Goal: Transaction & Acquisition: Book appointment/travel/reservation

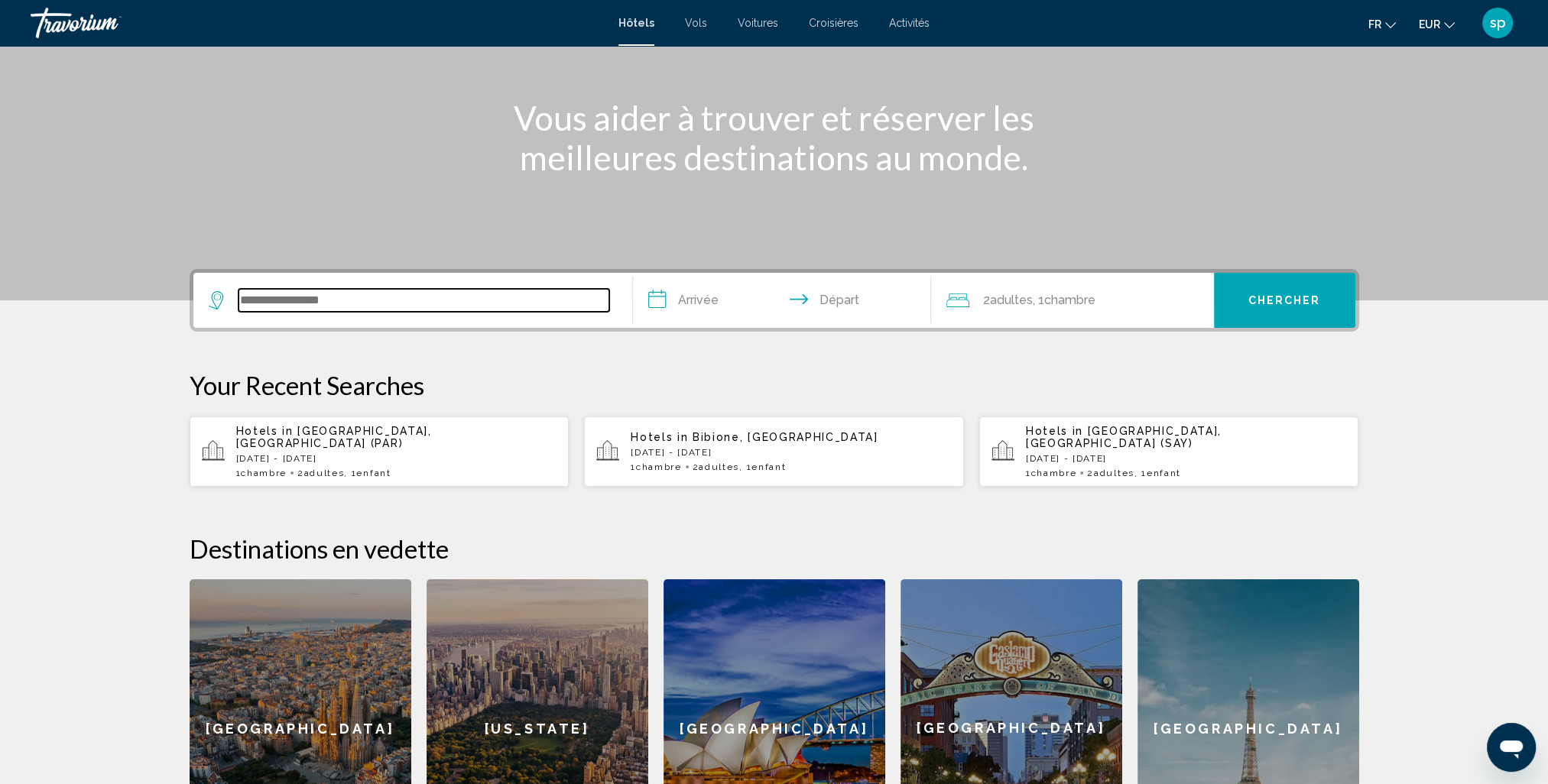
click at [375, 305] on input "Search widget" at bounding box center [424, 301] width 371 height 23
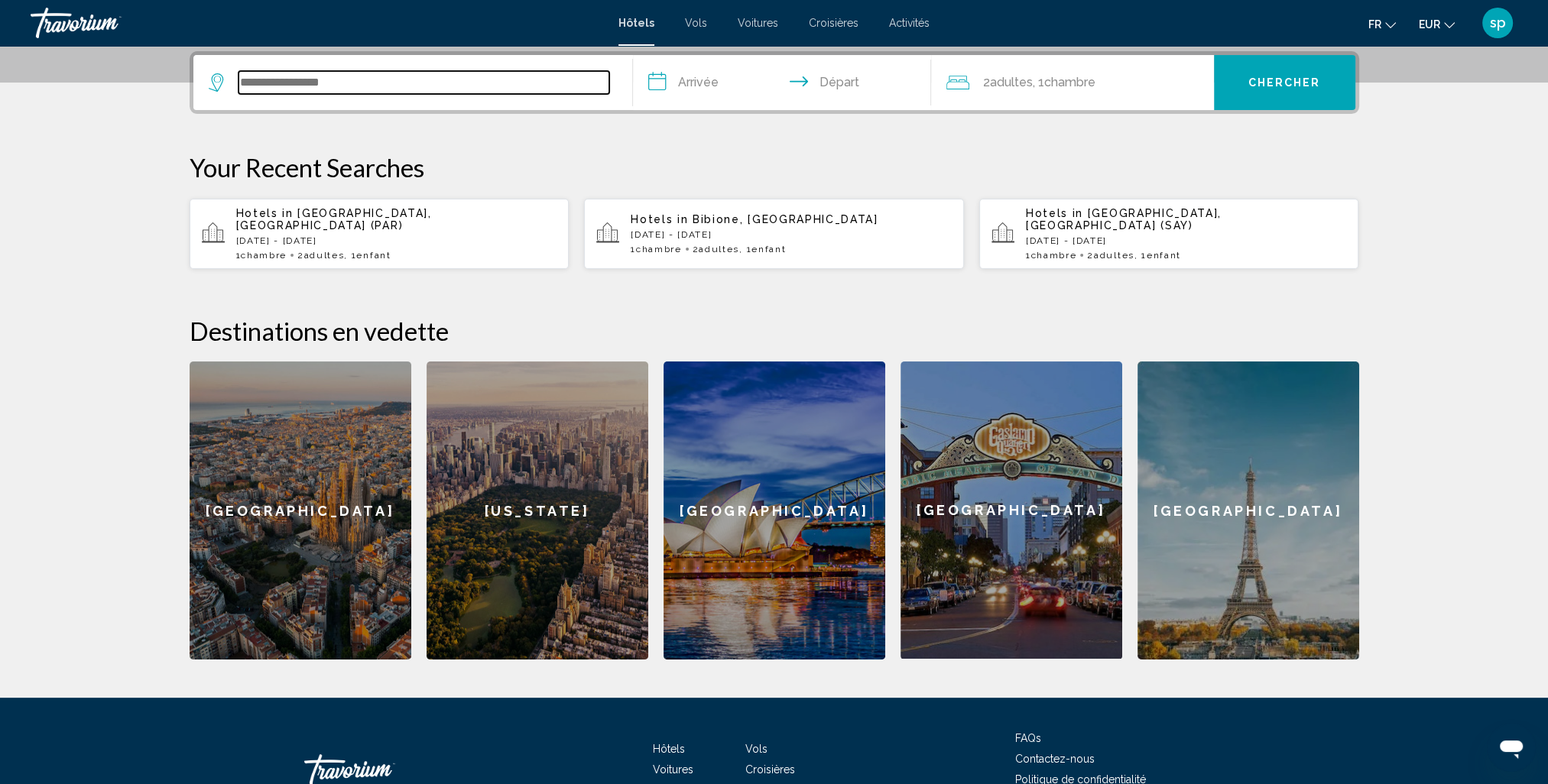
scroll to position [377, 0]
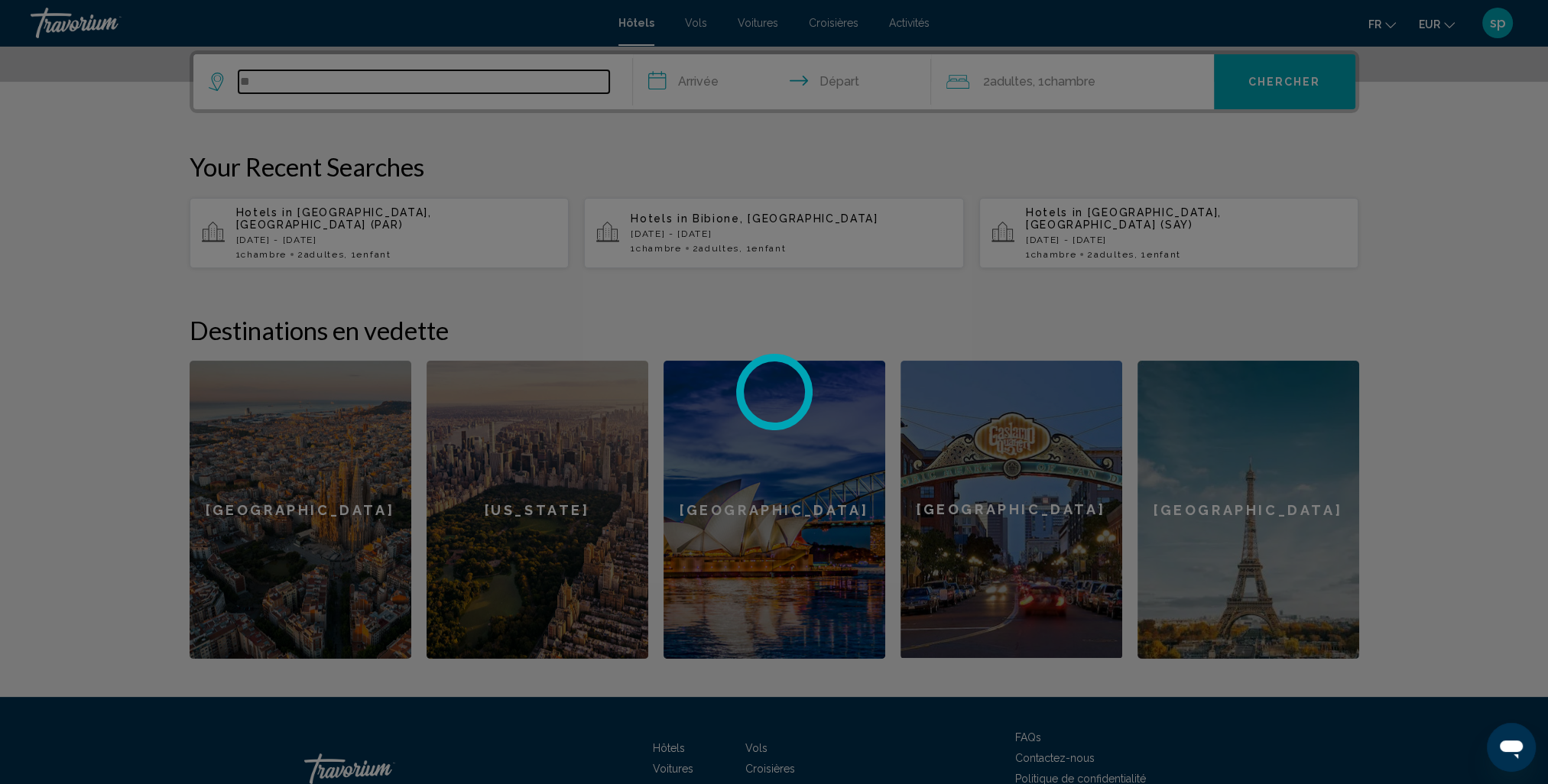
type input "*"
type input "*******"
click at [294, 84] on div at bounding box center [774, 392] width 1548 height 784
click at [351, 75] on div at bounding box center [774, 392] width 1548 height 784
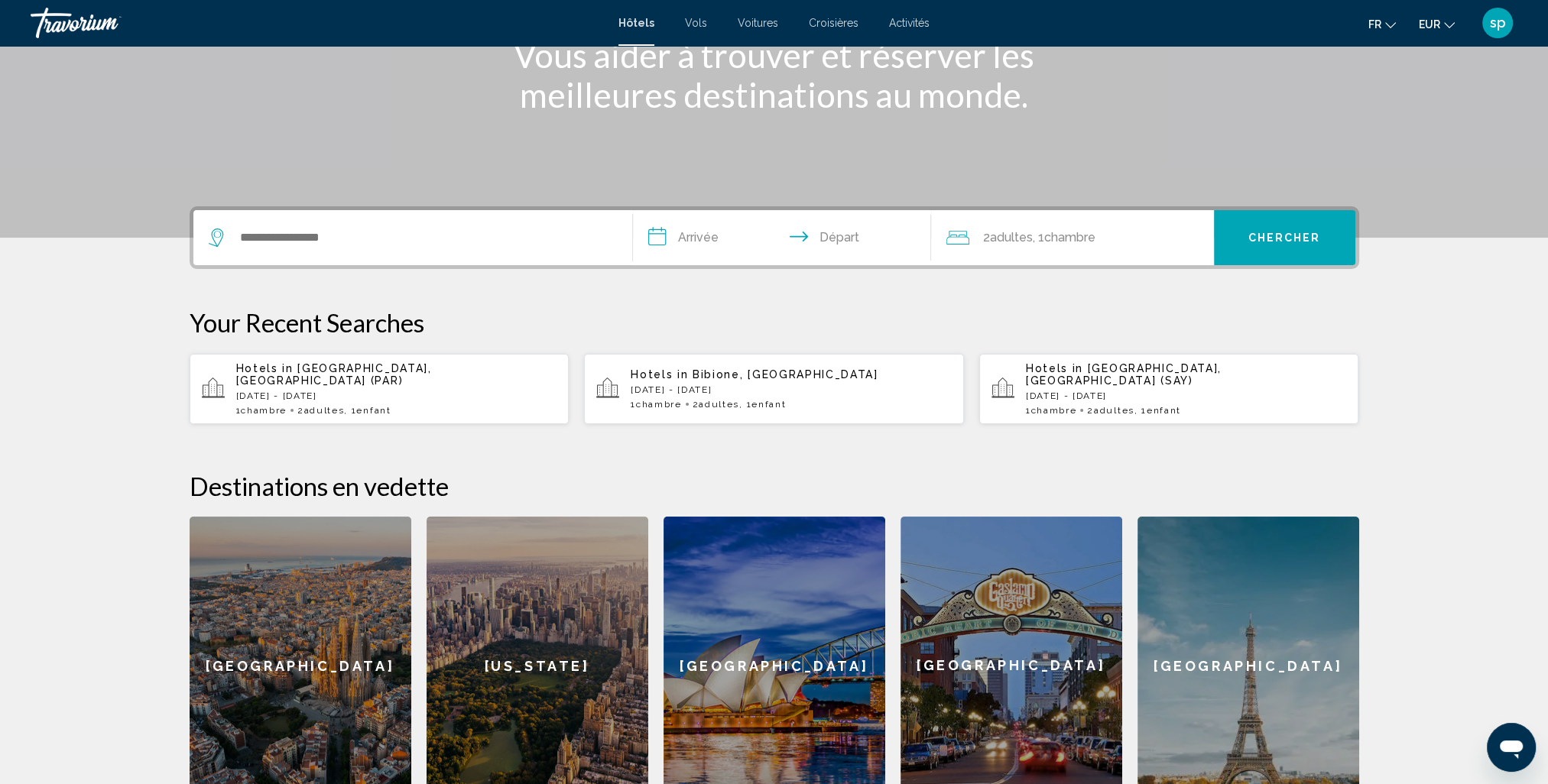
scroll to position [153, 0]
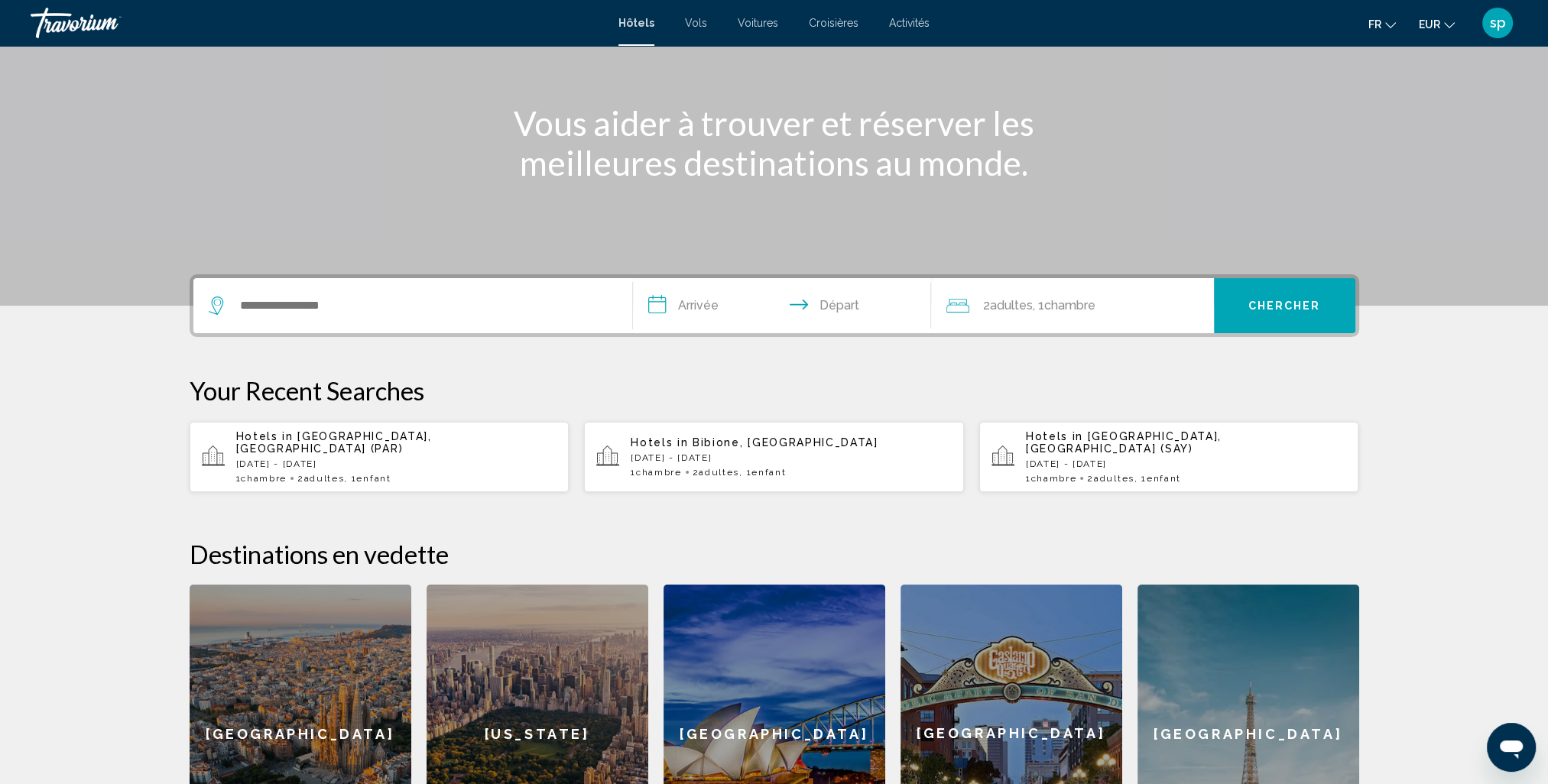
click at [410, 330] on div "Search widget" at bounding box center [413, 305] width 409 height 55
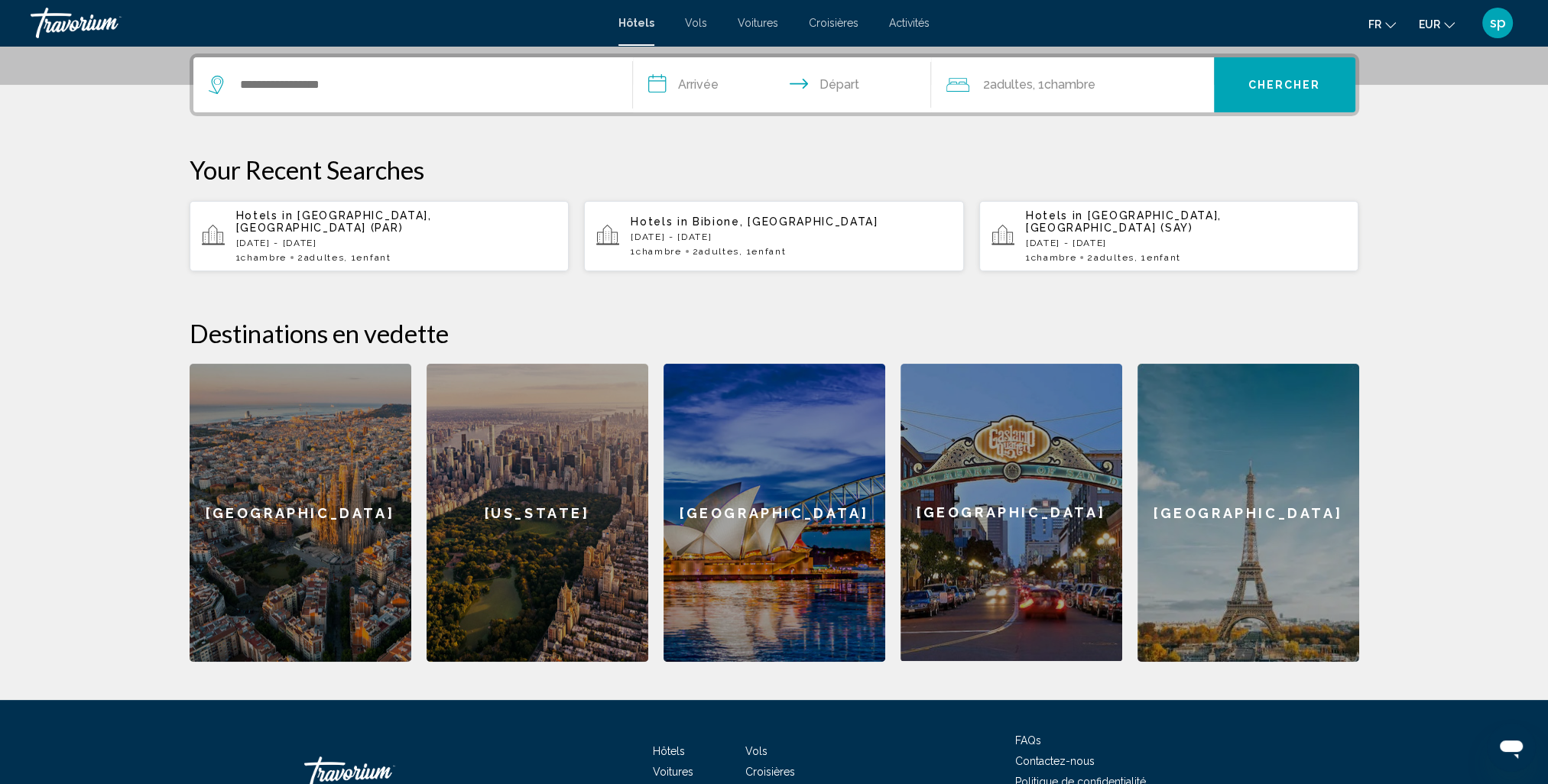
scroll to position [377, 0]
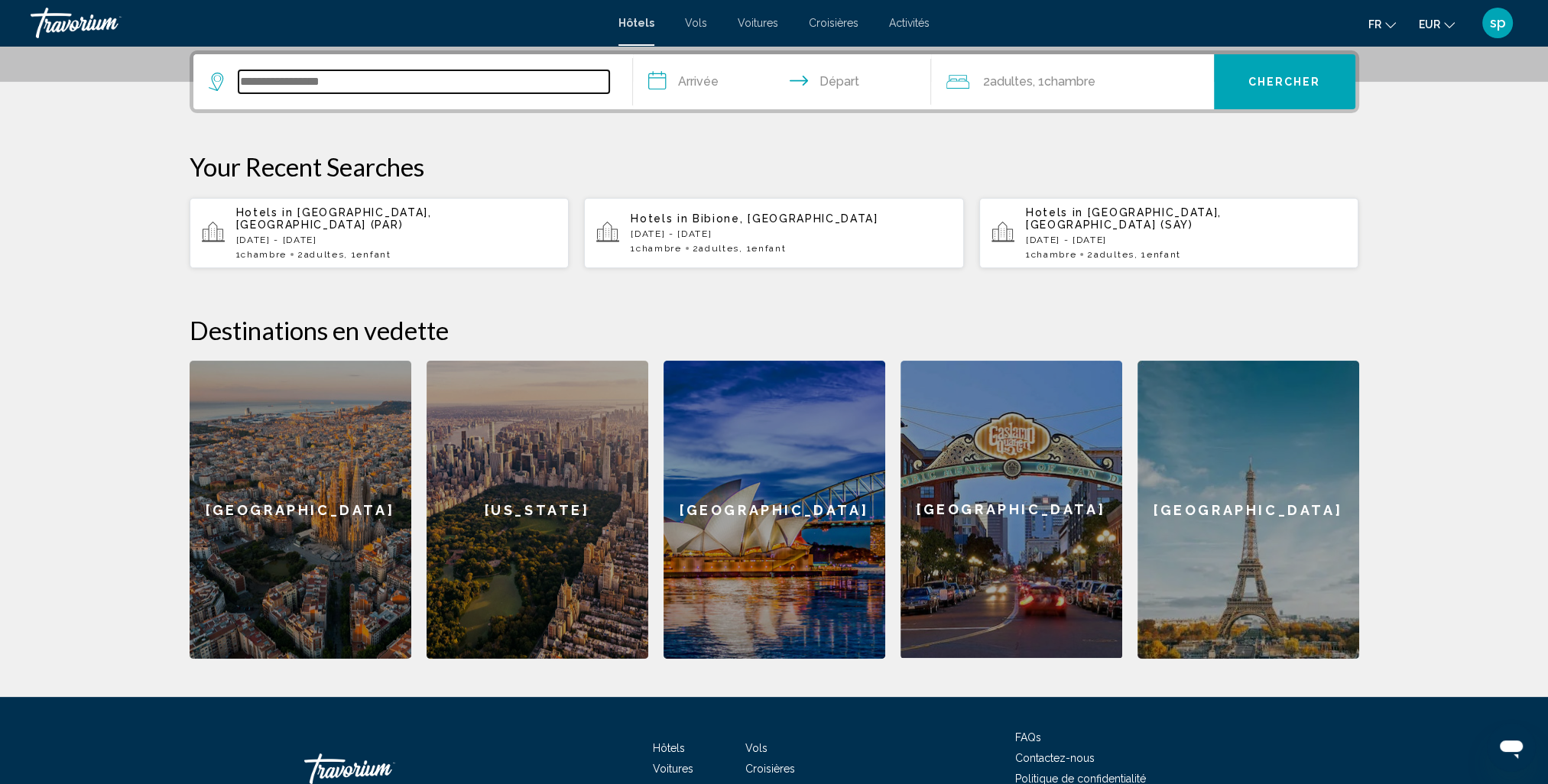
click at [303, 74] on input "Search widget" at bounding box center [424, 81] width 371 height 23
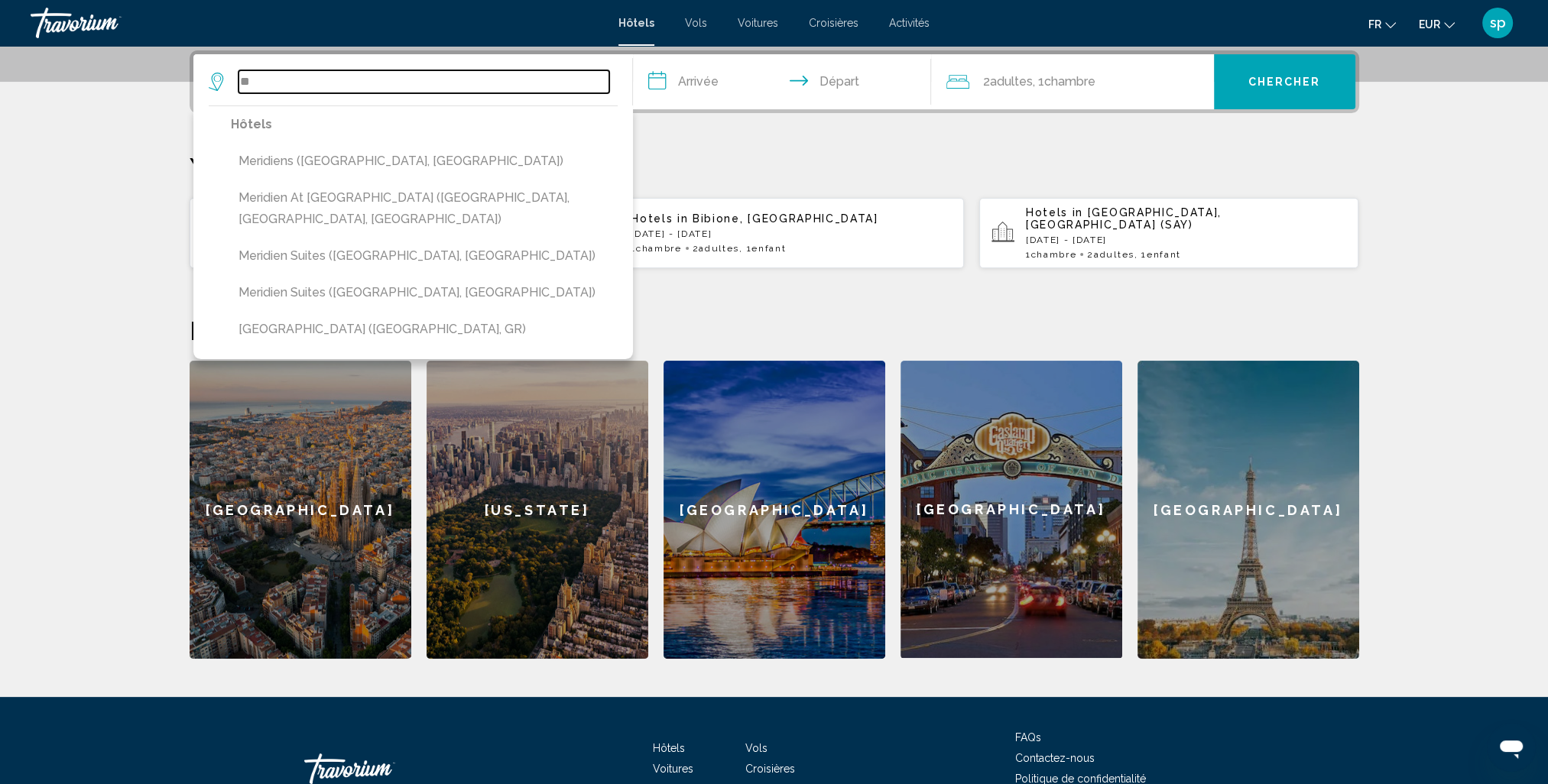
type input "*"
drag, startPoint x: 293, startPoint y: 81, endPoint x: 199, endPoint y: 84, distance: 94.0
click at [199, 84] on app-destination-search "******** Hôtels Meridiens (Dubrovnik, HR) Meridien At Trinity (Trinity Beach, Q…" at bounding box center [413, 81] width 439 height 55
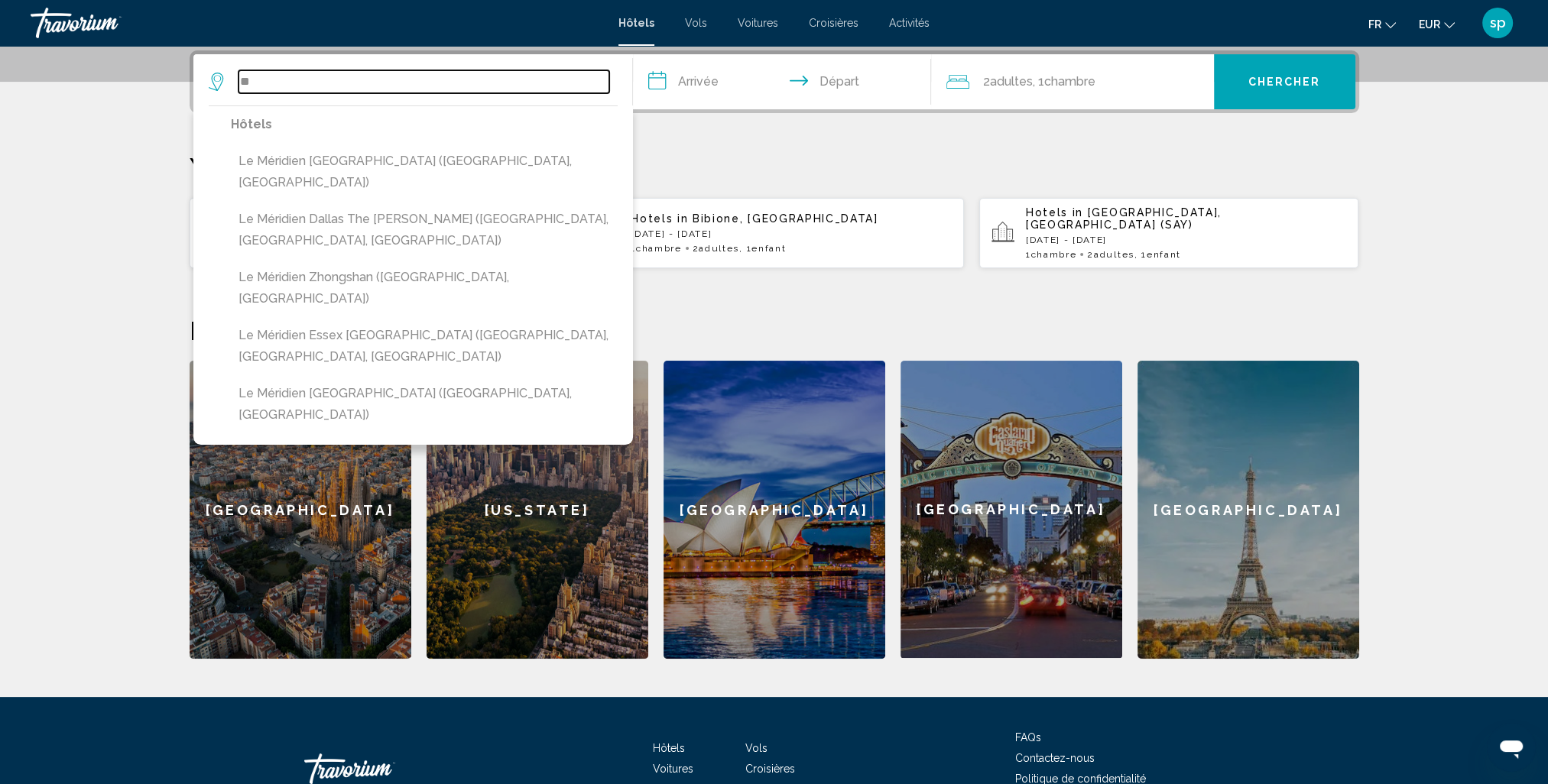
type input "*"
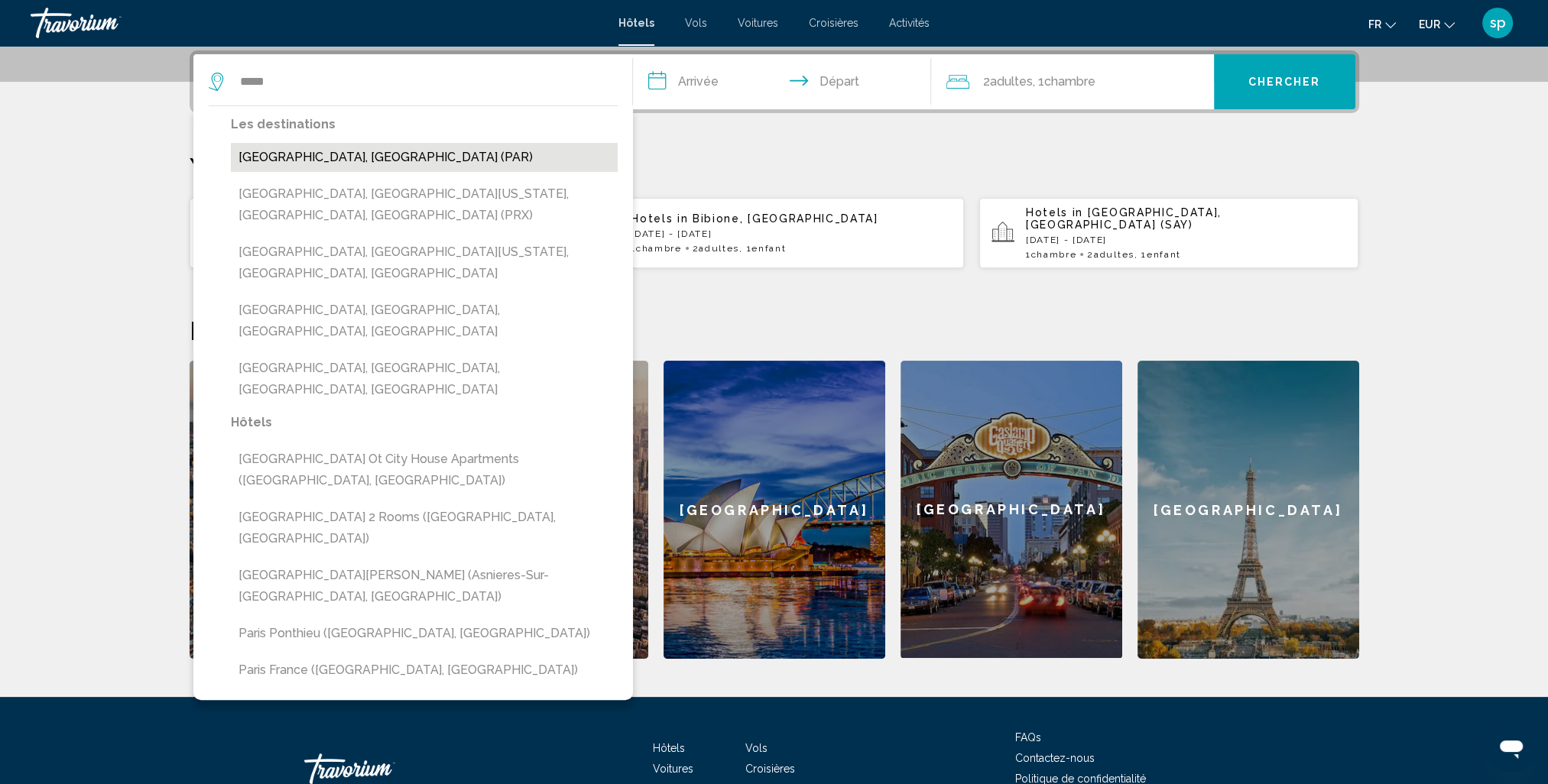
click at [290, 156] on button "[GEOGRAPHIC_DATA], [GEOGRAPHIC_DATA] (PAR)" at bounding box center [424, 157] width 387 height 29
type input "**********"
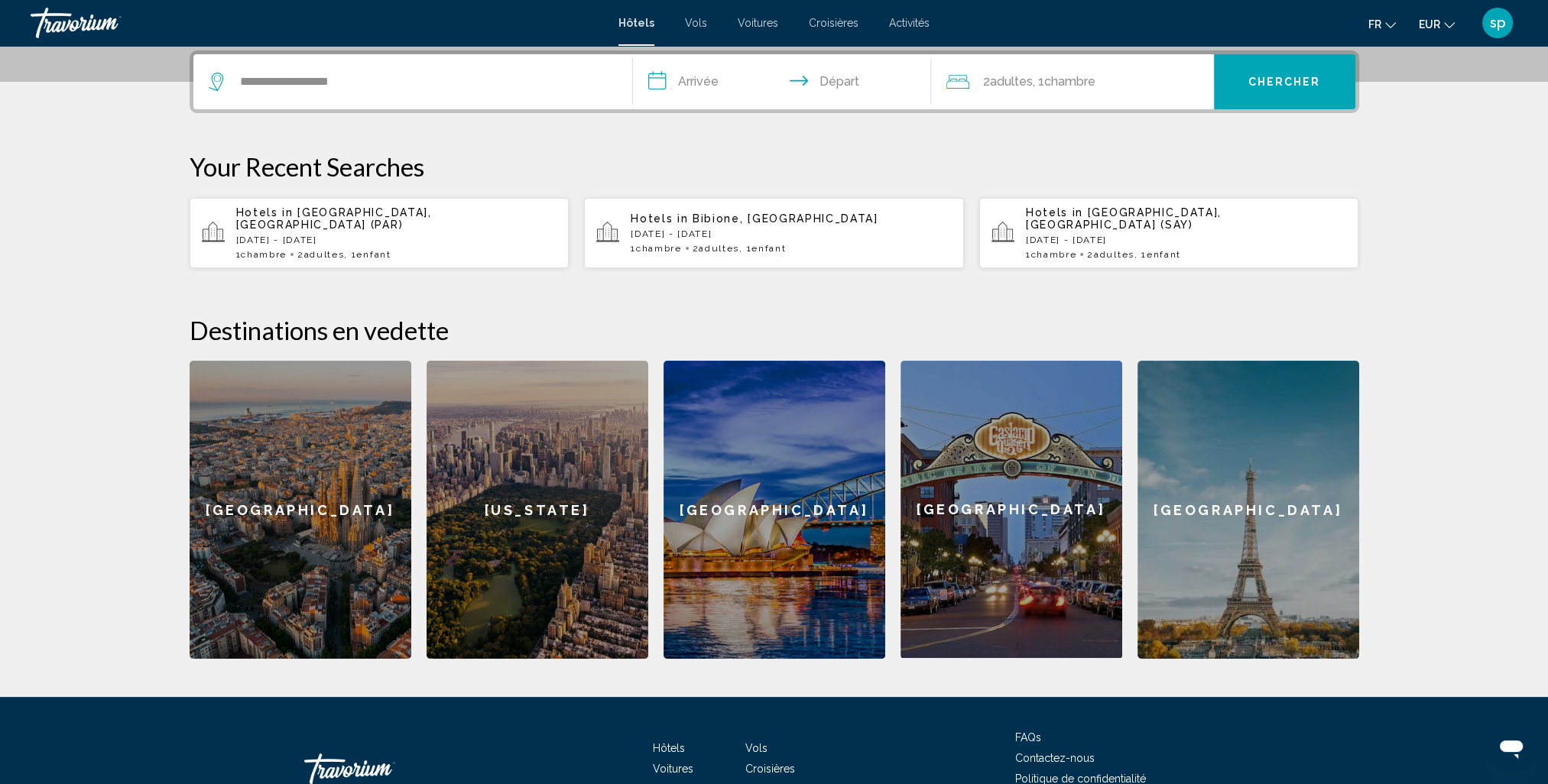
click at [689, 81] on input "**********" at bounding box center [785, 84] width 305 height 60
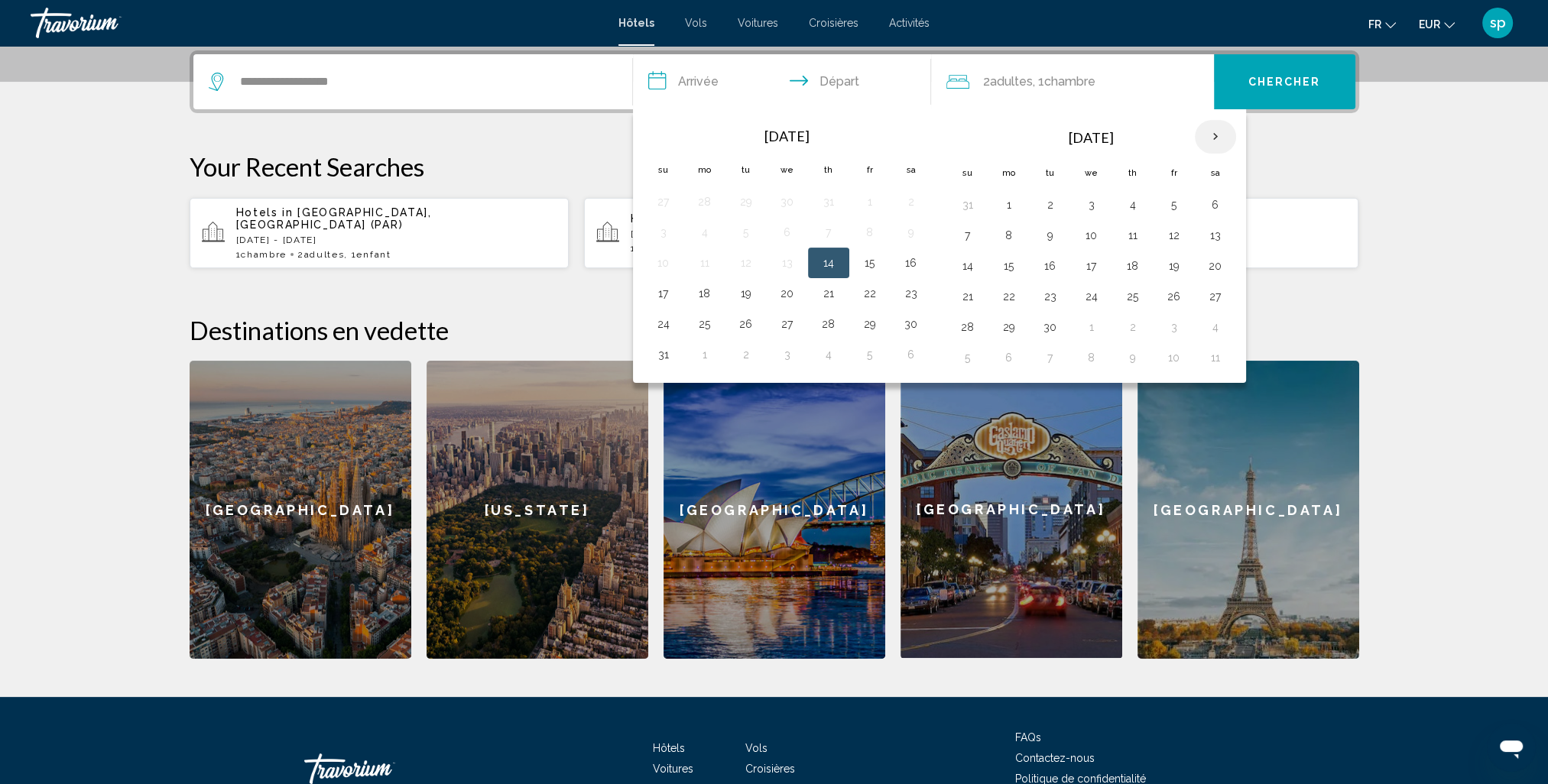
click at [1203, 136] on th "Next month" at bounding box center [1215, 137] width 41 height 34
click at [1210, 140] on th "Next month" at bounding box center [1215, 137] width 41 height 34
click at [1171, 328] on button "28" at bounding box center [1174, 327] width 24 height 22
click at [966, 362] on button "30" at bounding box center [968, 358] width 24 height 22
type input "**********"
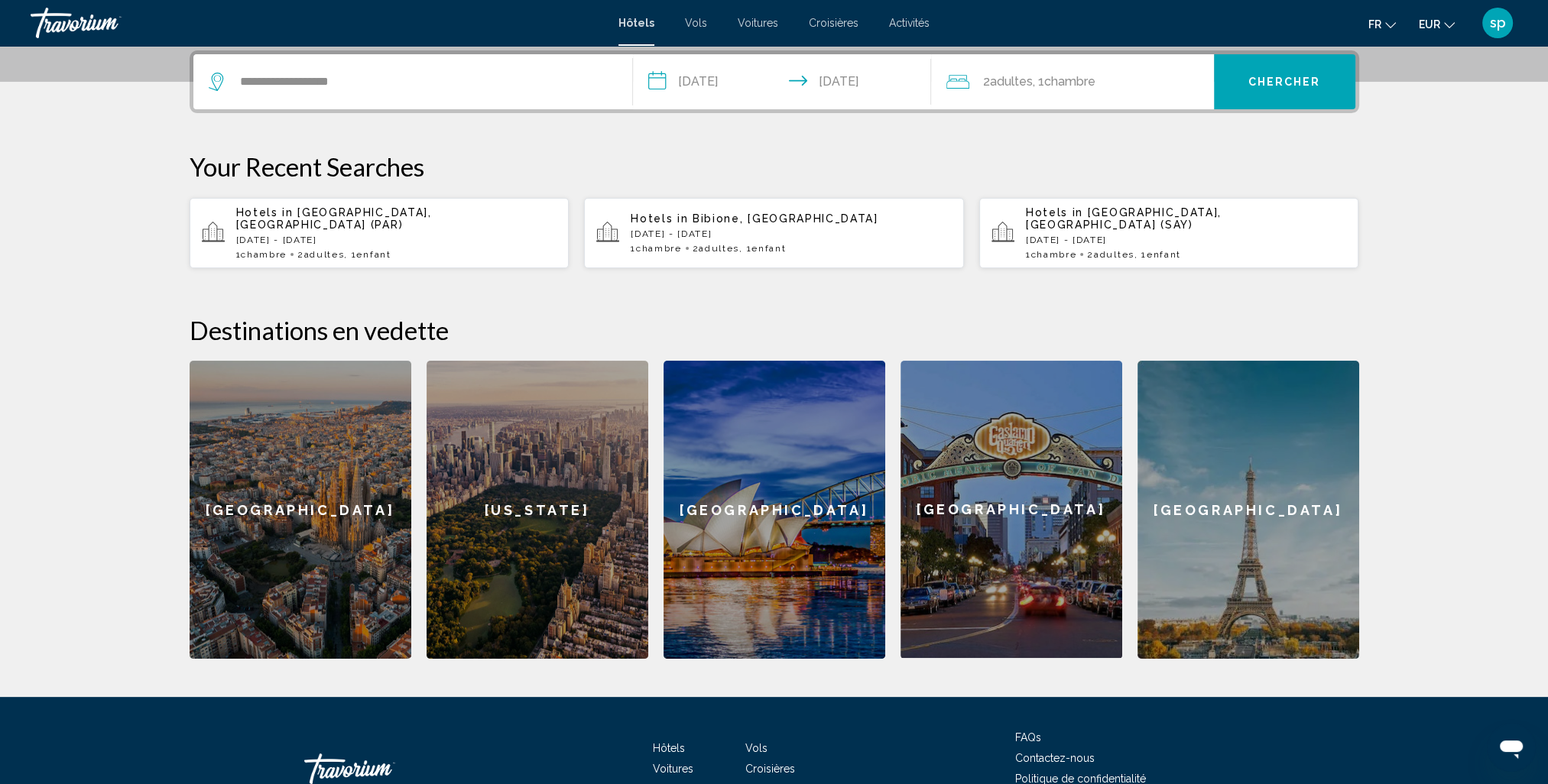
click at [1104, 90] on div "2 Adulte Adultes , 1 Chambre pièces" at bounding box center [1080, 81] width 268 height 22
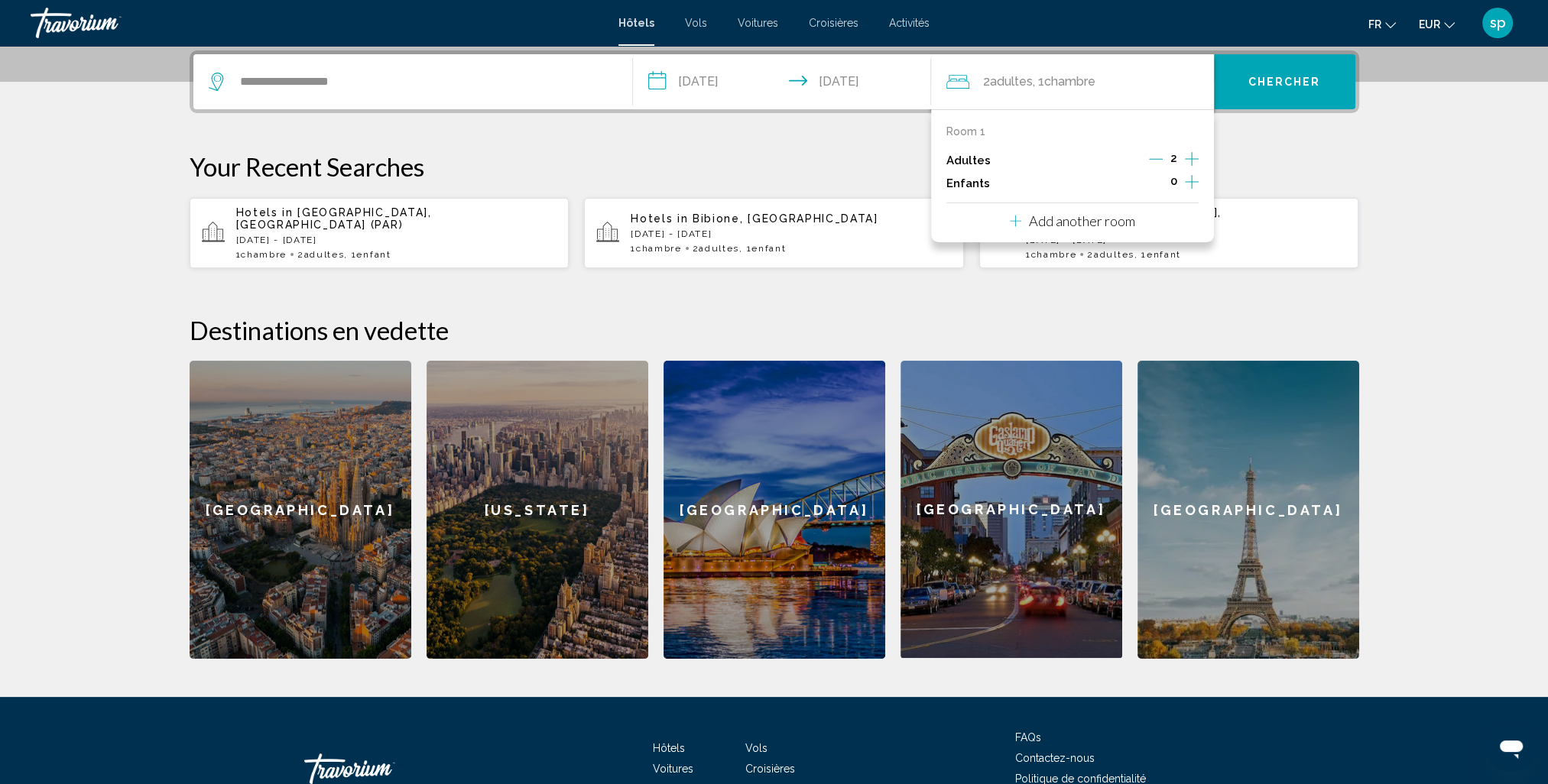
click at [1179, 179] on div "0" at bounding box center [1174, 183] width 50 height 23
click at [1180, 183] on div "0" at bounding box center [1174, 183] width 50 height 23
click at [1189, 180] on icon "Increment children" at bounding box center [1191, 181] width 14 height 19
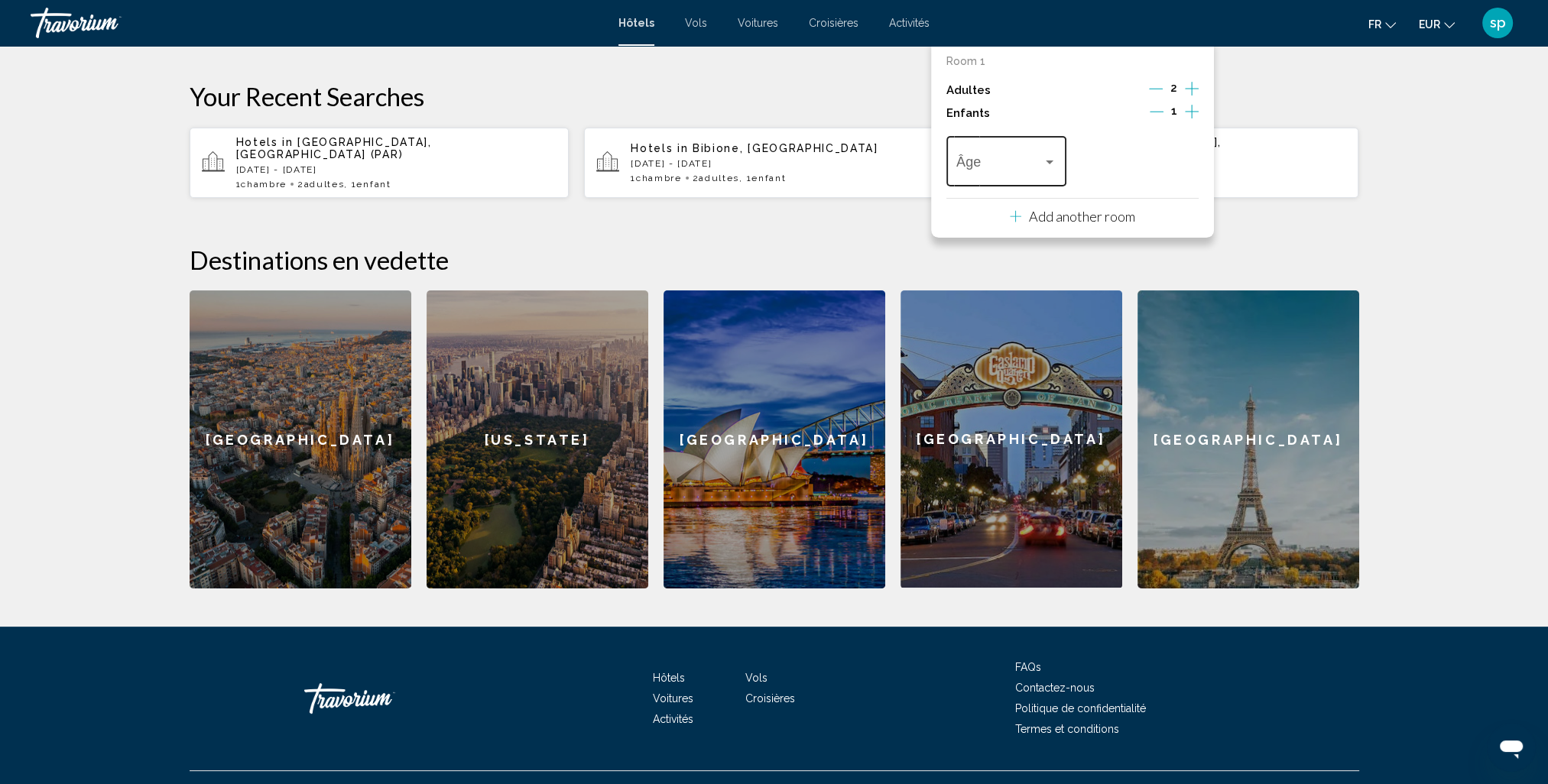
scroll to position [453, 0]
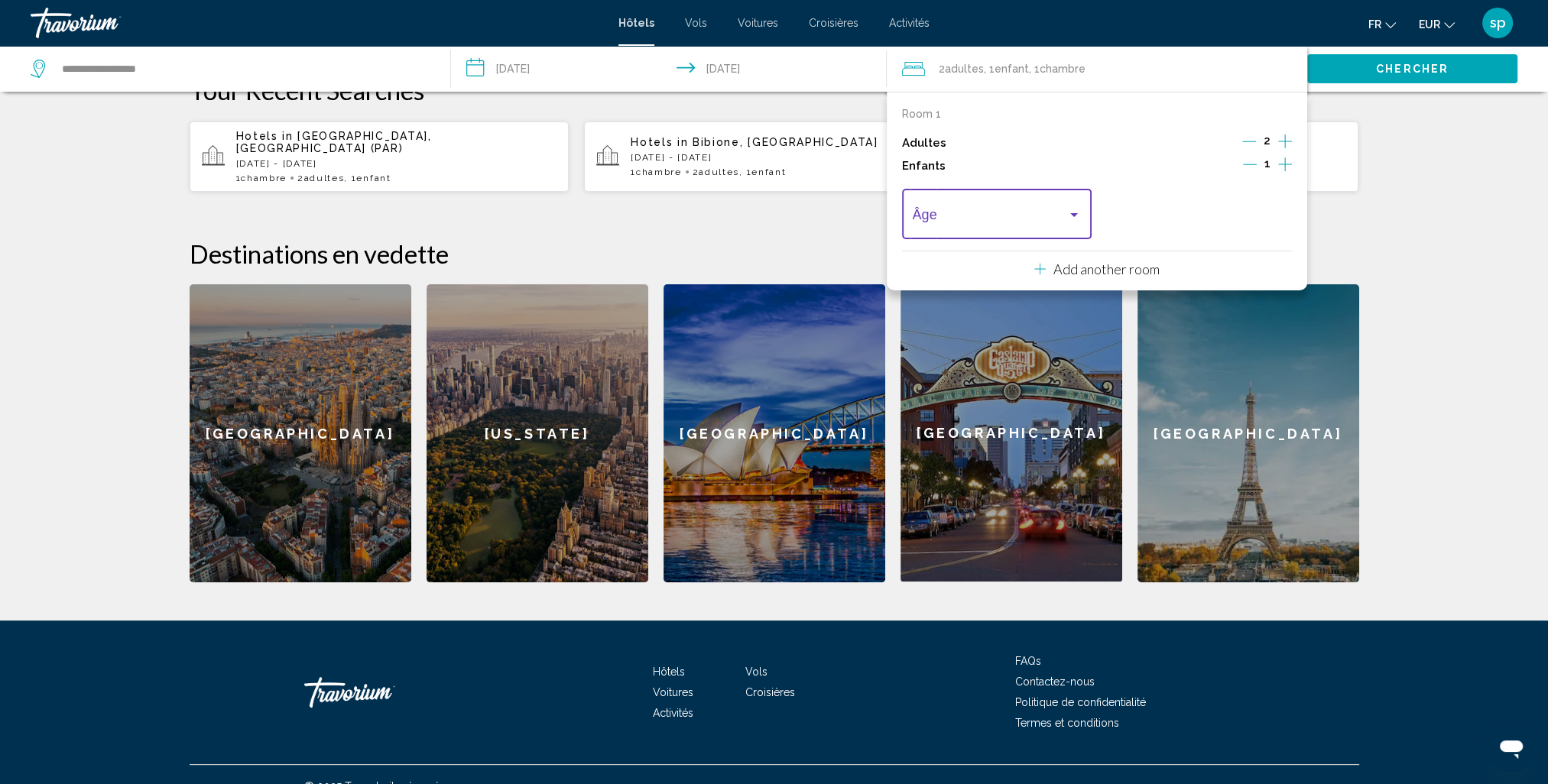
click at [1018, 218] on span "Travelers: 2 adults, 1 child" at bounding box center [990, 218] width 156 height 15
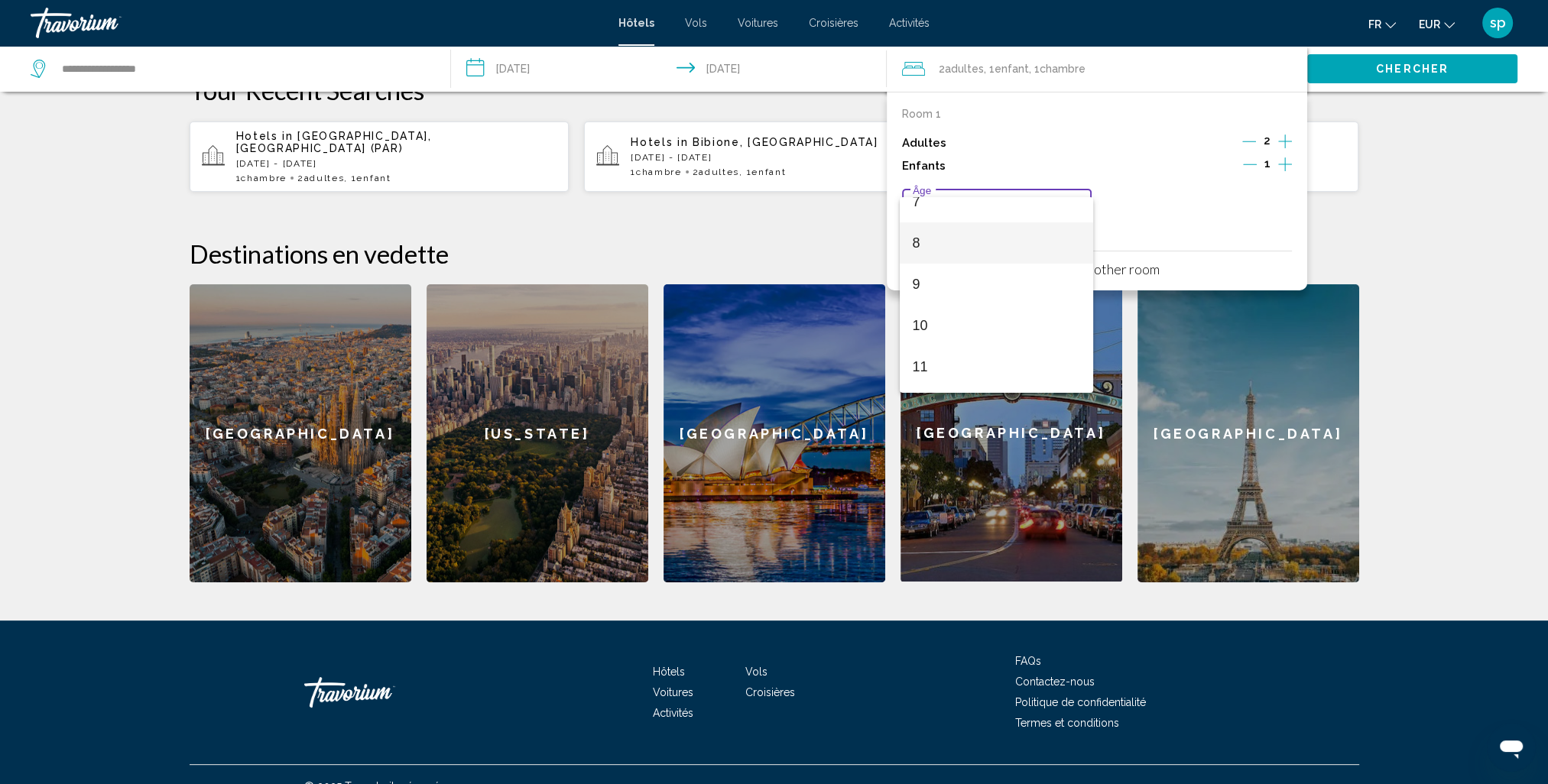
scroll to position [305, 0]
click at [943, 239] on span "8" at bounding box center [996, 242] width 168 height 41
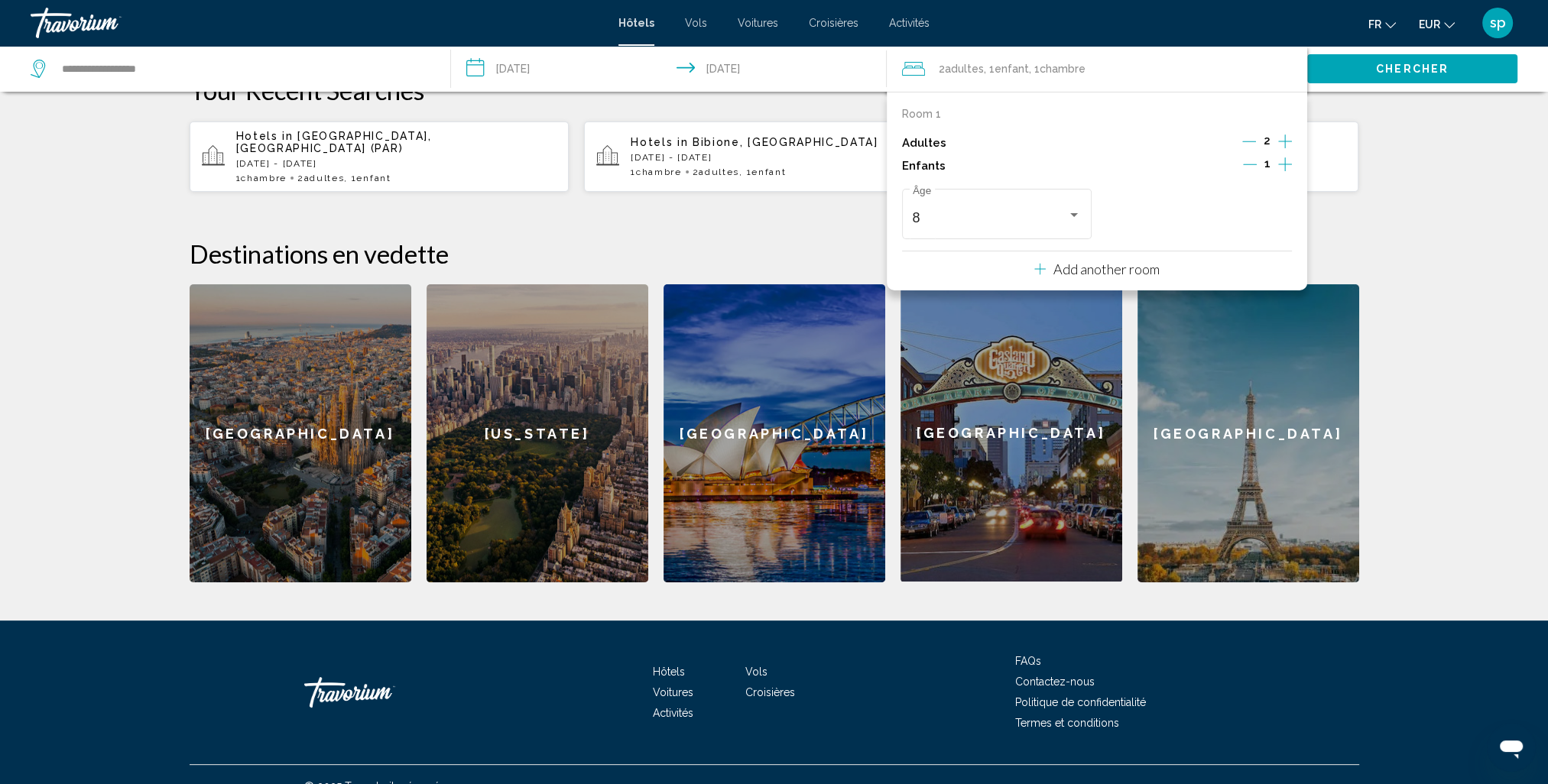
click at [1404, 75] on button "Chercher" at bounding box center [1412, 68] width 210 height 28
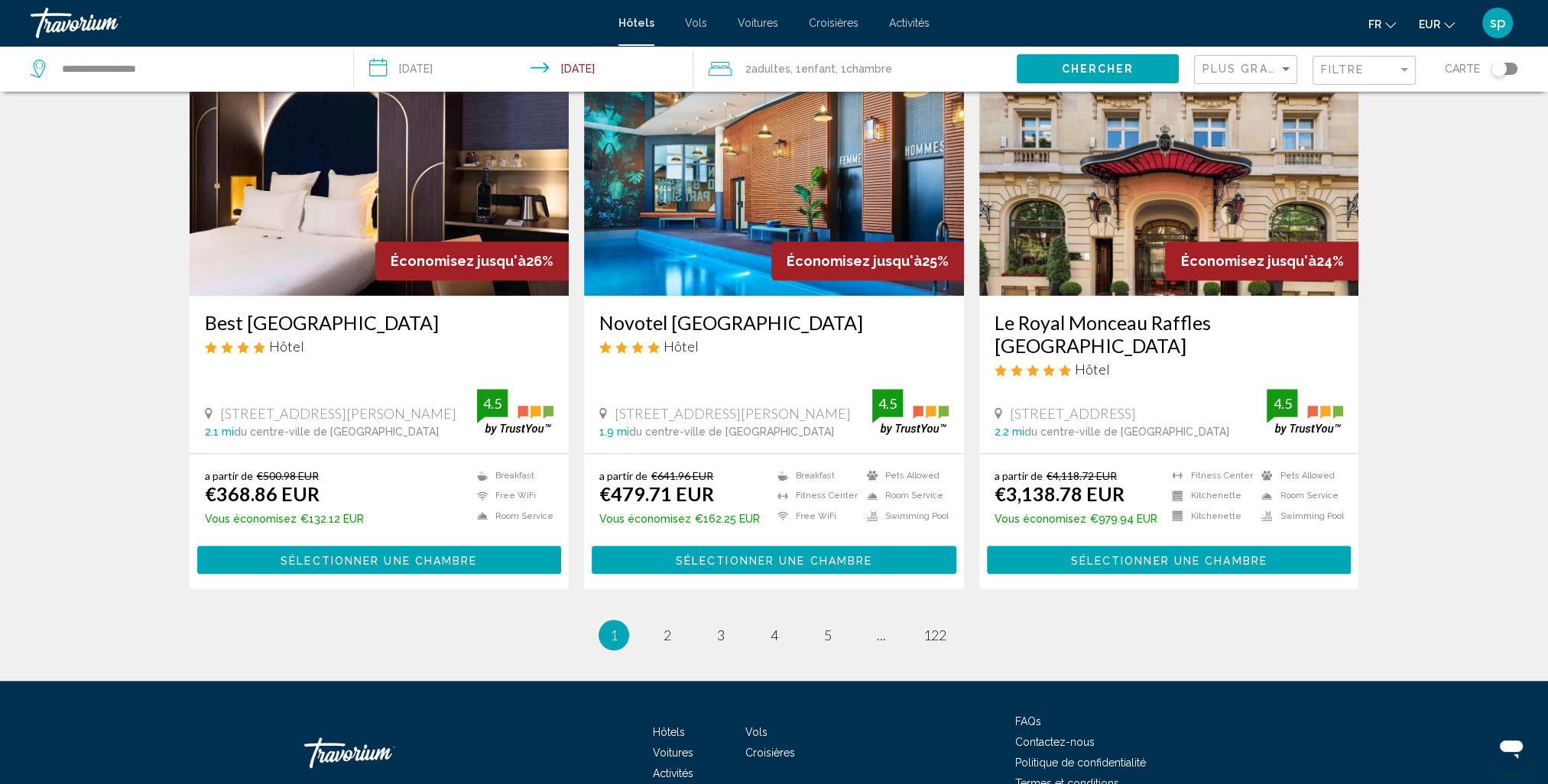
scroll to position [1813, 0]
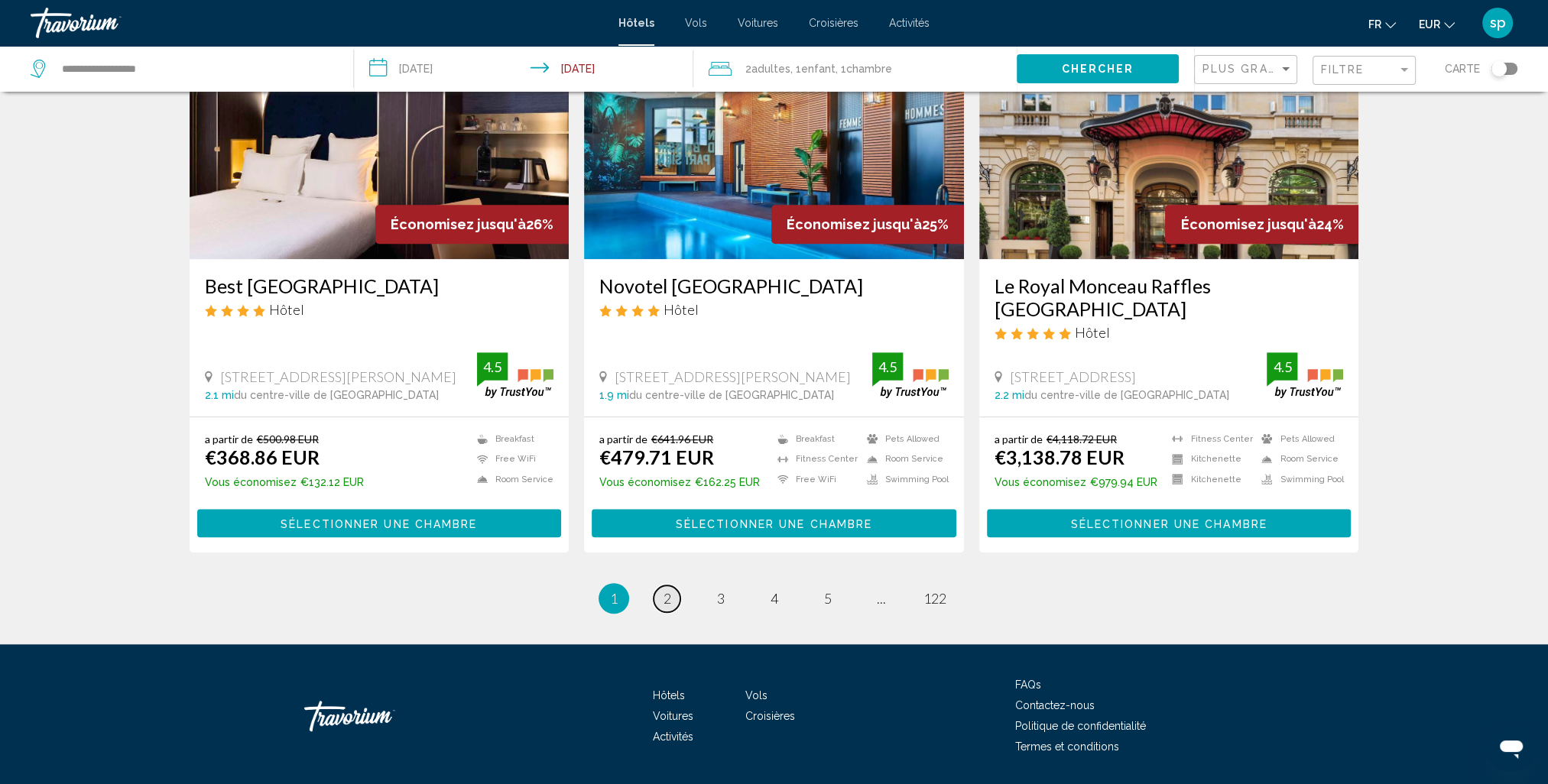
click at [672, 586] on link "page 2" at bounding box center [666, 599] width 27 height 27
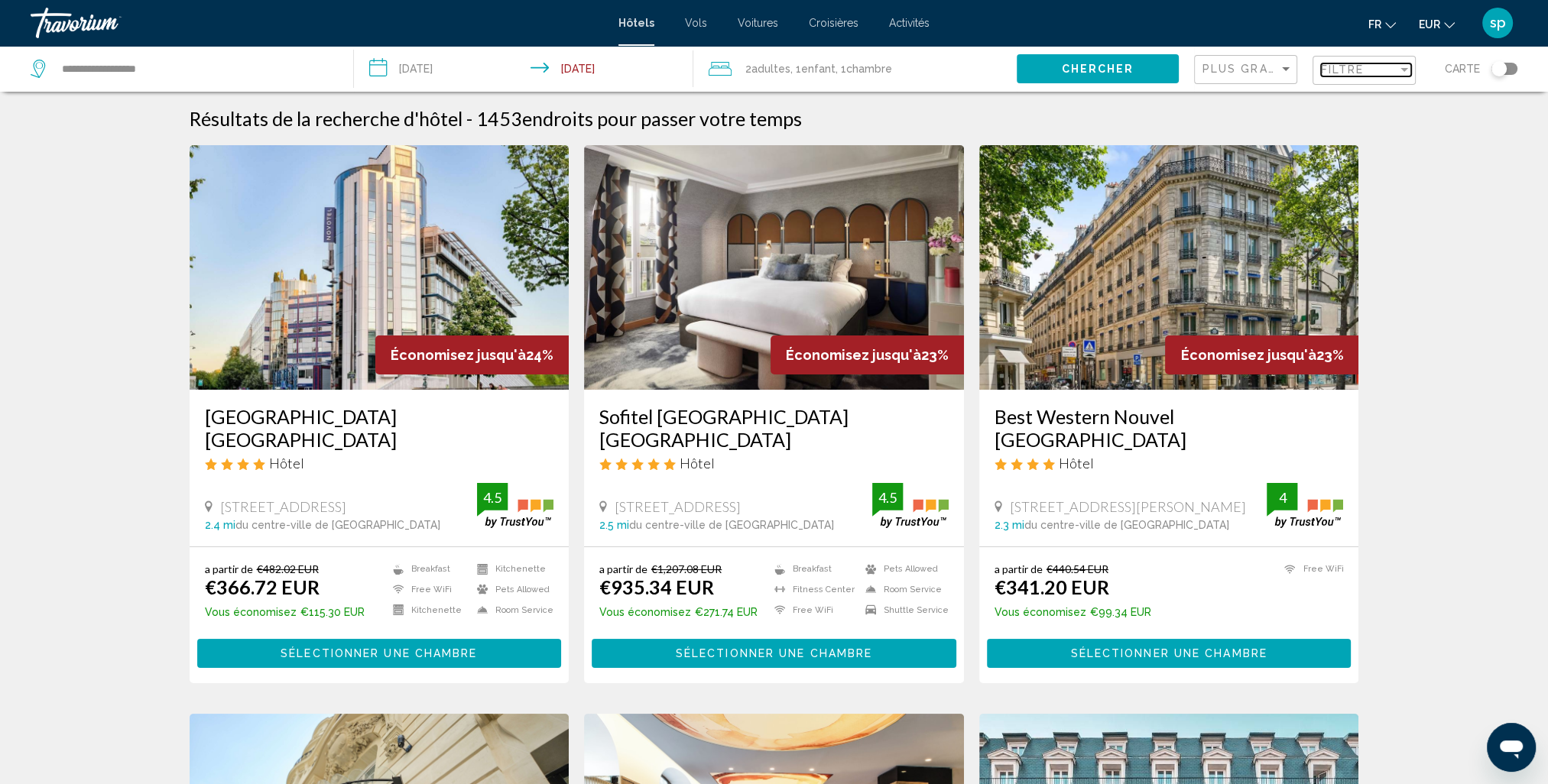
click at [1350, 72] on span "Filtre" at bounding box center [1343, 69] width 44 height 12
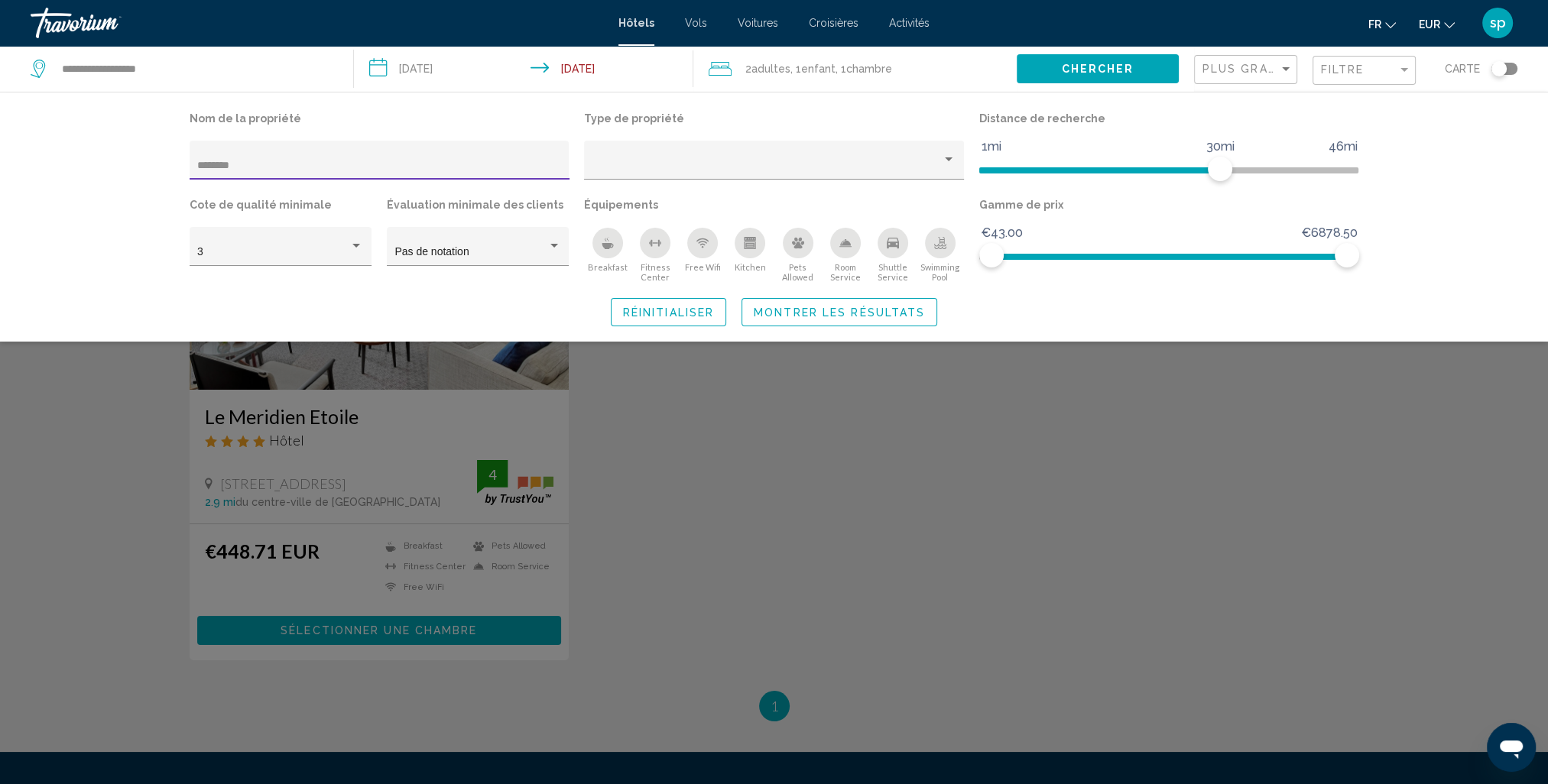
type input "********"
click at [388, 363] on div "Search widget" at bounding box center [774, 507] width 1548 height 555
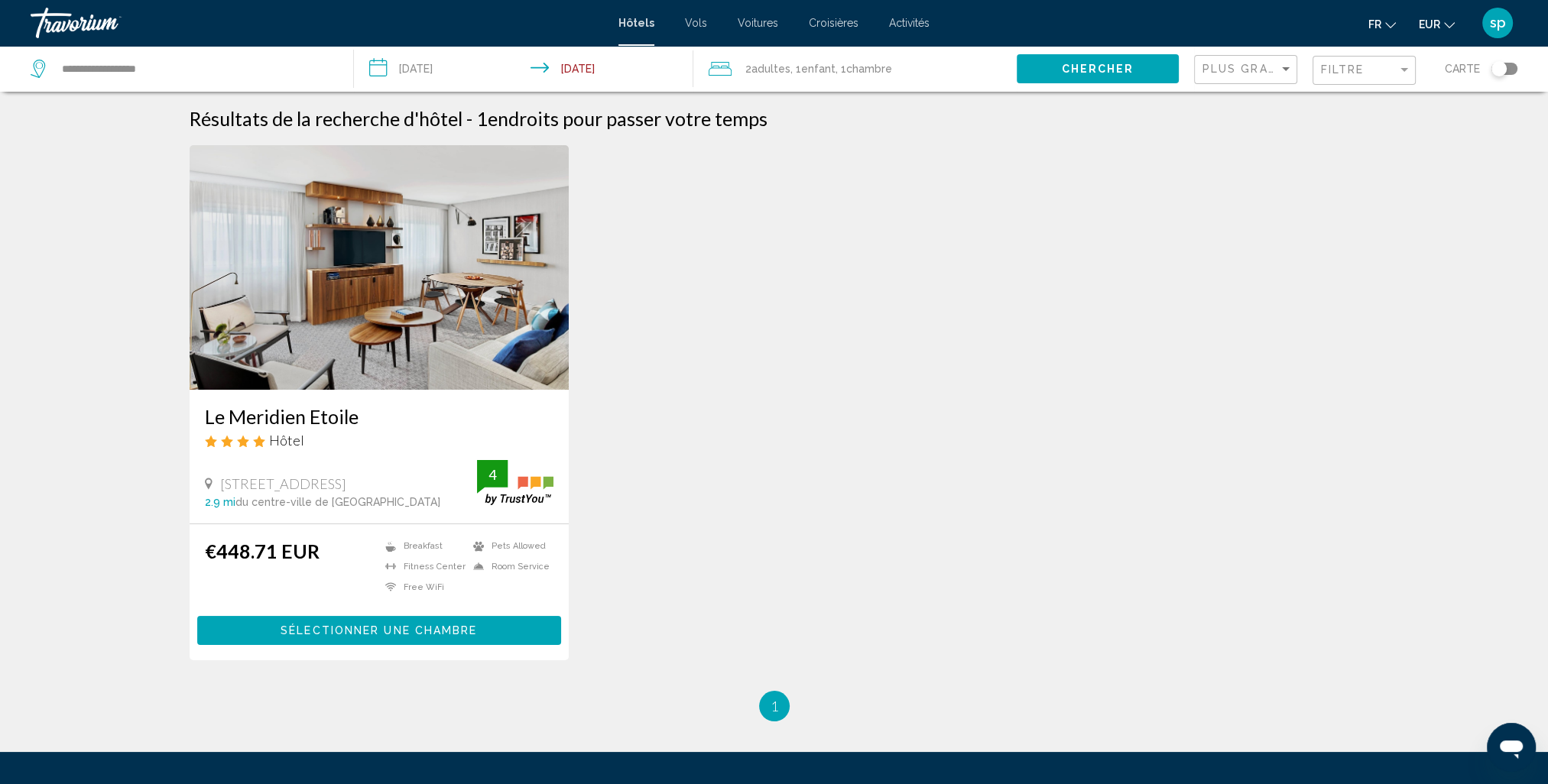
click at [389, 335] on img "Main content" at bounding box center [379, 268] width 380 height 245
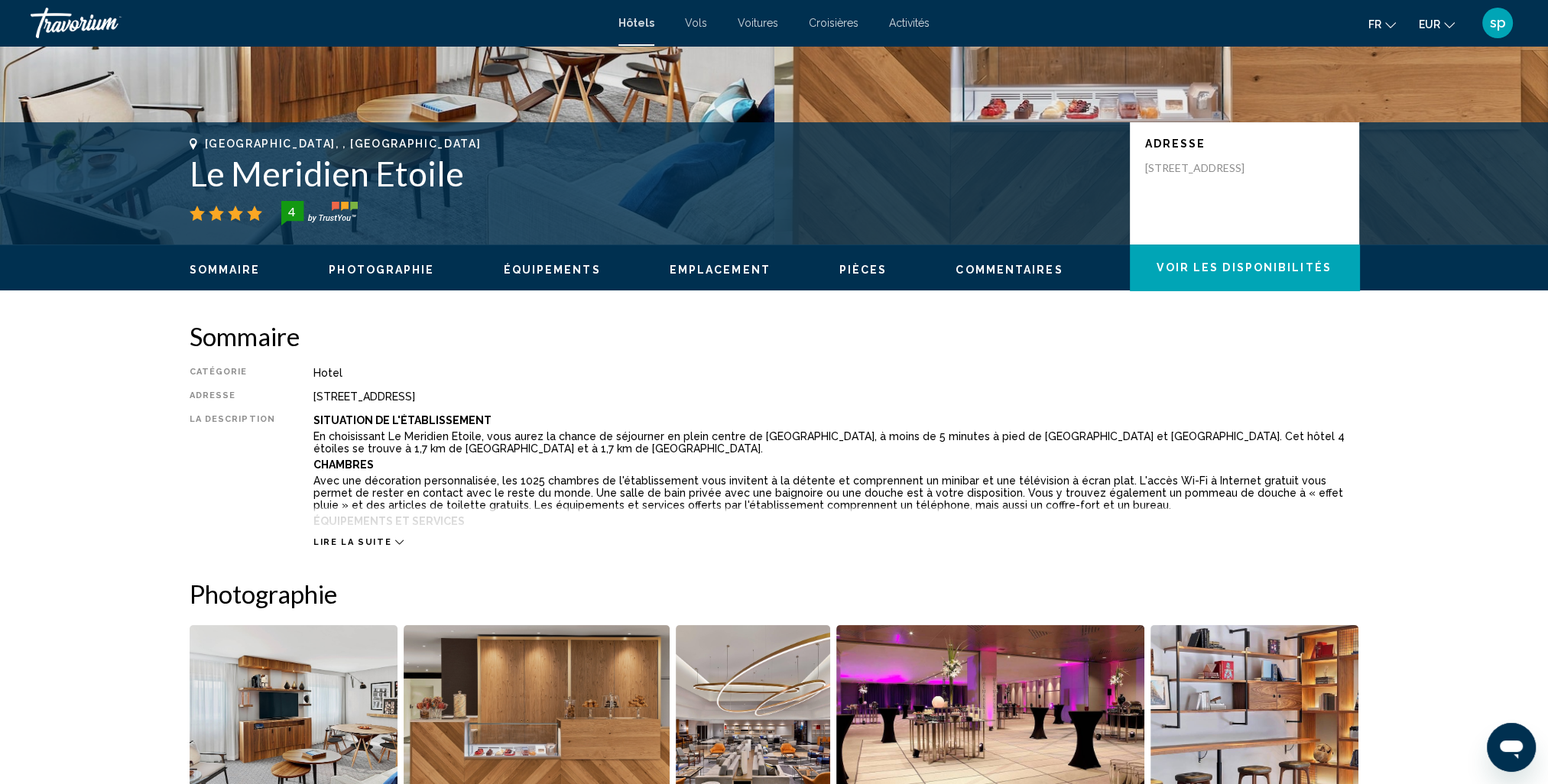
scroll to position [612, 0]
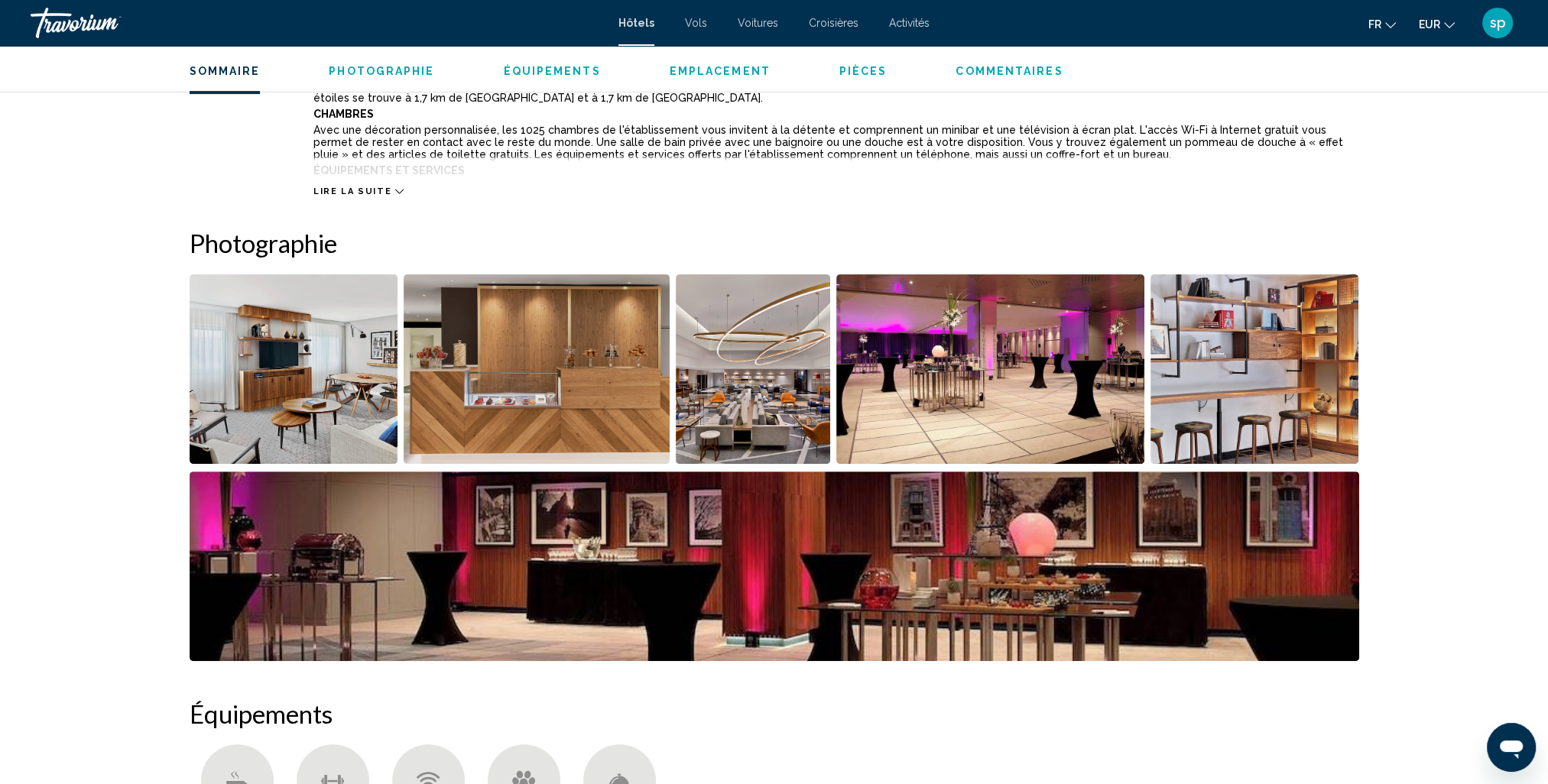
click at [337, 409] on img "Open full-screen image slider" at bounding box center [293, 369] width 209 height 189
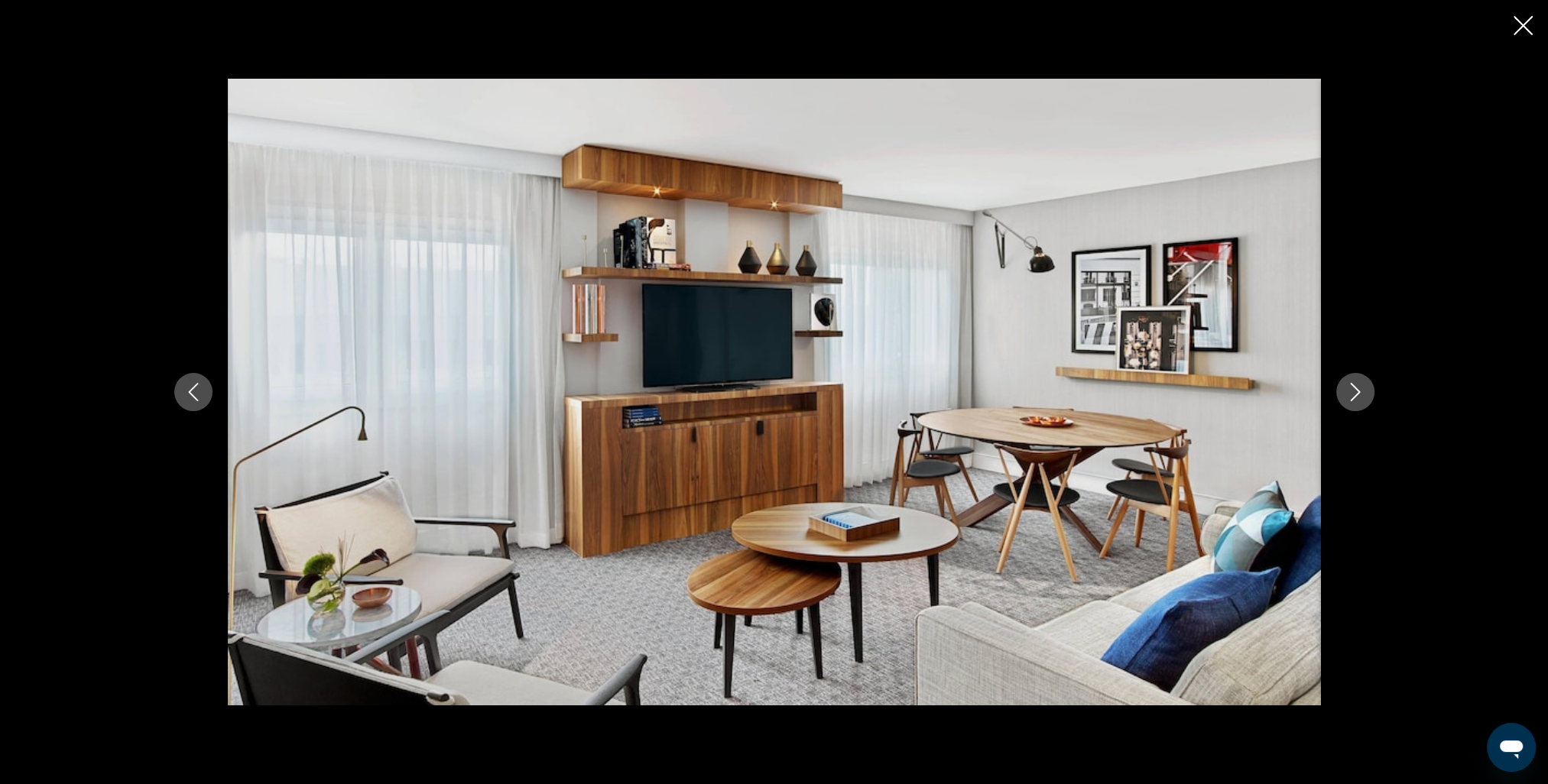
click at [1352, 393] on icon "Next image" at bounding box center [1355, 392] width 19 height 19
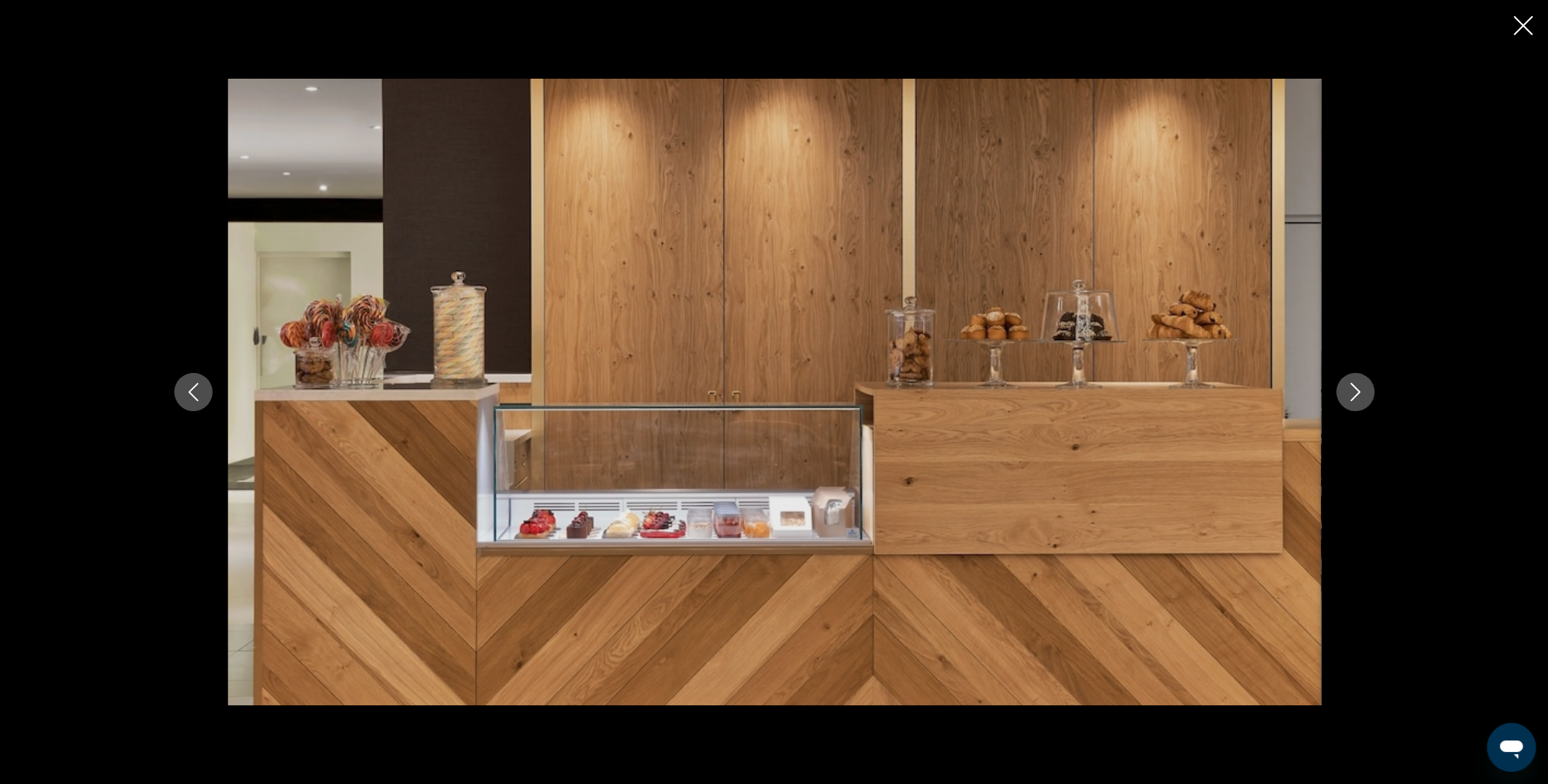
click at [1352, 393] on icon "Next image" at bounding box center [1355, 392] width 19 height 19
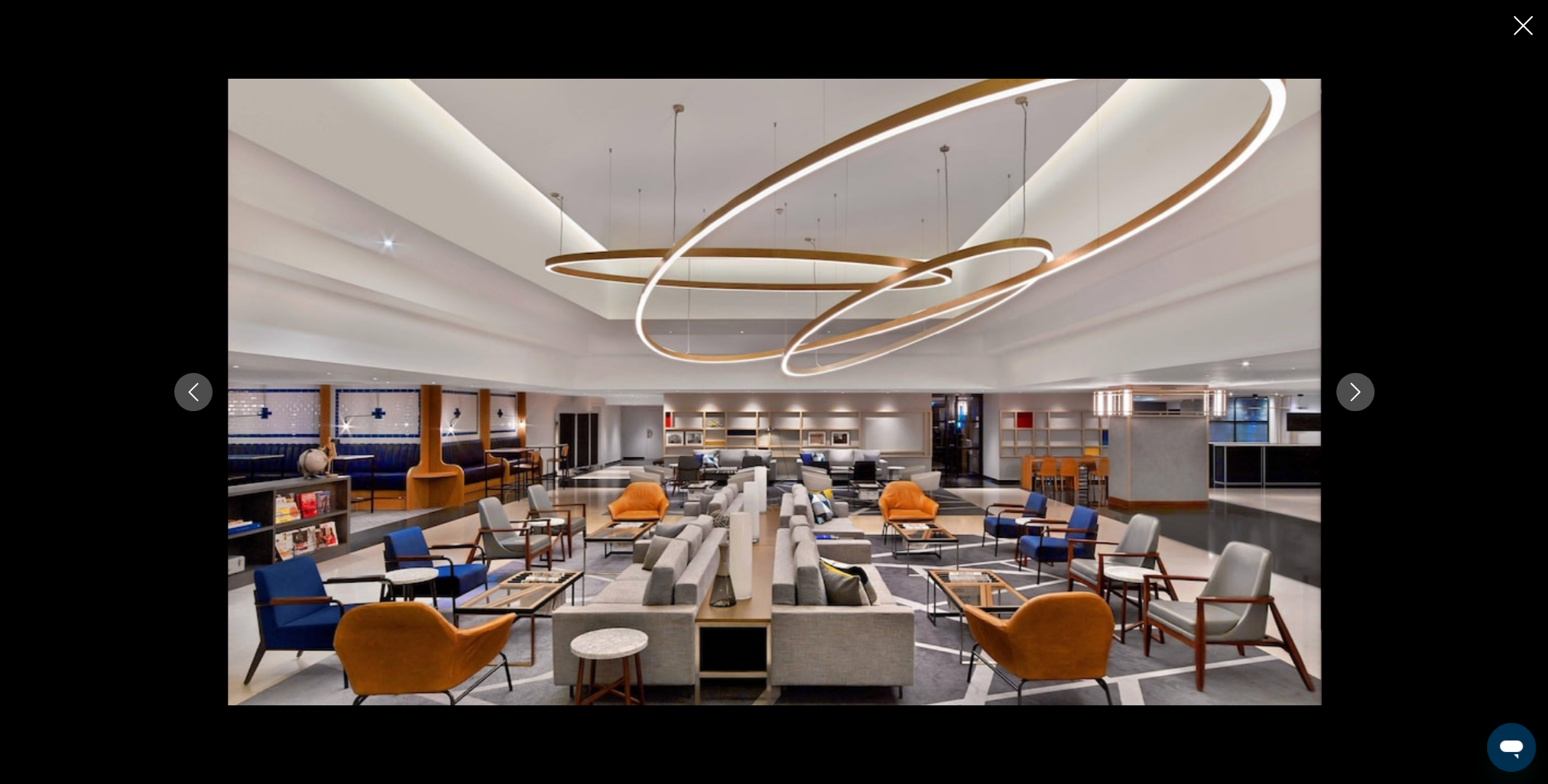
click at [1352, 393] on icon "Next image" at bounding box center [1355, 392] width 19 height 19
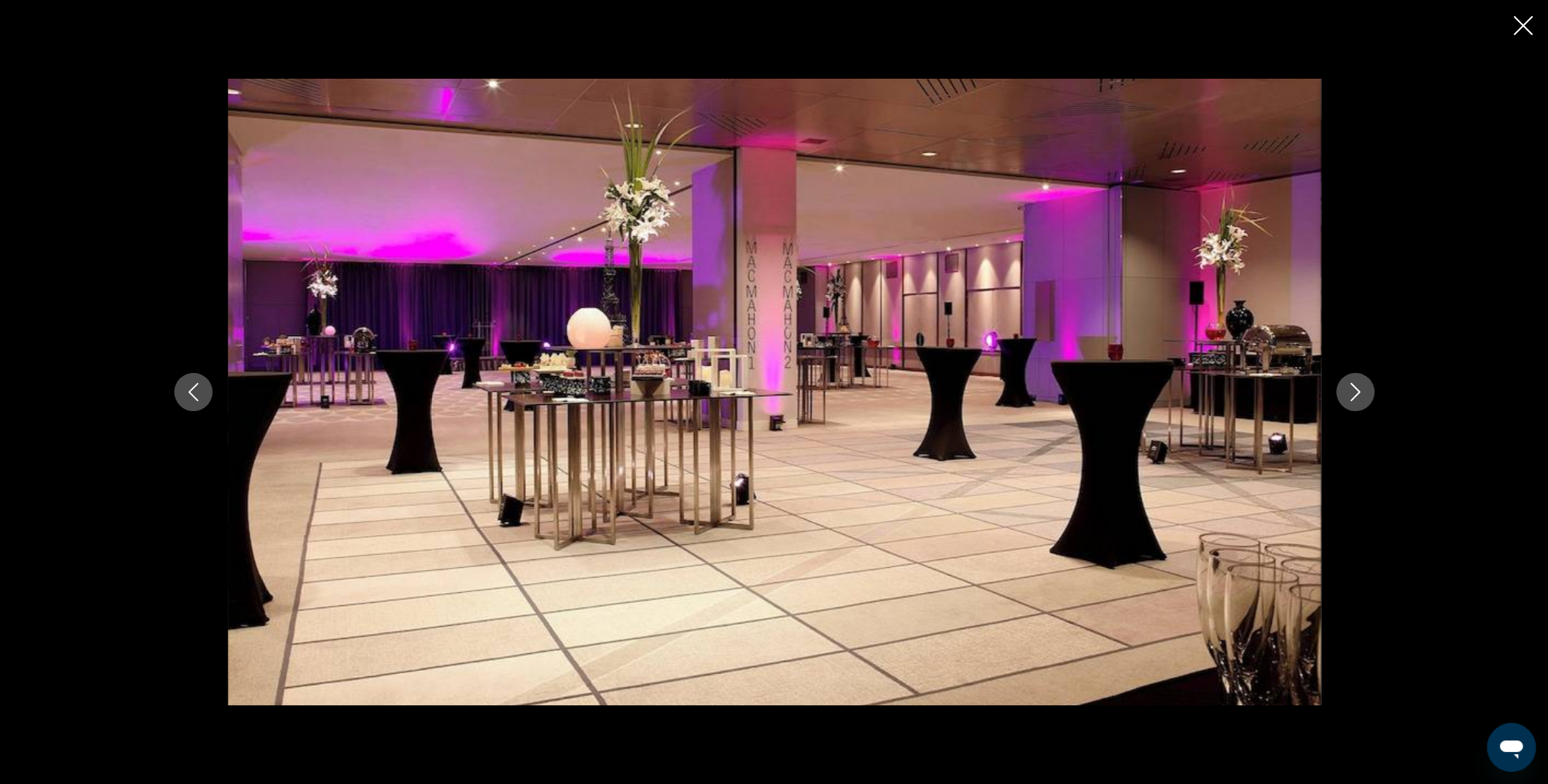
click at [1352, 393] on icon "Next image" at bounding box center [1355, 392] width 19 height 19
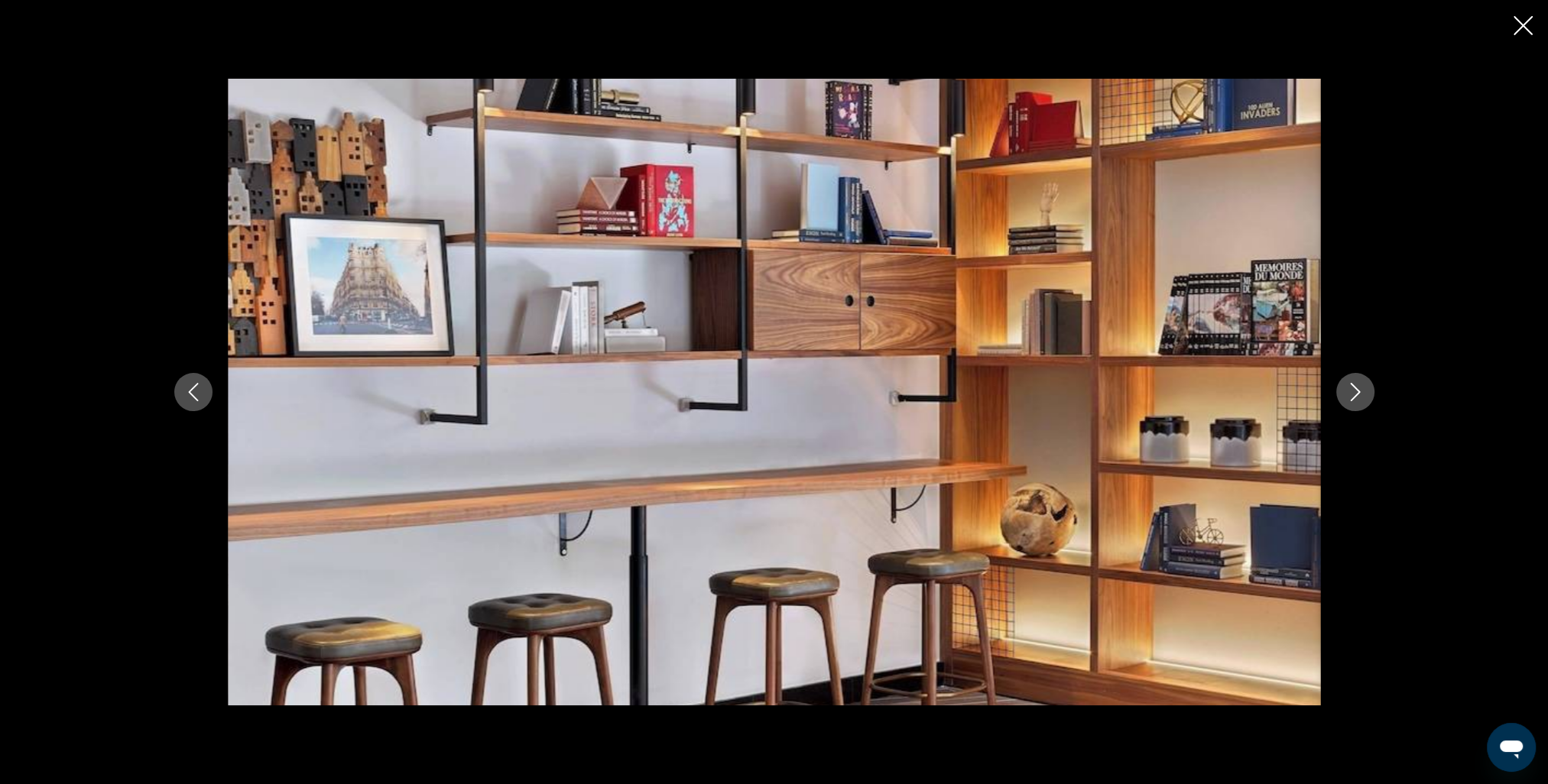
click at [1352, 393] on icon "Next image" at bounding box center [1355, 392] width 19 height 19
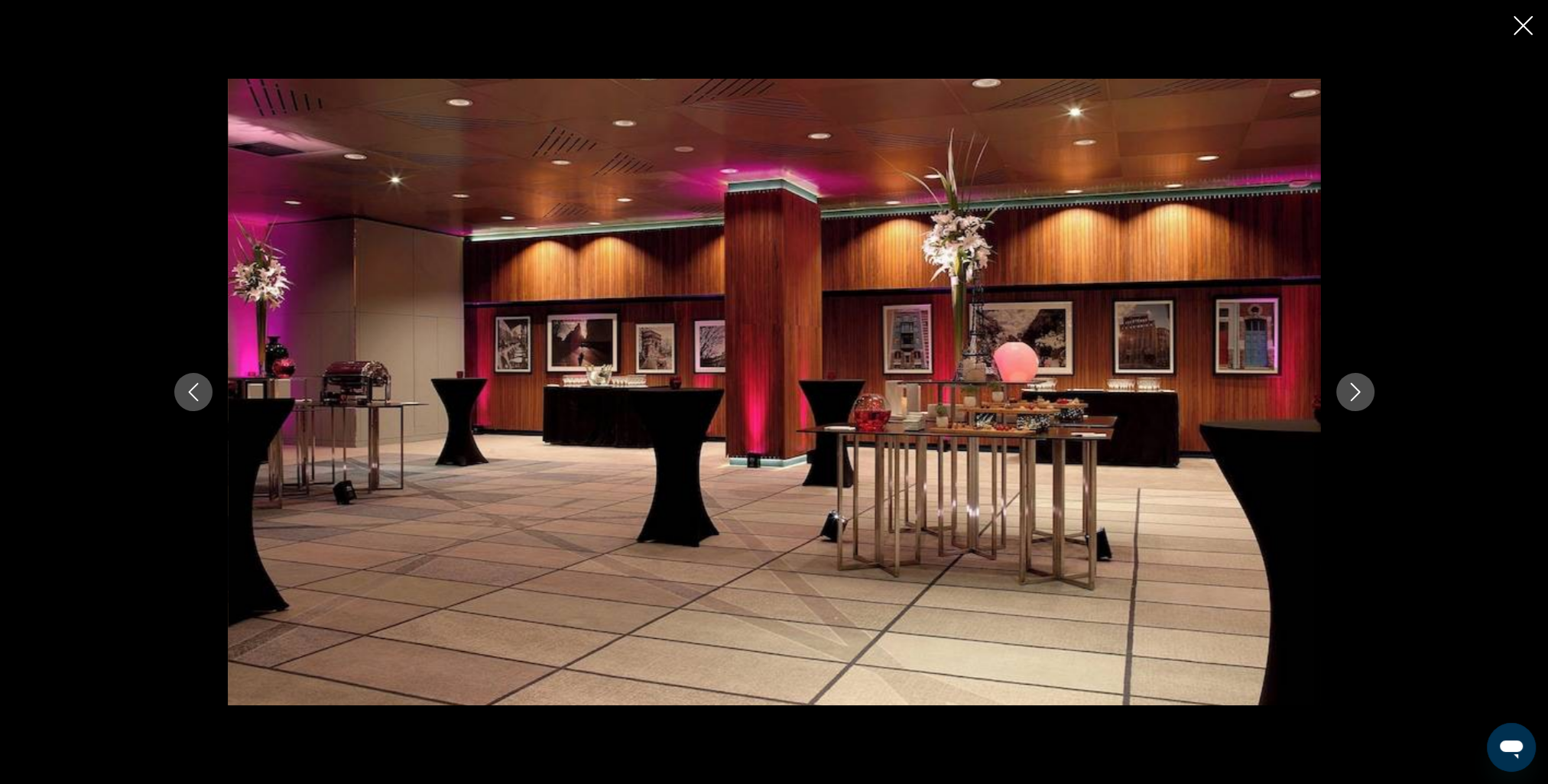
click at [1352, 393] on icon "Next image" at bounding box center [1355, 392] width 19 height 19
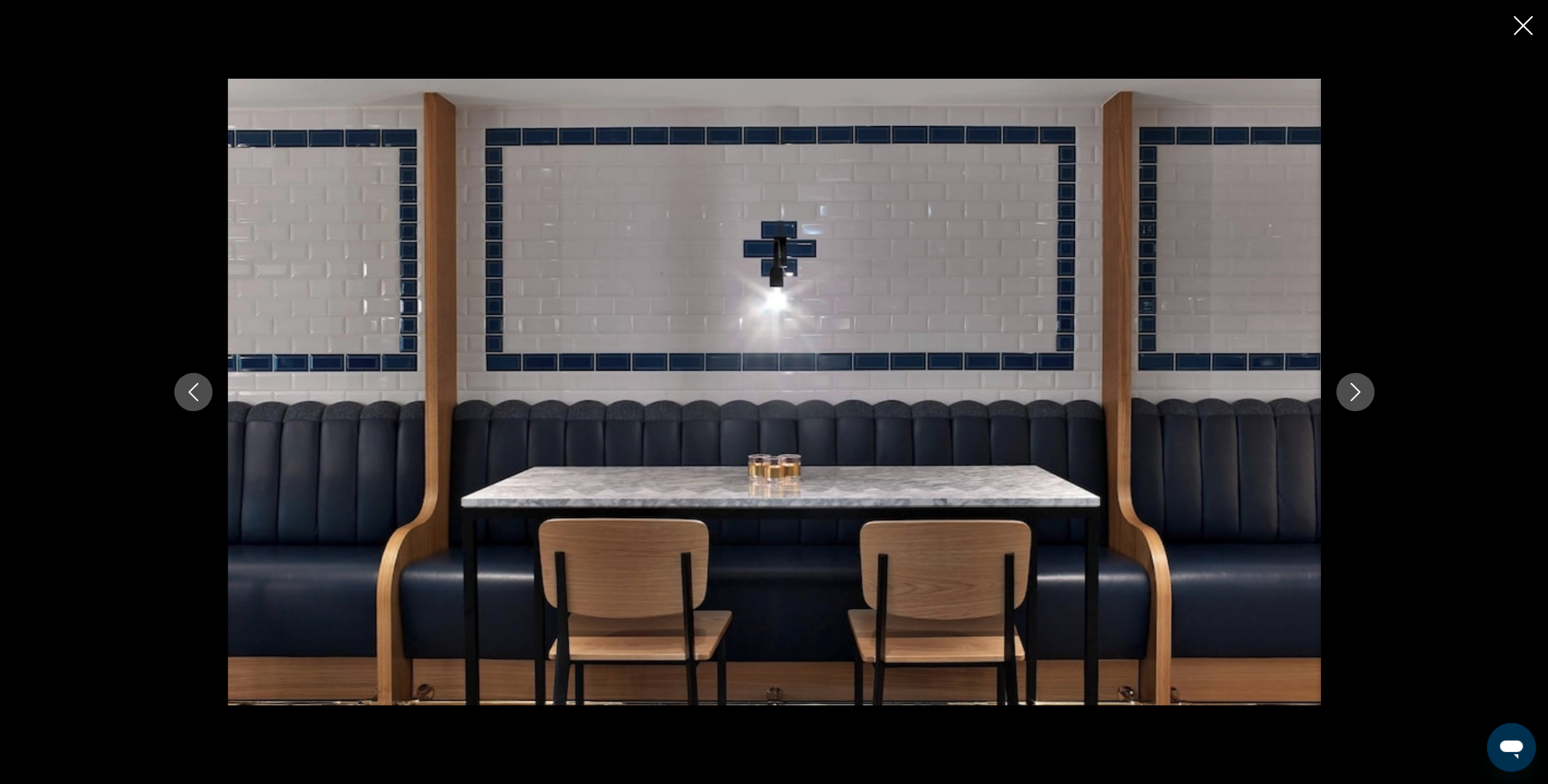
click at [1352, 393] on icon "Next image" at bounding box center [1355, 392] width 19 height 19
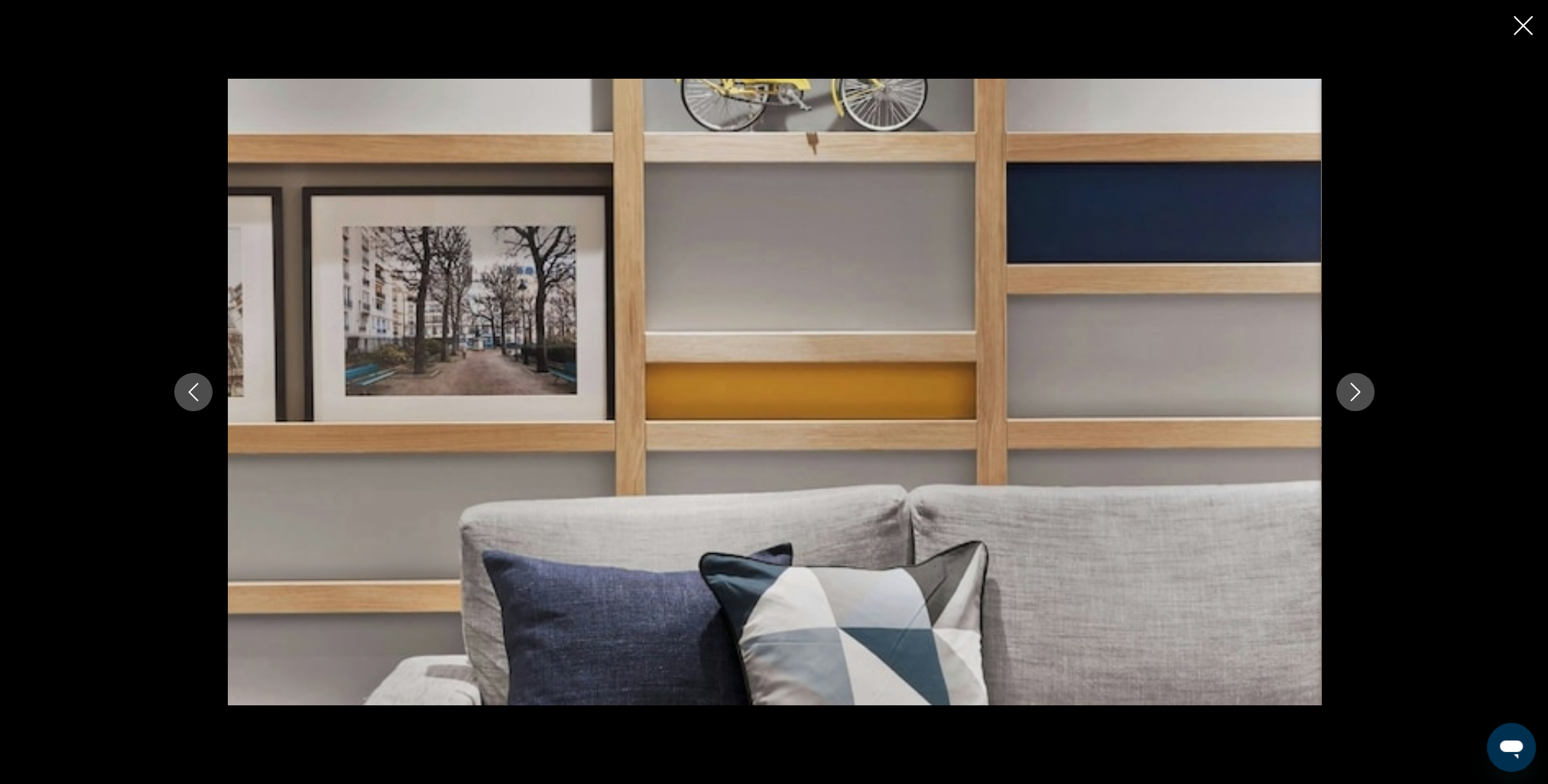
click at [1352, 393] on icon "Next image" at bounding box center [1355, 392] width 19 height 19
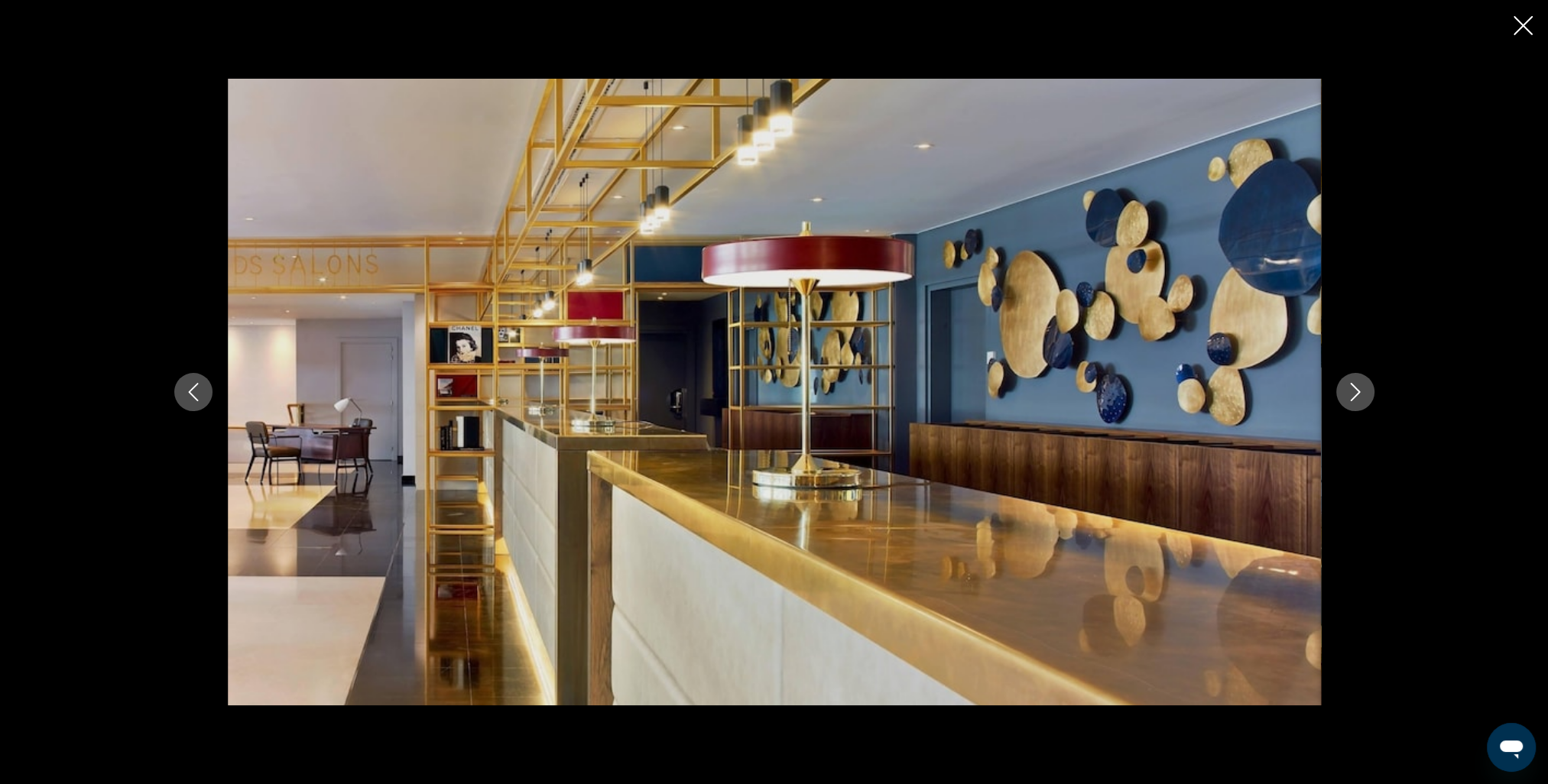
click at [1352, 393] on icon "Next image" at bounding box center [1355, 392] width 19 height 19
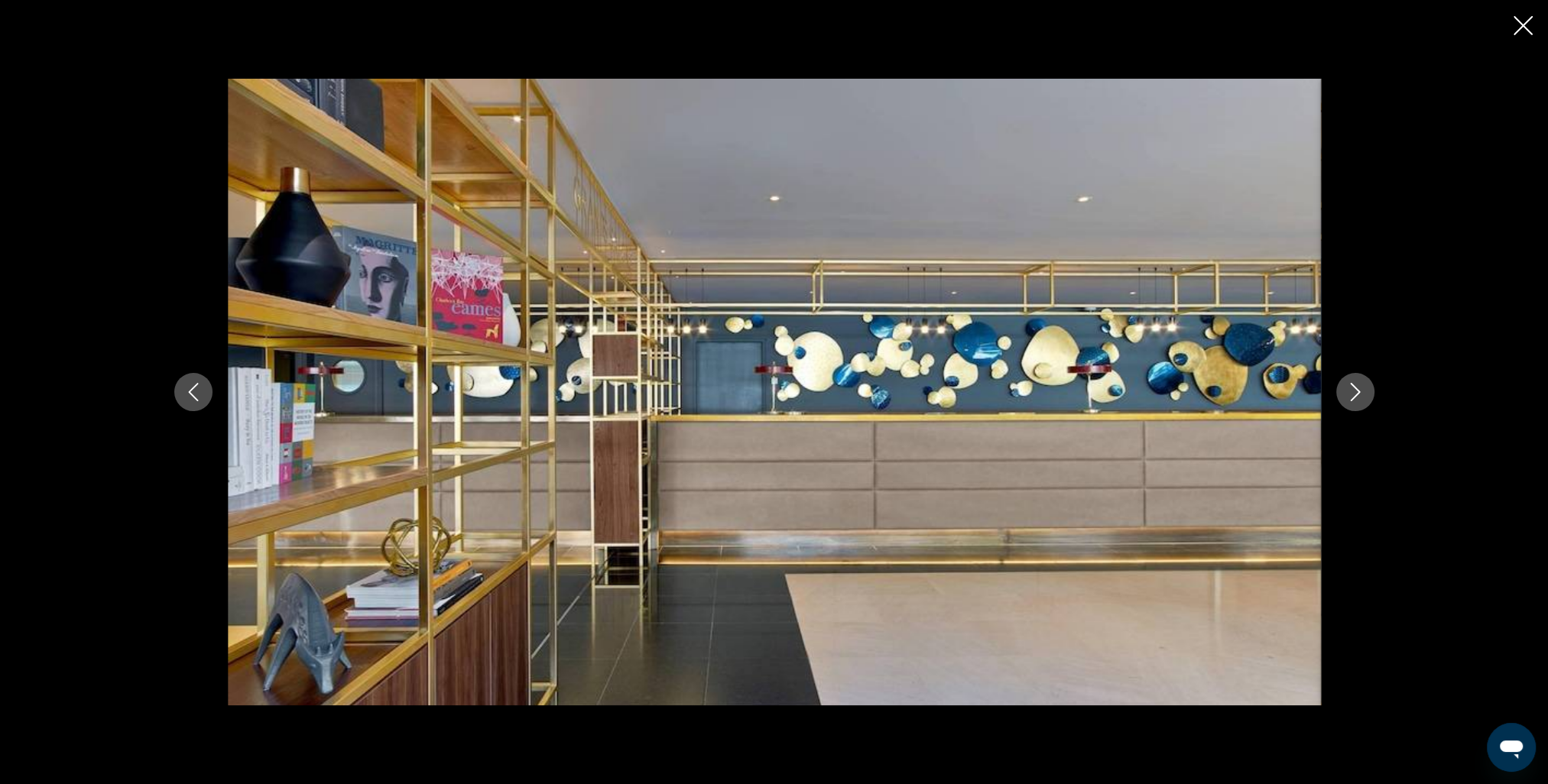
click at [1352, 393] on icon "Next image" at bounding box center [1355, 392] width 19 height 19
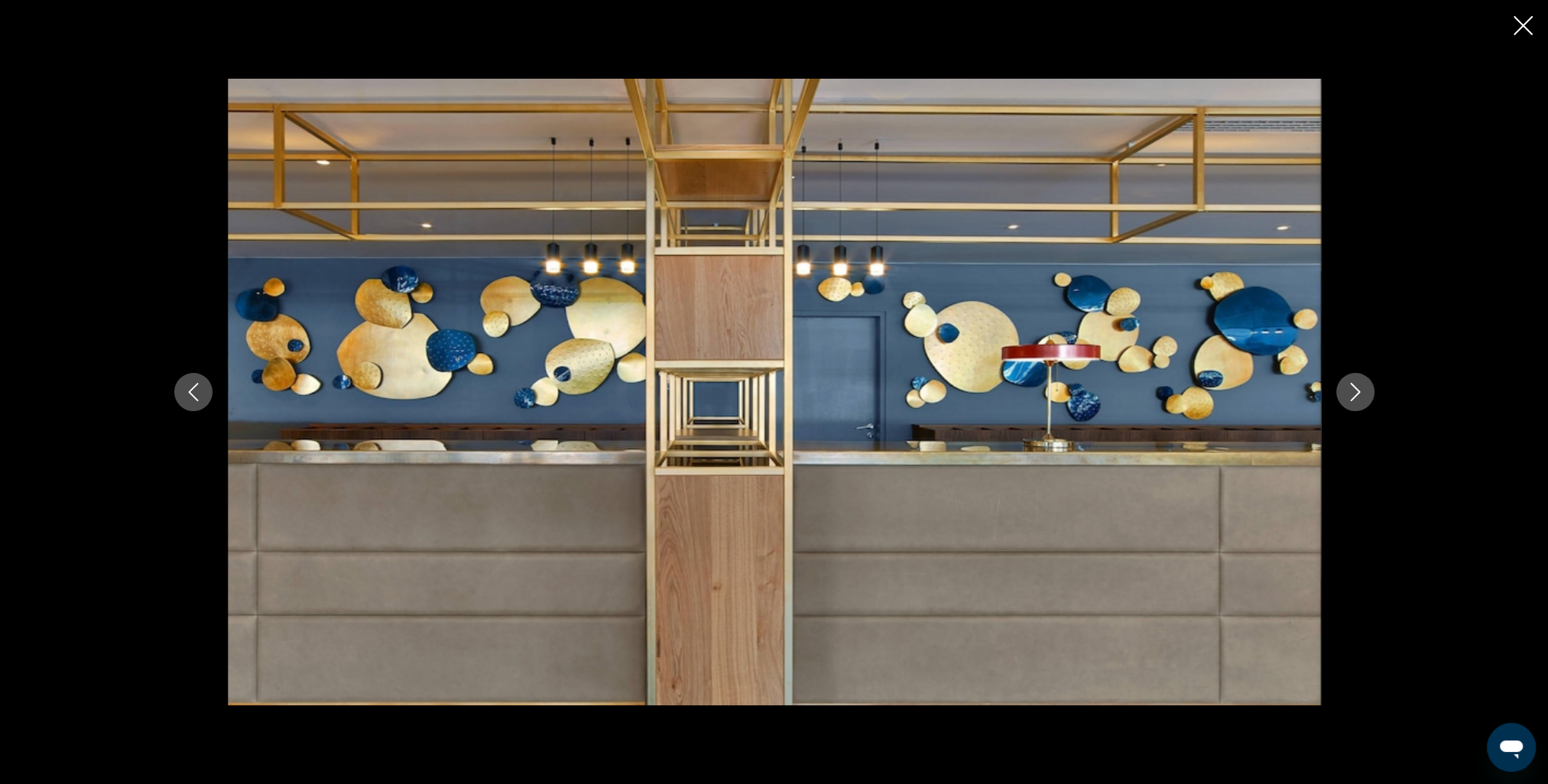
click at [1352, 393] on icon "Next image" at bounding box center [1355, 392] width 19 height 19
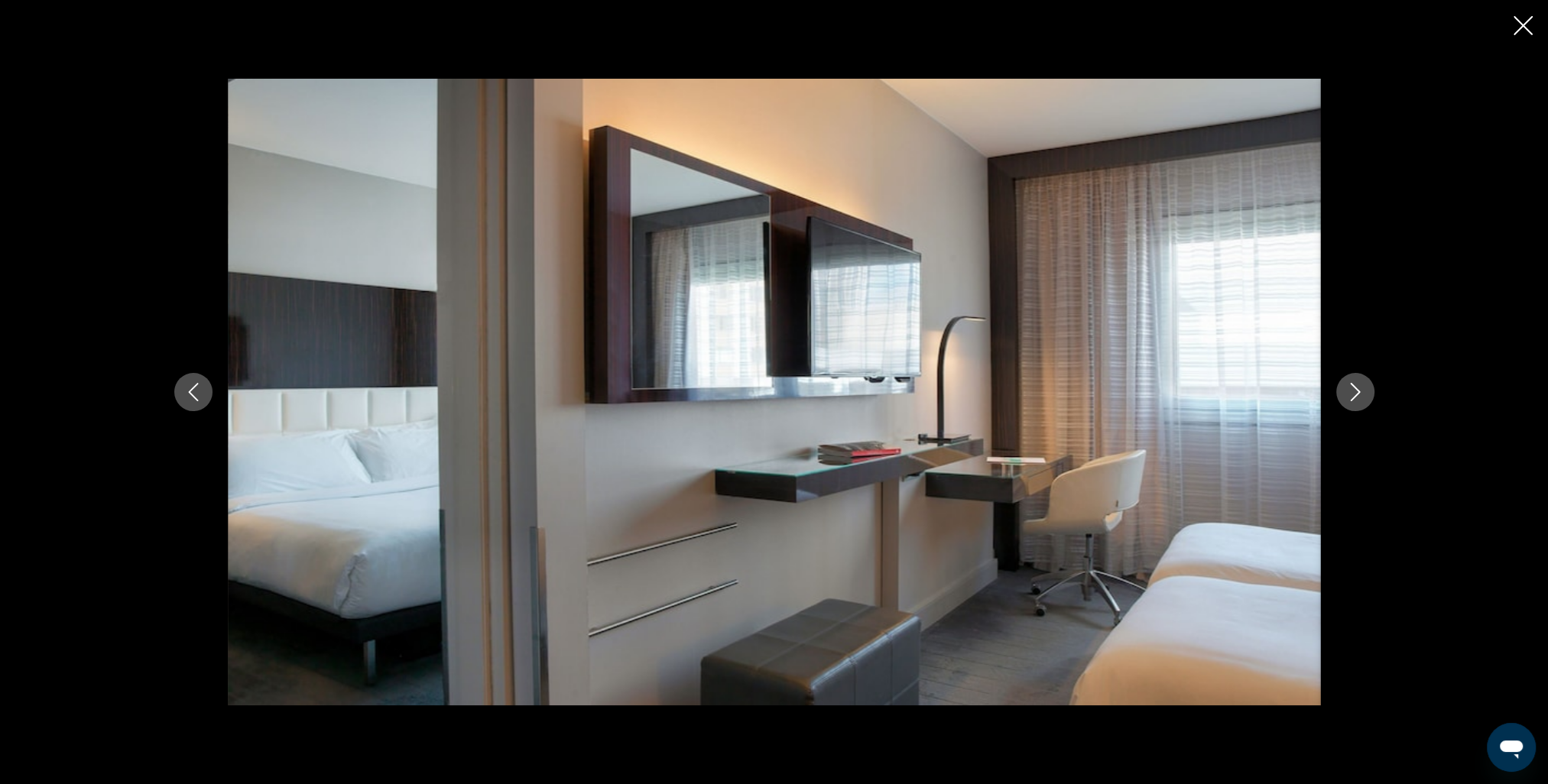
click at [1353, 390] on icon "Next image" at bounding box center [1355, 392] width 19 height 19
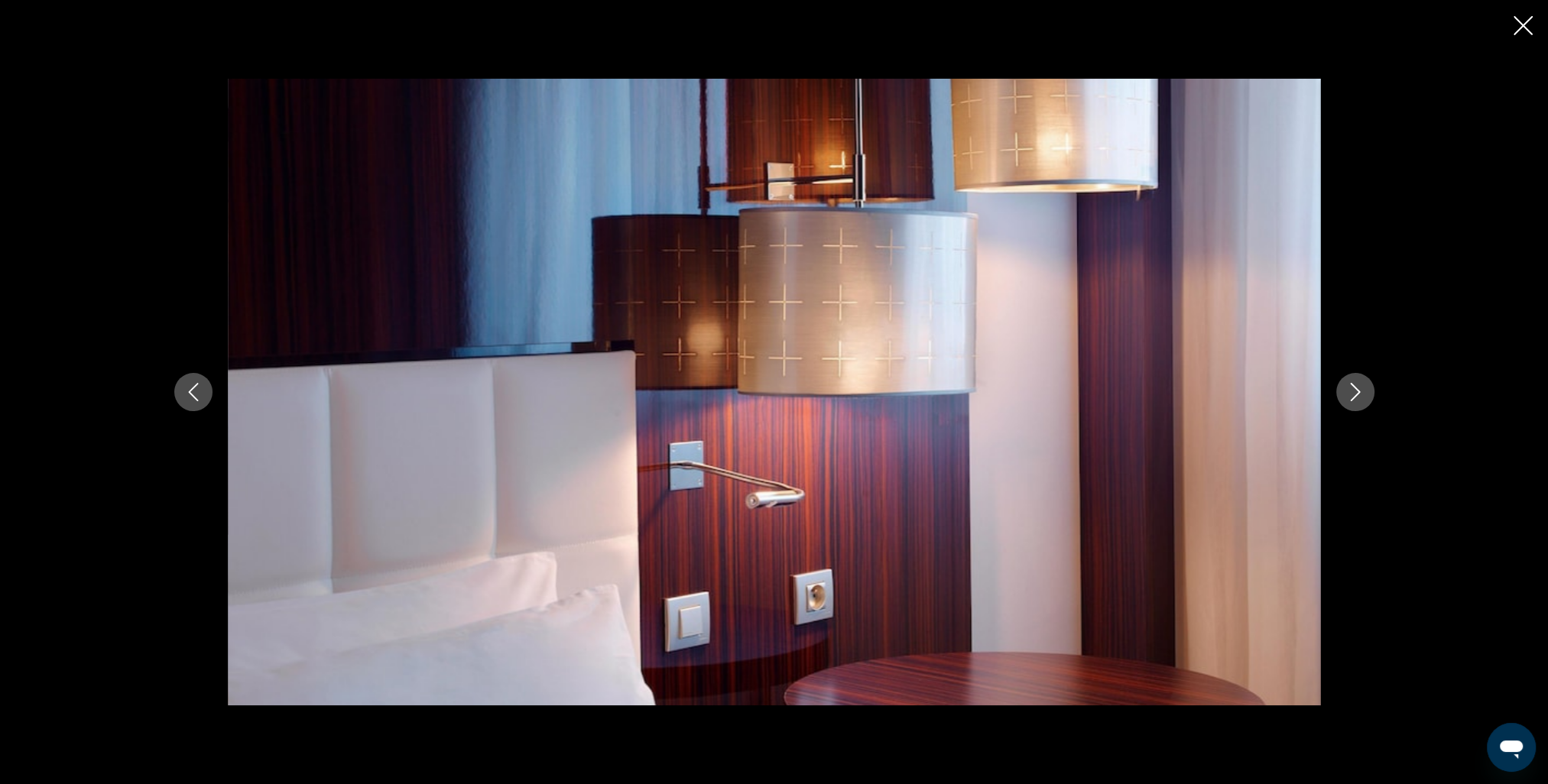
click at [1353, 390] on icon "Next image" at bounding box center [1355, 392] width 19 height 19
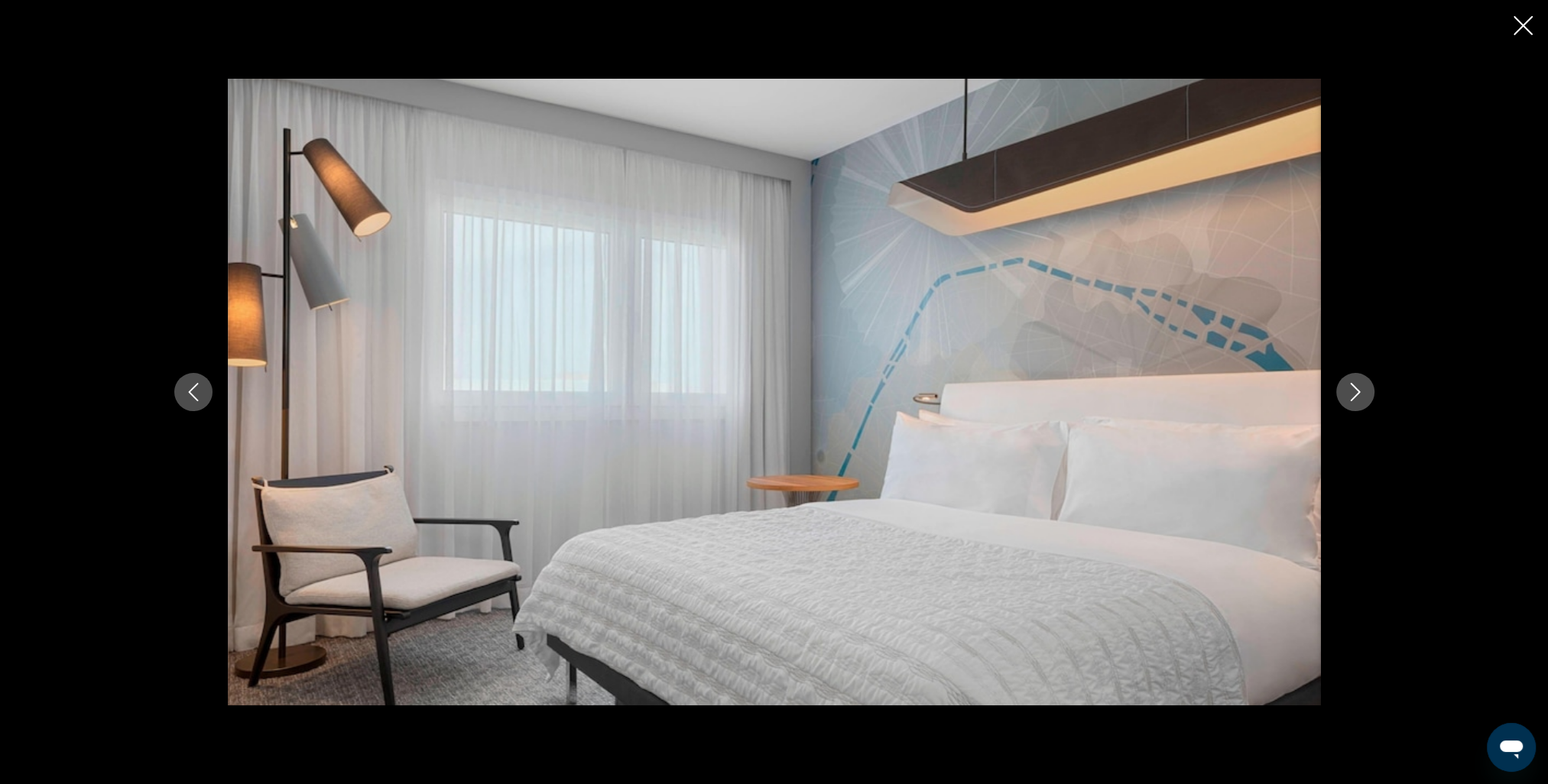
click at [1353, 390] on icon "Next image" at bounding box center [1355, 392] width 19 height 19
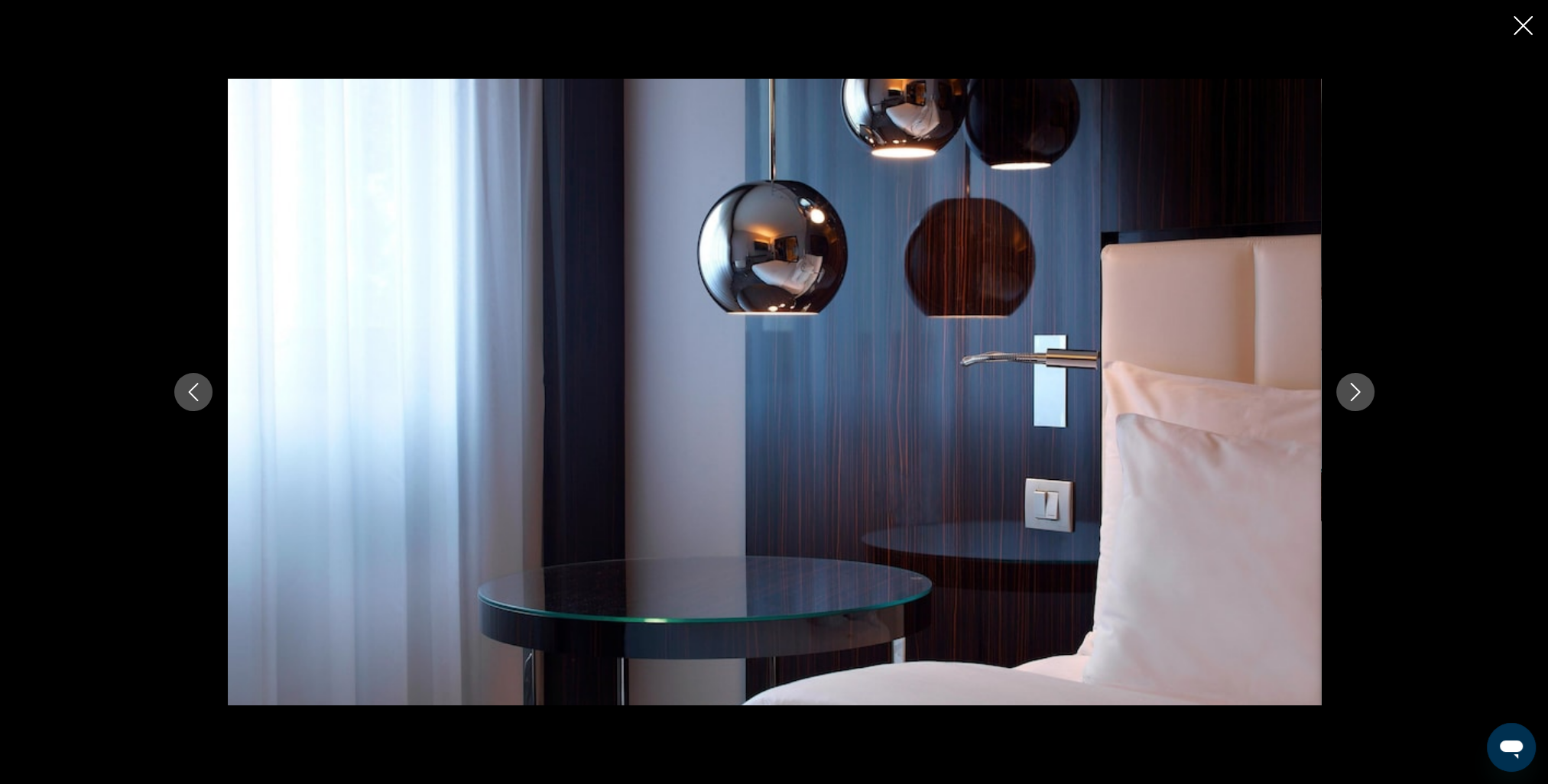
click at [1355, 390] on icon "Next image" at bounding box center [1355, 392] width 19 height 19
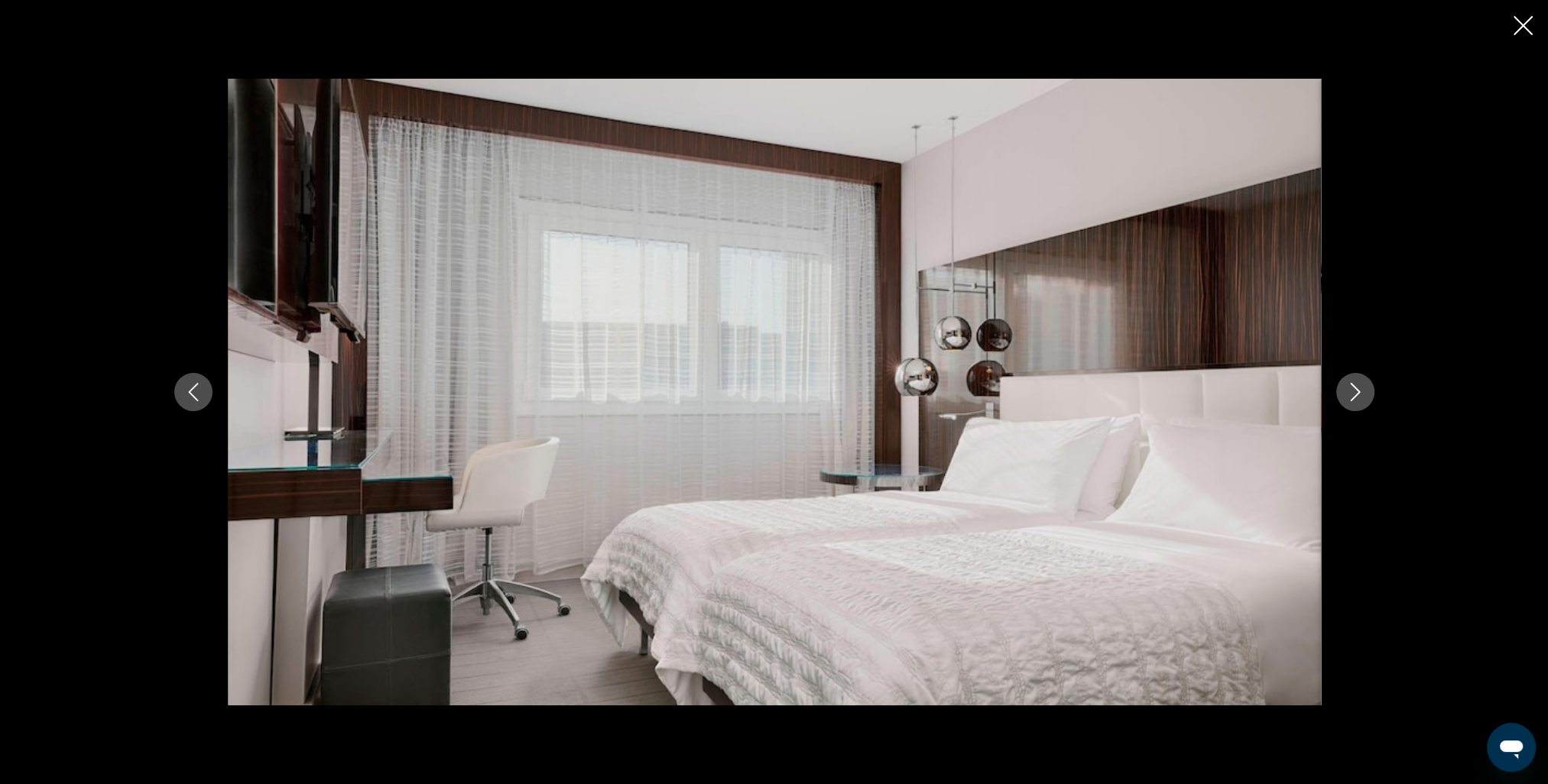
click at [1355, 390] on icon "Next image" at bounding box center [1355, 392] width 19 height 19
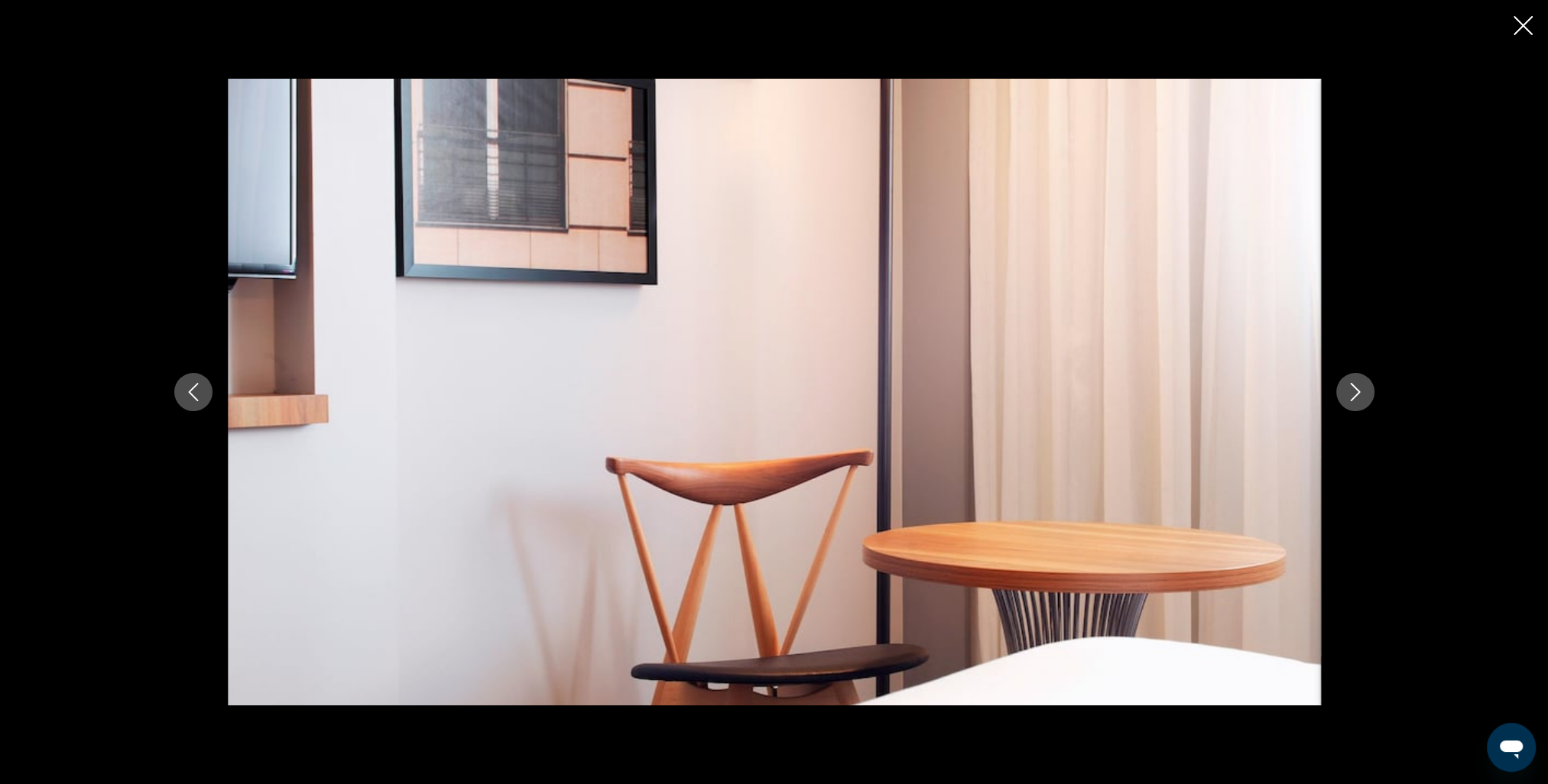
click at [1355, 390] on icon "Next image" at bounding box center [1355, 392] width 19 height 19
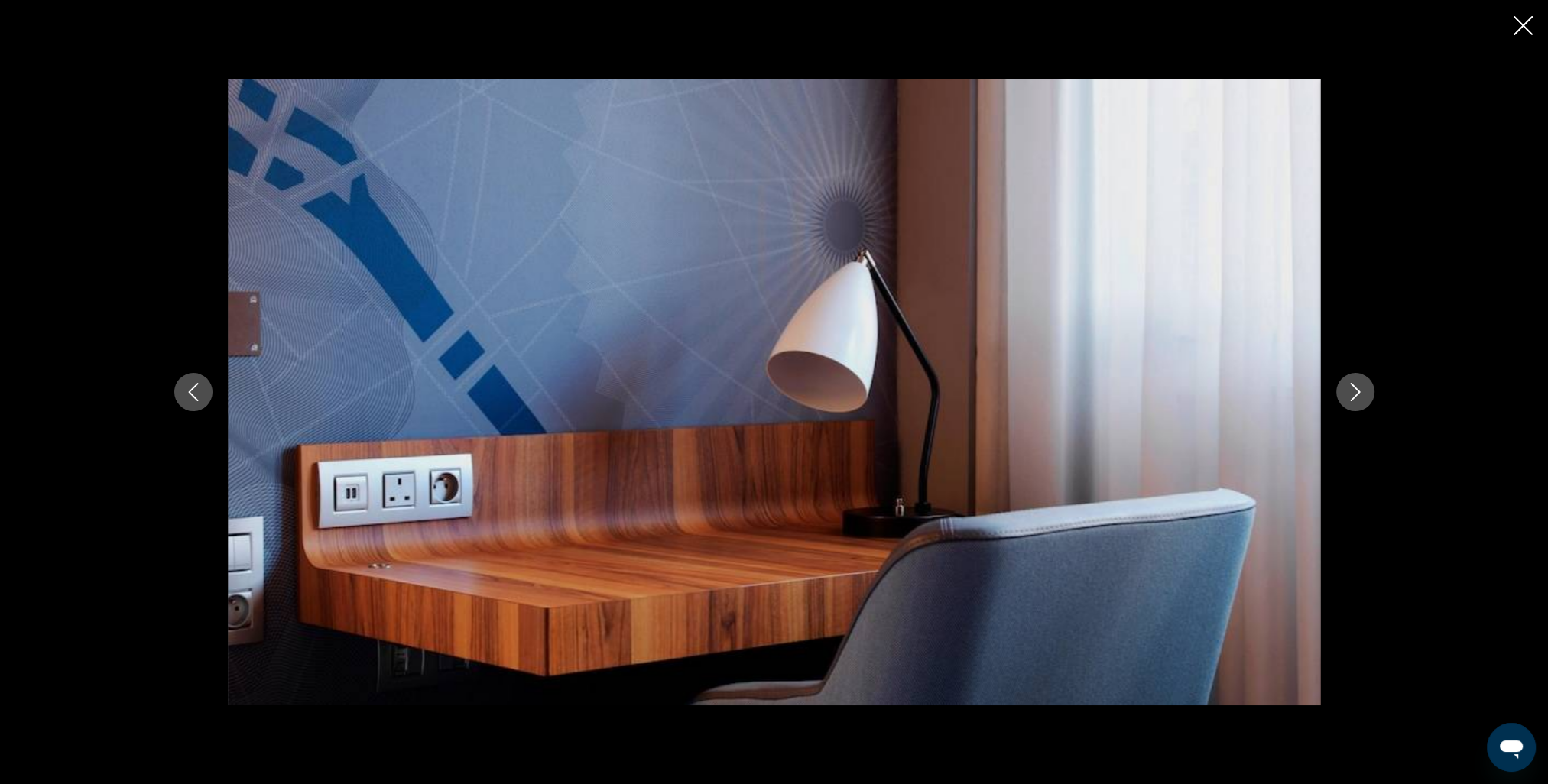
click at [1355, 390] on icon "Next image" at bounding box center [1355, 392] width 19 height 19
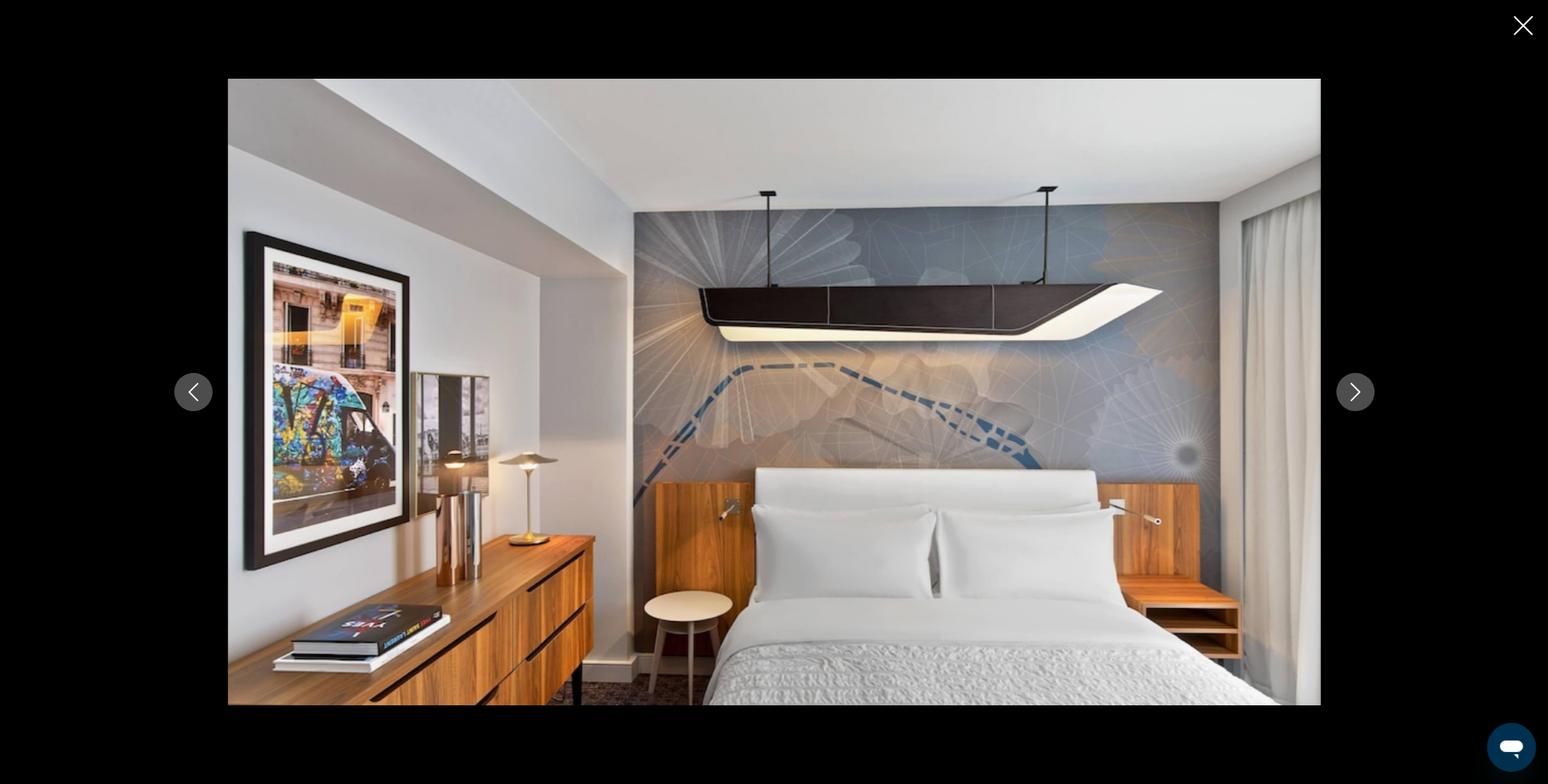
click at [1355, 390] on icon "Next image" at bounding box center [1355, 392] width 19 height 19
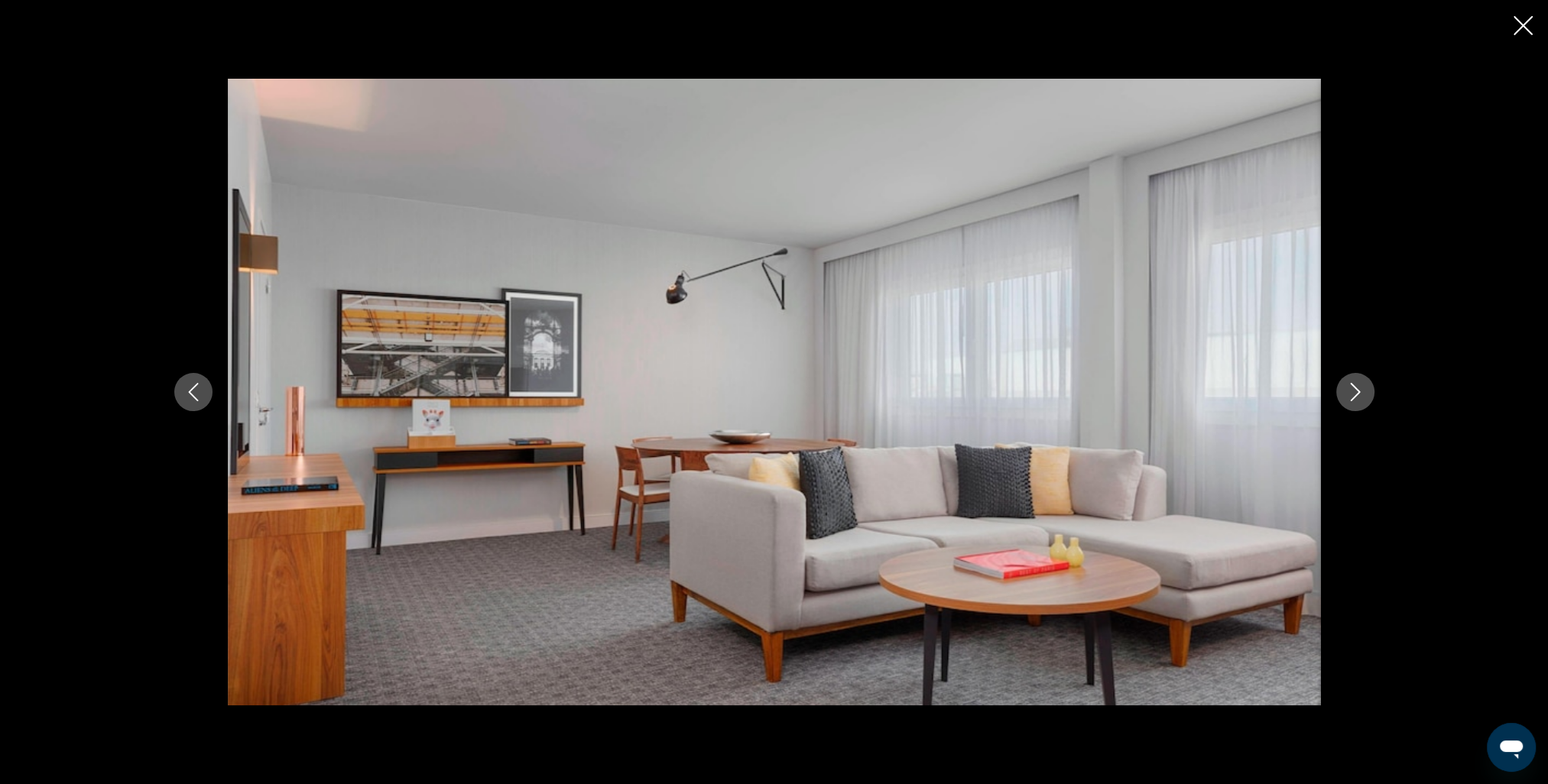
click at [1356, 390] on icon "Next image" at bounding box center [1355, 392] width 10 height 19
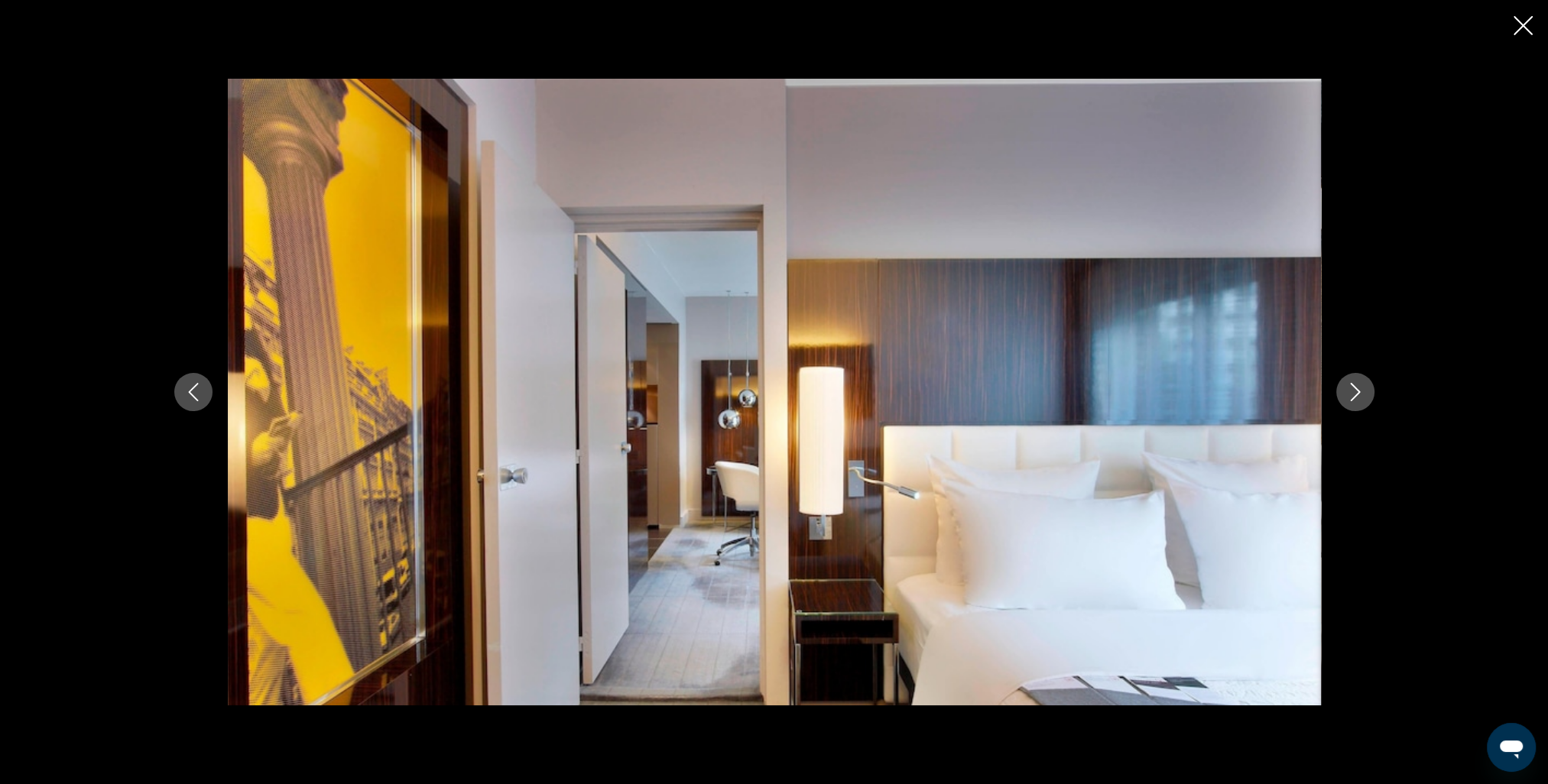
click at [1356, 390] on icon "Next image" at bounding box center [1355, 392] width 10 height 19
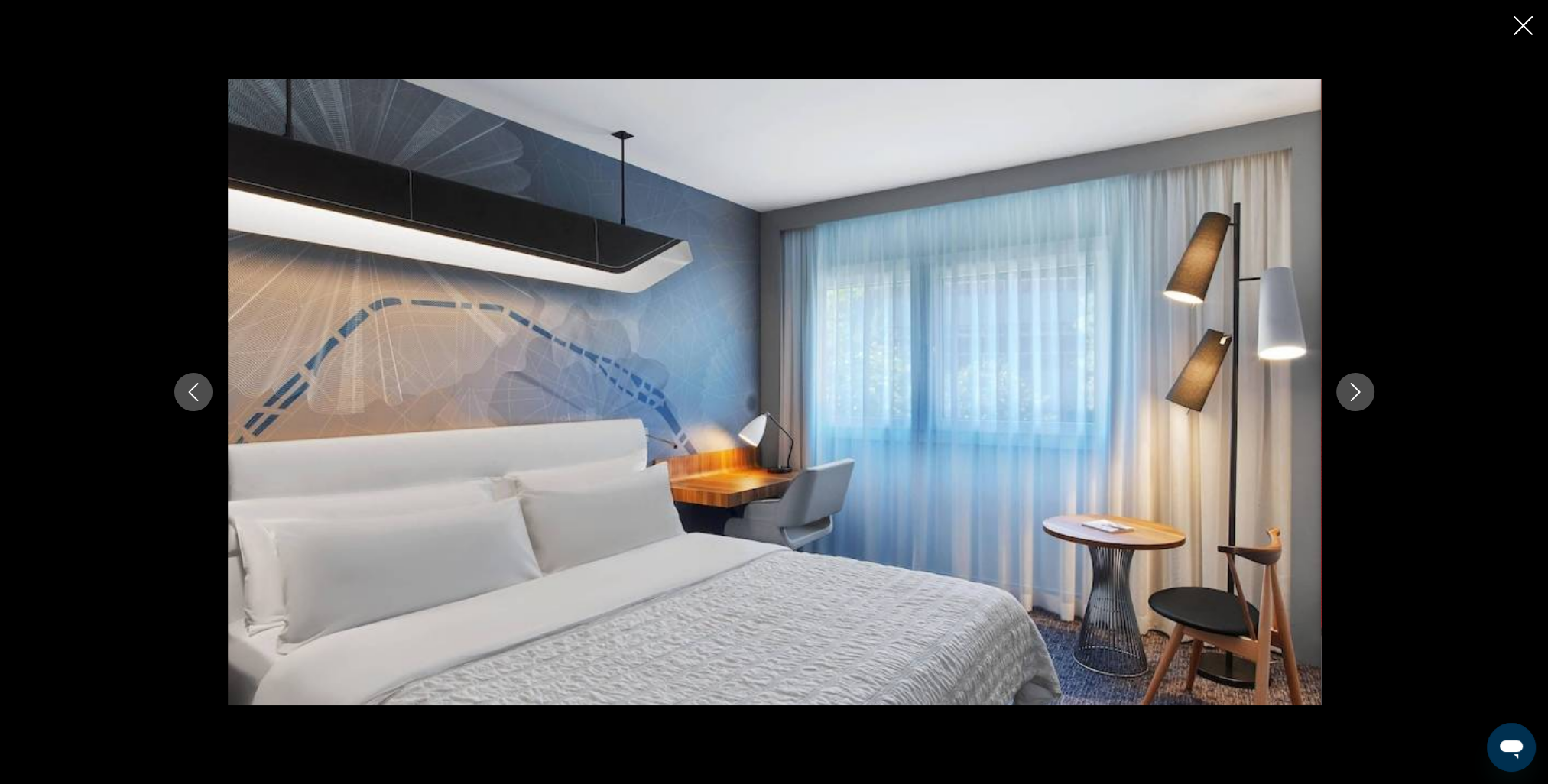
click at [1356, 390] on icon "Next image" at bounding box center [1355, 392] width 10 height 19
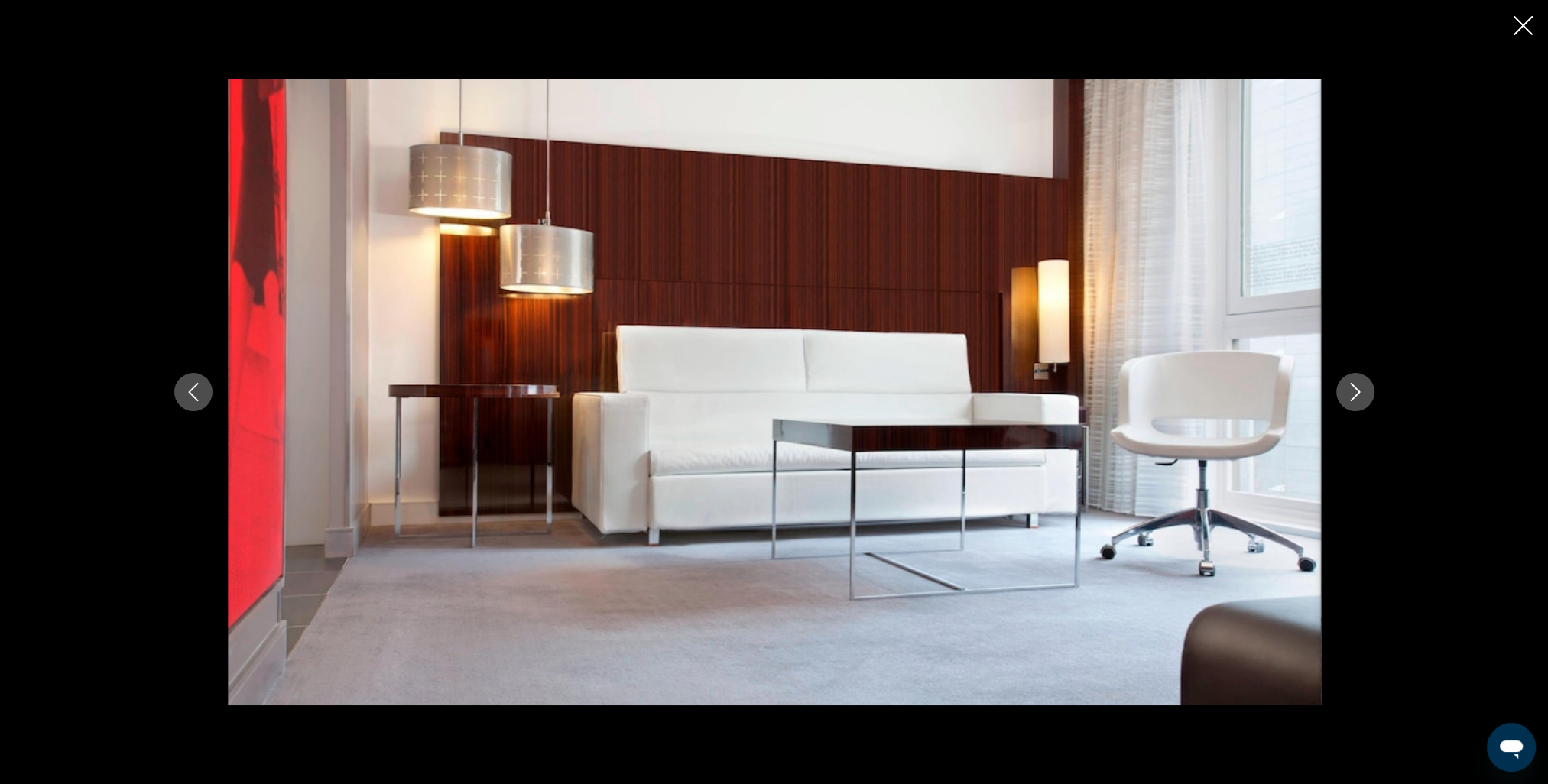
click at [1356, 390] on icon "Next image" at bounding box center [1355, 392] width 10 height 19
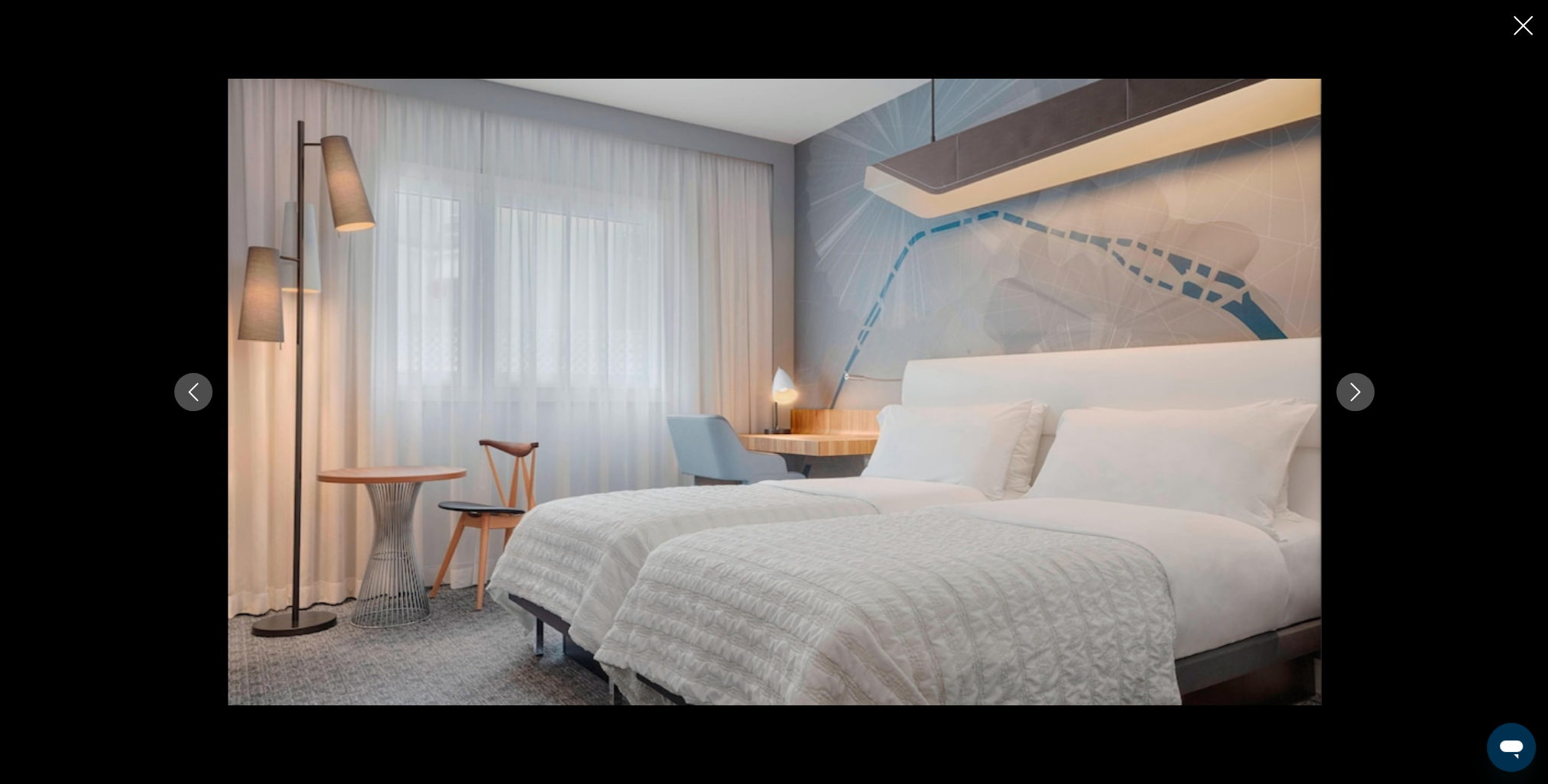
click at [1356, 390] on icon "Next image" at bounding box center [1355, 392] width 10 height 19
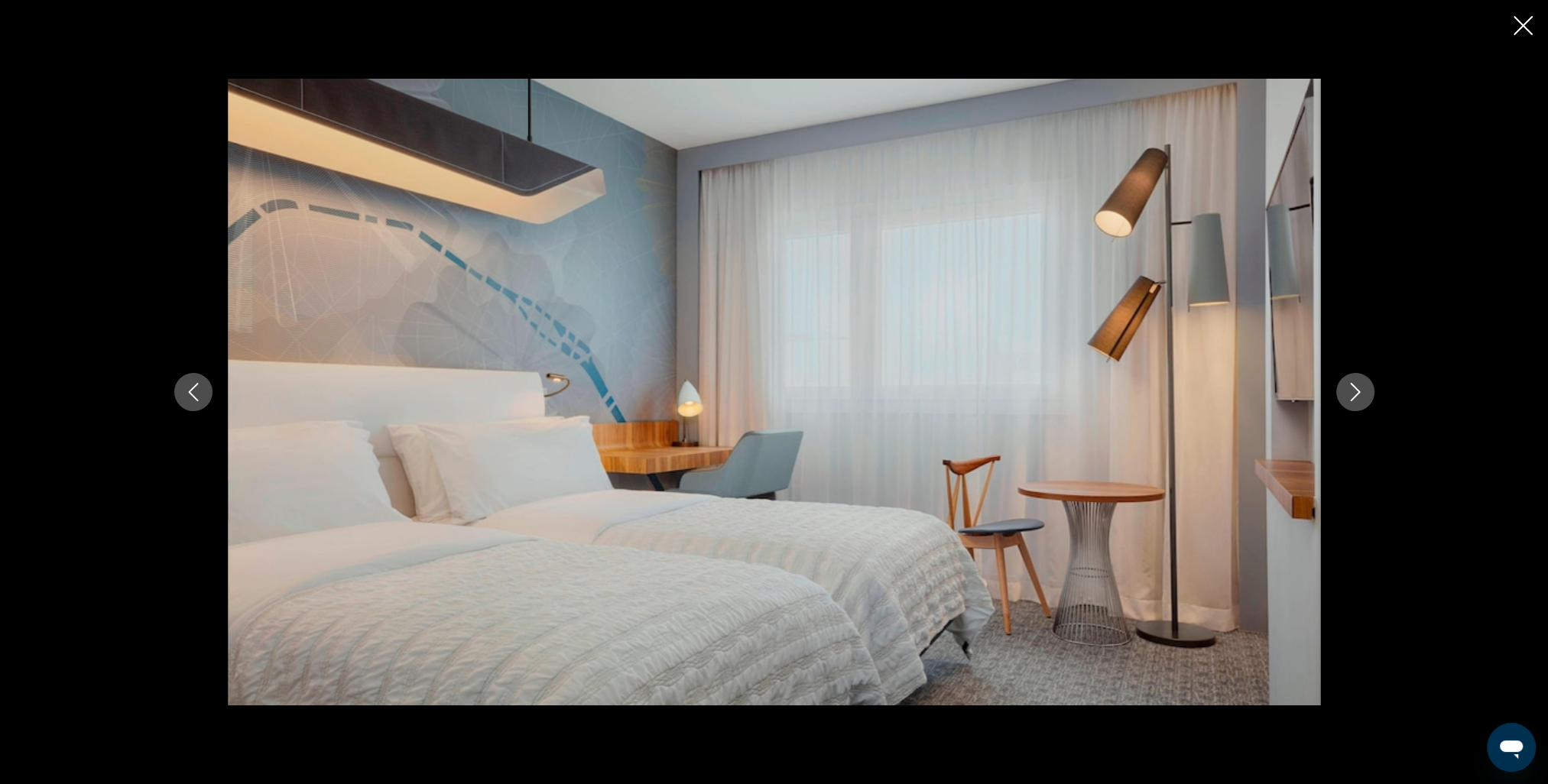
click at [1357, 390] on icon "Next image" at bounding box center [1355, 392] width 10 height 19
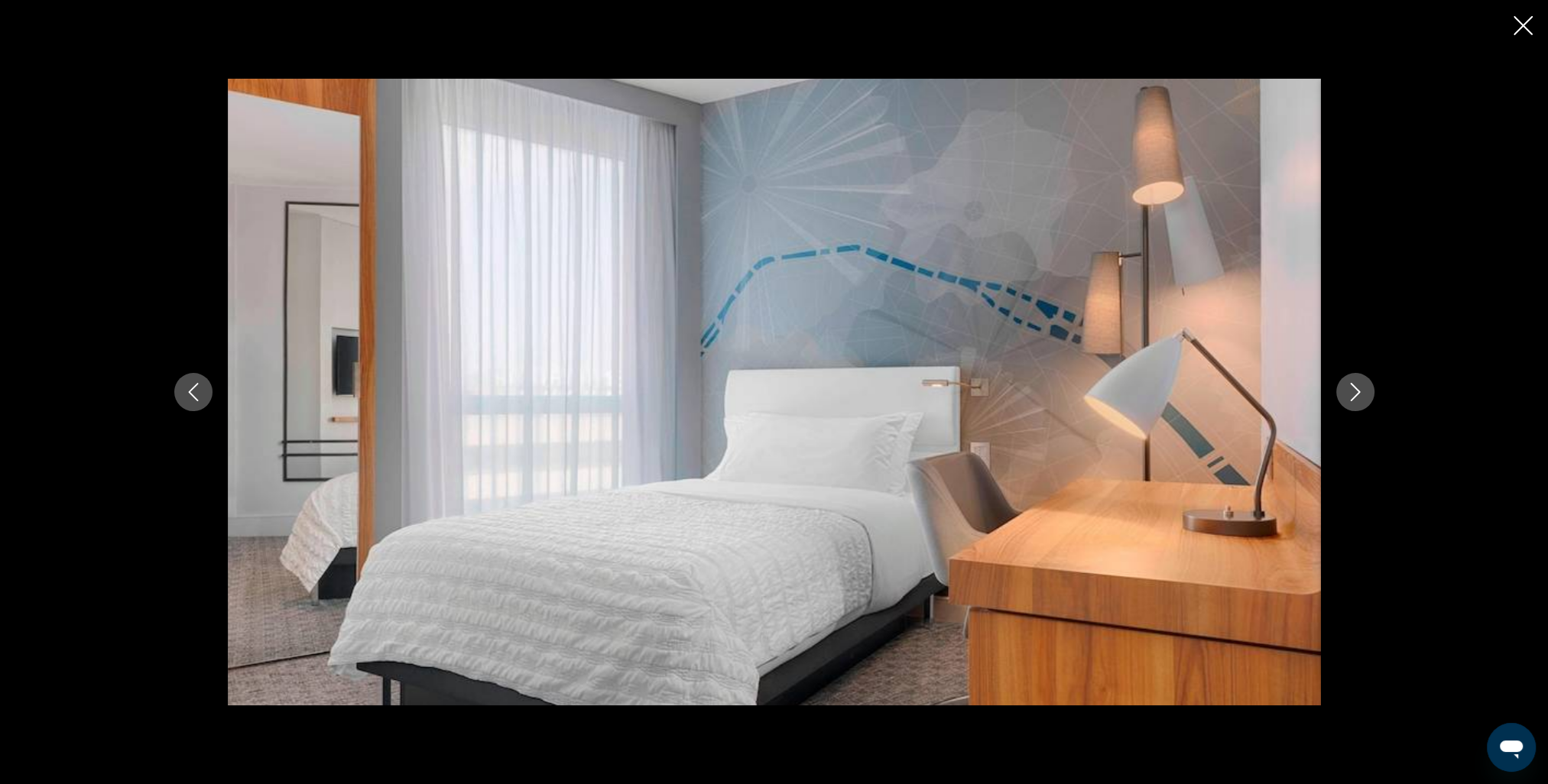
click at [1357, 390] on icon "Next image" at bounding box center [1355, 392] width 10 height 19
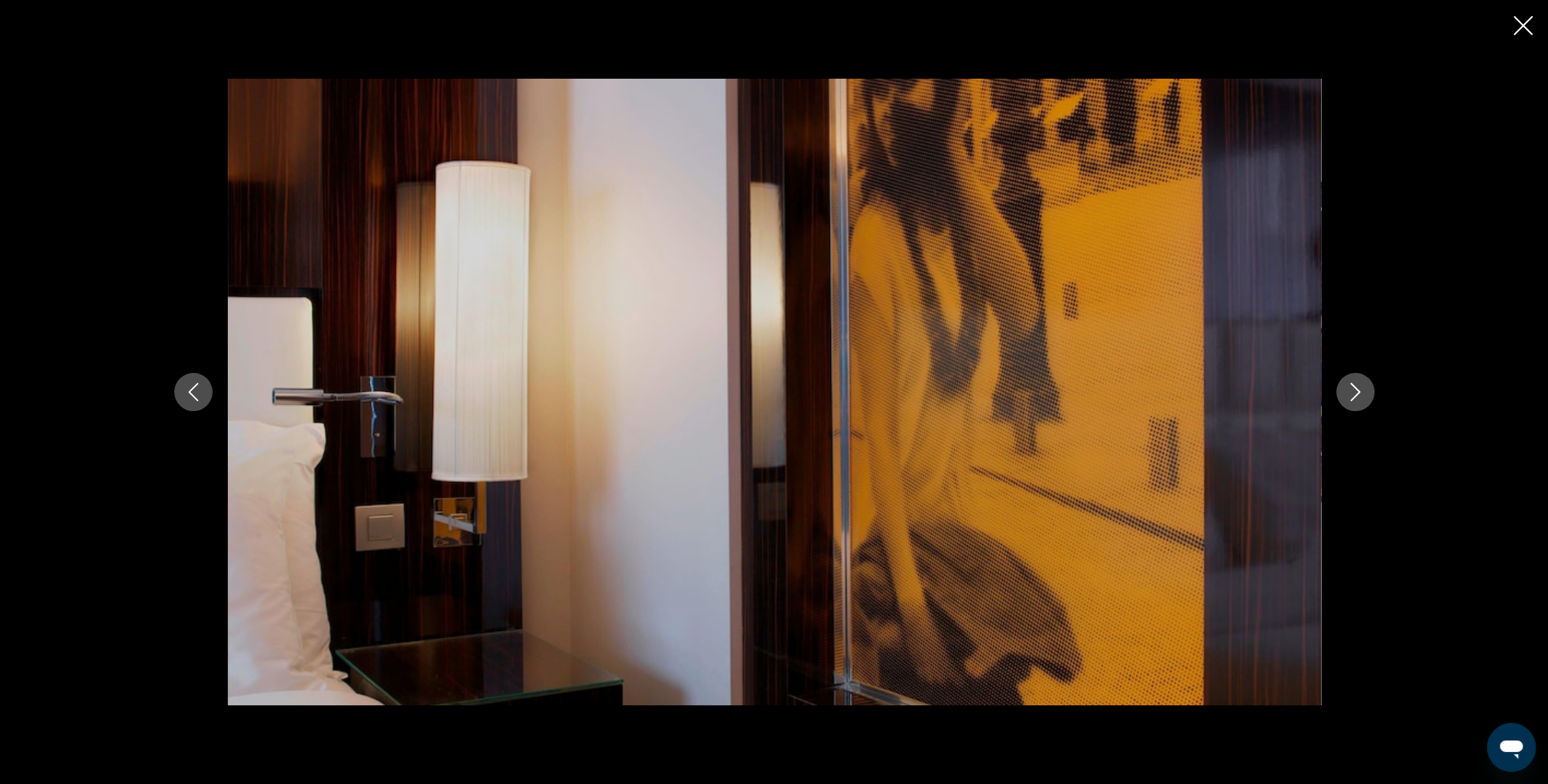
click at [1357, 390] on icon "Next image" at bounding box center [1355, 392] width 10 height 19
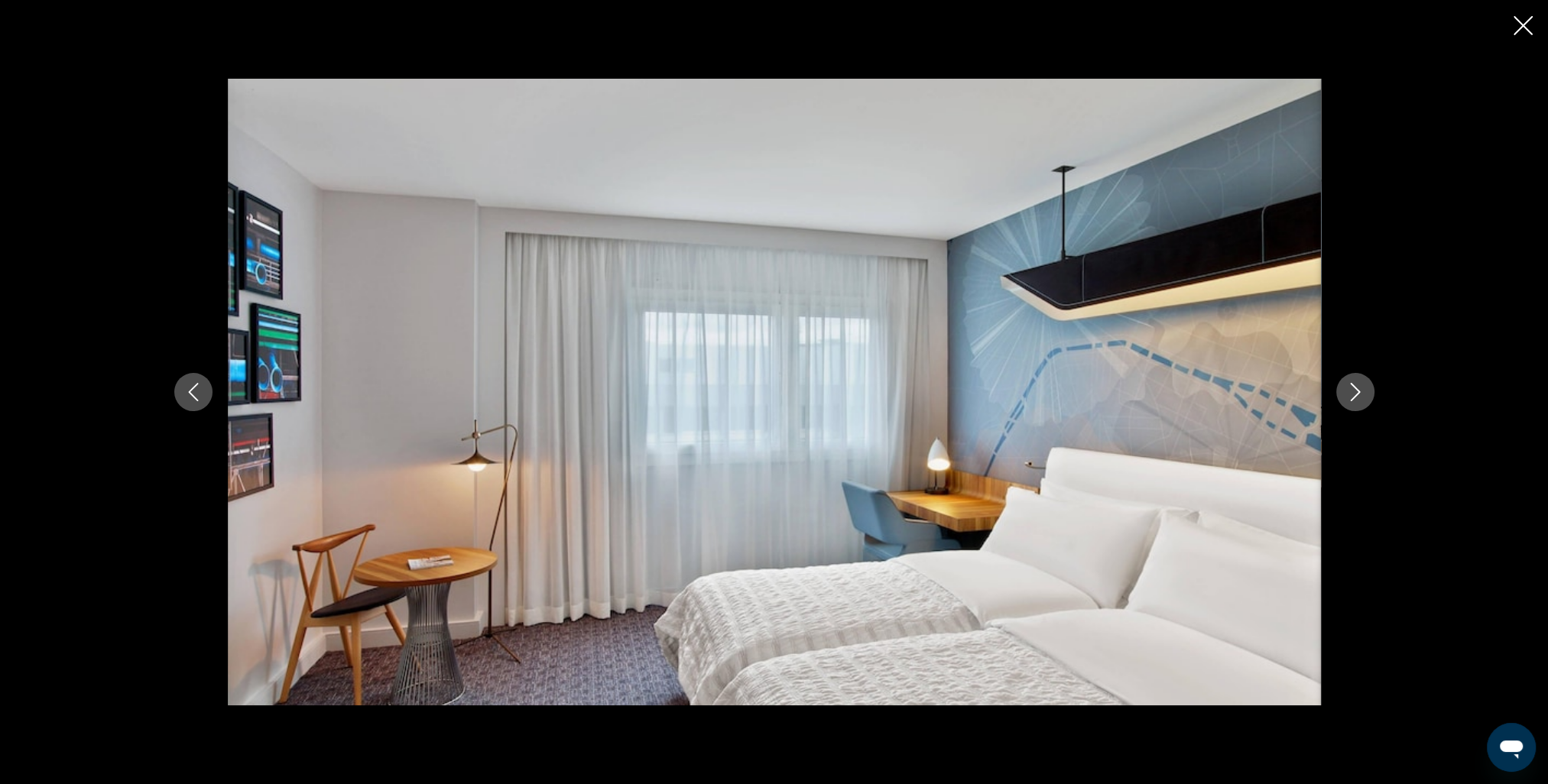
click at [1357, 390] on icon "Next image" at bounding box center [1355, 392] width 10 height 19
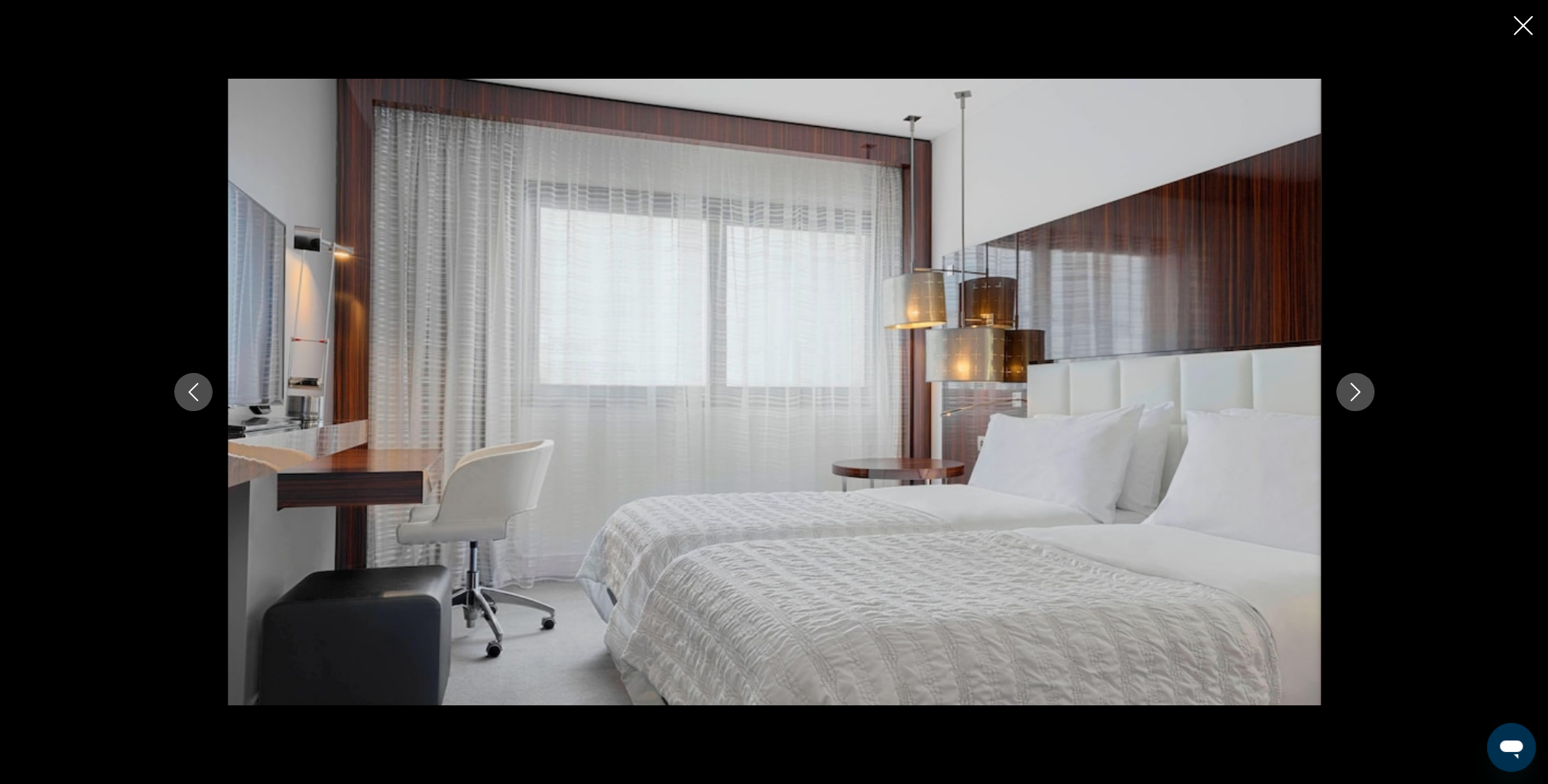
click at [1357, 390] on icon "Next image" at bounding box center [1355, 392] width 10 height 19
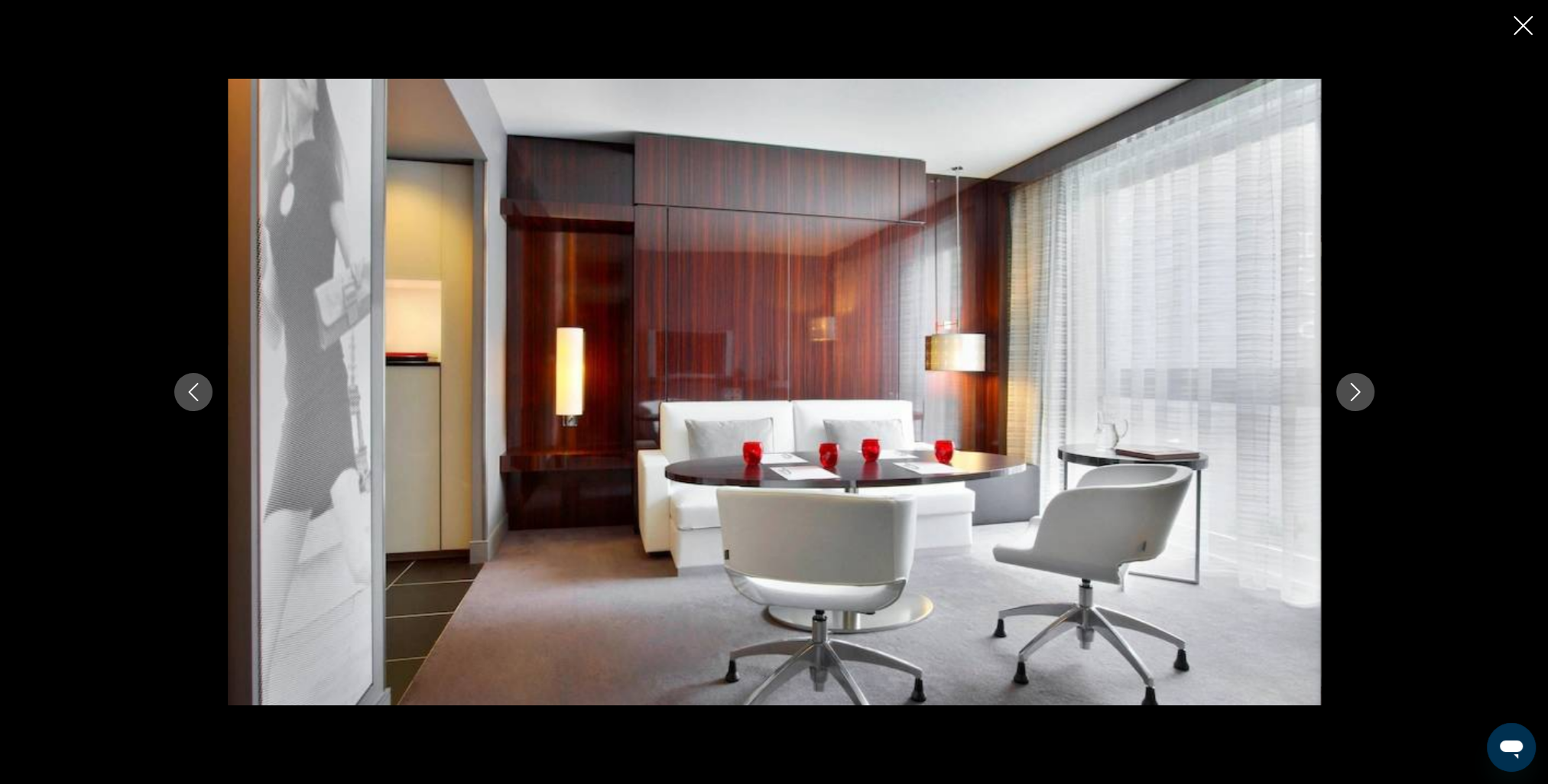
click at [1357, 390] on icon "Next image" at bounding box center [1355, 392] width 10 height 19
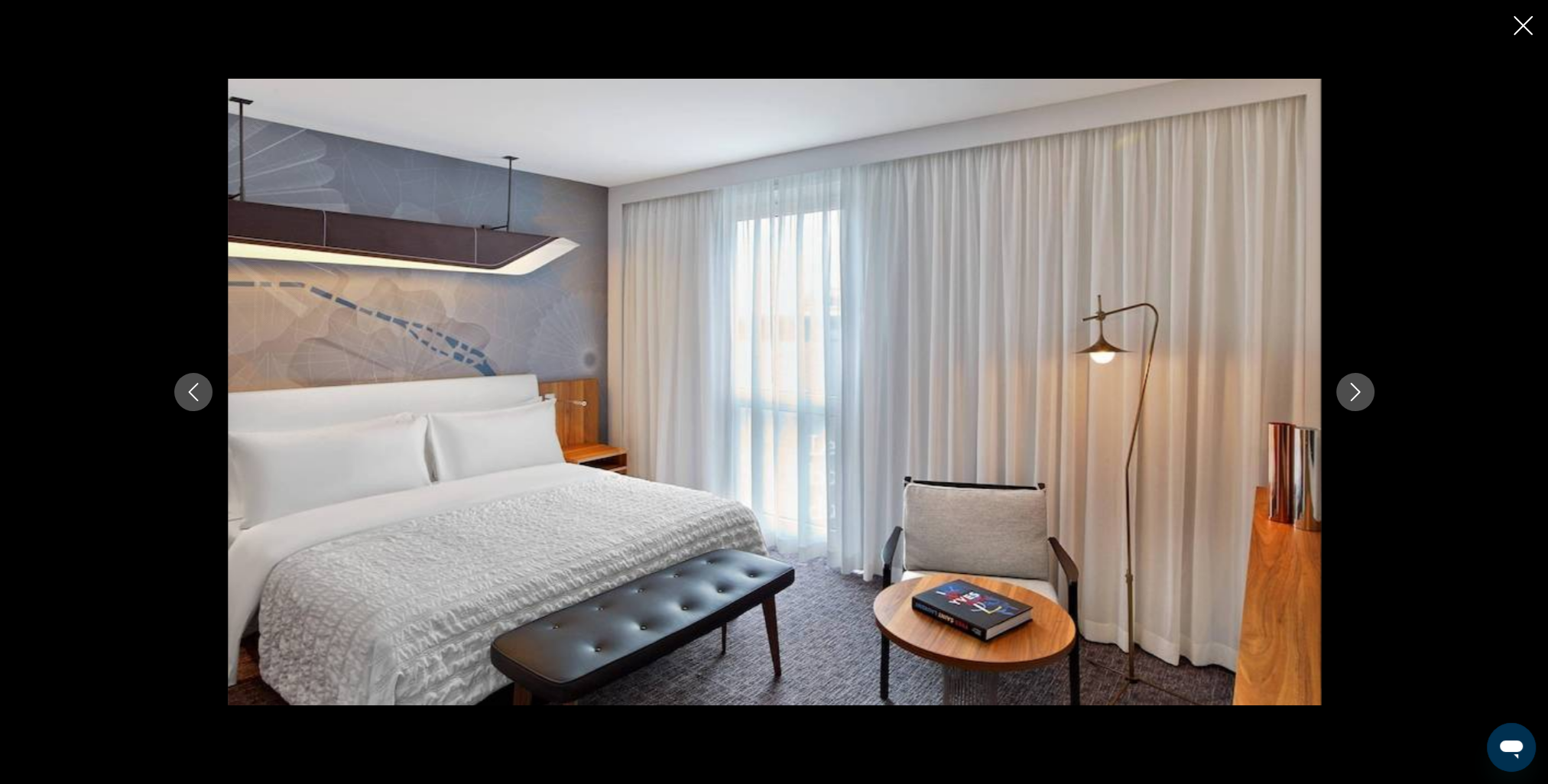
click at [1357, 390] on icon "Next image" at bounding box center [1355, 392] width 10 height 19
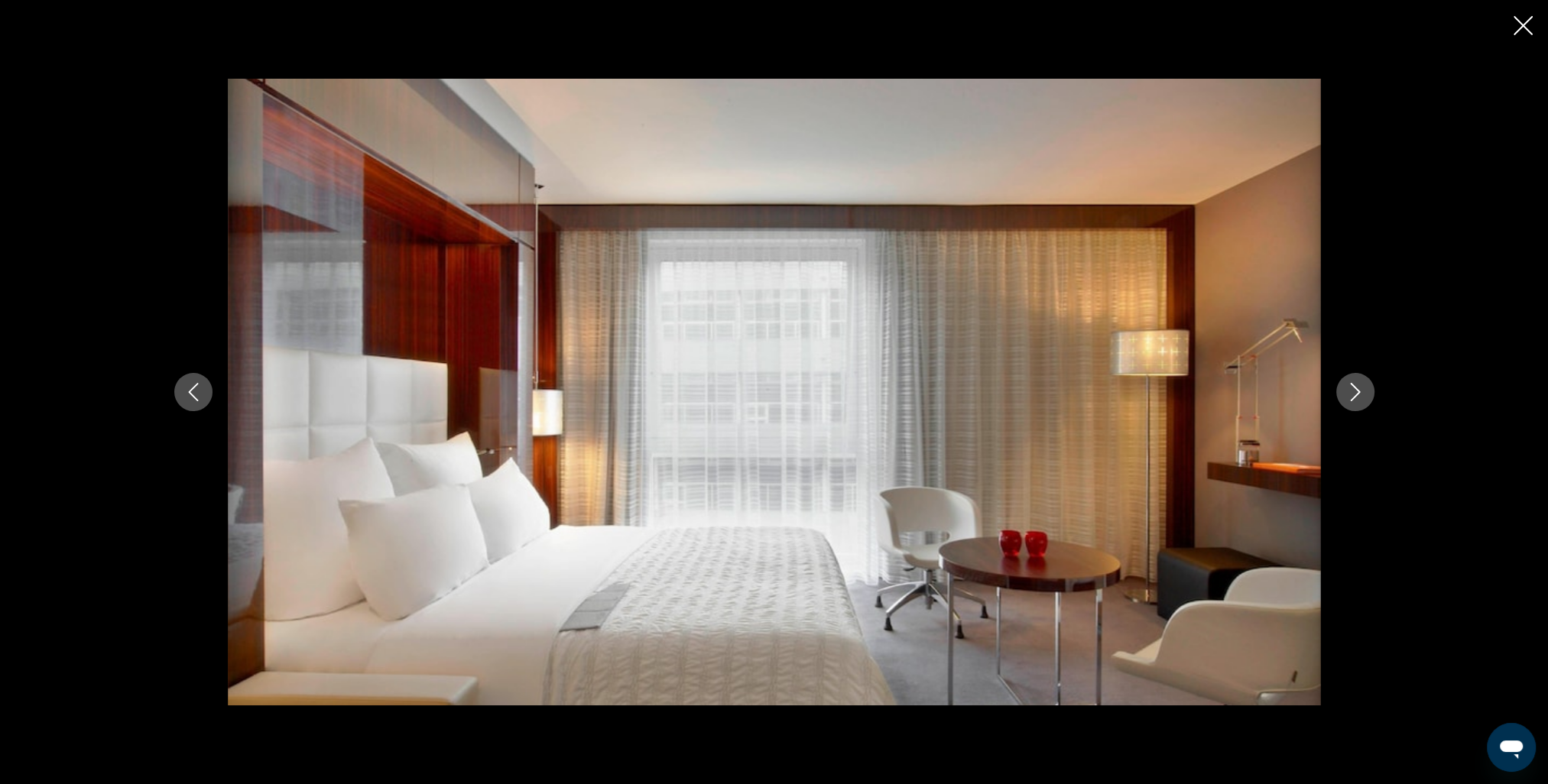
click at [1357, 390] on icon "Next image" at bounding box center [1355, 392] width 10 height 19
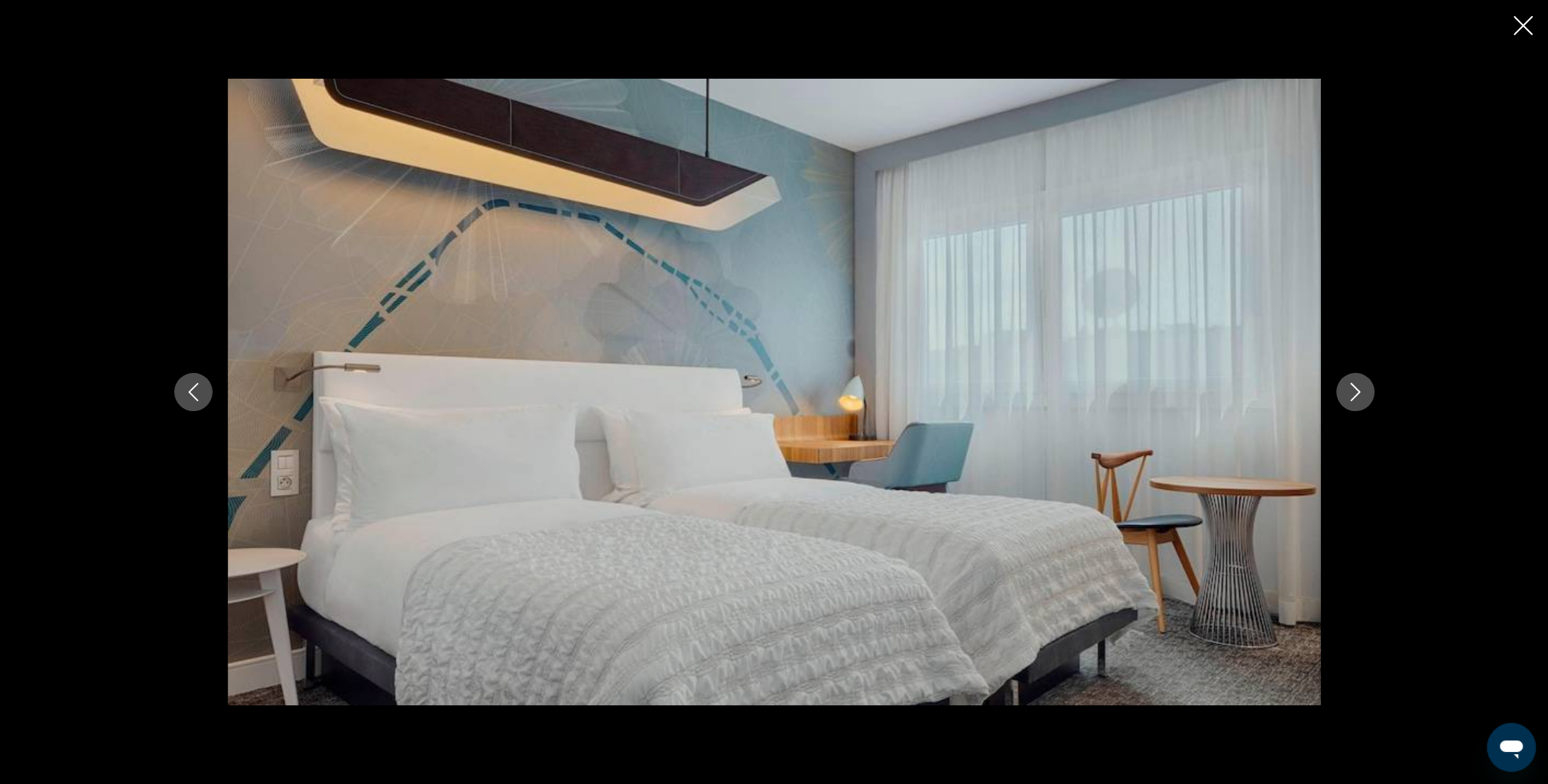
click at [1357, 390] on icon "Next image" at bounding box center [1355, 392] width 10 height 19
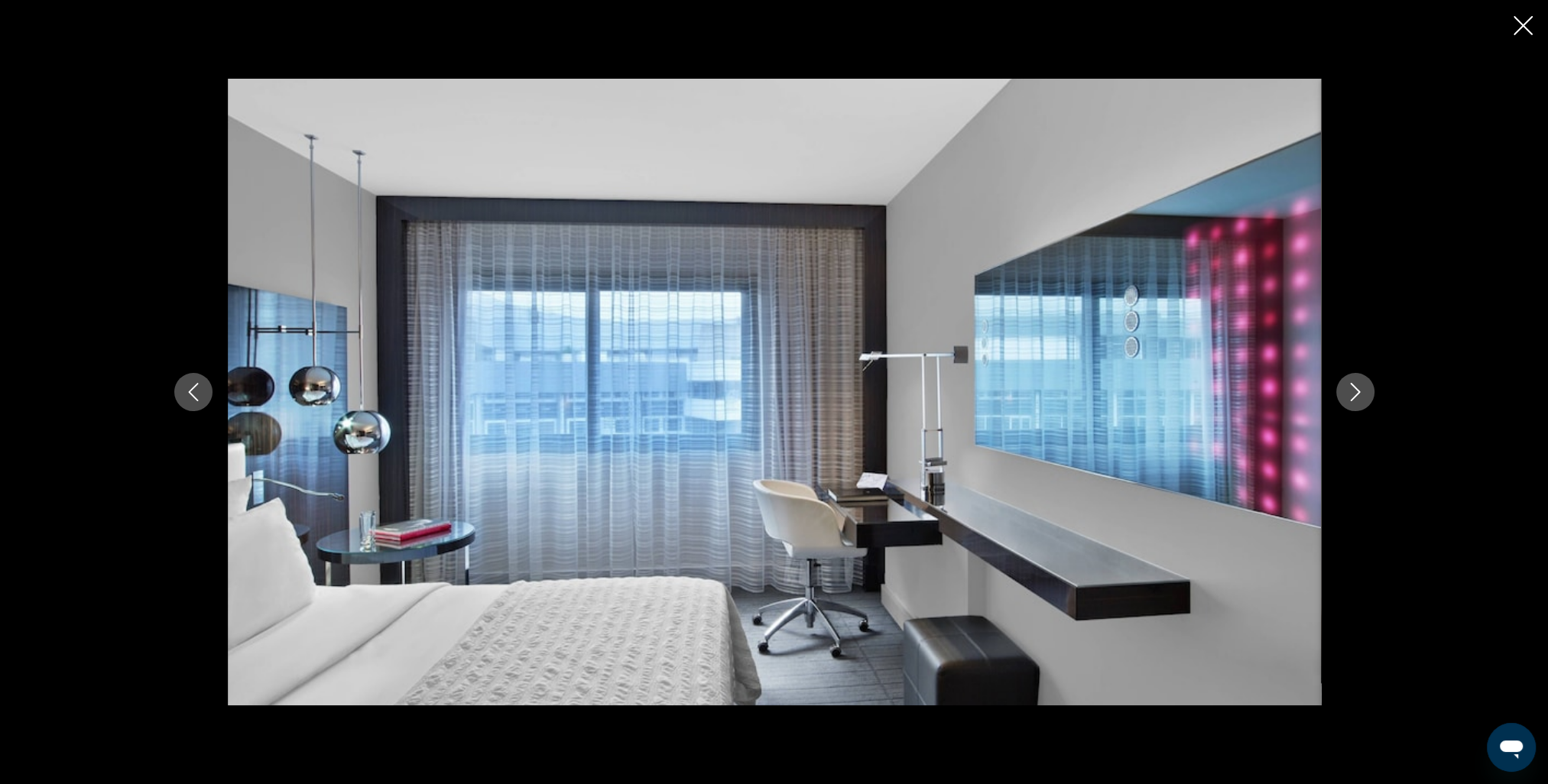
click at [1357, 390] on icon "Next image" at bounding box center [1355, 392] width 10 height 19
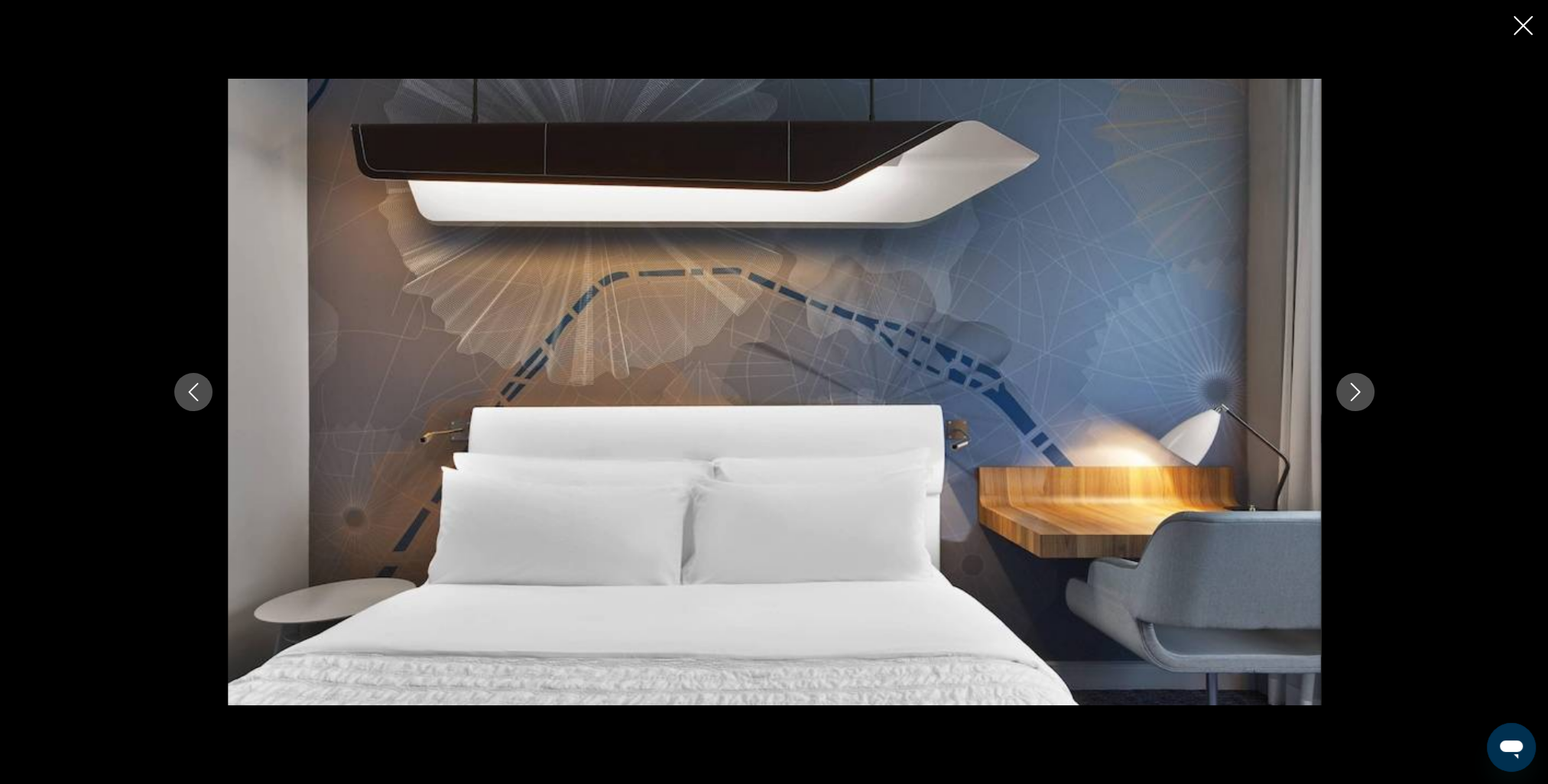
click at [1357, 390] on icon "Next image" at bounding box center [1355, 392] width 10 height 19
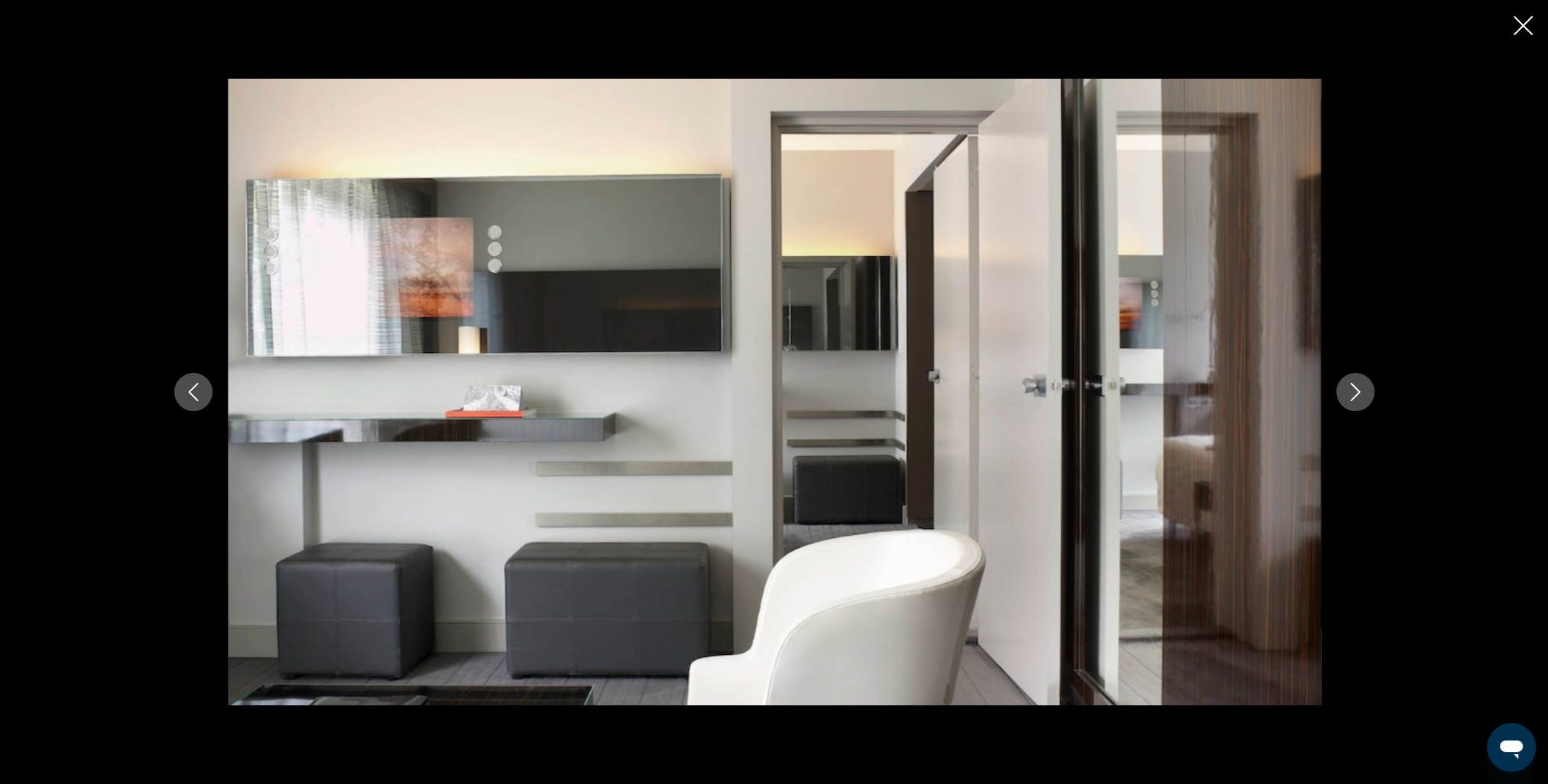
click at [1357, 390] on icon "Next image" at bounding box center [1355, 392] width 10 height 19
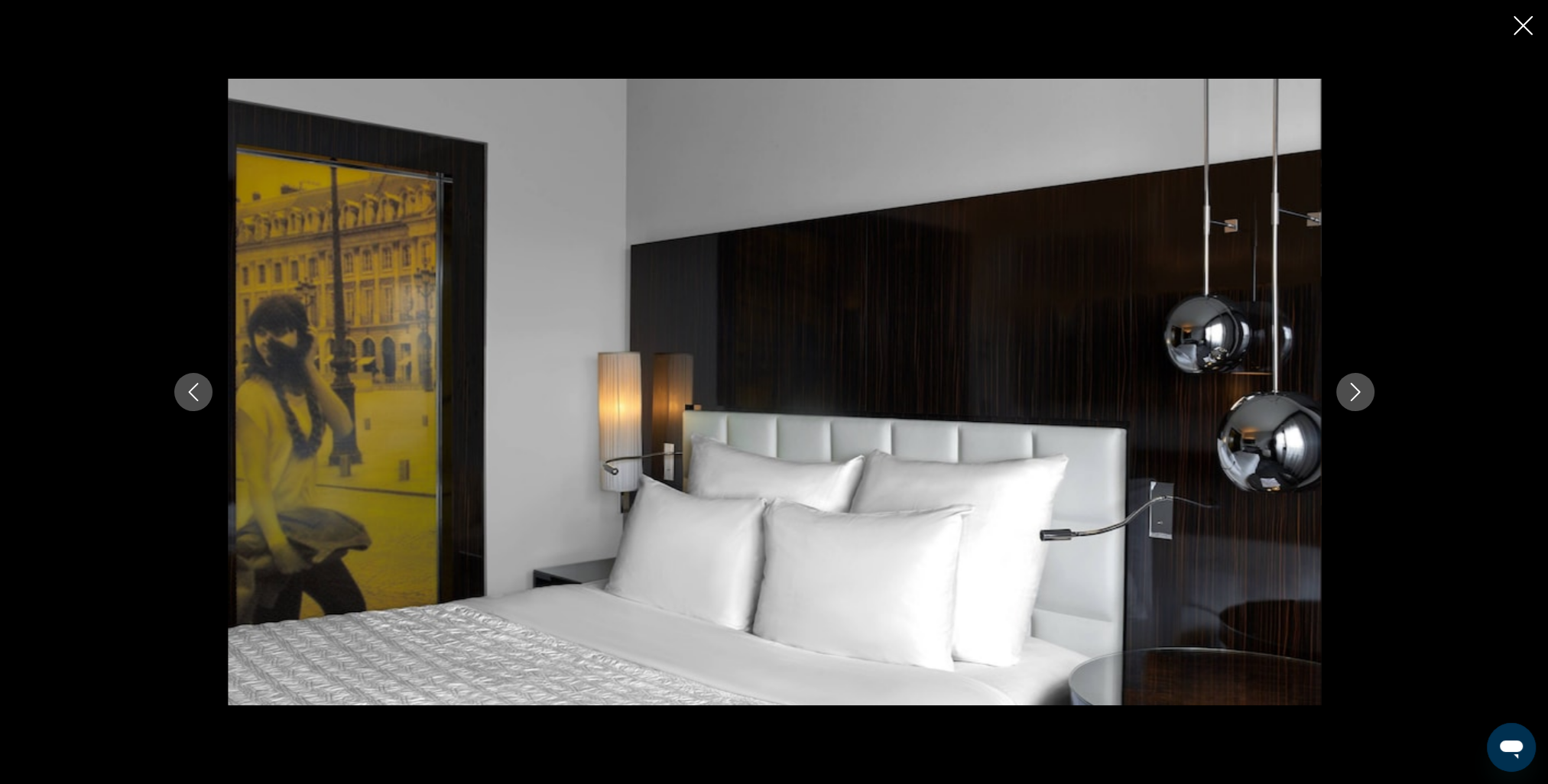
click at [1357, 390] on icon "Next image" at bounding box center [1355, 392] width 10 height 19
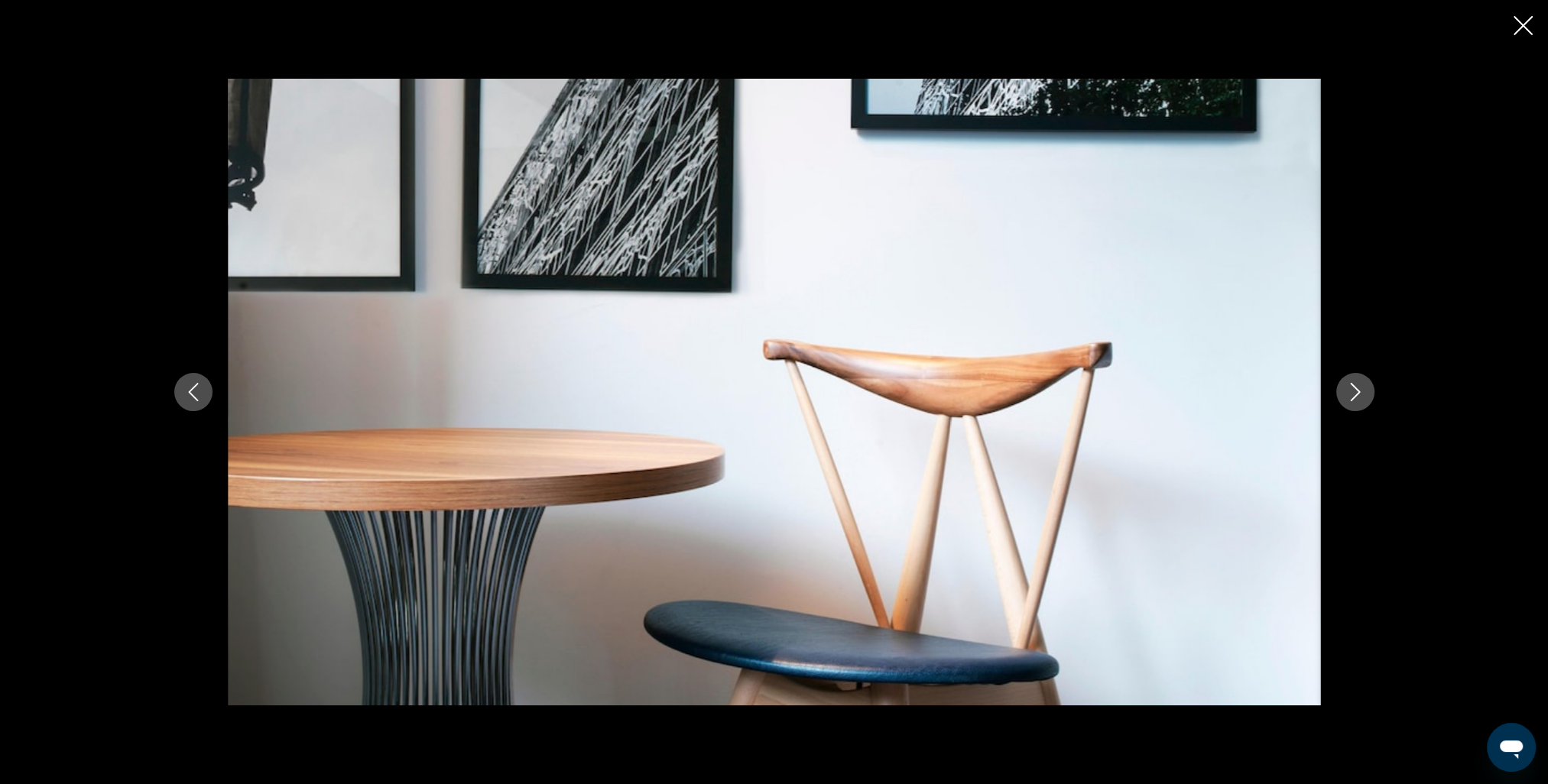
click at [1357, 390] on icon "Next image" at bounding box center [1355, 392] width 10 height 19
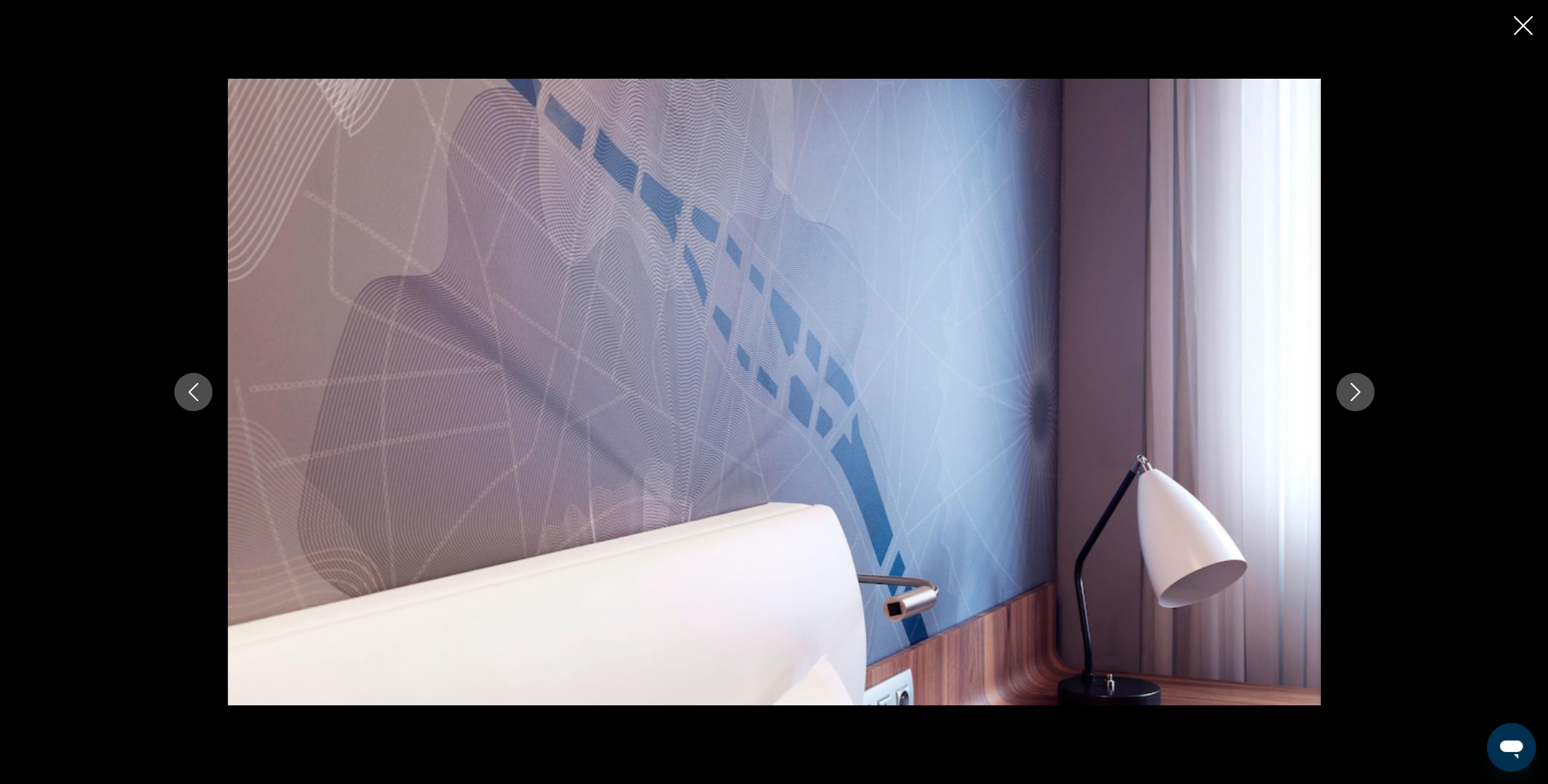
click at [1357, 390] on icon "Next image" at bounding box center [1355, 392] width 10 height 19
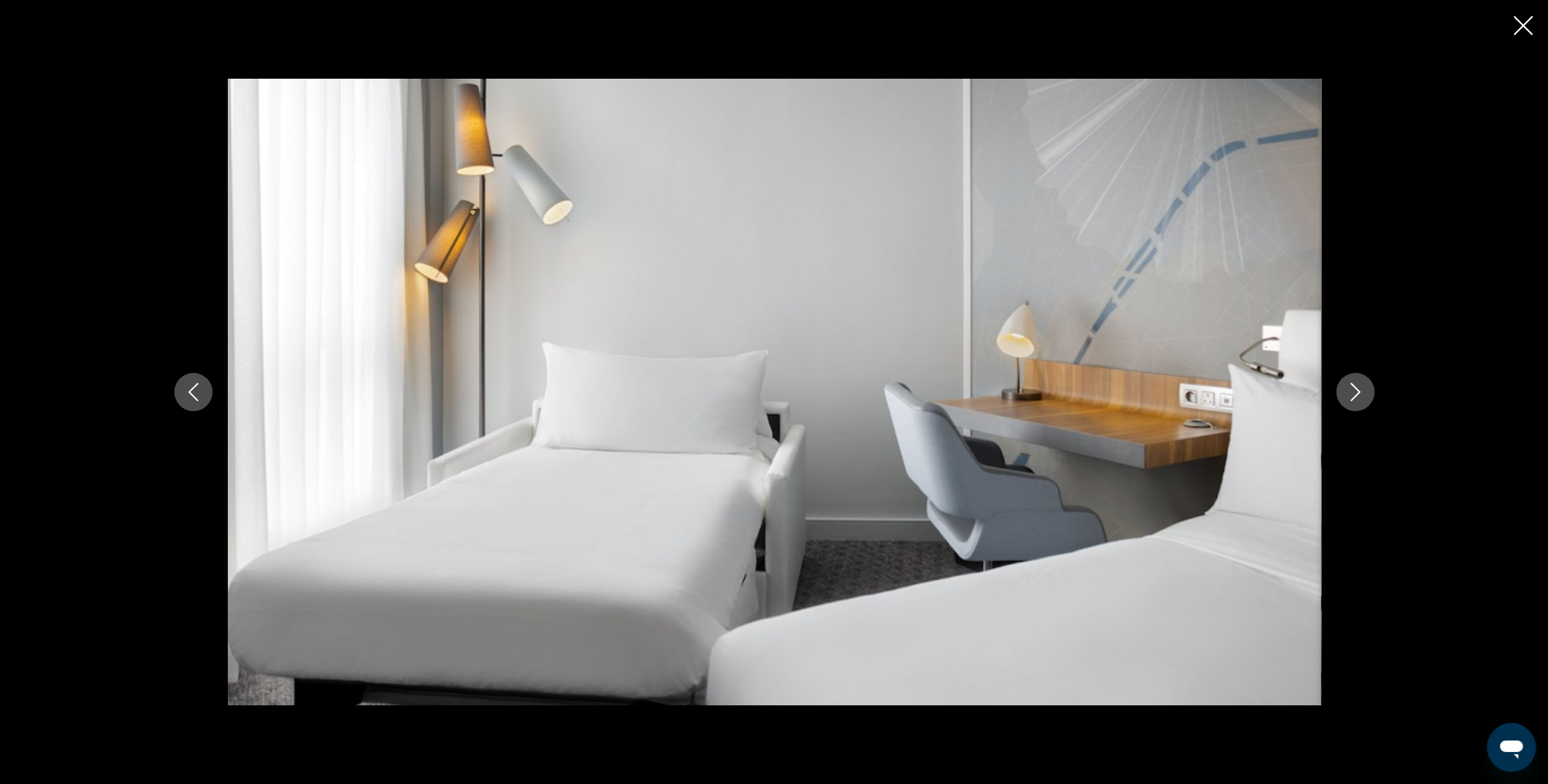
click at [1357, 390] on icon "Next image" at bounding box center [1355, 392] width 10 height 19
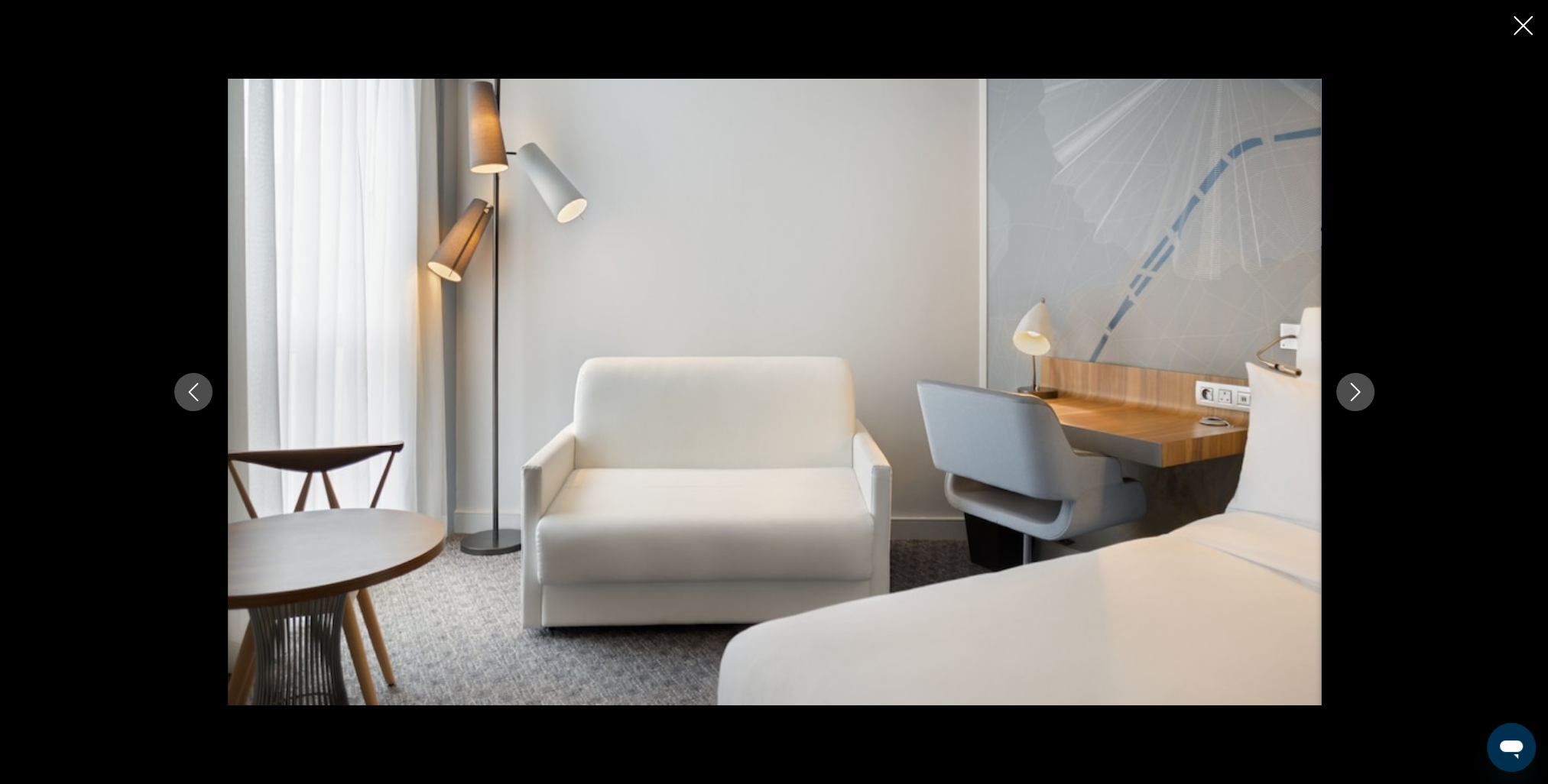
click at [1357, 390] on icon "Next image" at bounding box center [1355, 392] width 10 height 19
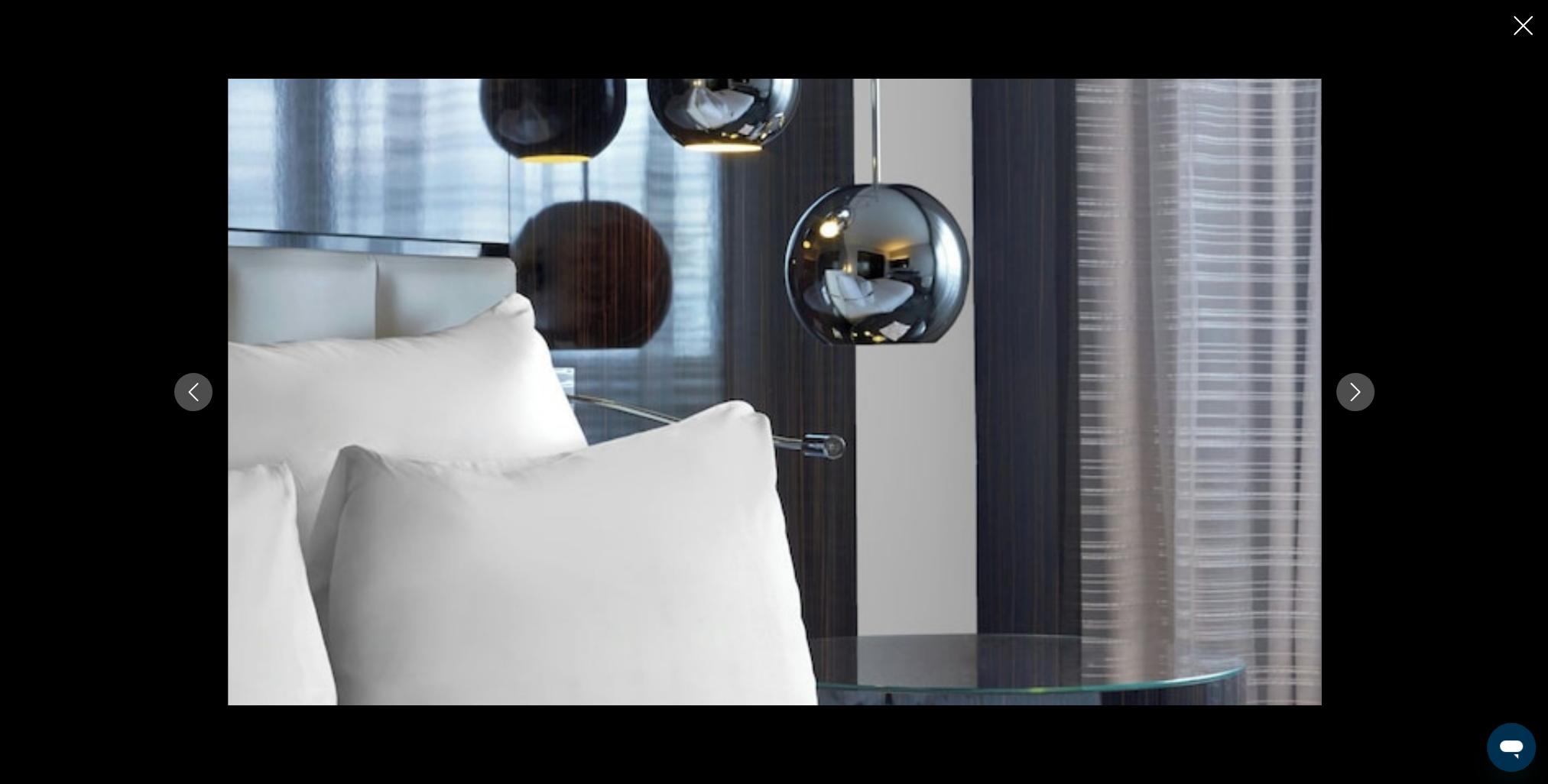
click at [1357, 390] on icon "Next image" at bounding box center [1355, 392] width 10 height 19
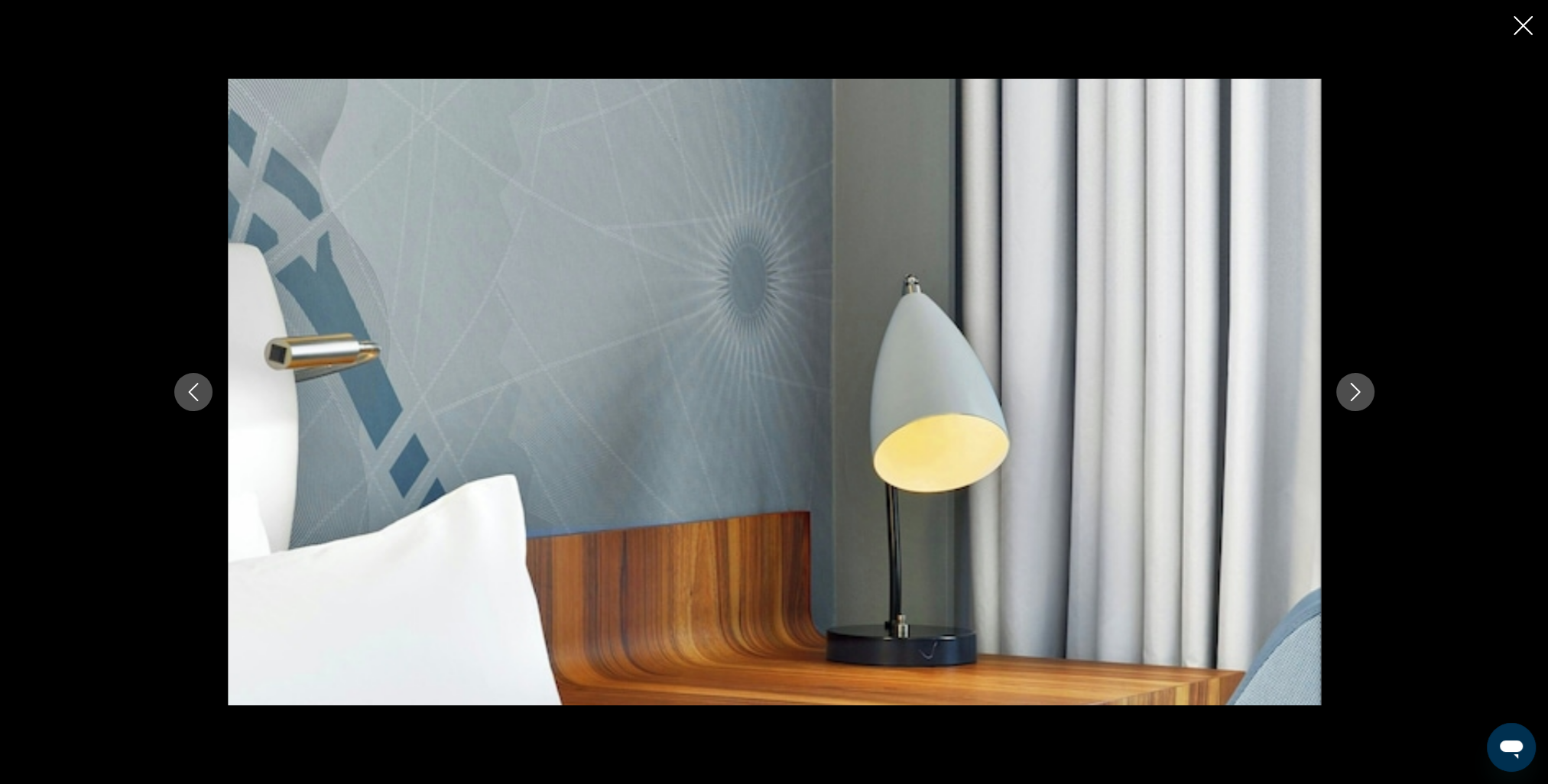
click at [1357, 390] on icon "Next image" at bounding box center [1355, 392] width 10 height 19
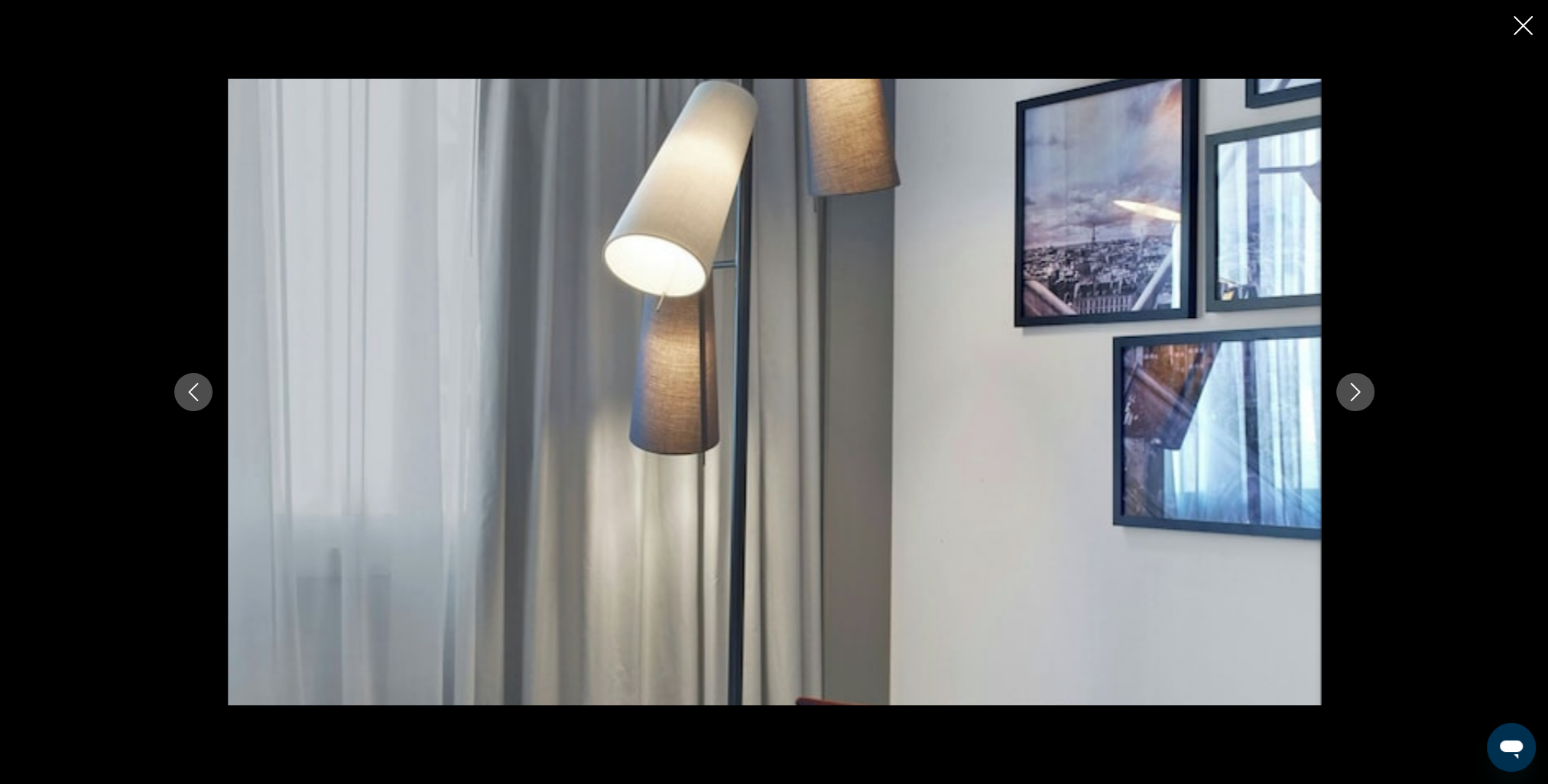
click at [1357, 390] on icon "Next image" at bounding box center [1355, 392] width 10 height 19
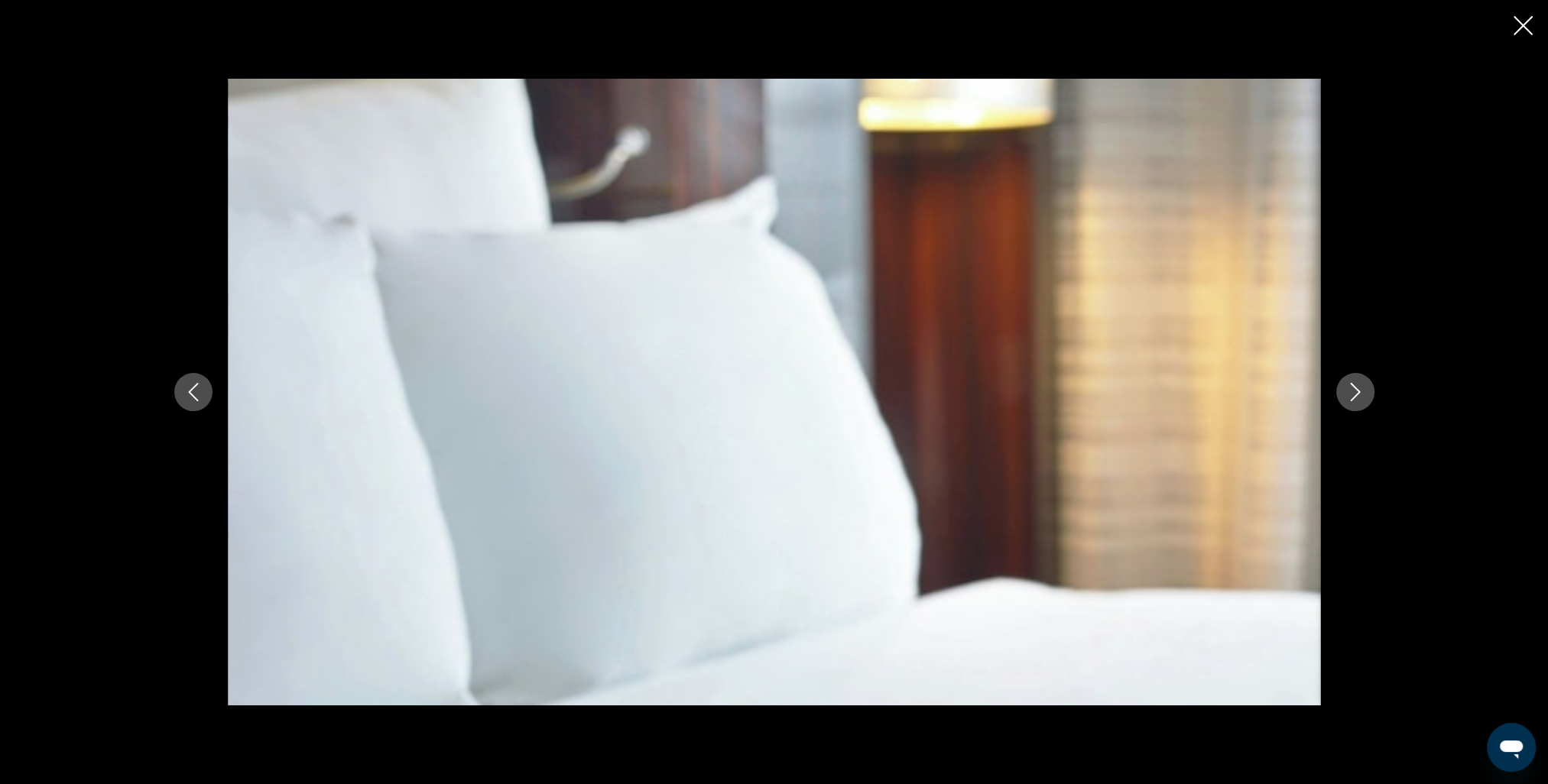
click at [1358, 390] on icon "Next image" at bounding box center [1355, 392] width 10 height 19
click at [1359, 388] on icon "Next image" at bounding box center [1355, 392] width 19 height 19
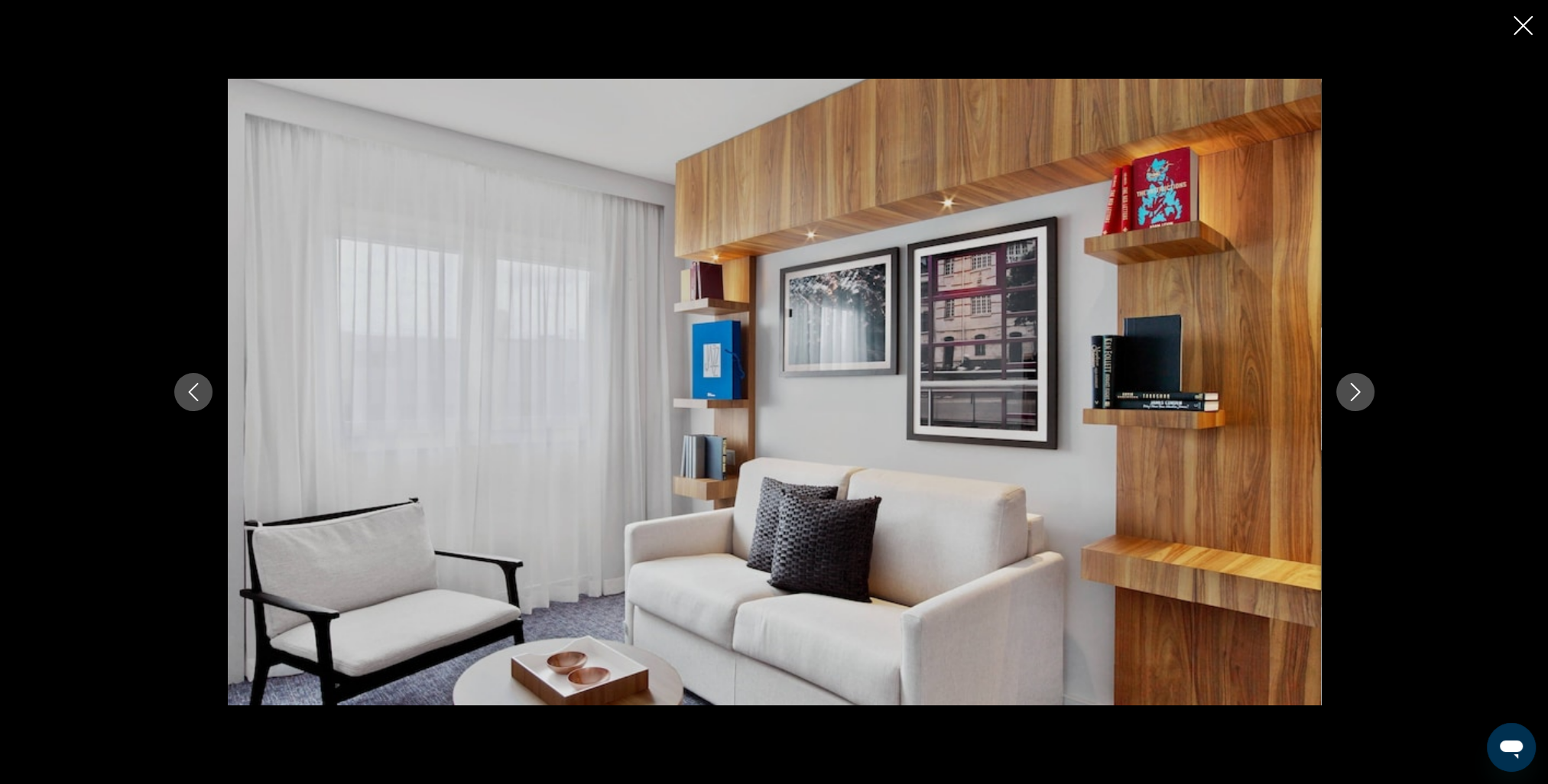
click at [1359, 388] on icon "Next image" at bounding box center [1355, 392] width 19 height 19
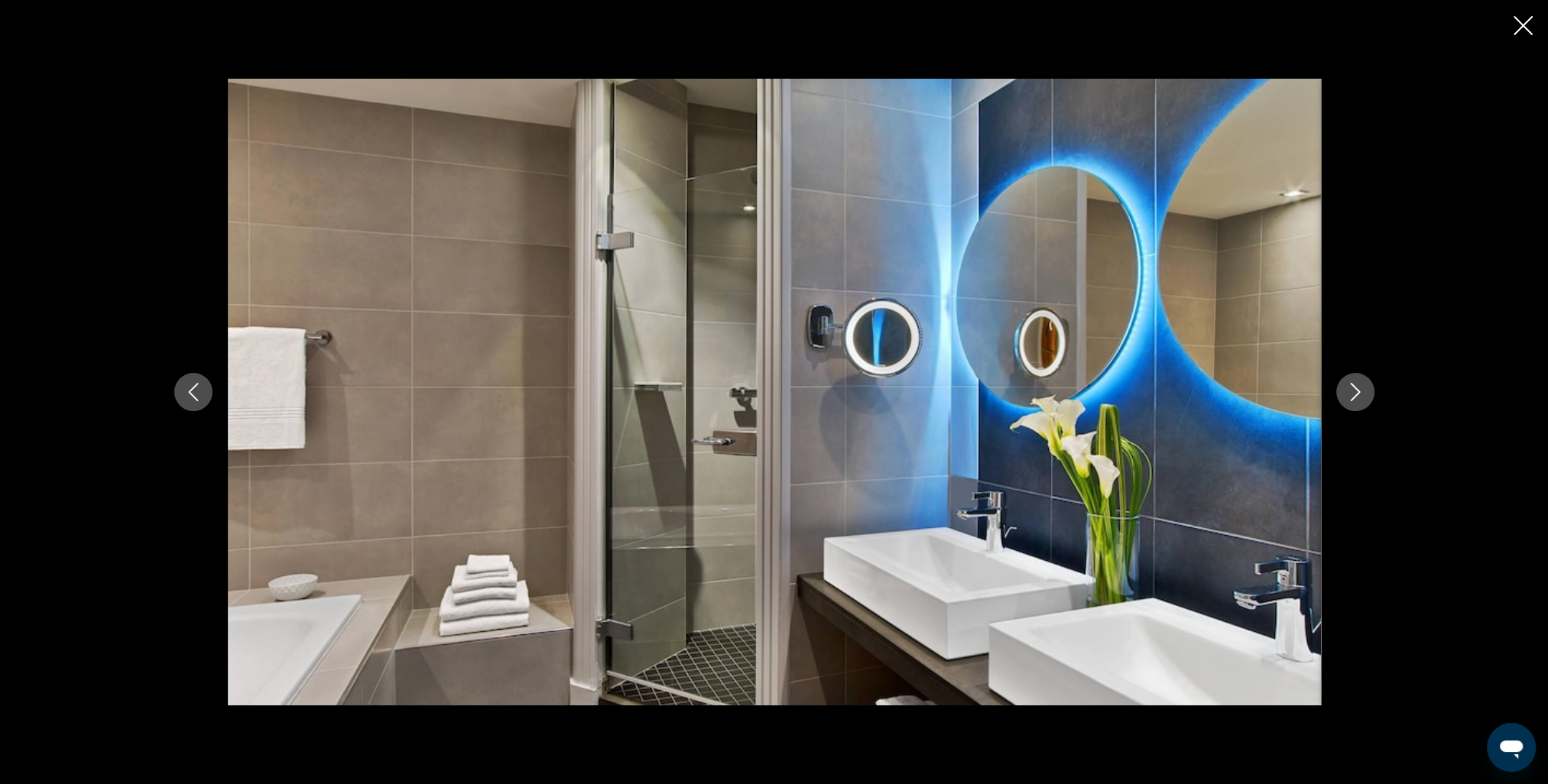
click at [1359, 388] on icon "Next image" at bounding box center [1355, 392] width 19 height 19
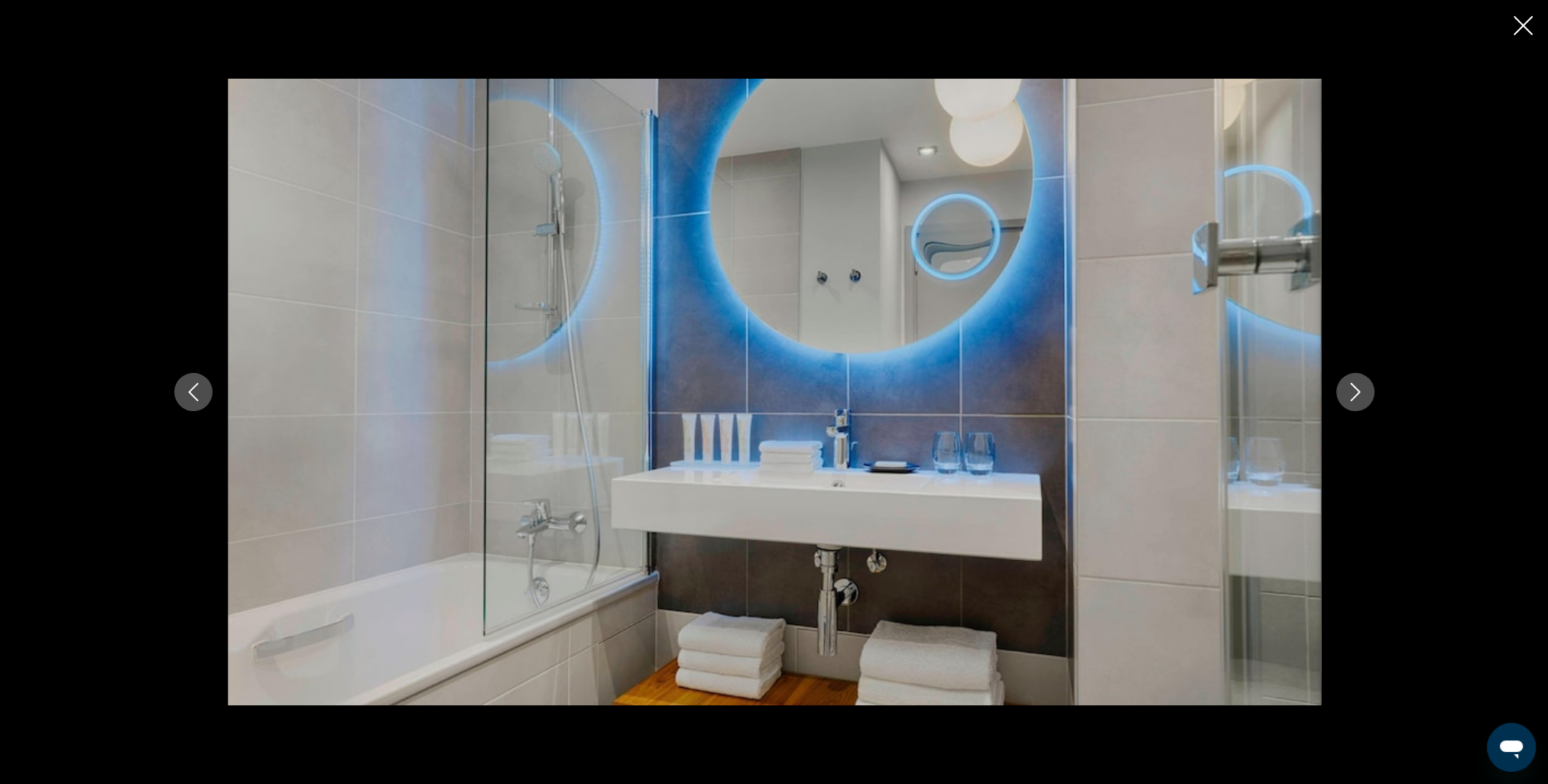
click at [1359, 388] on icon "Next image" at bounding box center [1355, 392] width 19 height 19
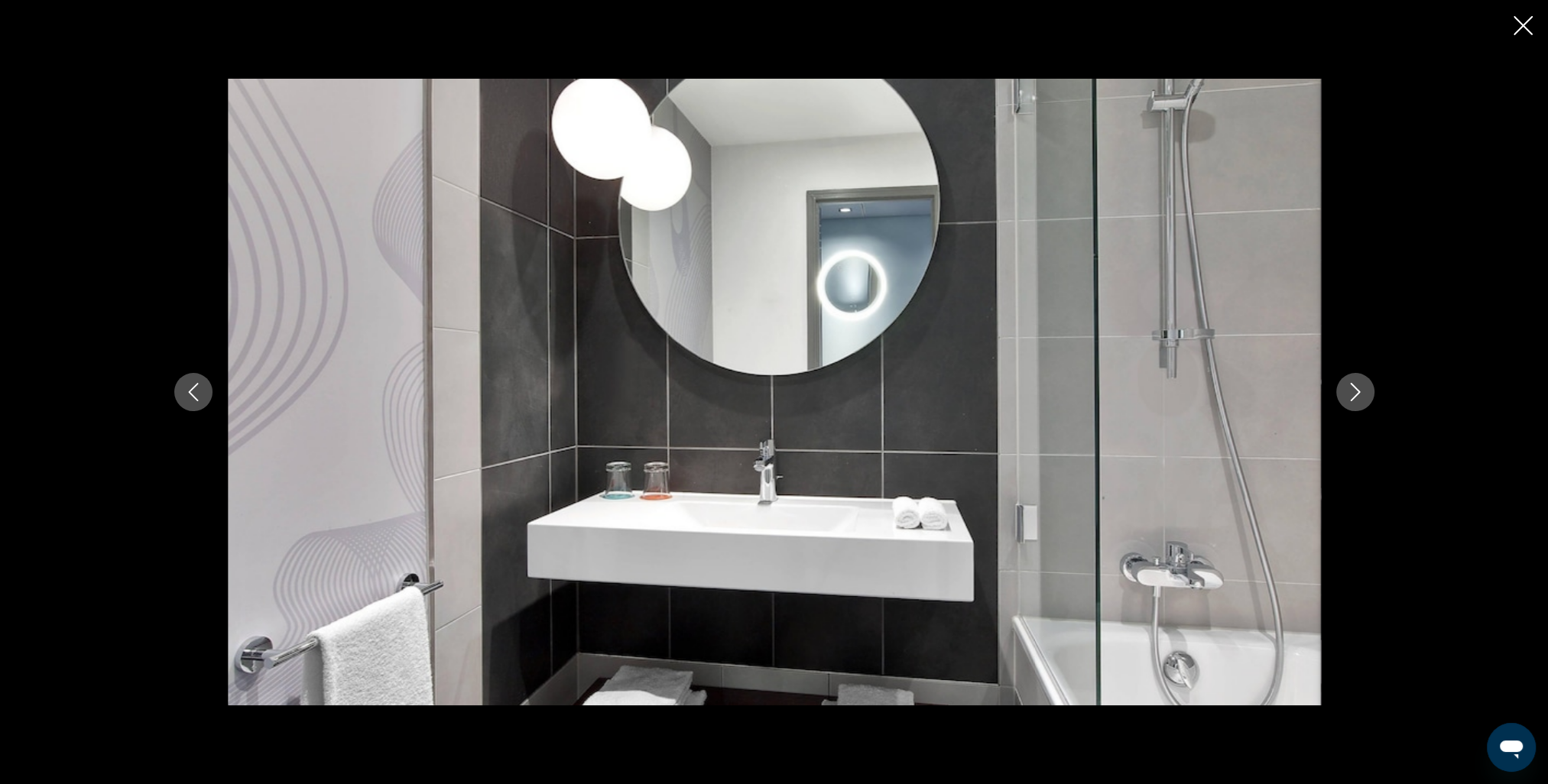
click at [1359, 388] on icon "Next image" at bounding box center [1355, 392] width 19 height 19
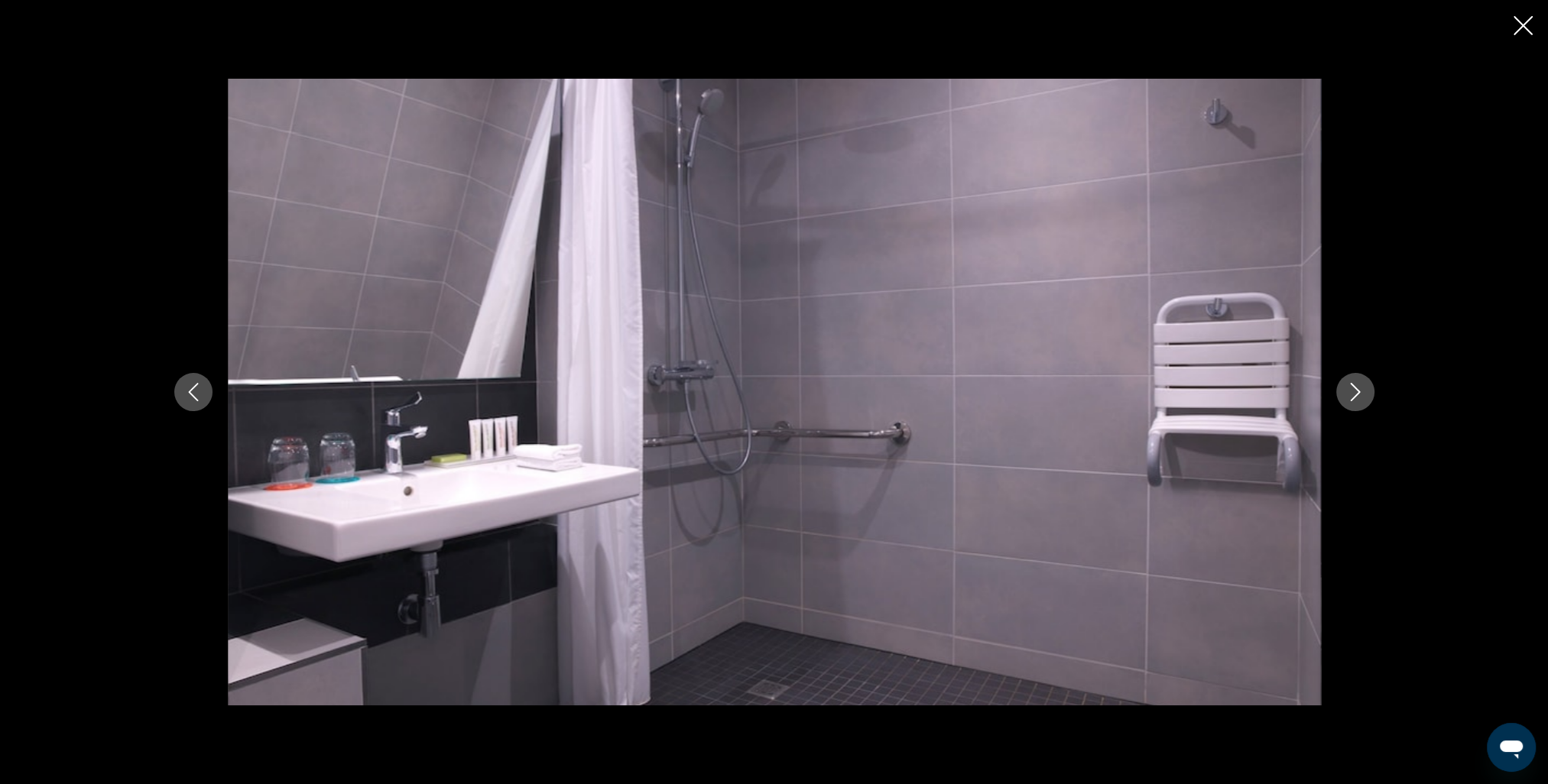
click at [1368, 388] on button "Next image" at bounding box center [1355, 392] width 38 height 38
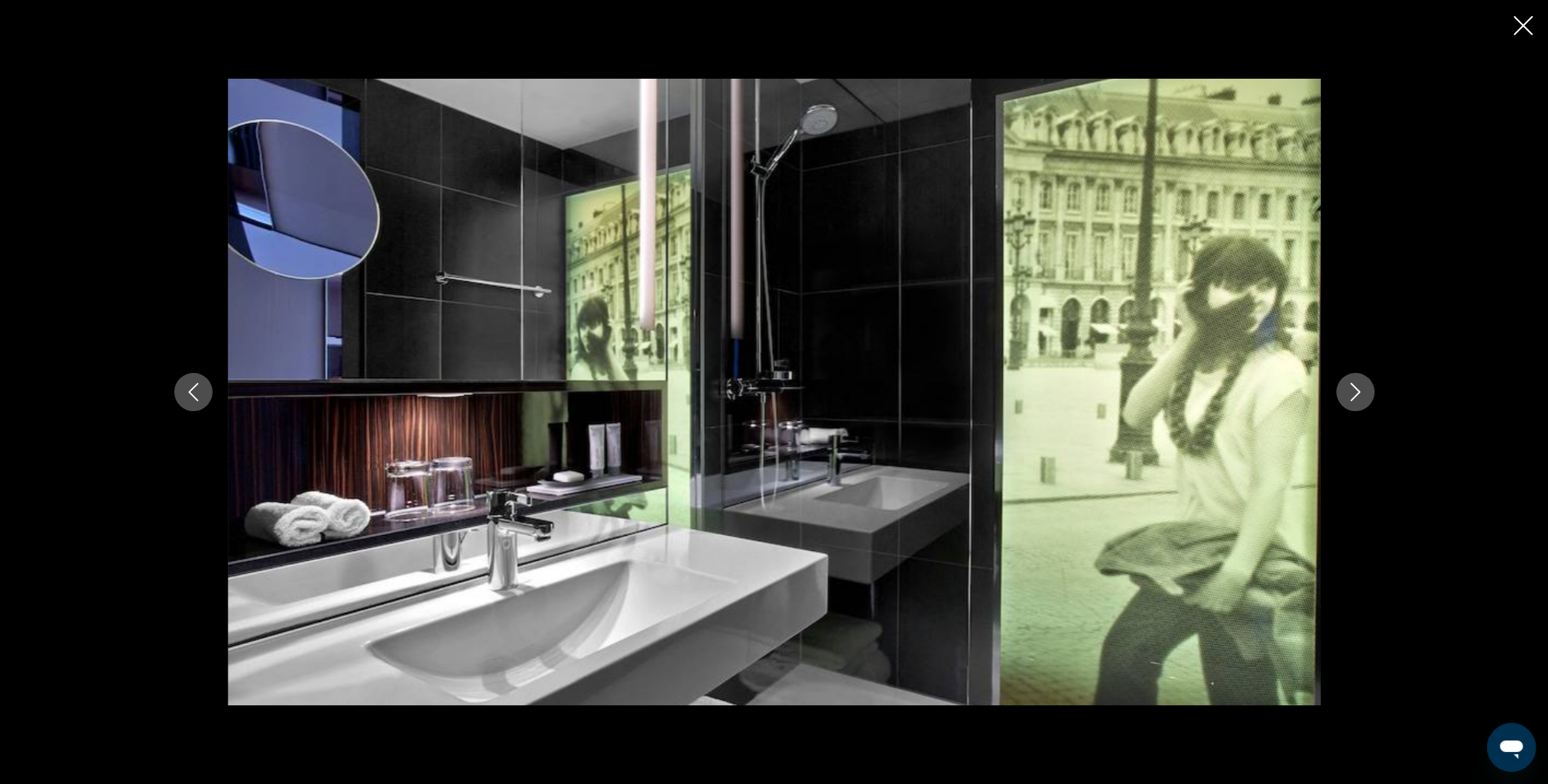
click at [1363, 396] on button "Next image" at bounding box center [1355, 392] width 38 height 38
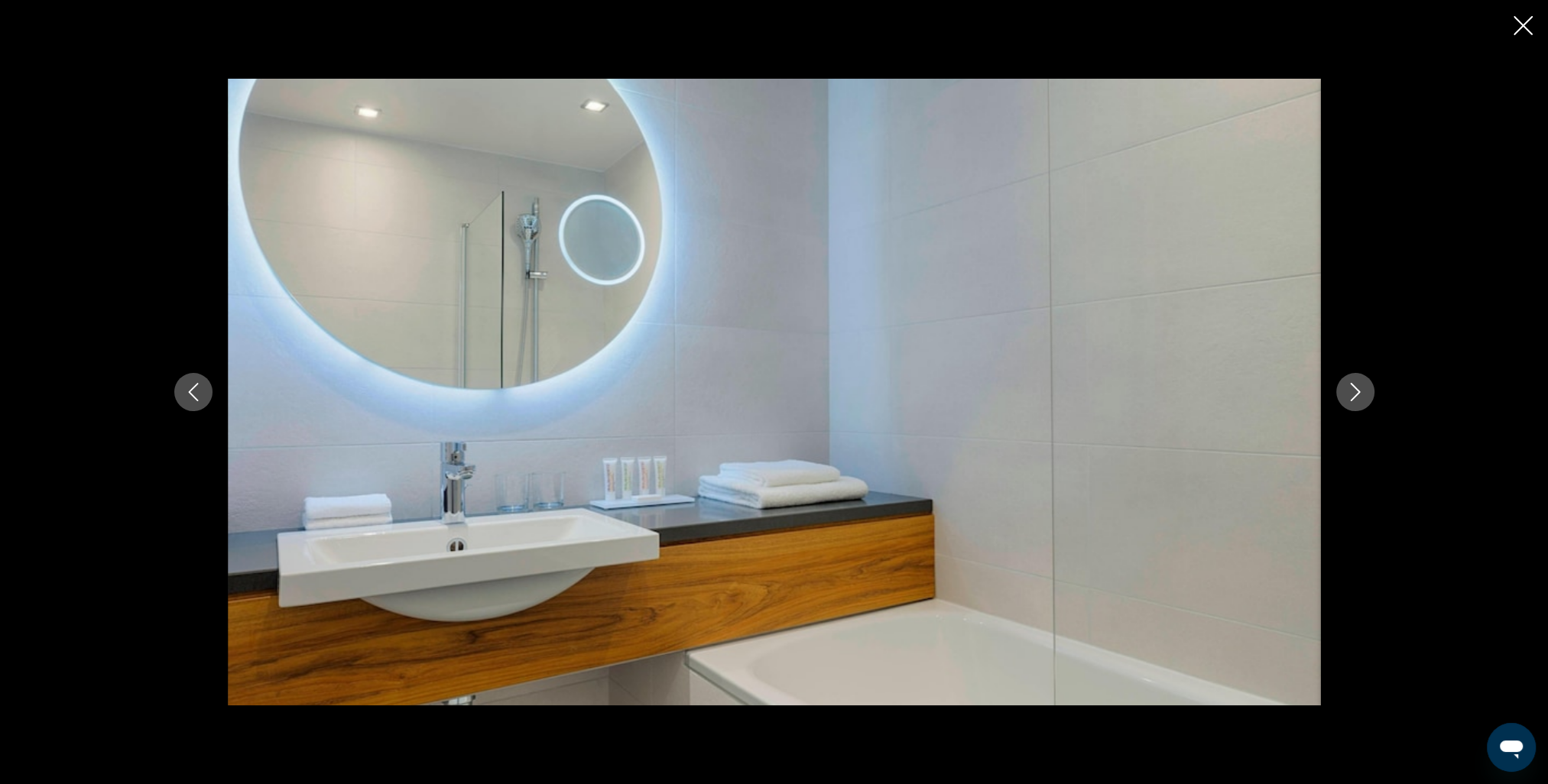
click at [1364, 396] on button "Next image" at bounding box center [1355, 392] width 38 height 38
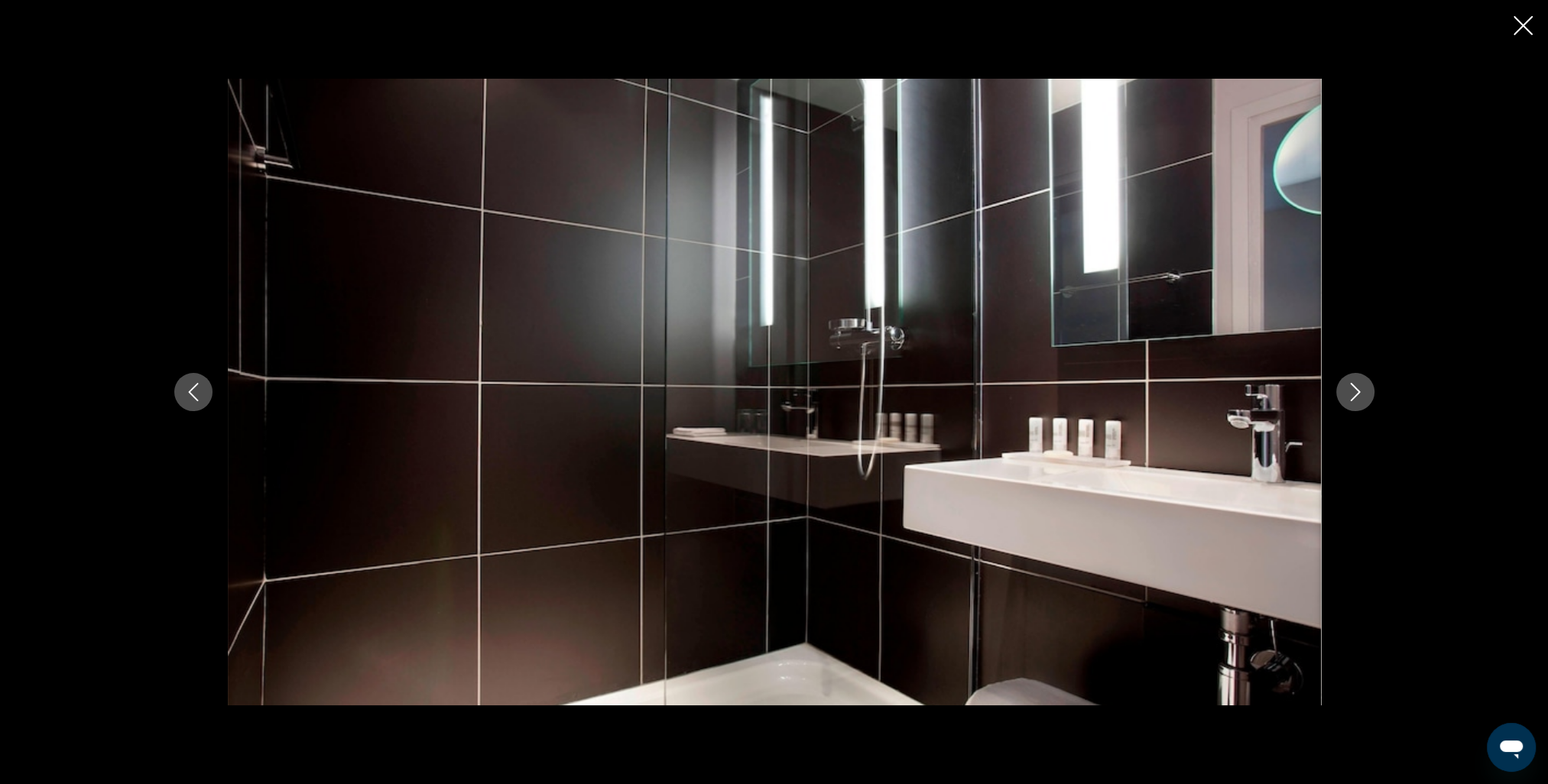
click at [1364, 396] on button "Next image" at bounding box center [1355, 392] width 38 height 38
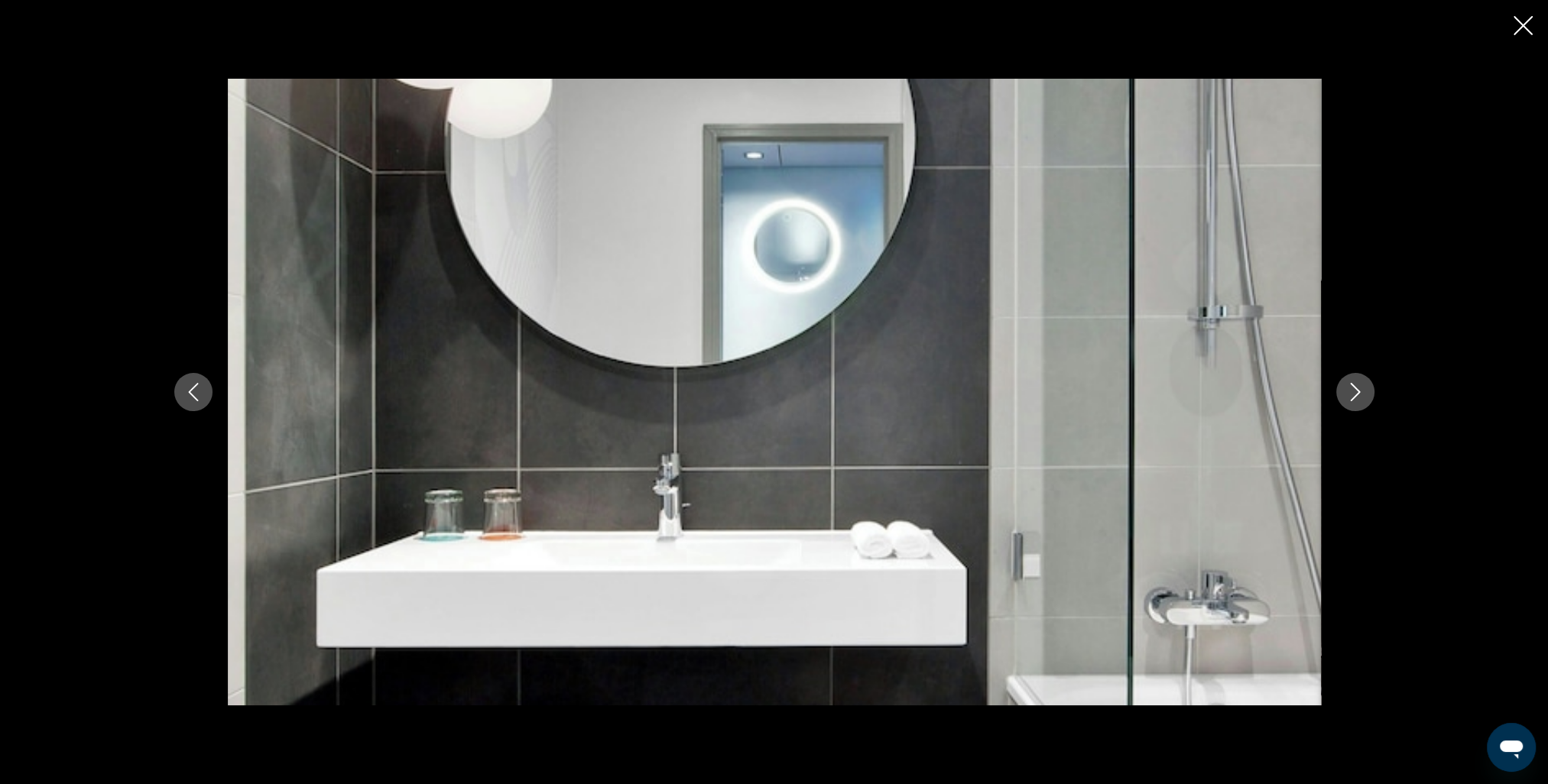
click at [1363, 396] on button "Next image" at bounding box center [1355, 392] width 38 height 38
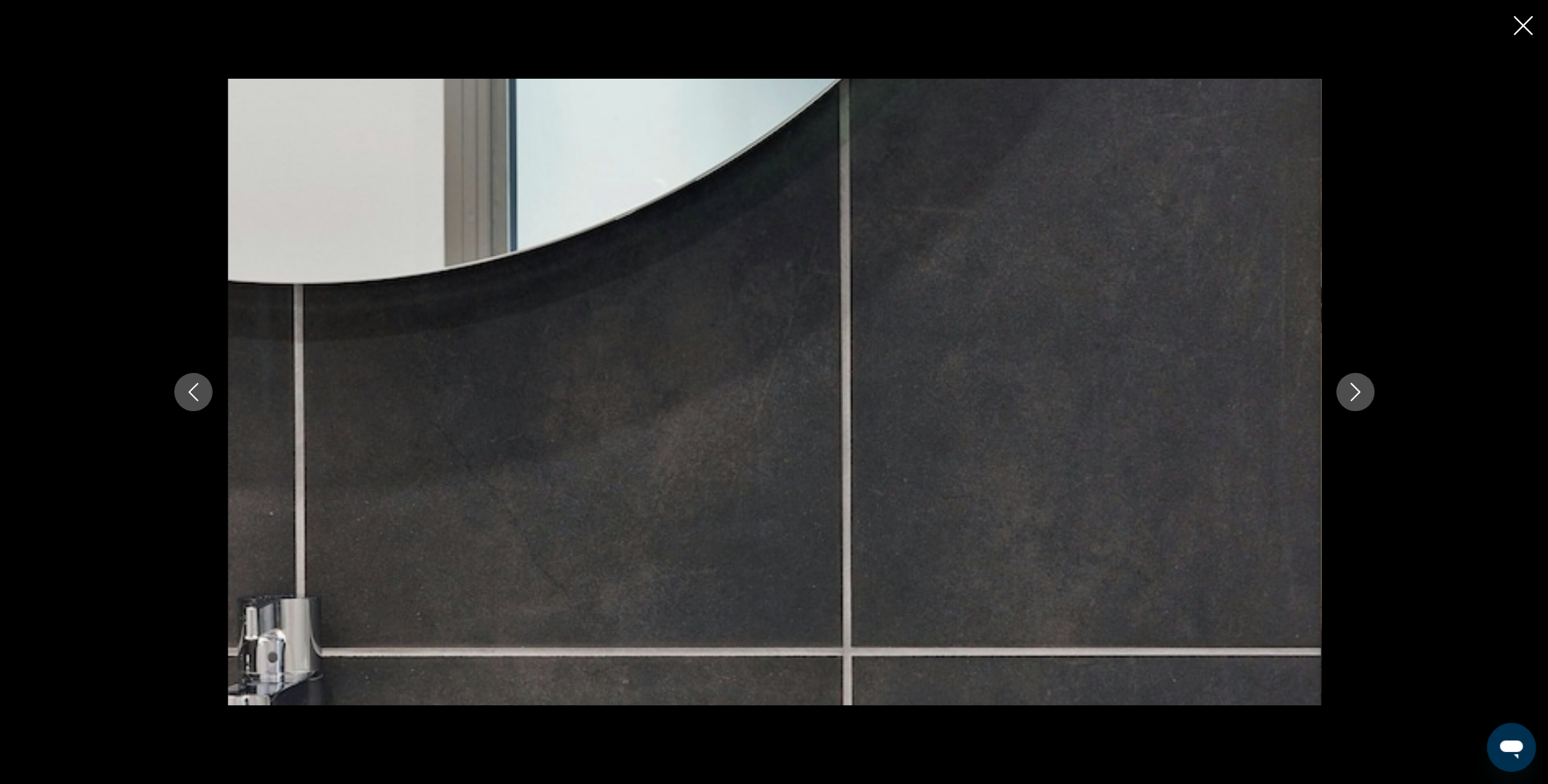
click at [1363, 396] on button "Next image" at bounding box center [1355, 392] width 38 height 38
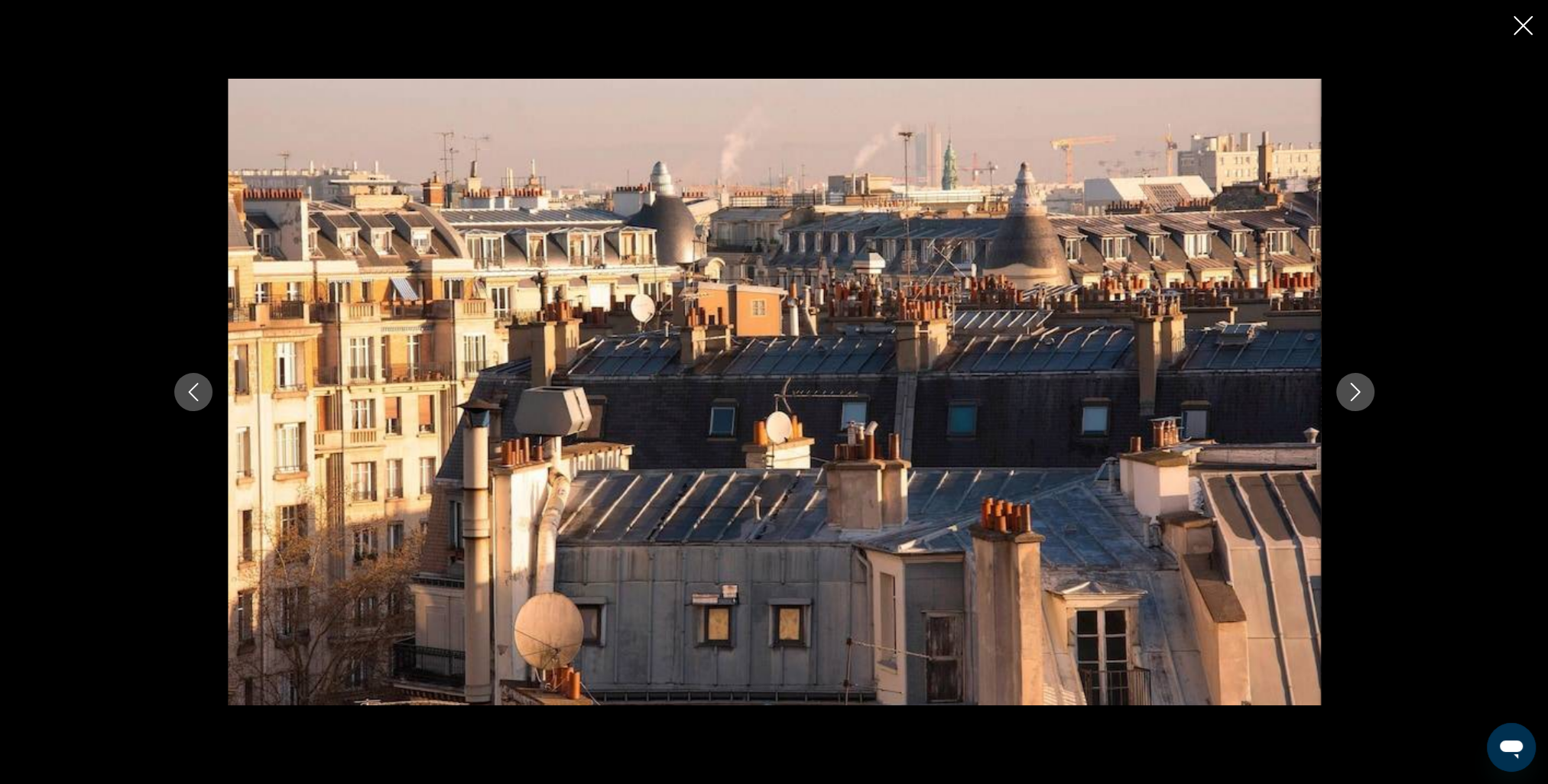
click at [1363, 396] on button "Next image" at bounding box center [1355, 392] width 38 height 38
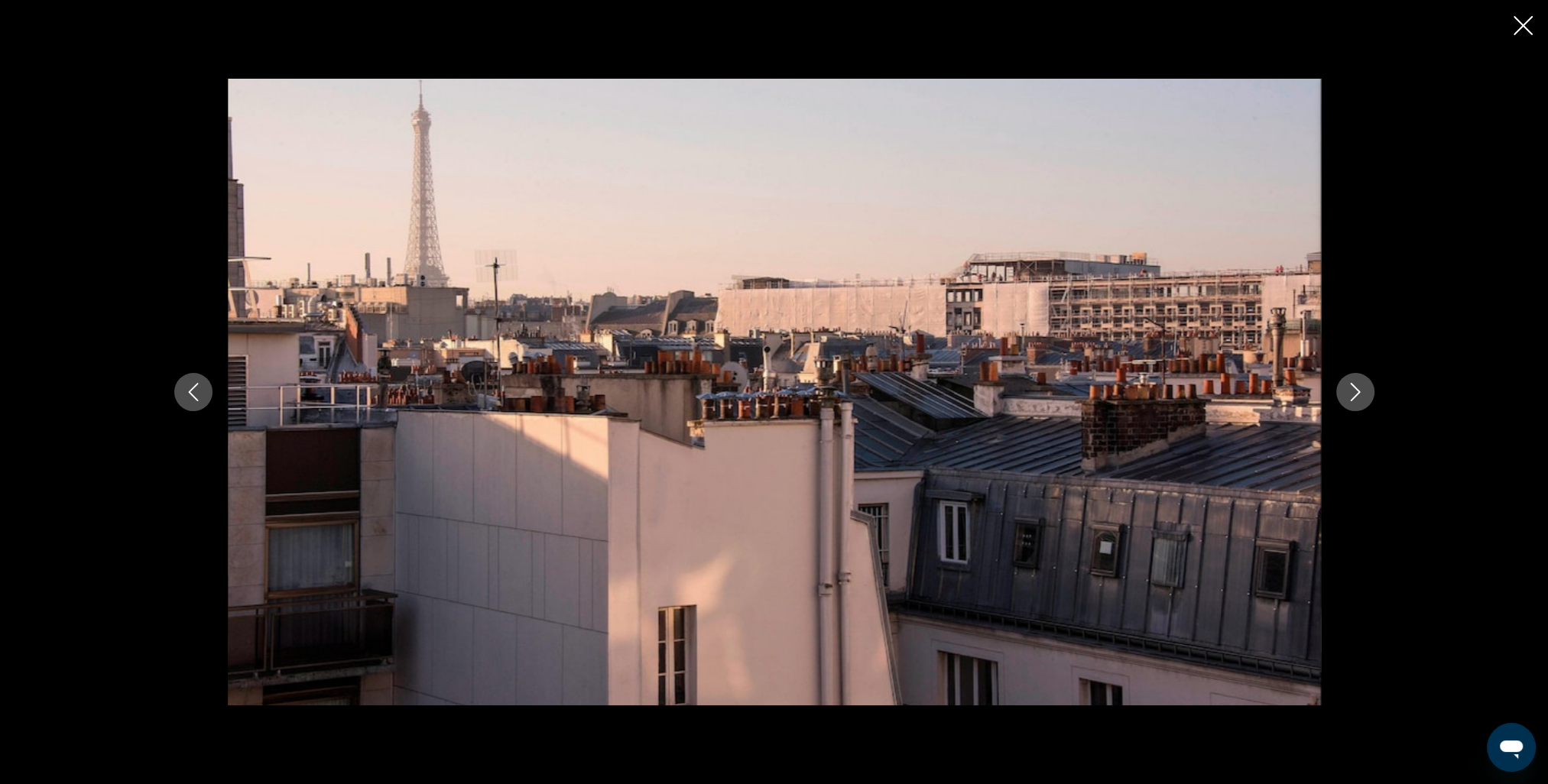
click at [1363, 396] on button "Next image" at bounding box center [1355, 392] width 38 height 38
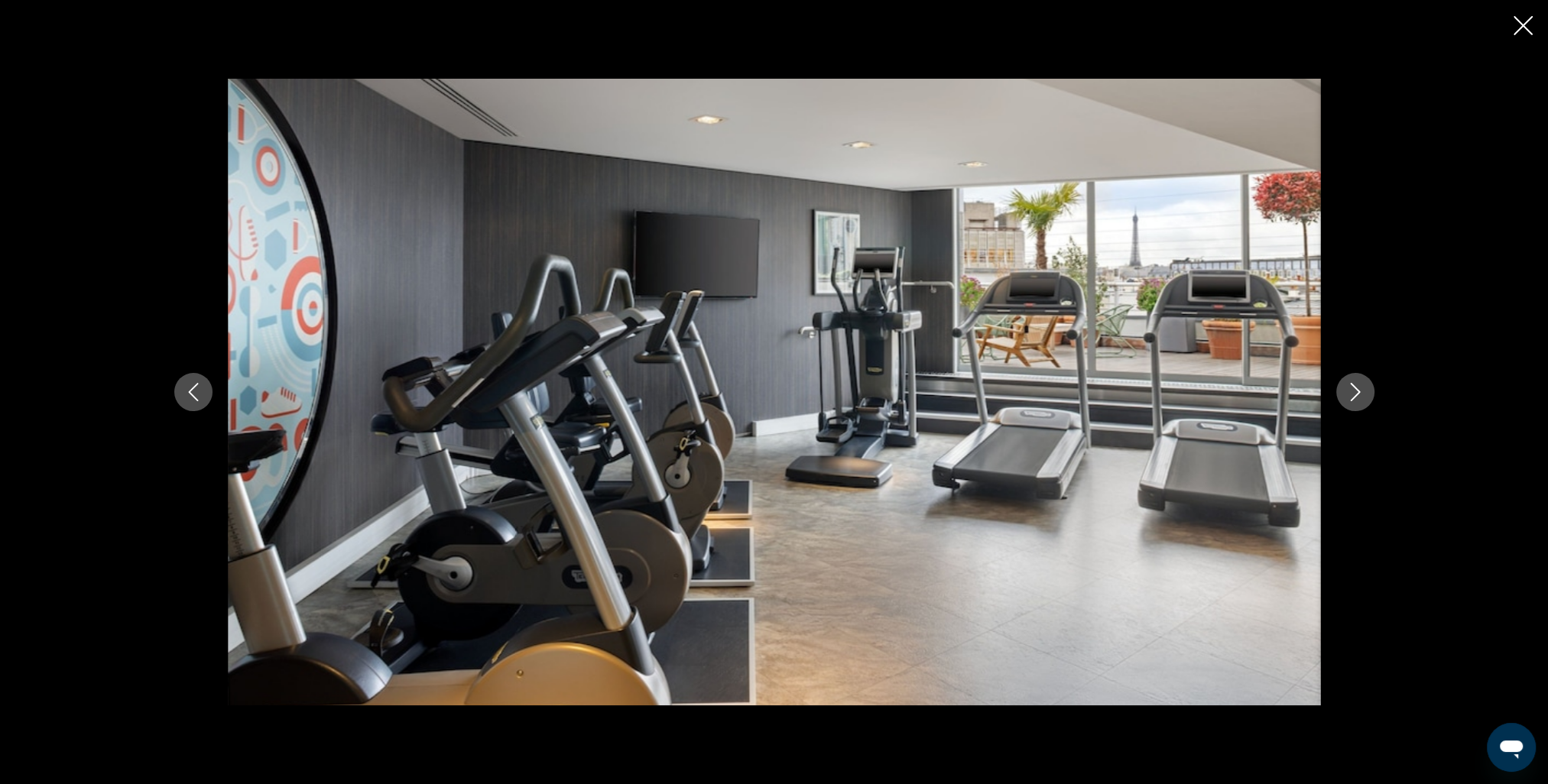
click at [1363, 396] on button "Next image" at bounding box center [1355, 392] width 38 height 38
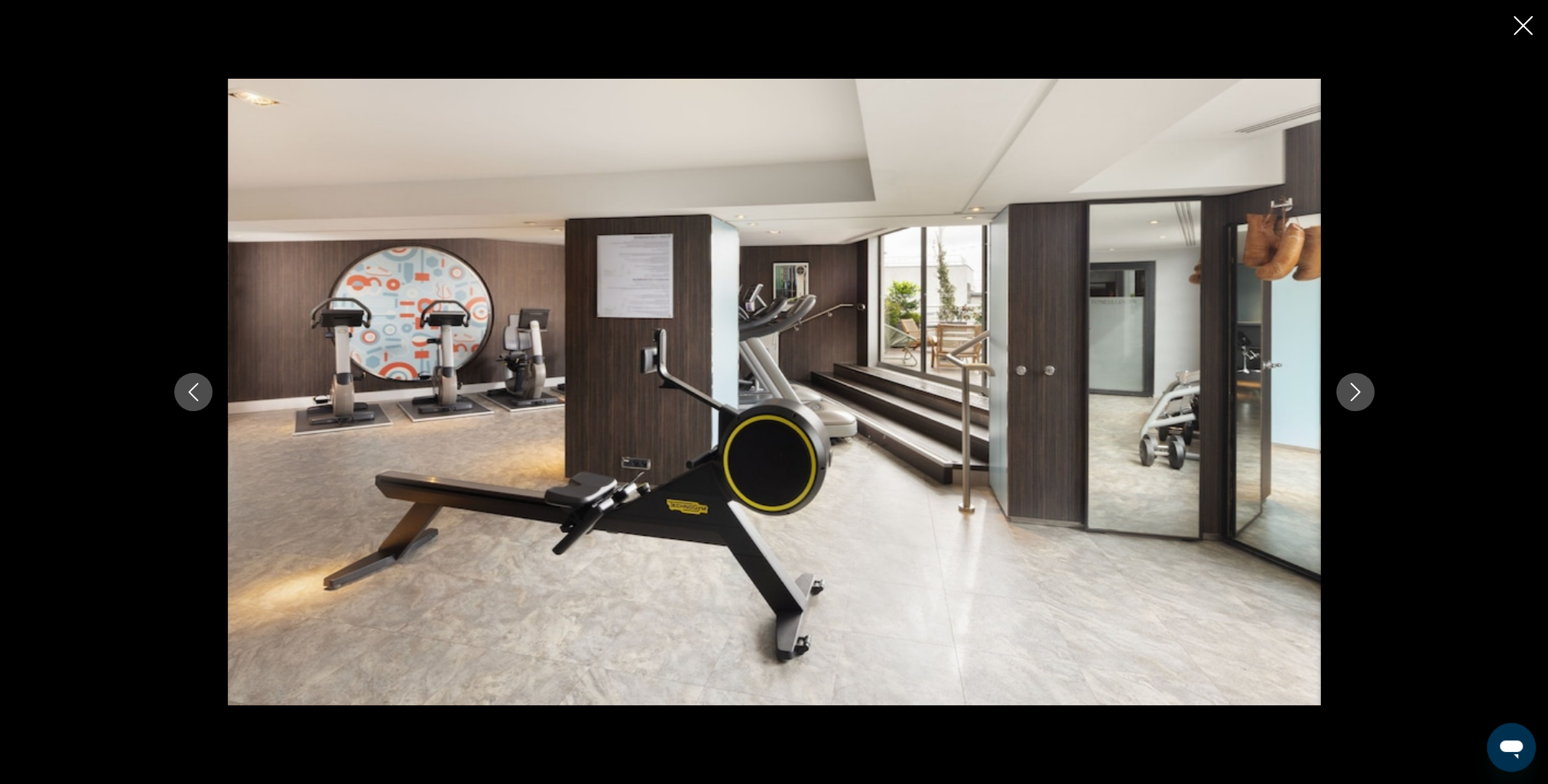
click at [1363, 396] on button "Next image" at bounding box center [1355, 392] width 38 height 38
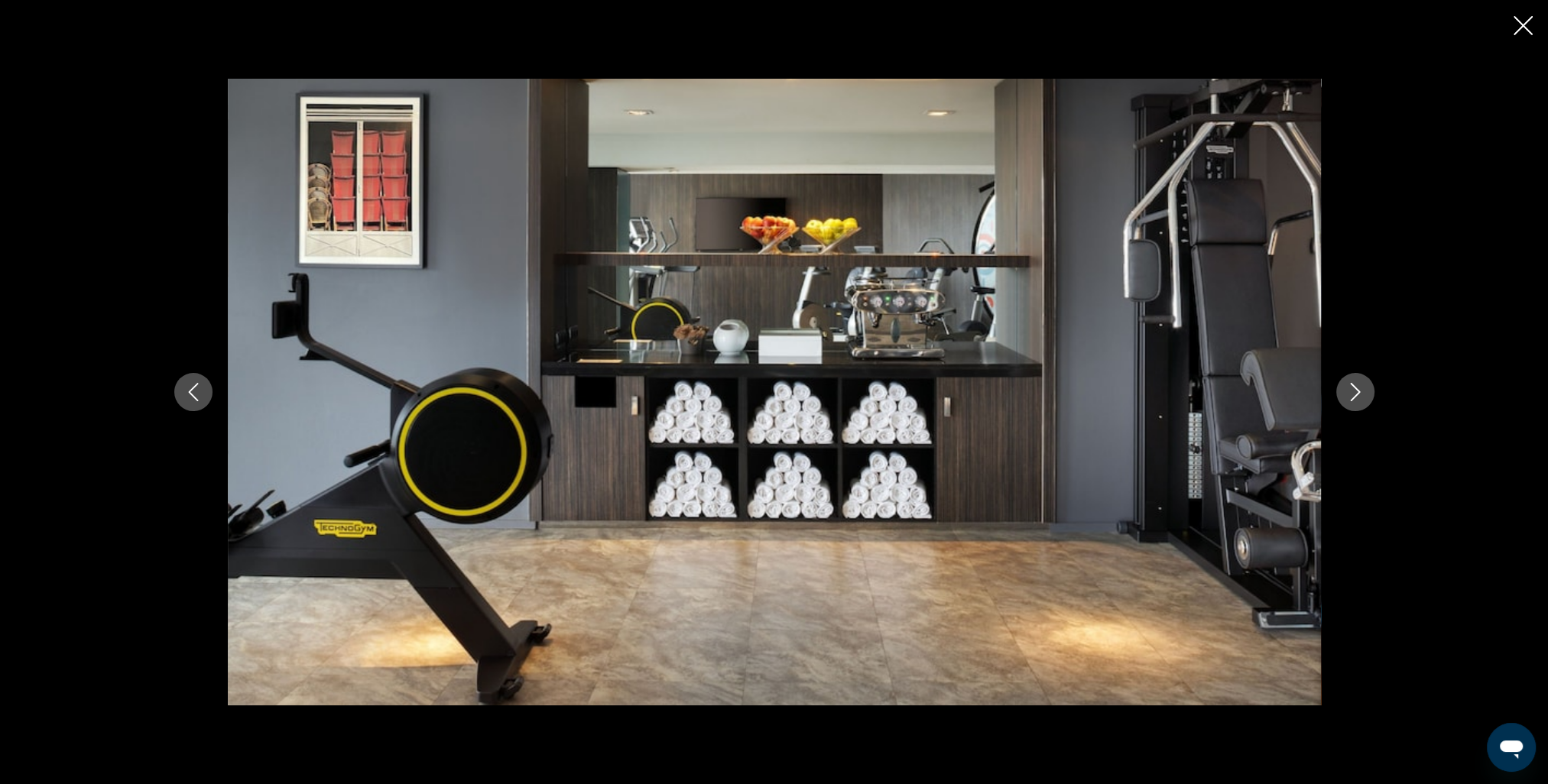
click at [1364, 396] on button "Next image" at bounding box center [1355, 392] width 38 height 38
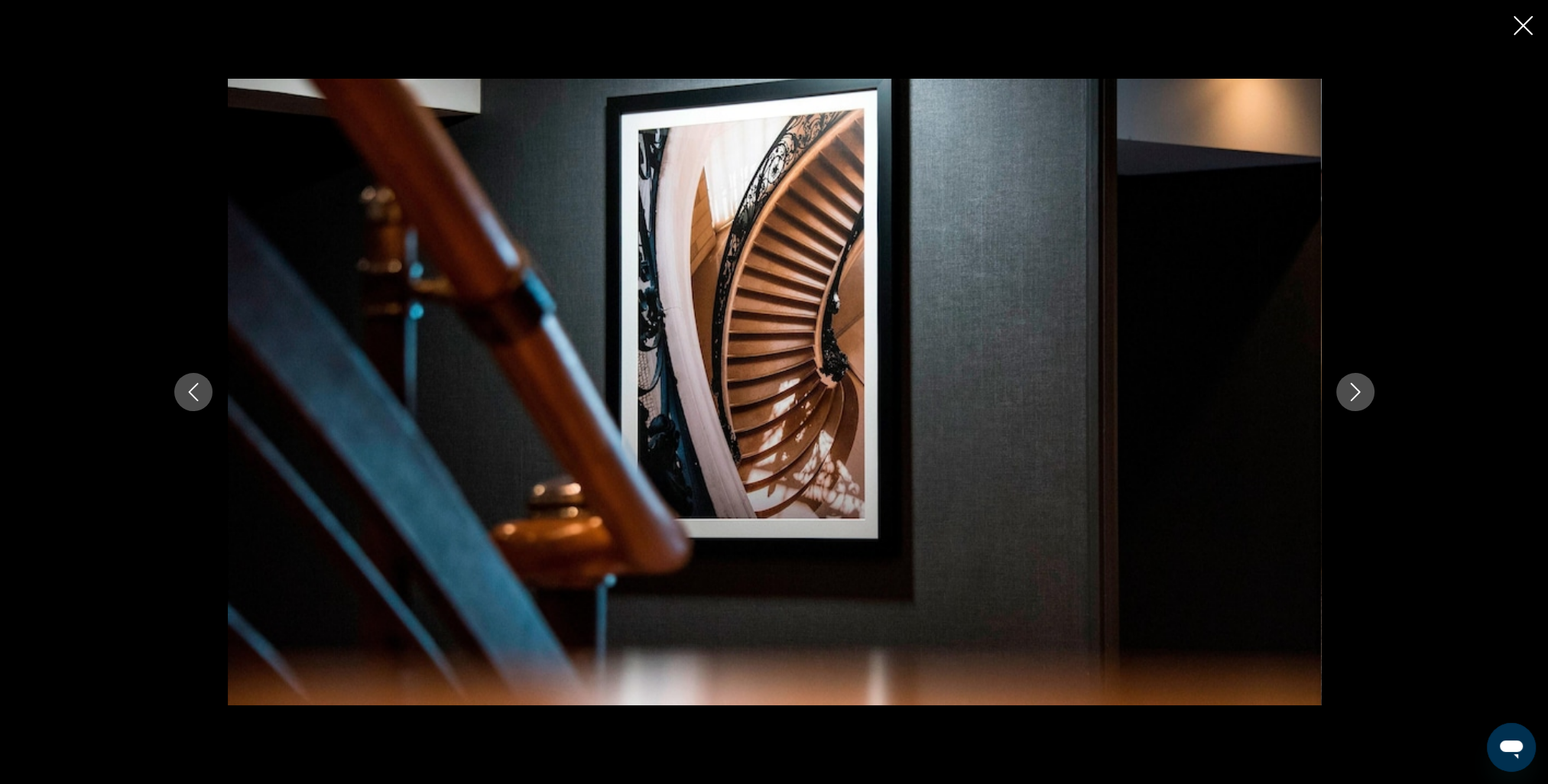
click at [1364, 396] on button "Next image" at bounding box center [1355, 392] width 38 height 38
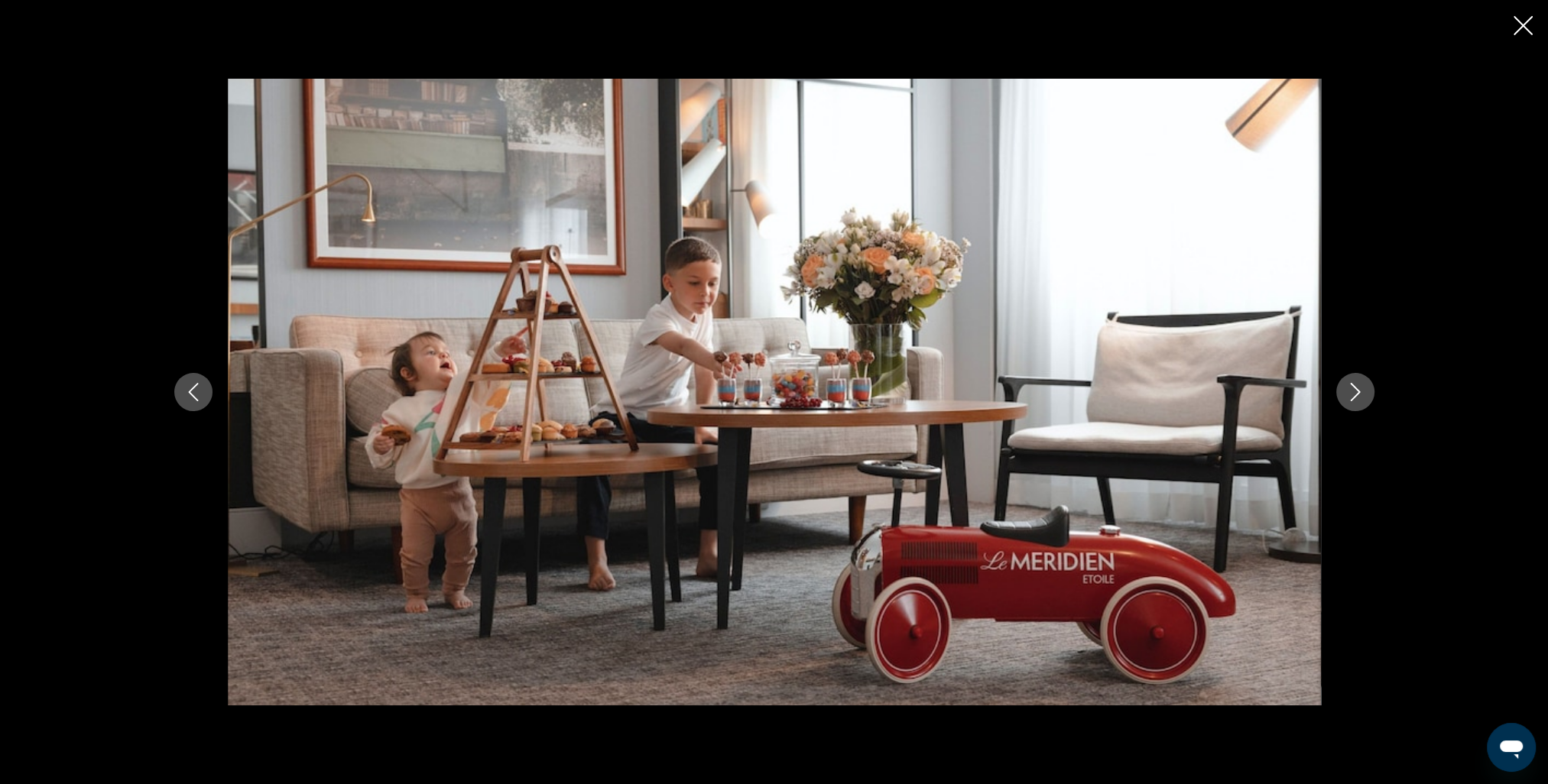
click at [1364, 396] on button "Next image" at bounding box center [1355, 392] width 38 height 38
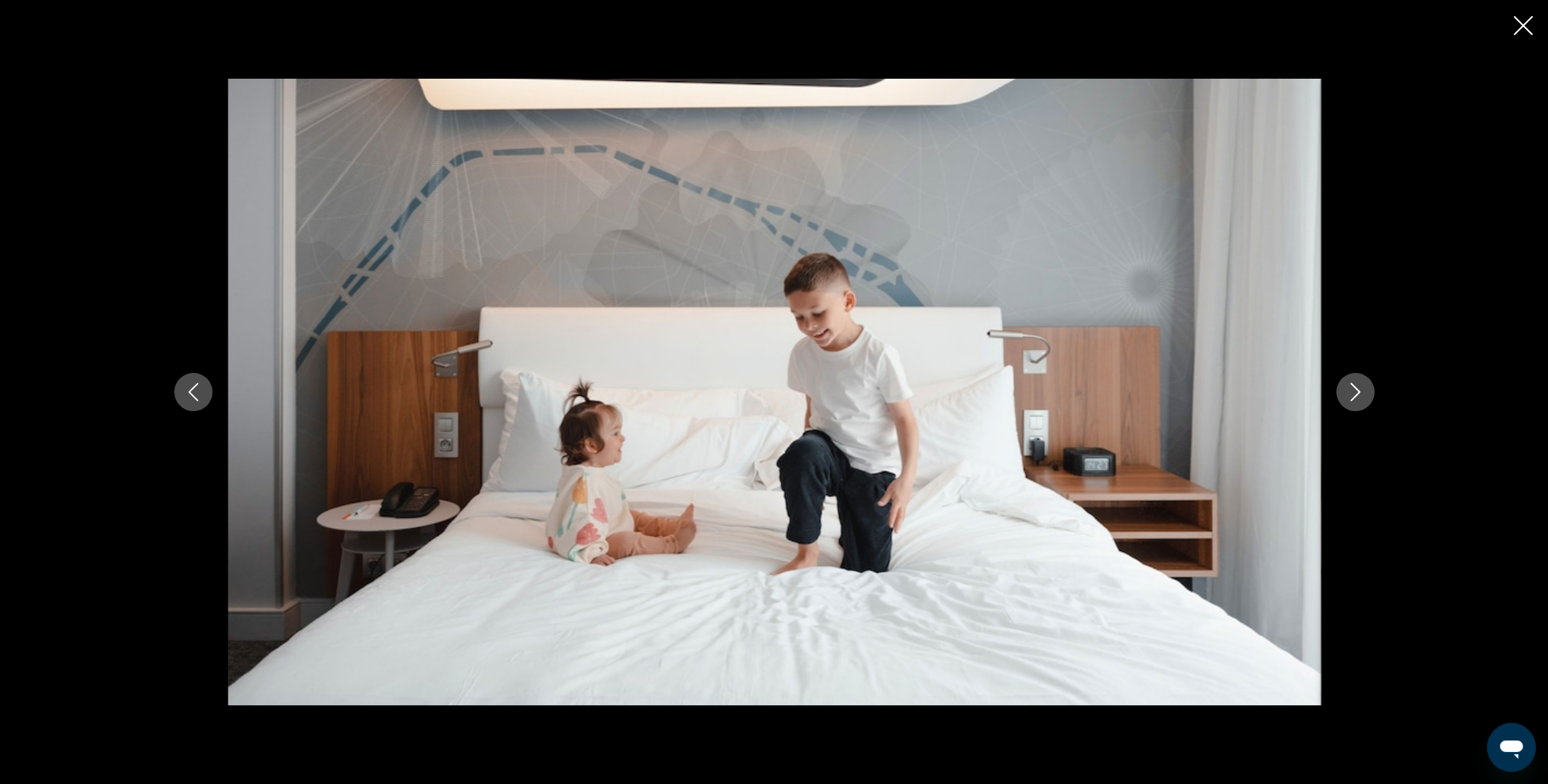
click at [1364, 396] on button "Next image" at bounding box center [1355, 392] width 38 height 38
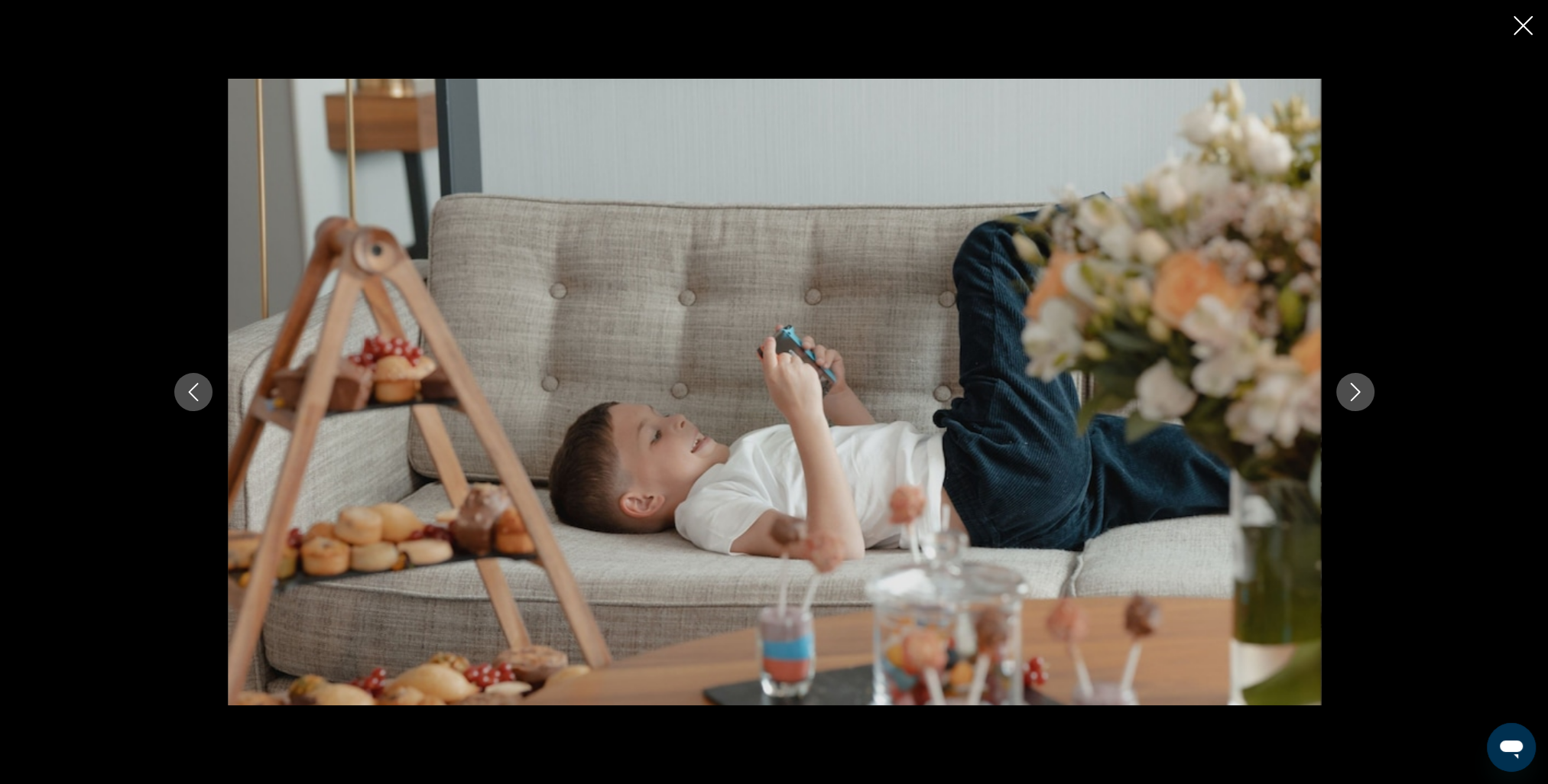
click at [1364, 396] on button "Next image" at bounding box center [1355, 392] width 38 height 38
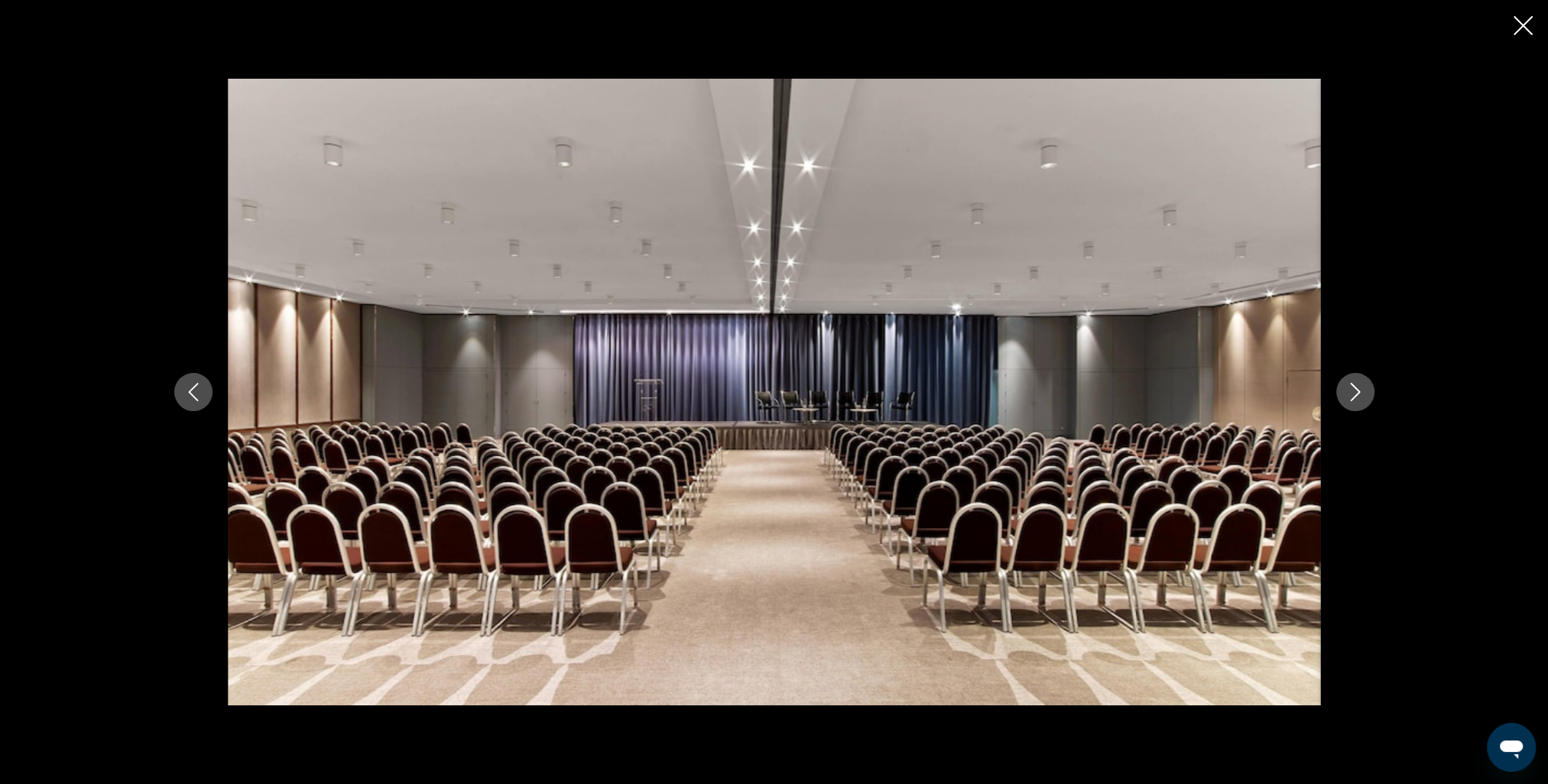
click at [1365, 396] on button "Next image" at bounding box center [1355, 392] width 38 height 38
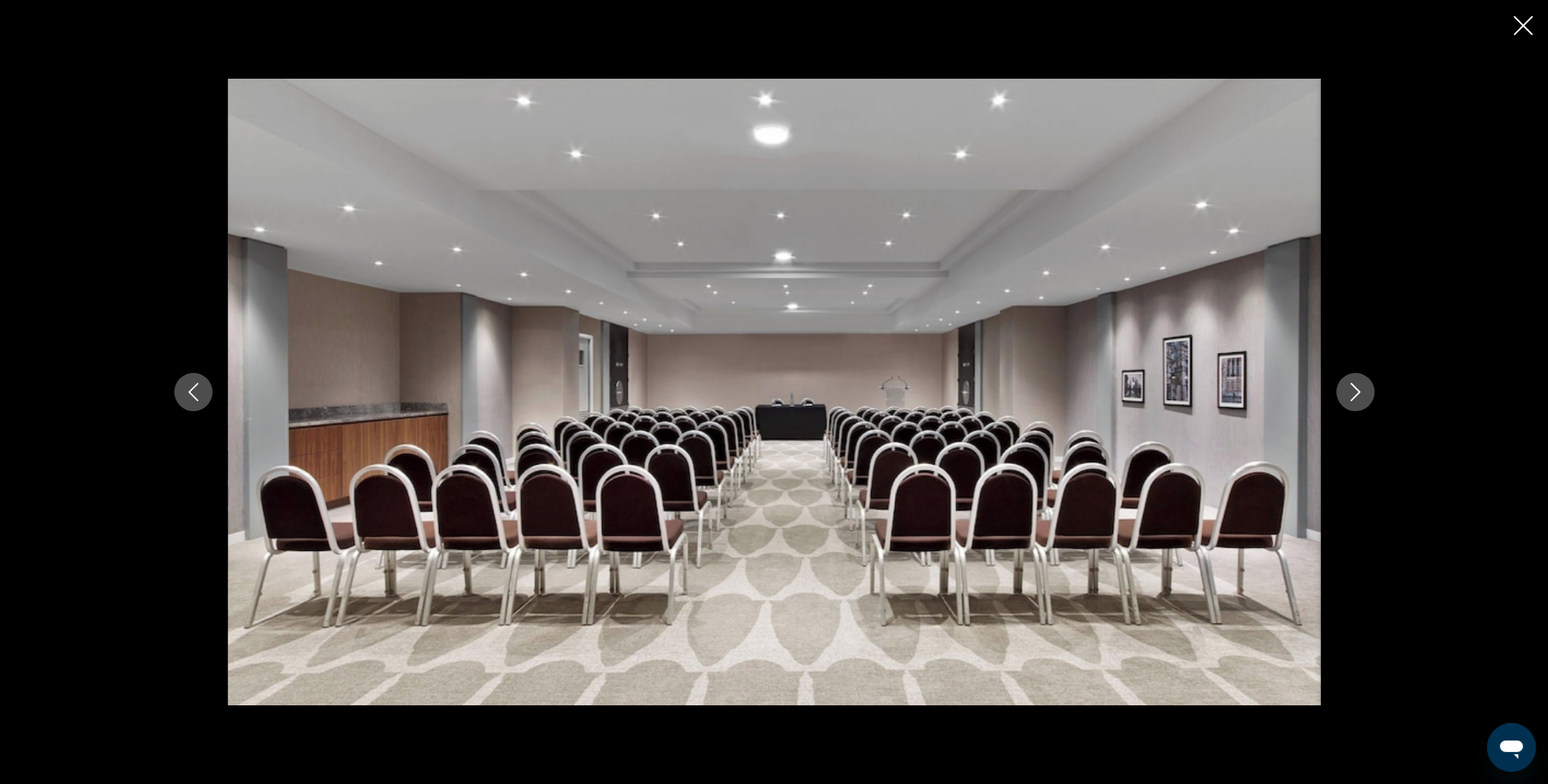
click at [1367, 396] on button "Next image" at bounding box center [1355, 392] width 38 height 38
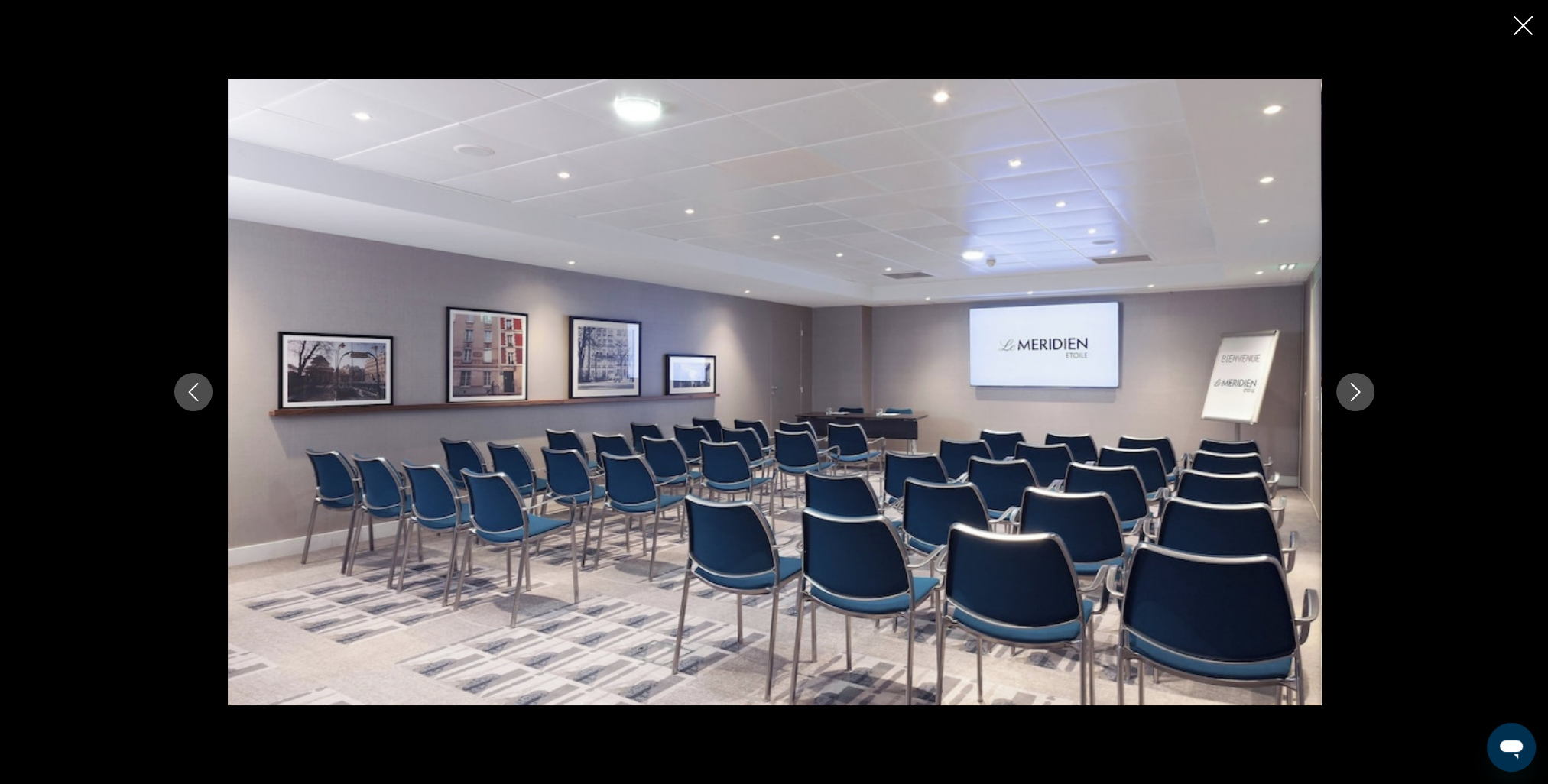
click at [1367, 396] on button "Next image" at bounding box center [1355, 392] width 38 height 38
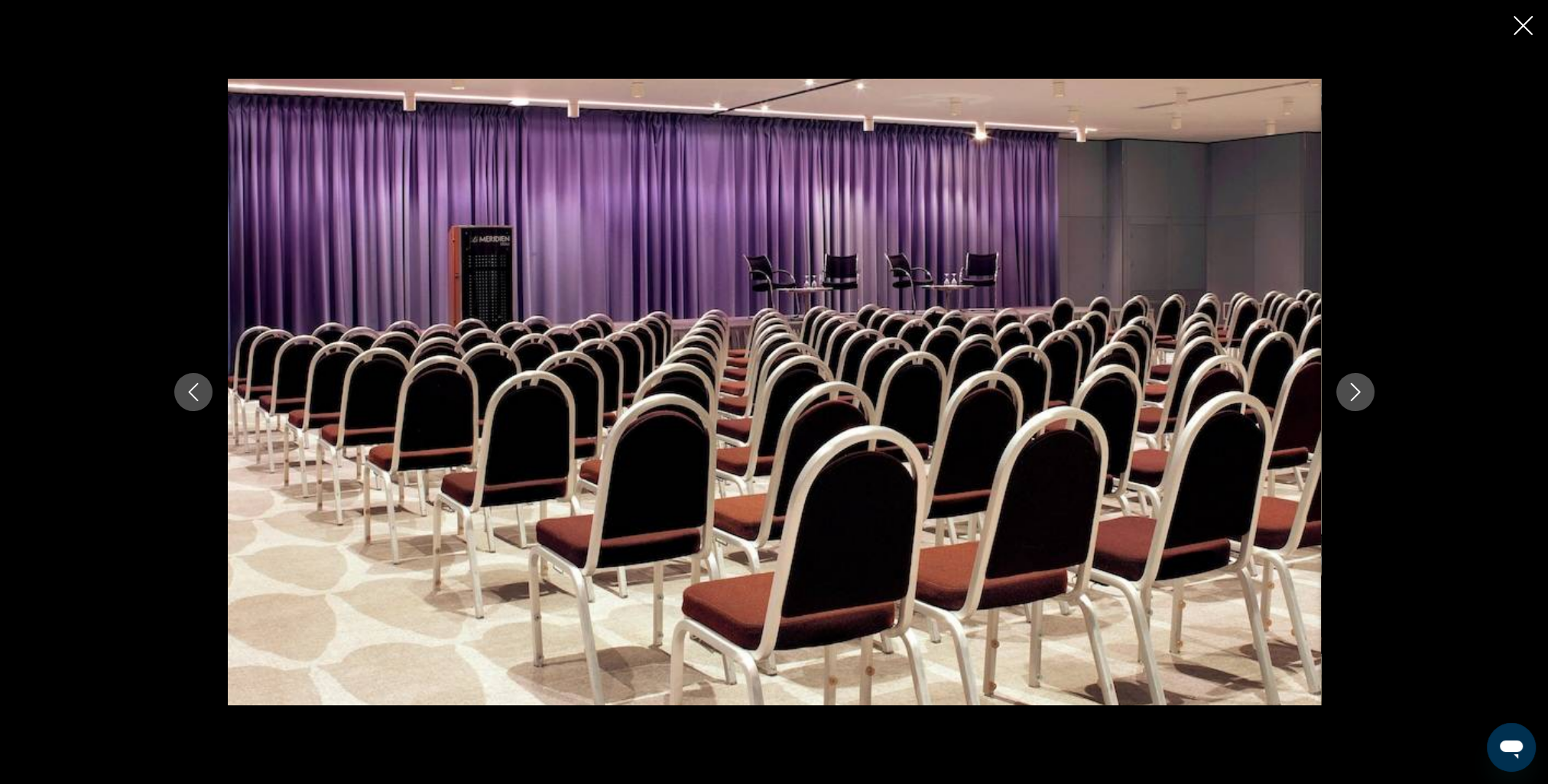
click at [1367, 396] on button "Next image" at bounding box center [1355, 392] width 38 height 38
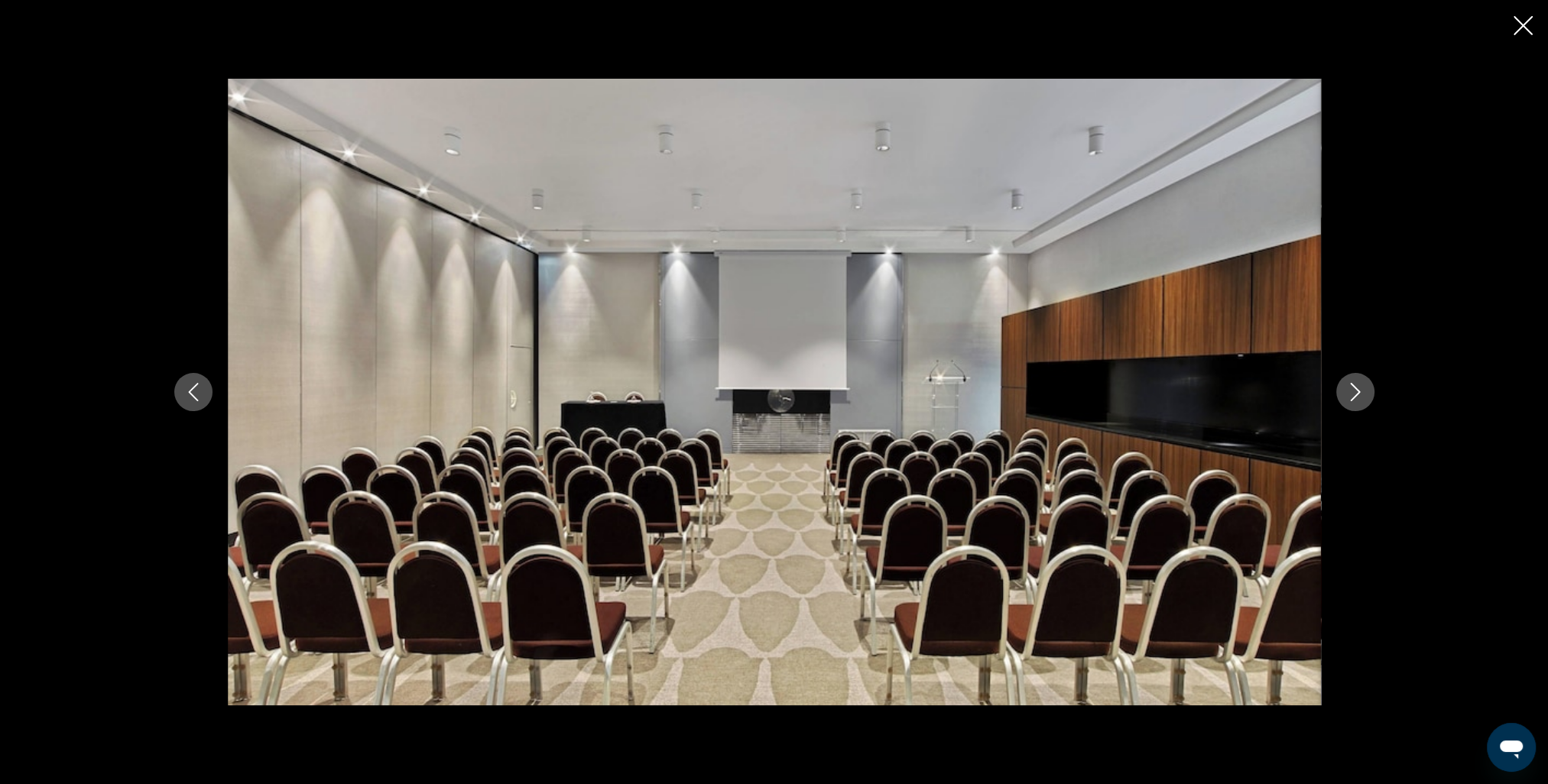
click at [1367, 396] on button "Next image" at bounding box center [1355, 392] width 38 height 38
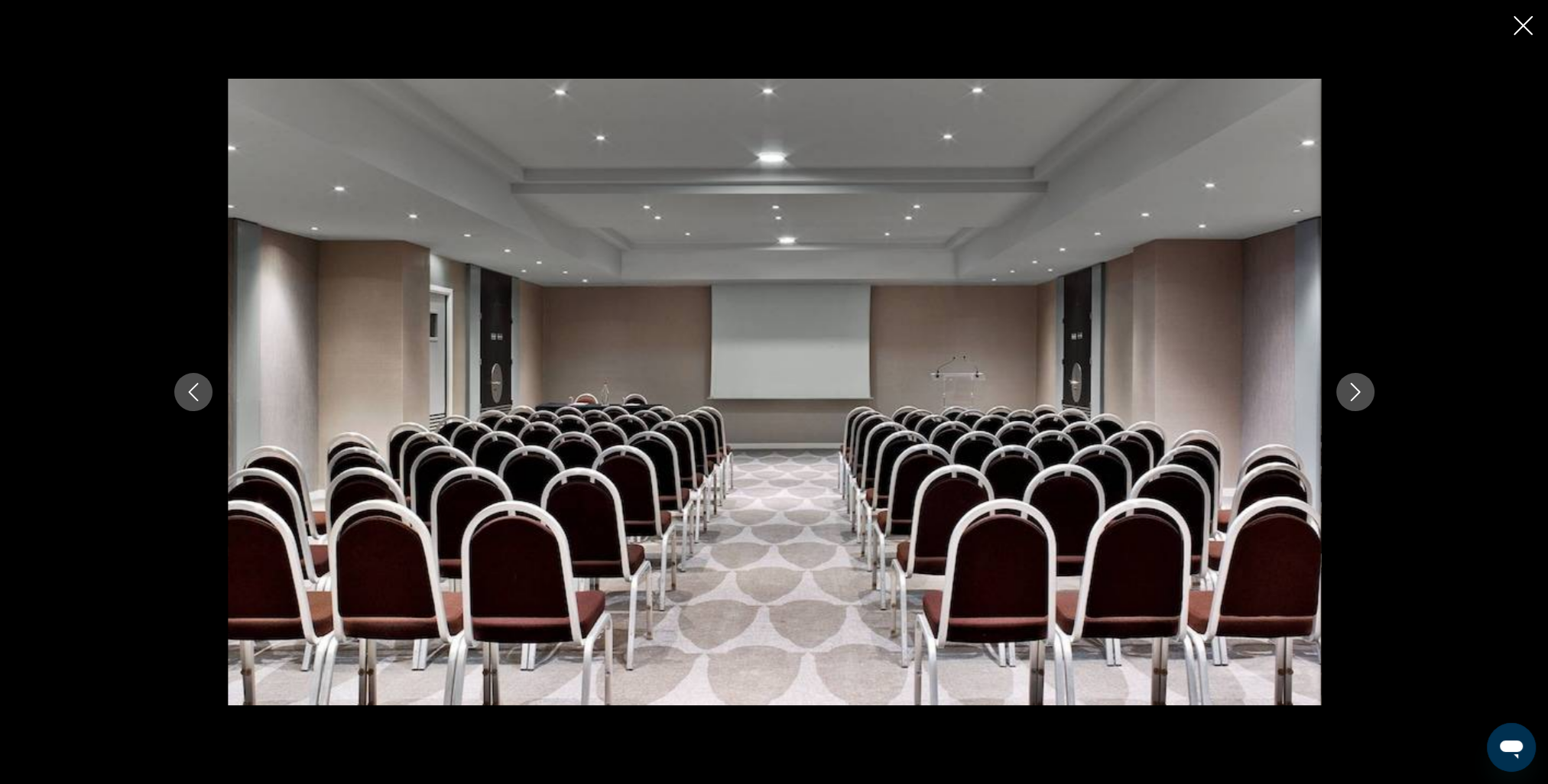
click at [1367, 396] on button "Next image" at bounding box center [1355, 392] width 38 height 38
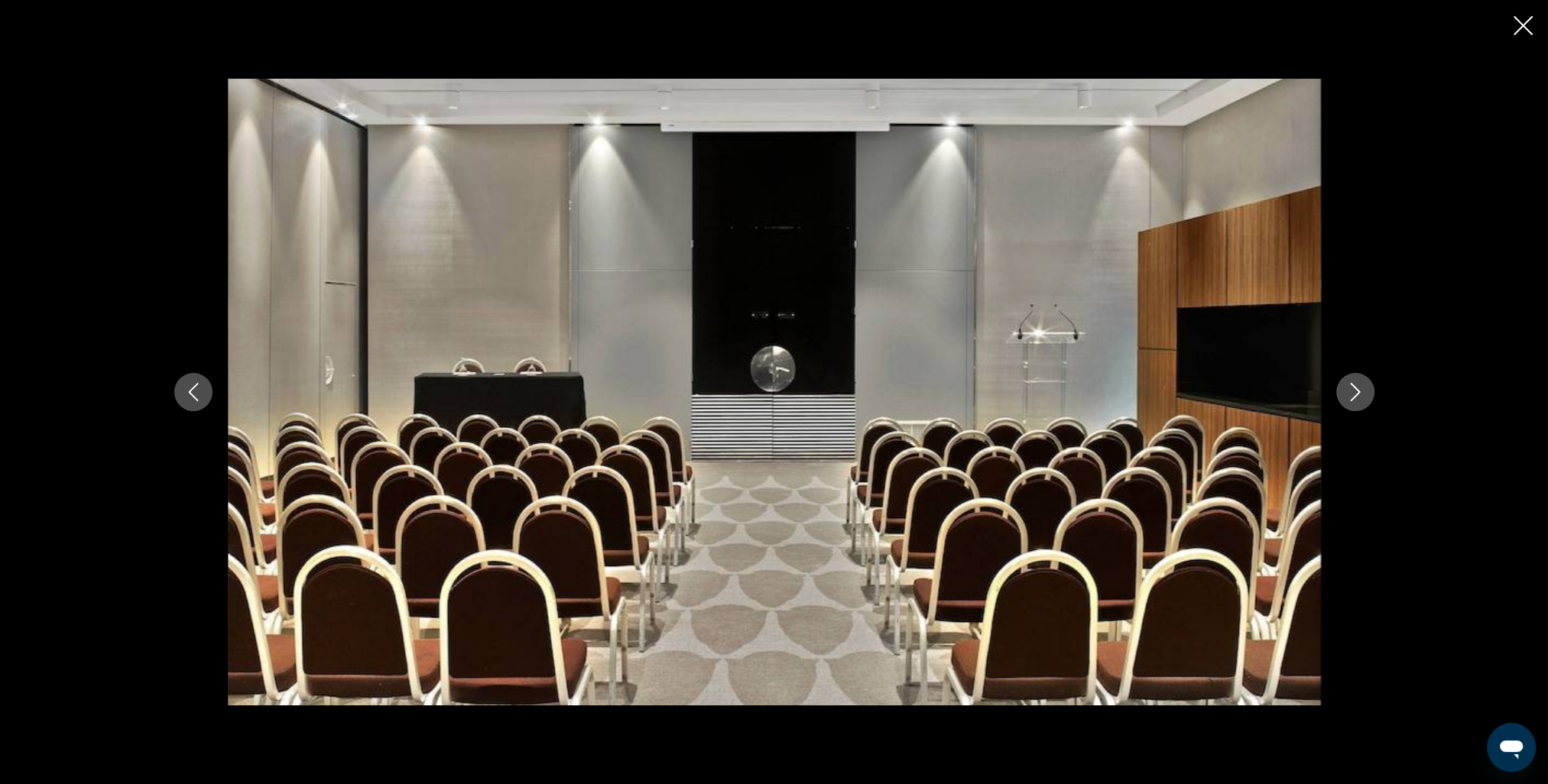
click at [1367, 394] on button "Next image" at bounding box center [1355, 392] width 38 height 38
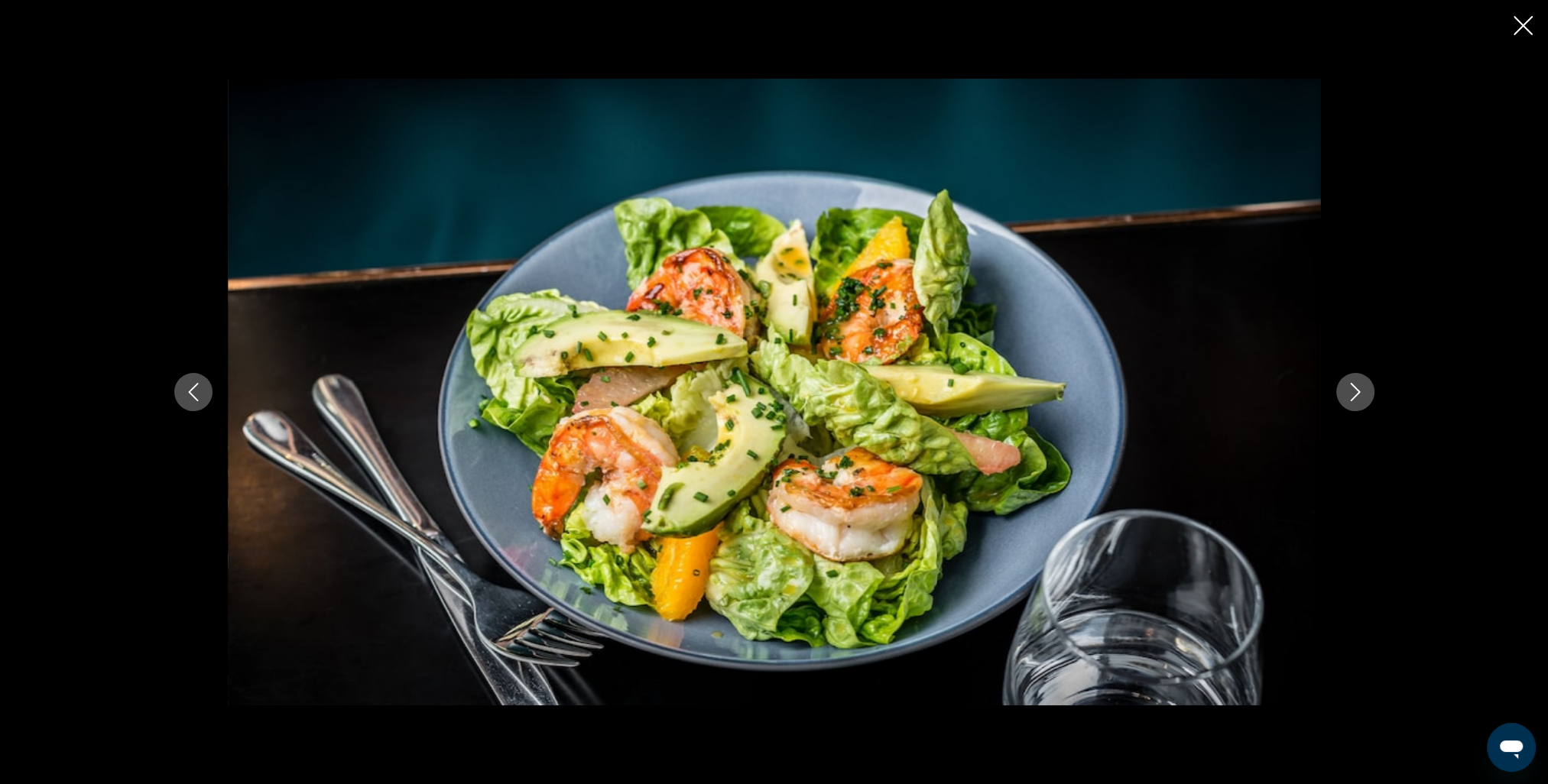
click at [1367, 394] on button "Next image" at bounding box center [1355, 392] width 38 height 38
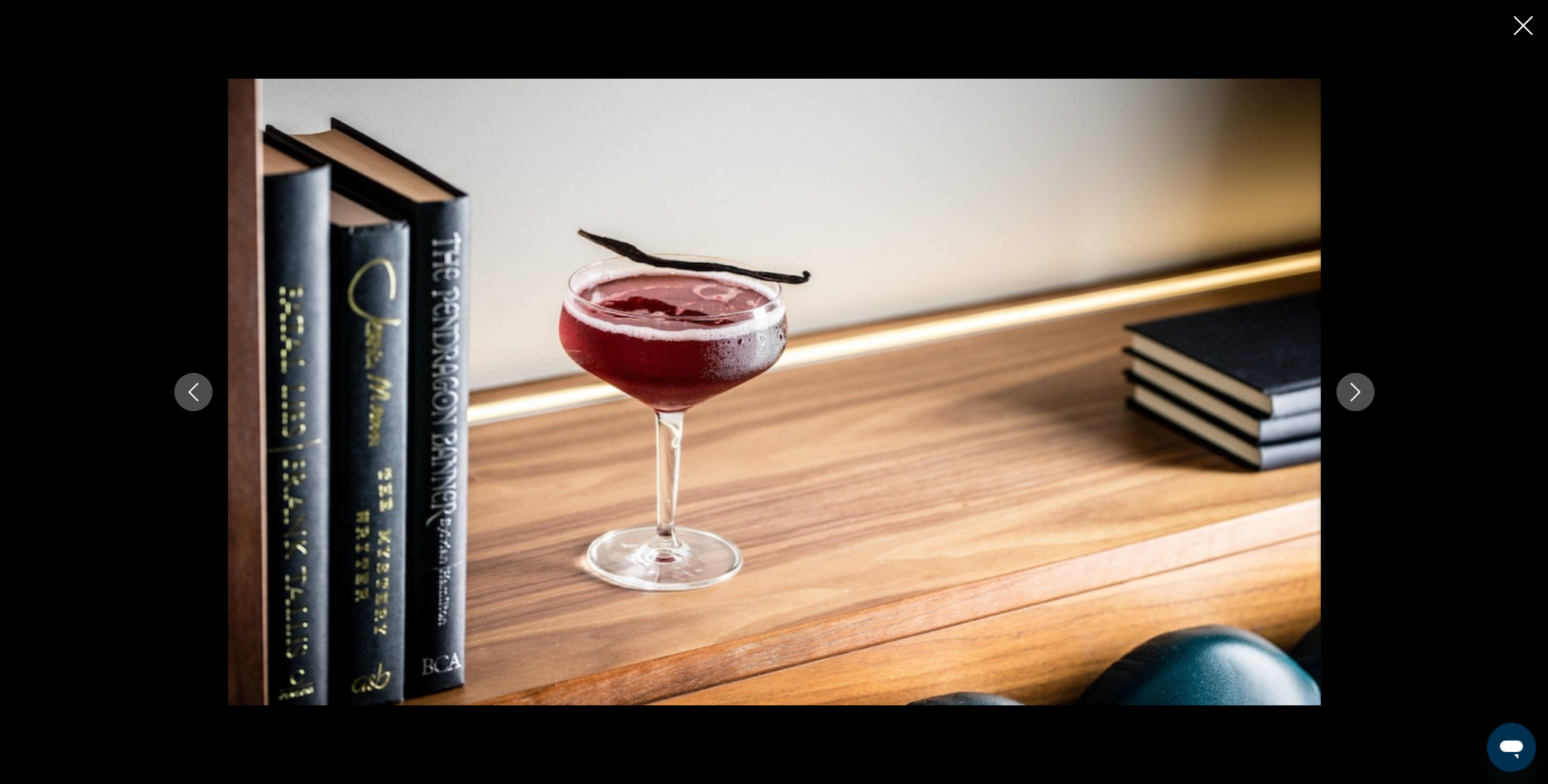
click at [1367, 394] on button "Next image" at bounding box center [1355, 392] width 38 height 38
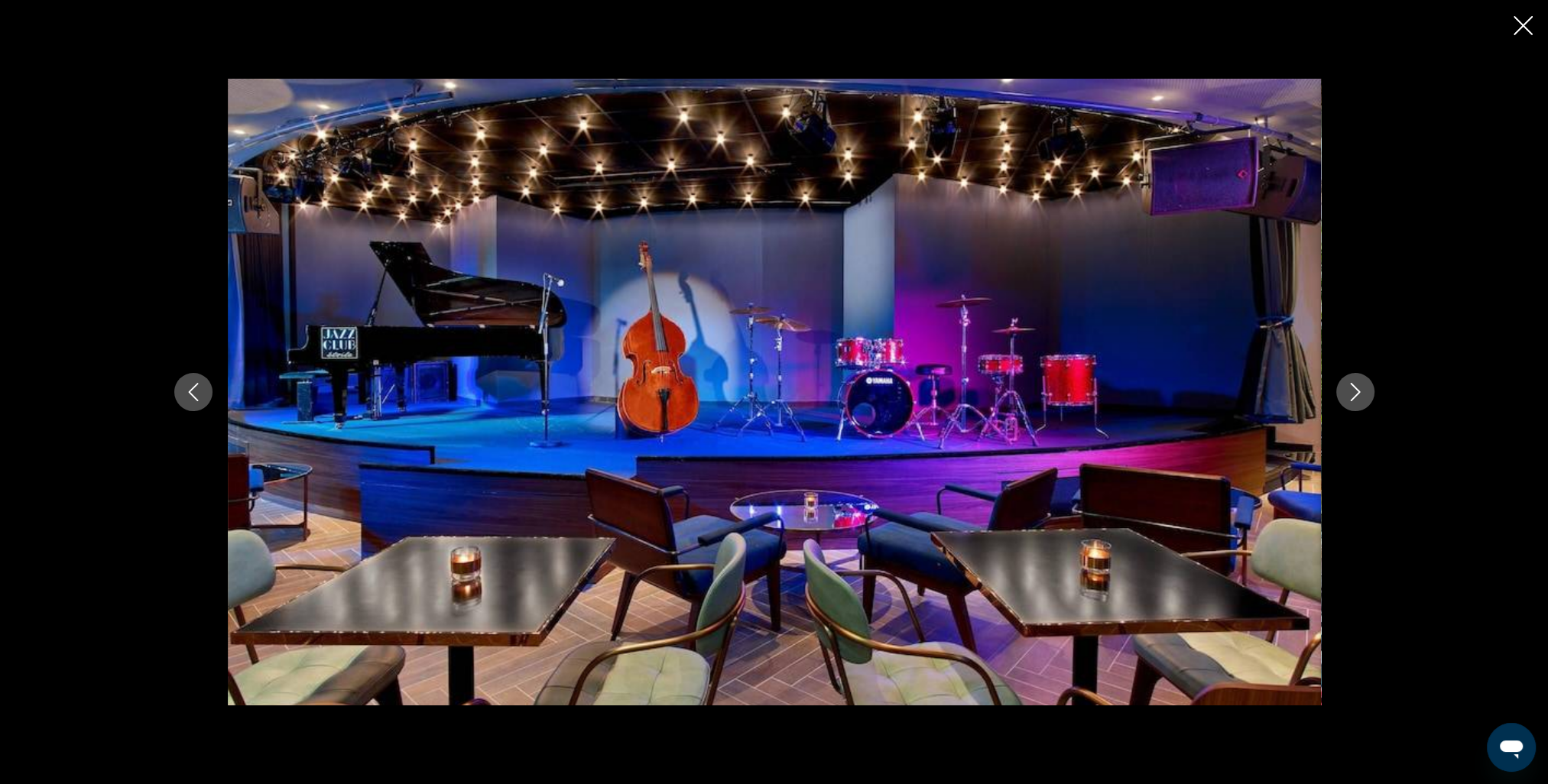
click at [1367, 394] on button "Next image" at bounding box center [1355, 392] width 38 height 38
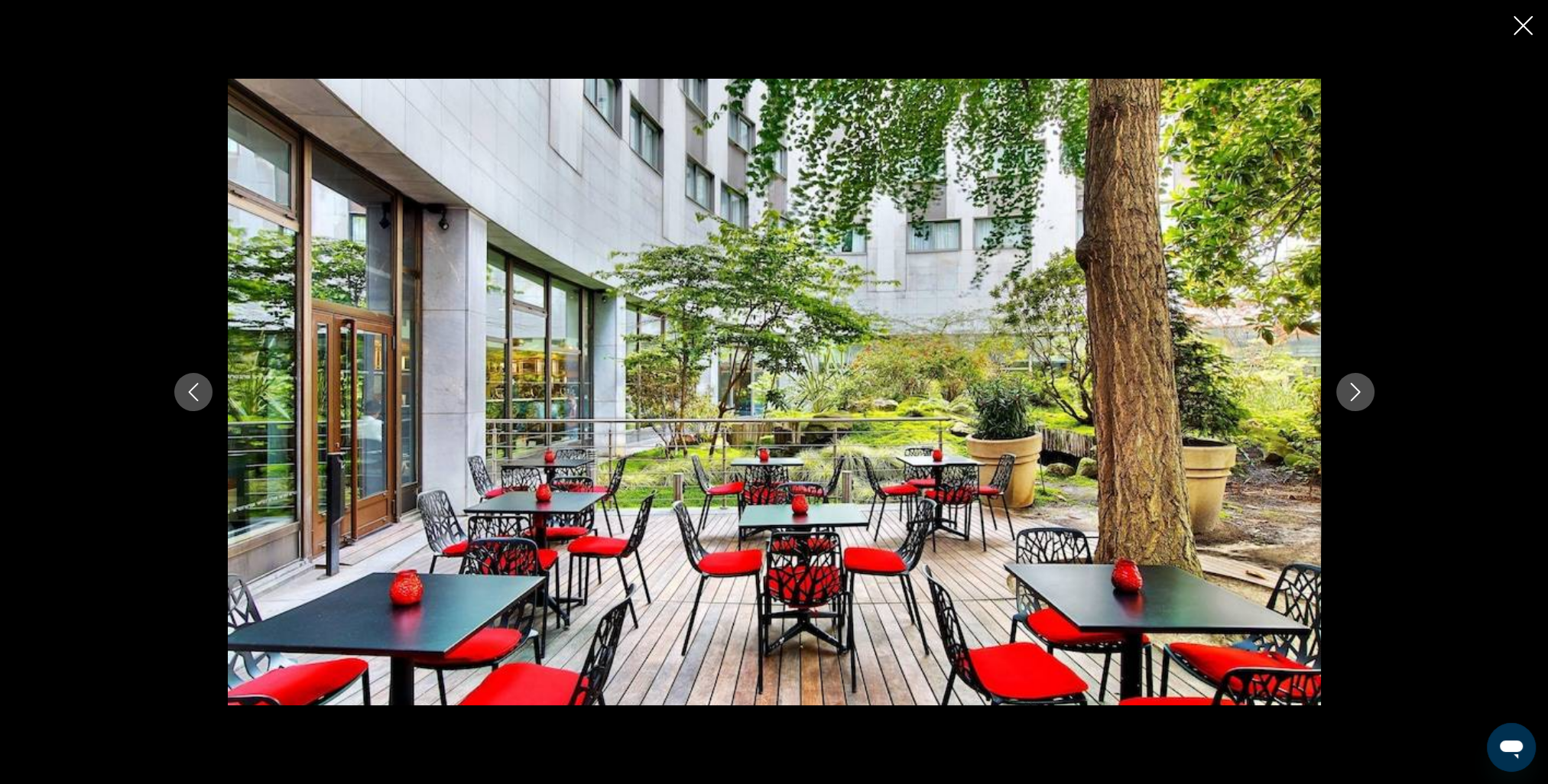
click at [1367, 394] on button "Next image" at bounding box center [1355, 392] width 38 height 38
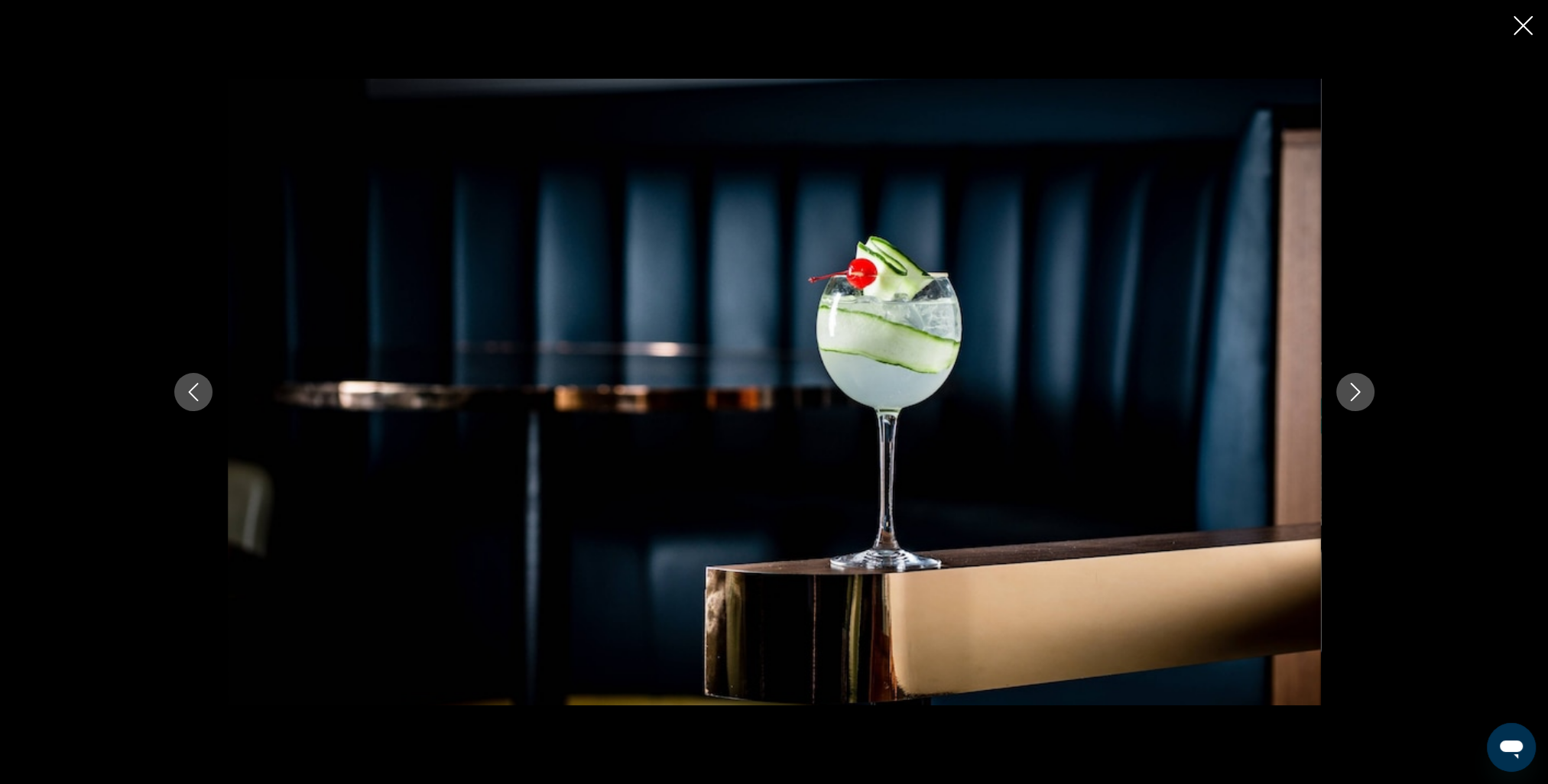
click at [1367, 394] on button "Next image" at bounding box center [1355, 392] width 38 height 38
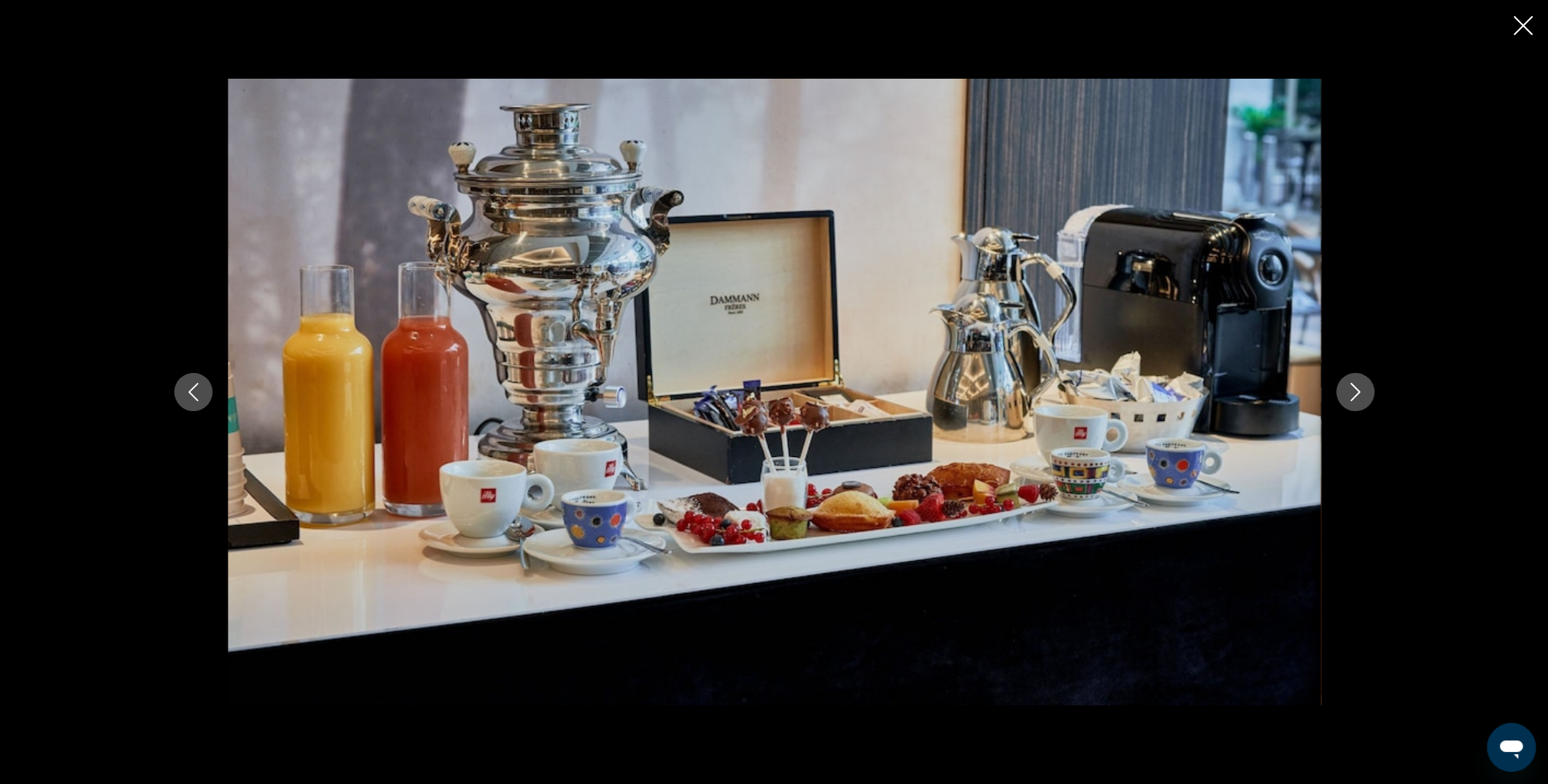
click at [1367, 394] on button "Next image" at bounding box center [1355, 392] width 38 height 38
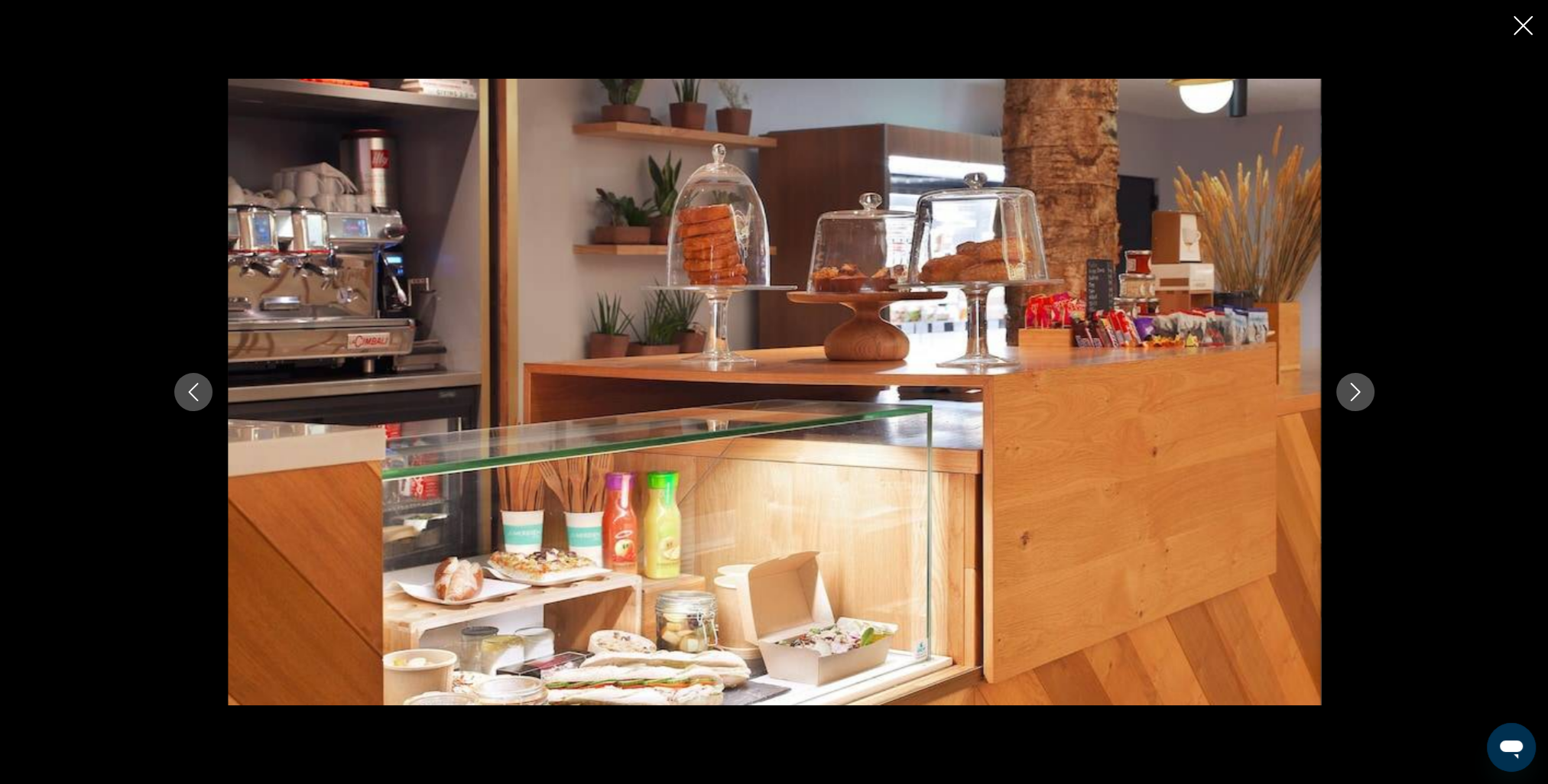
click at [1367, 394] on button "Next image" at bounding box center [1355, 392] width 38 height 38
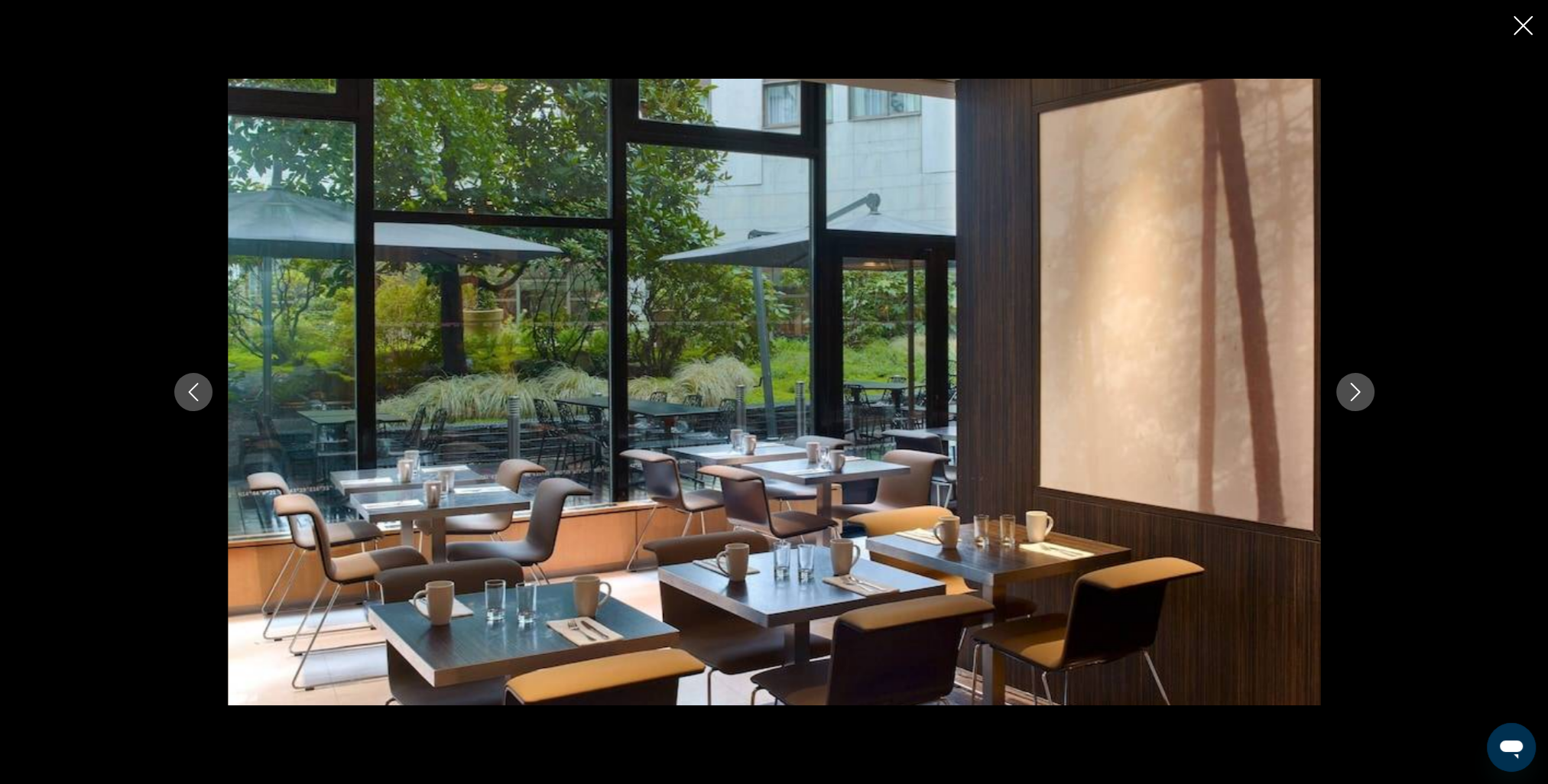
click at [1367, 394] on button "Next image" at bounding box center [1355, 392] width 38 height 38
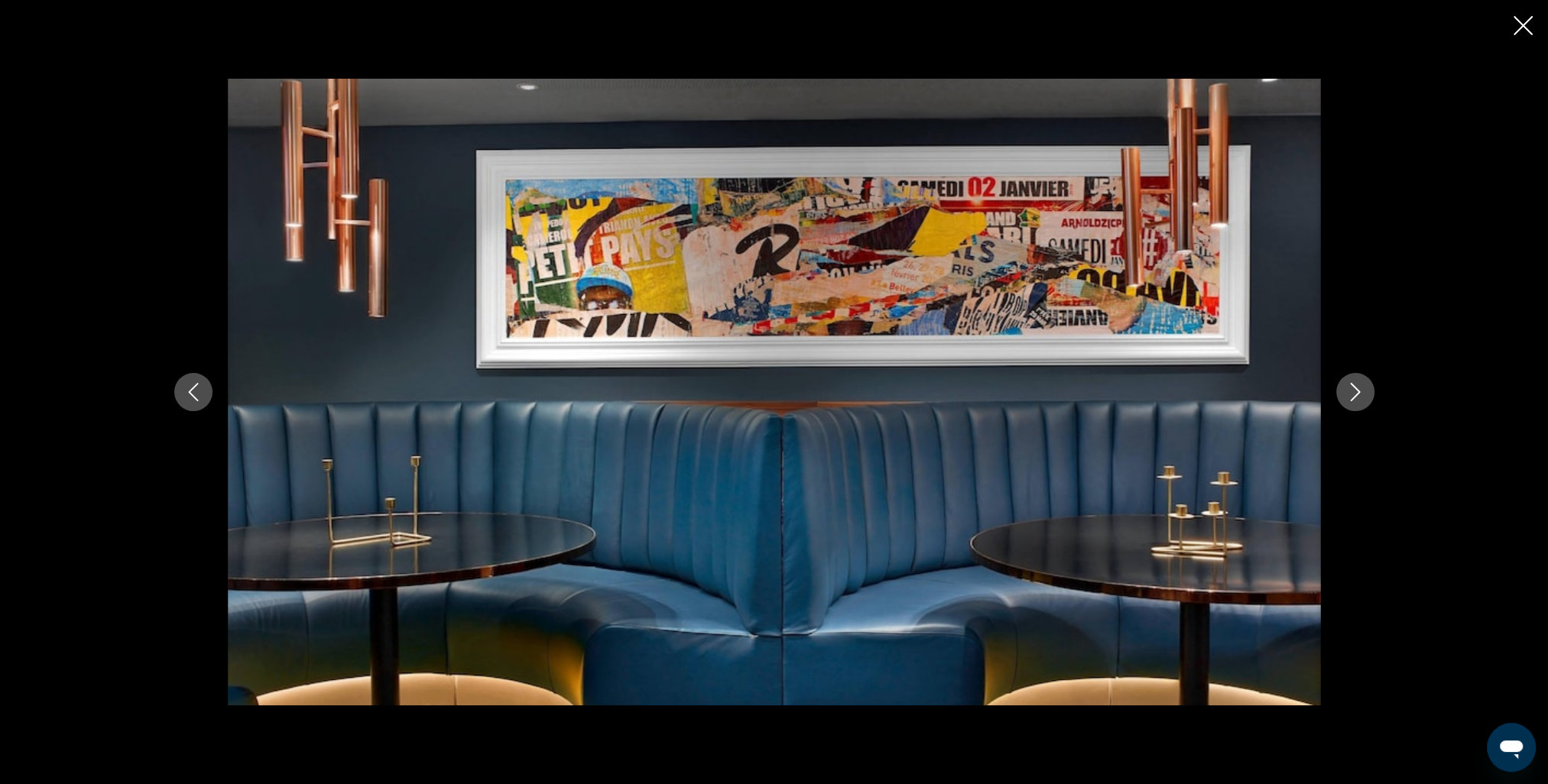
click at [1367, 394] on button "Next image" at bounding box center [1355, 392] width 38 height 38
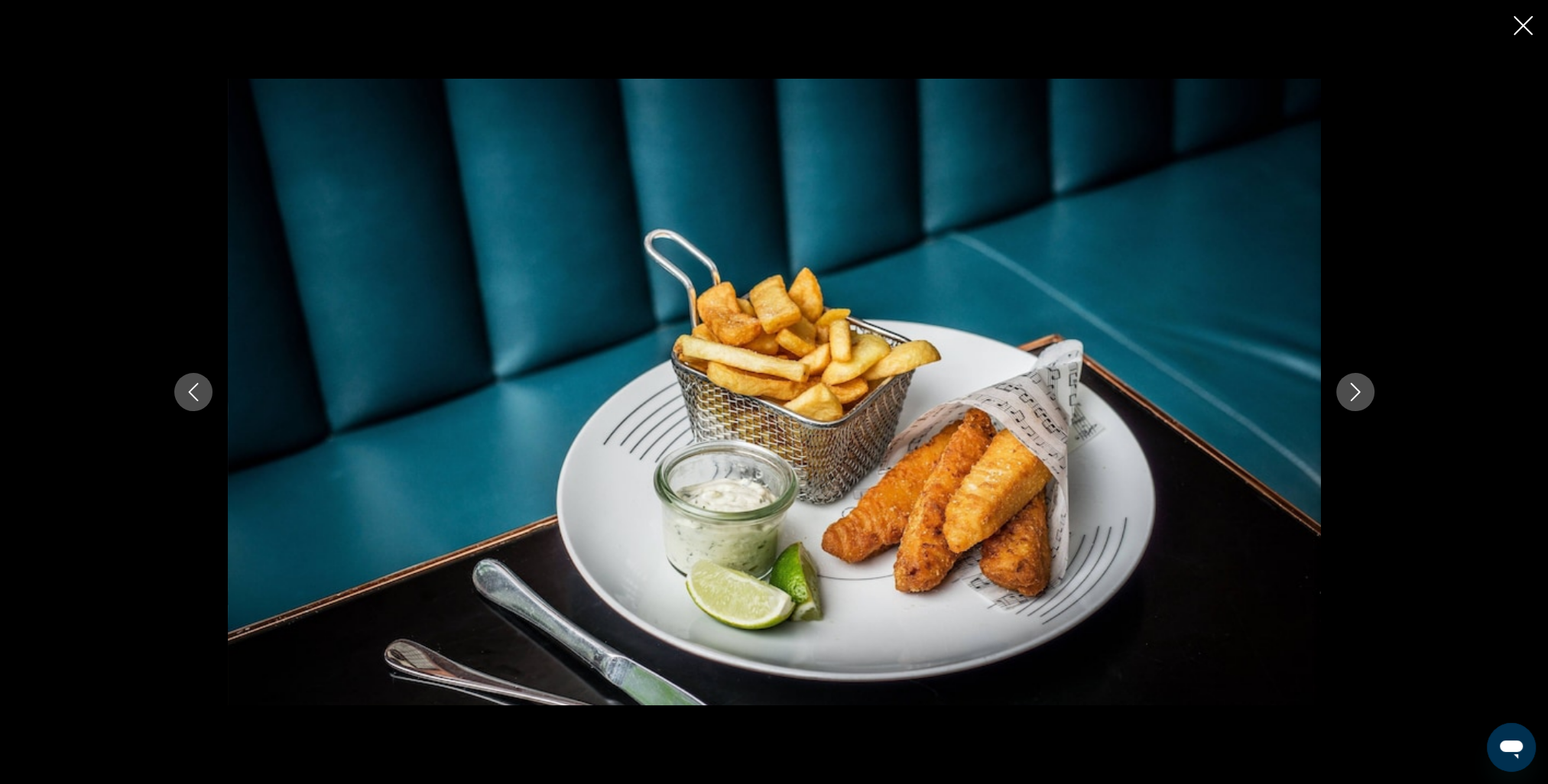
click at [1367, 394] on button "Next image" at bounding box center [1355, 392] width 38 height 38
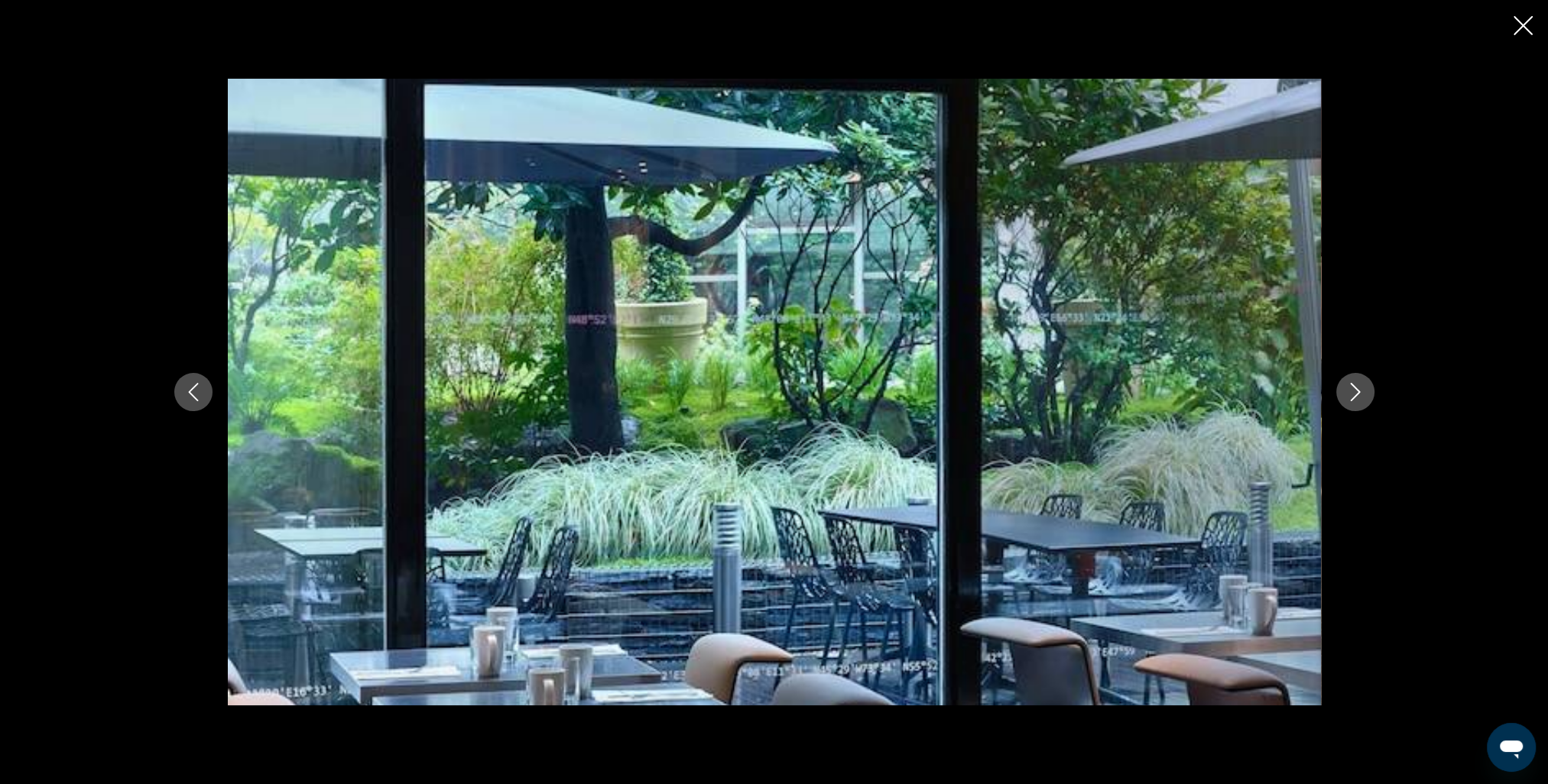
click at [1367, 394] on button "Next image" at bounding box center [1355, 392] width 38 height 38
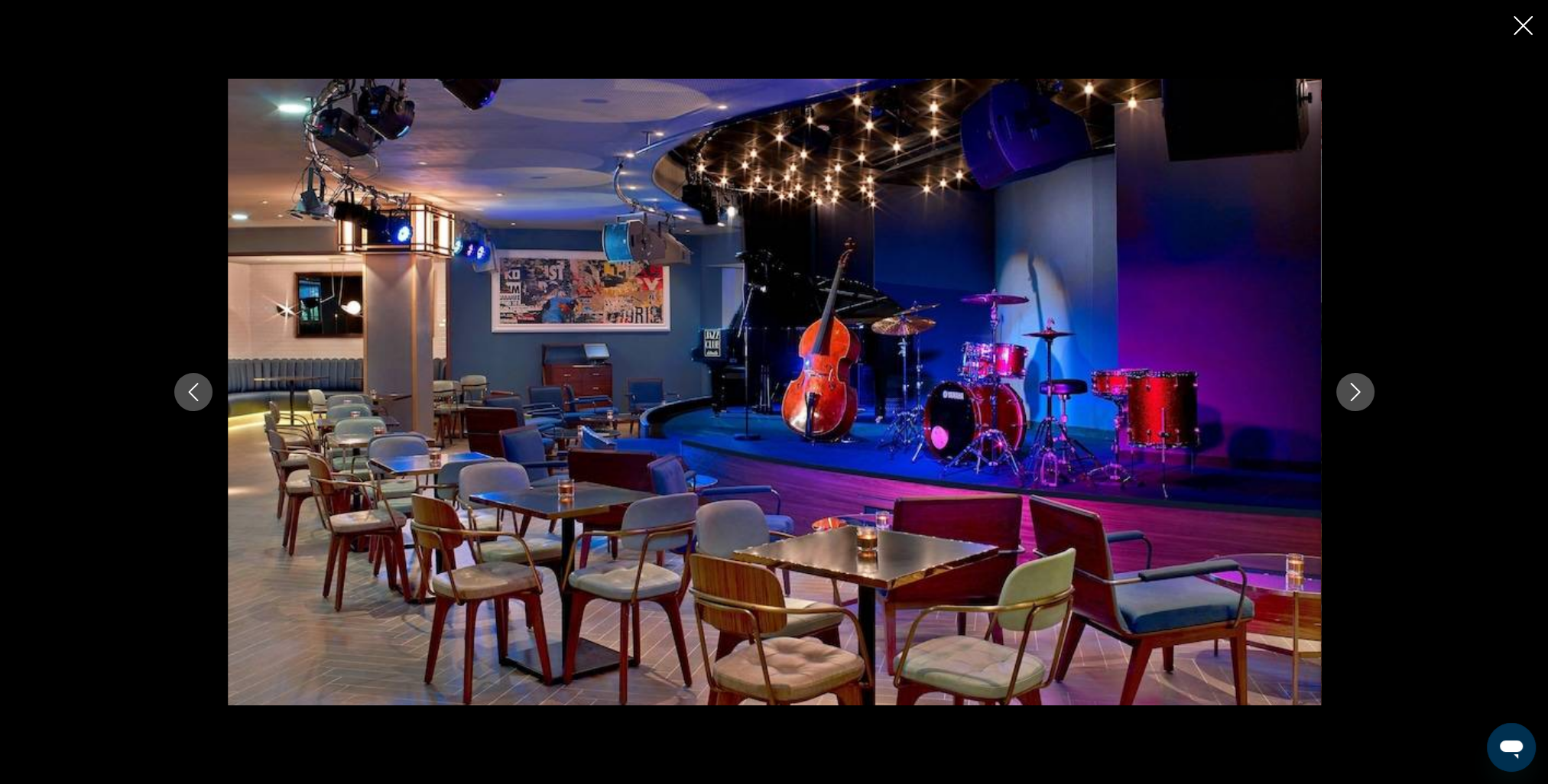
click at [1522, 35] on div "Main content" at bounding box center [774, 392] width 1548 height 784
click at [1520, 27] on icon "Close slideshow" at bounding box center [1523, 26] width 19 height 19
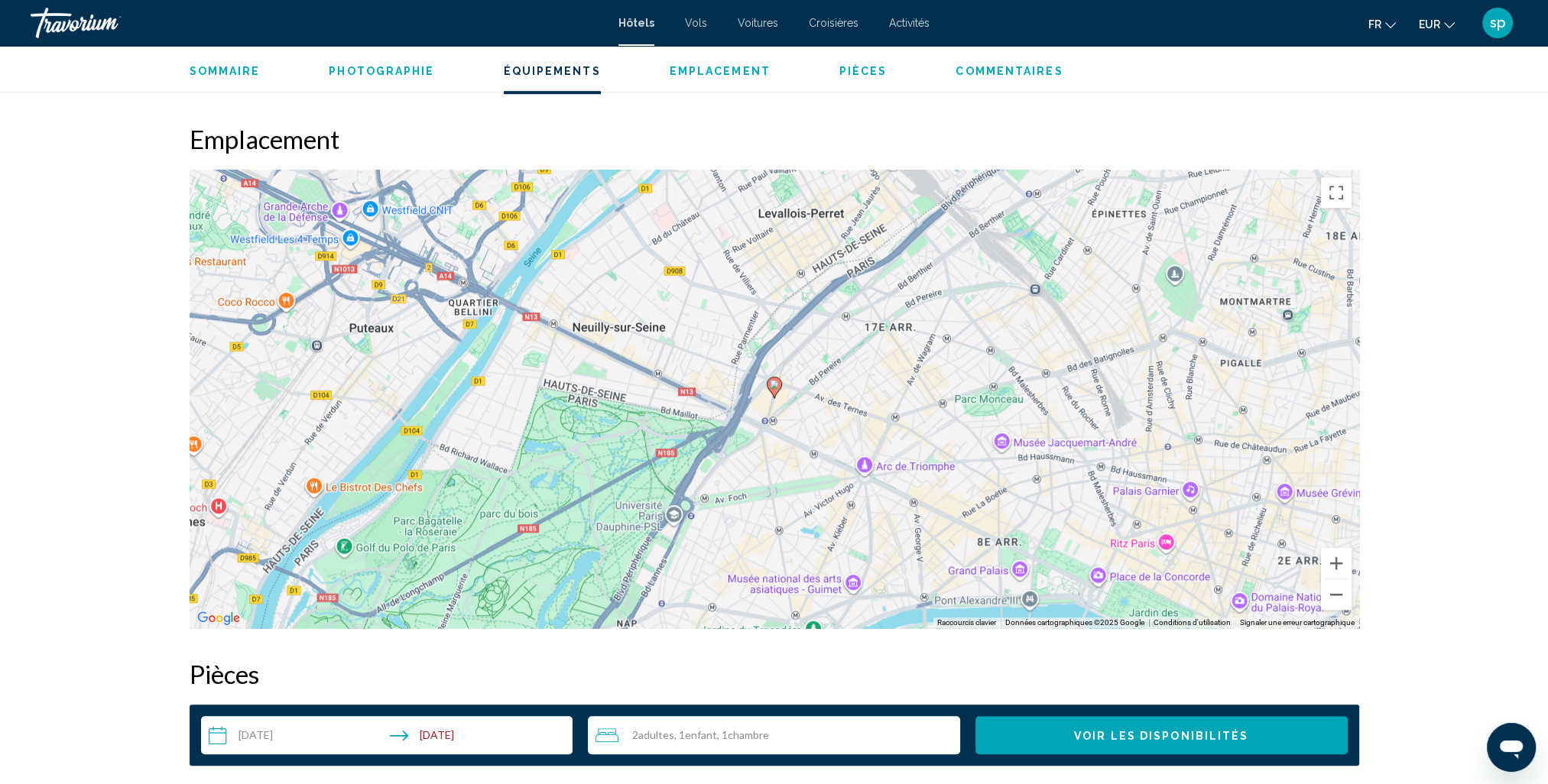
scroll to position [1375, 0]
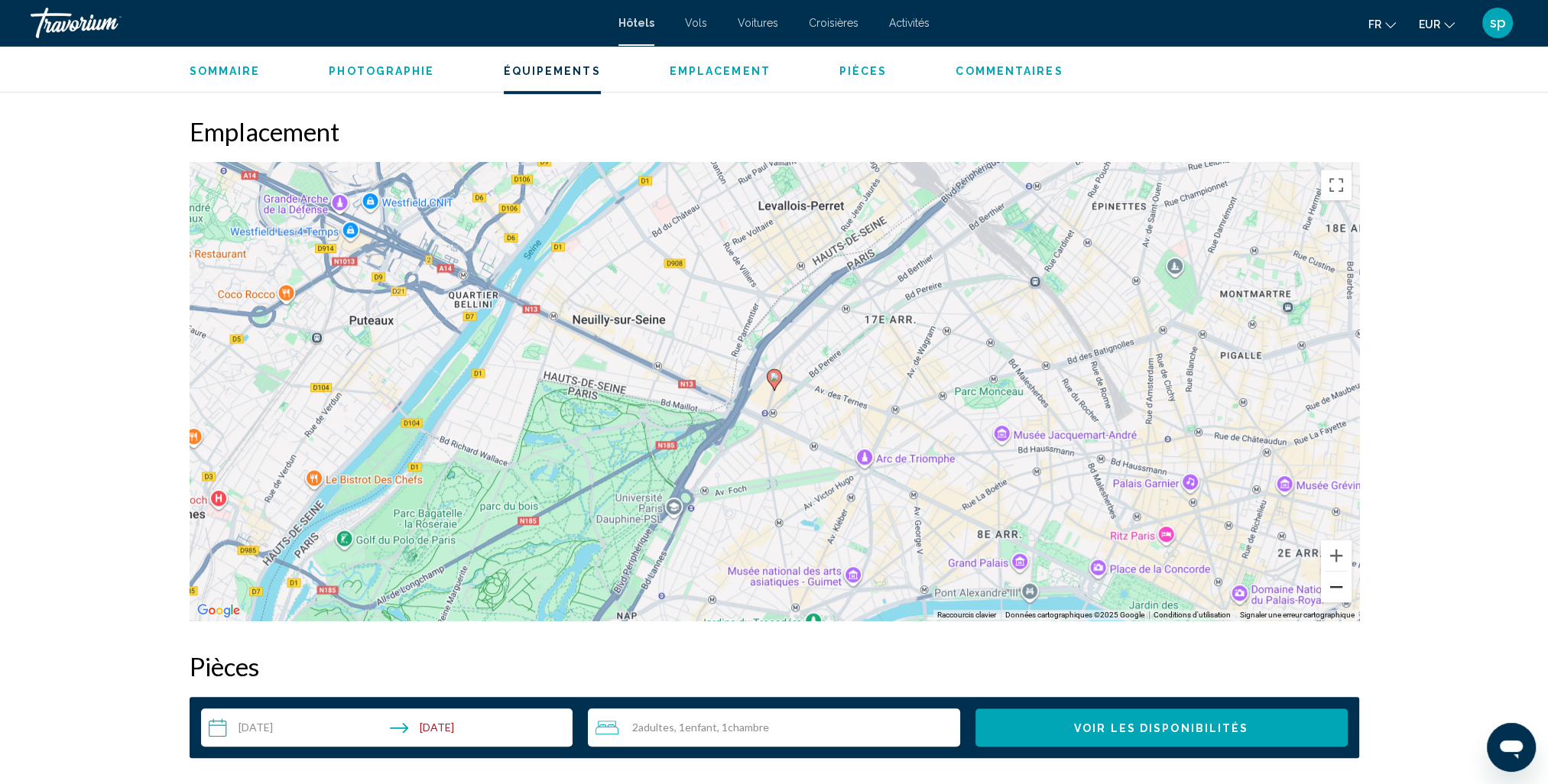
click at [1334, 586] on button "Zoom arrière" at bounding box center [1336, 587] width 31 height 31
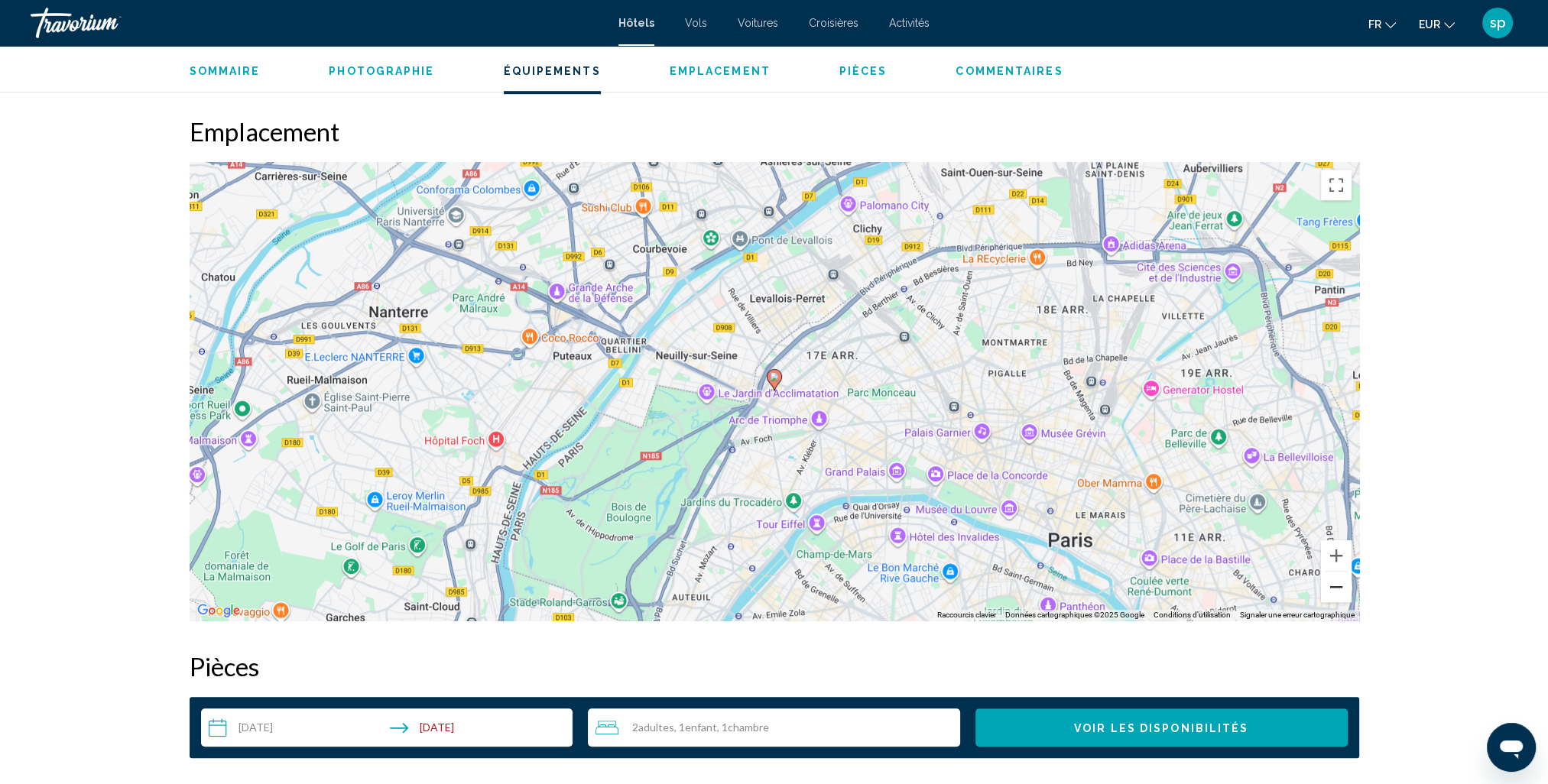
click at [1334, 585] on button "Zoom arrière" at bounding box center [1336, 587] width 31 height 31
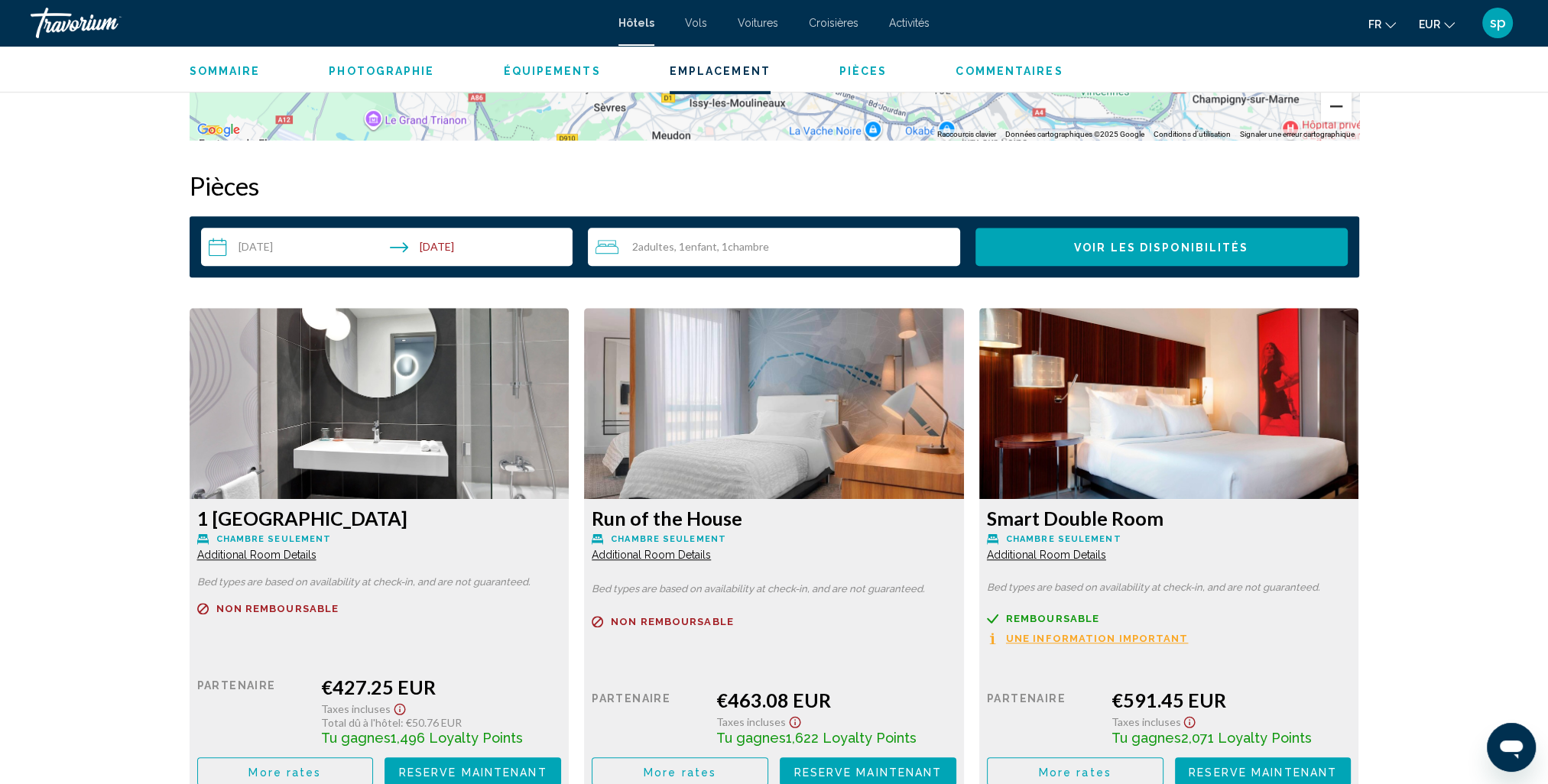
scroll to position [1910, 0]
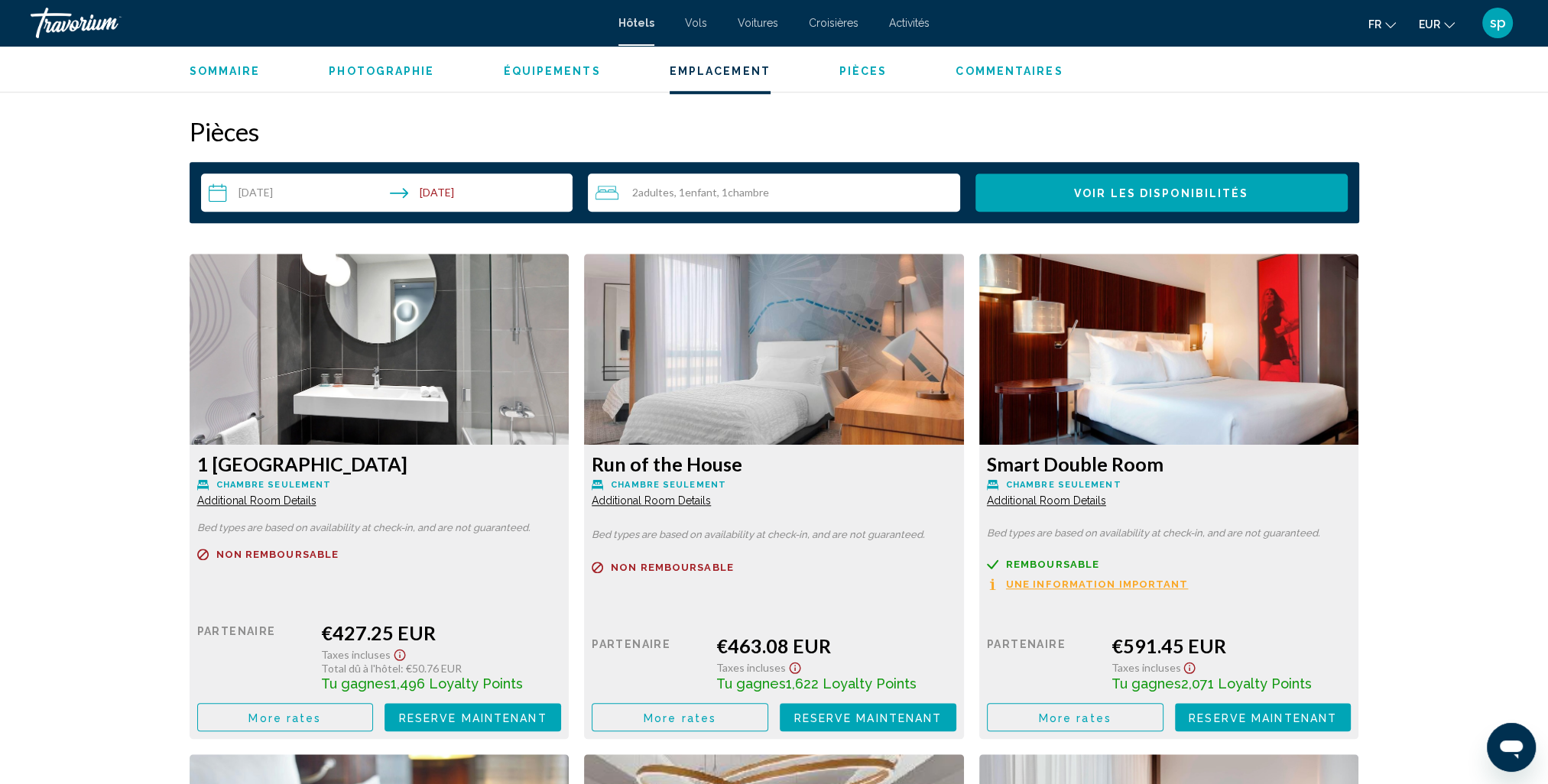
click at [274, 724] on button "More rates" at bounding box center [285, 717] width 176 height 28
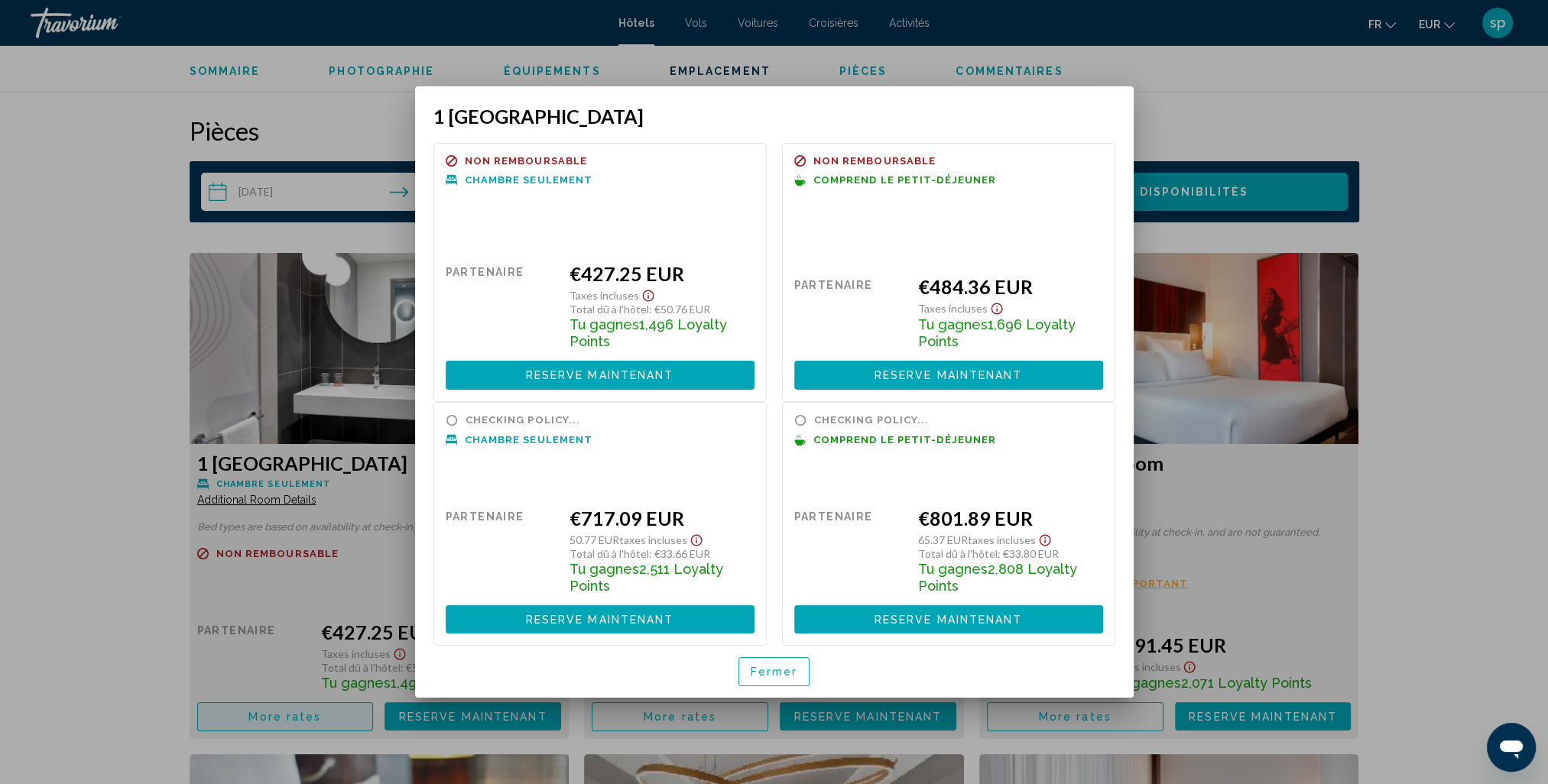
scroll to position [0, 0]
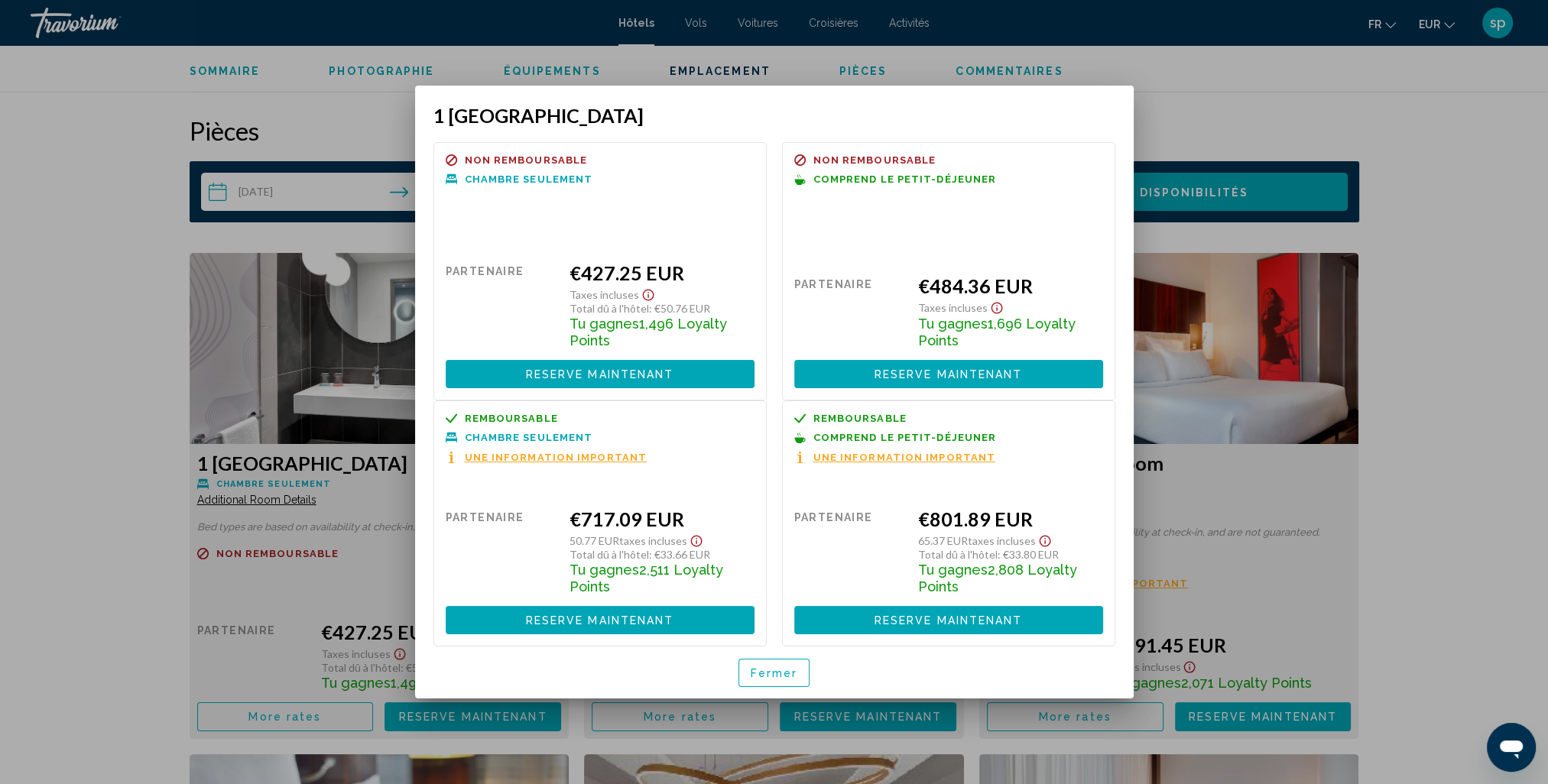
click at [782, 674] on span "Fermer" at bounding box center [774, 673] width 48 height 12
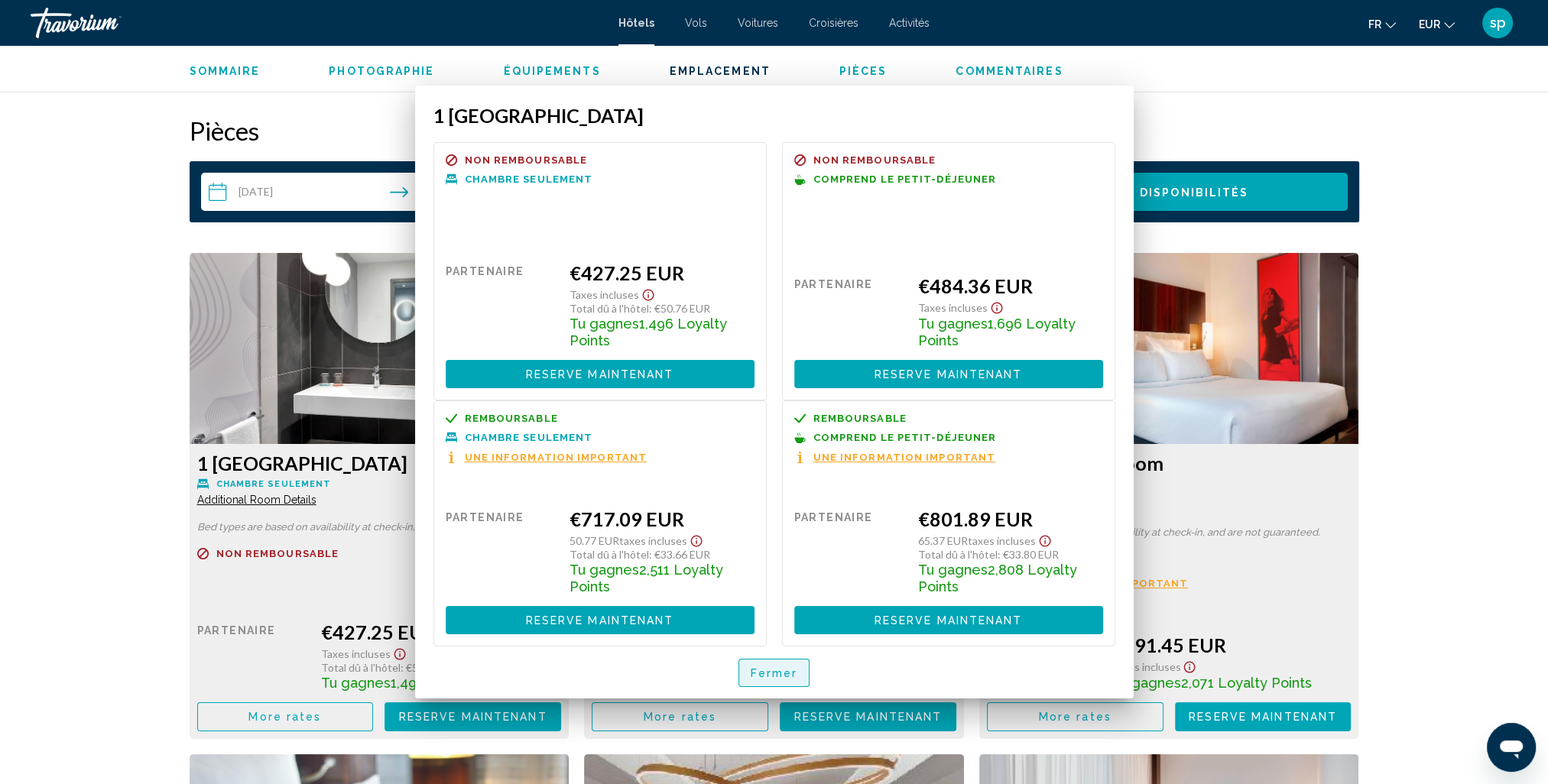
scroll to position [1910, 0]
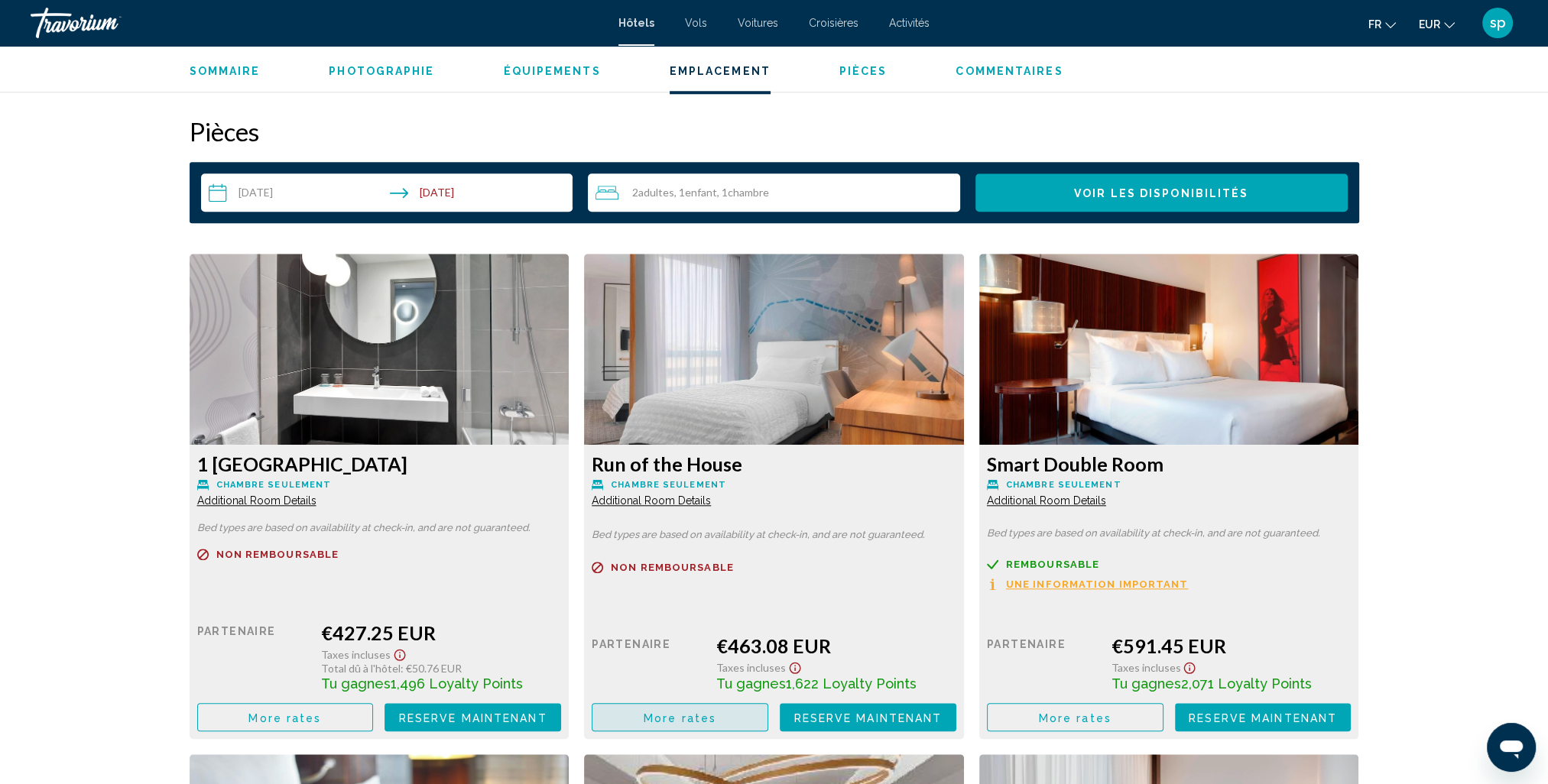
click at [730, 715] on button "More rates" at bounding box center [679, 717] width 176 height 28
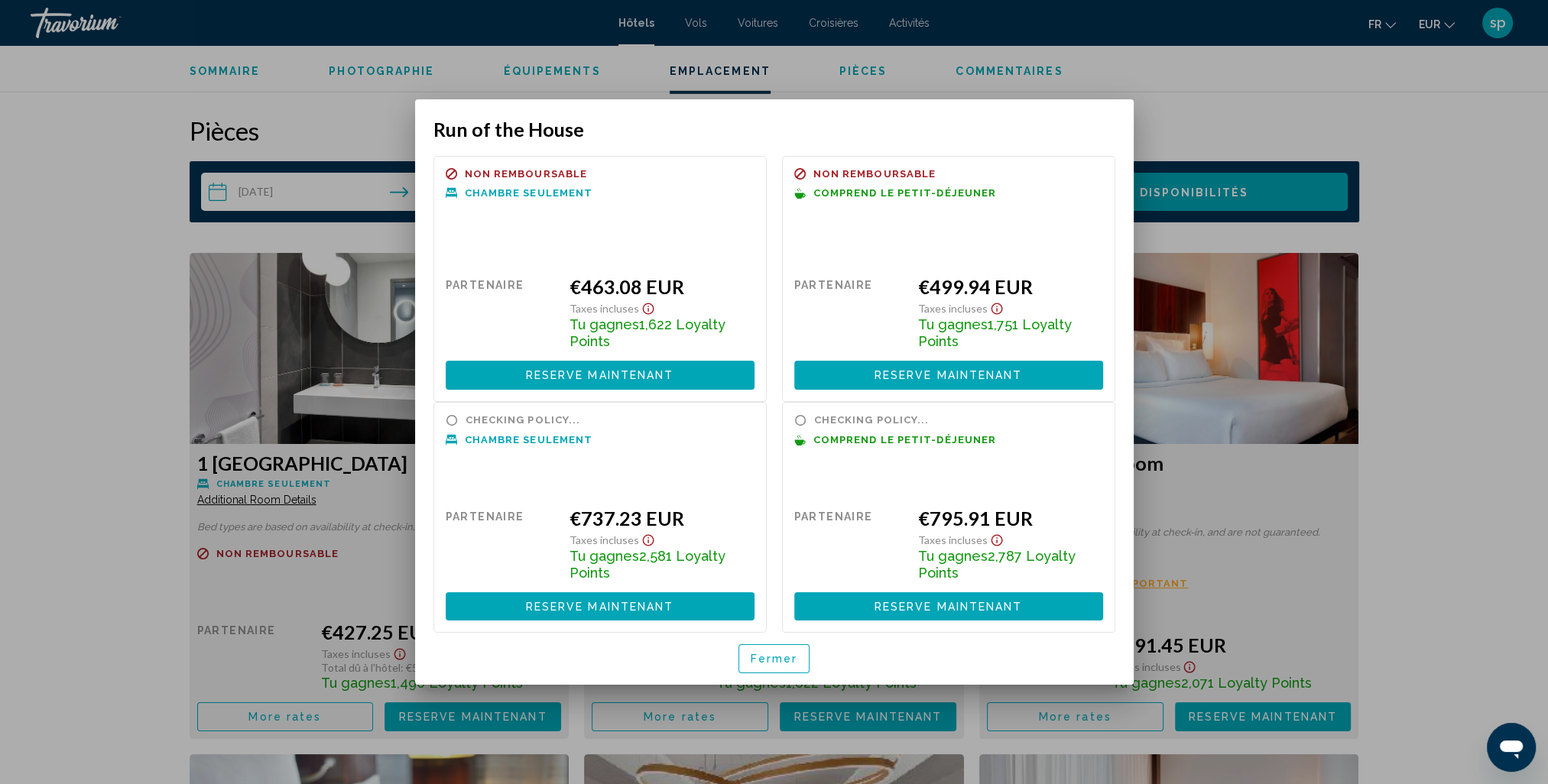
click at [1266, 115] on div at bounding box center [774, 392] width 1548 height 784
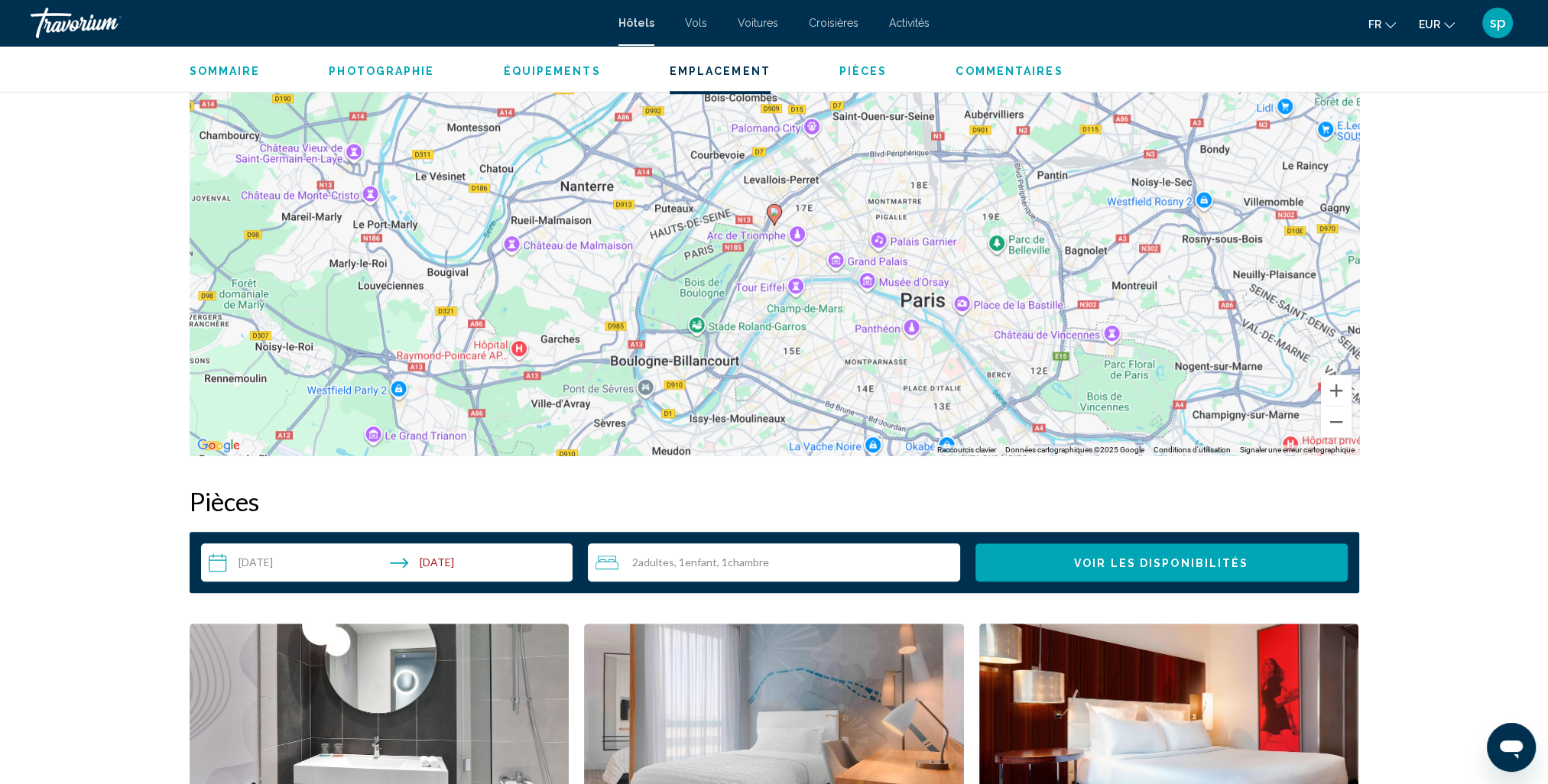
scroll to position [1452, 0]
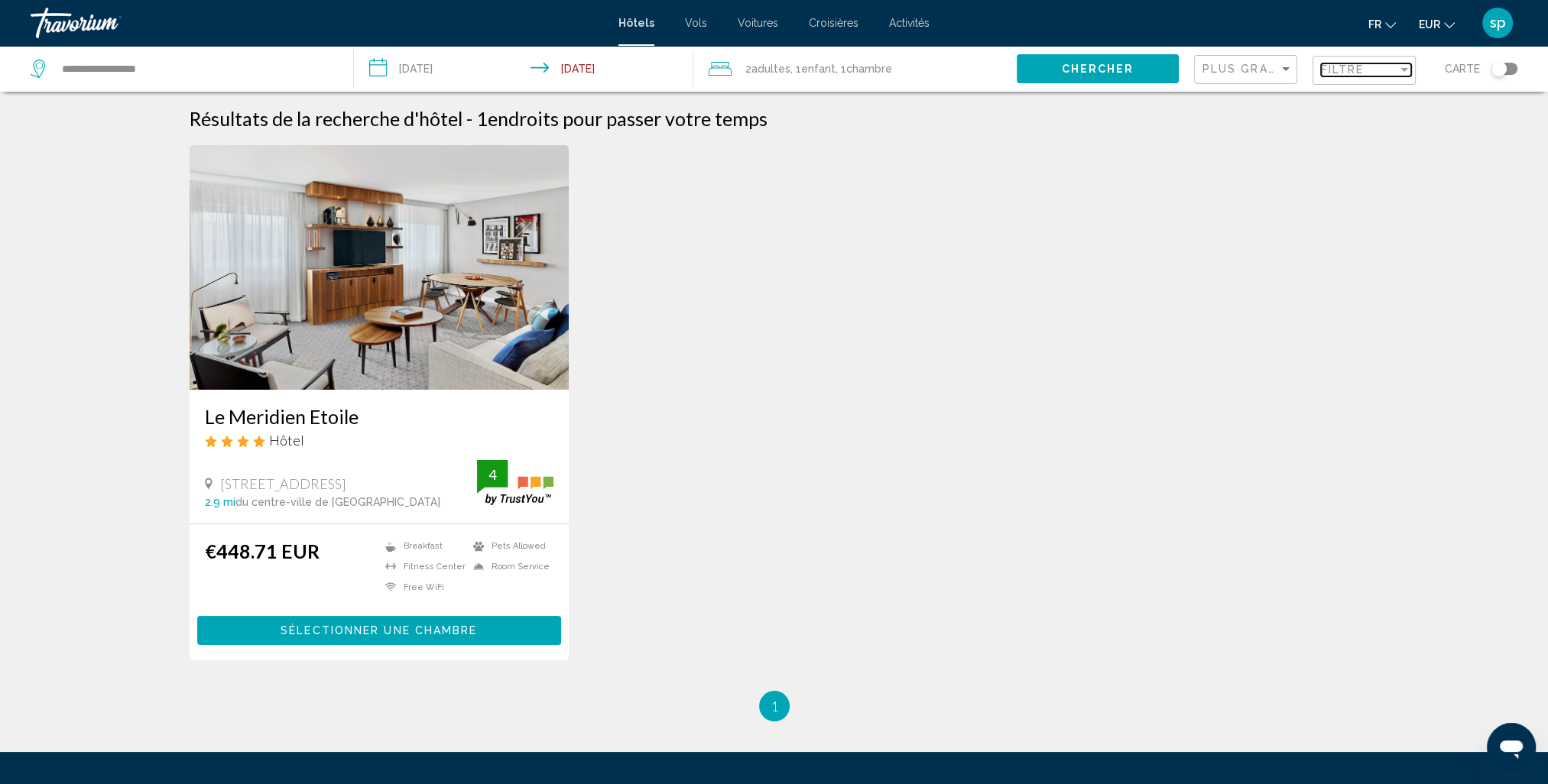
drag, startPoint x: 1390, startPoint y: 75, endPoint x: 1371, endPoint y: 75, distance: 19.0
click at [1390, 75] on div "Filtre" at bounding box center [1359, 69] width 77 height 12
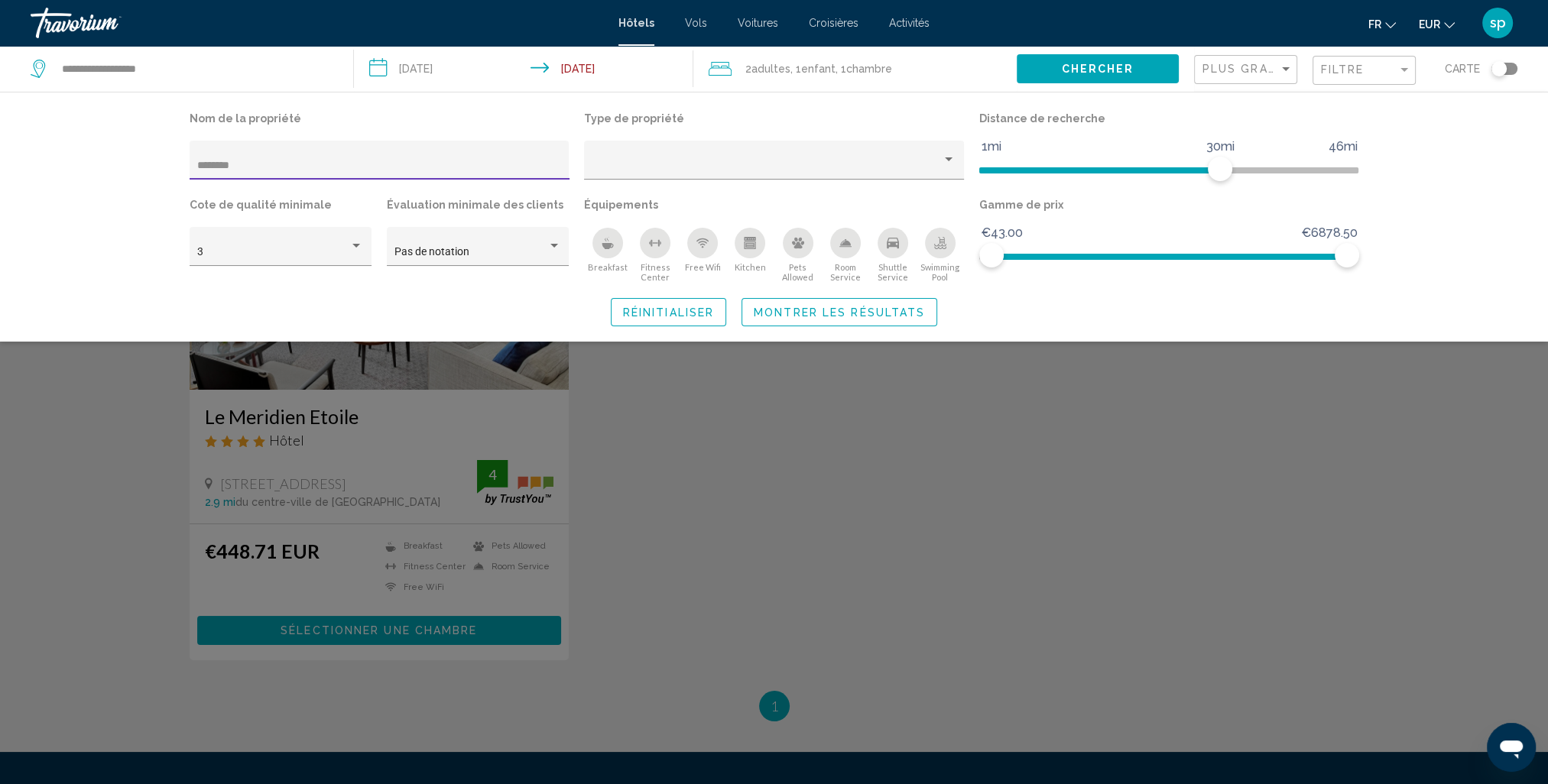
drag, startPoint x: 275, startPoint y: 167, endPoint x: 79, endPoint y: 160, distance: 196.1
click at [83, 170] on div "Nom de la propriété ******** Type de propriété Distance de recherche 1mi 46mi 3…" at bounding box center [774, 217] width 1548 height 250
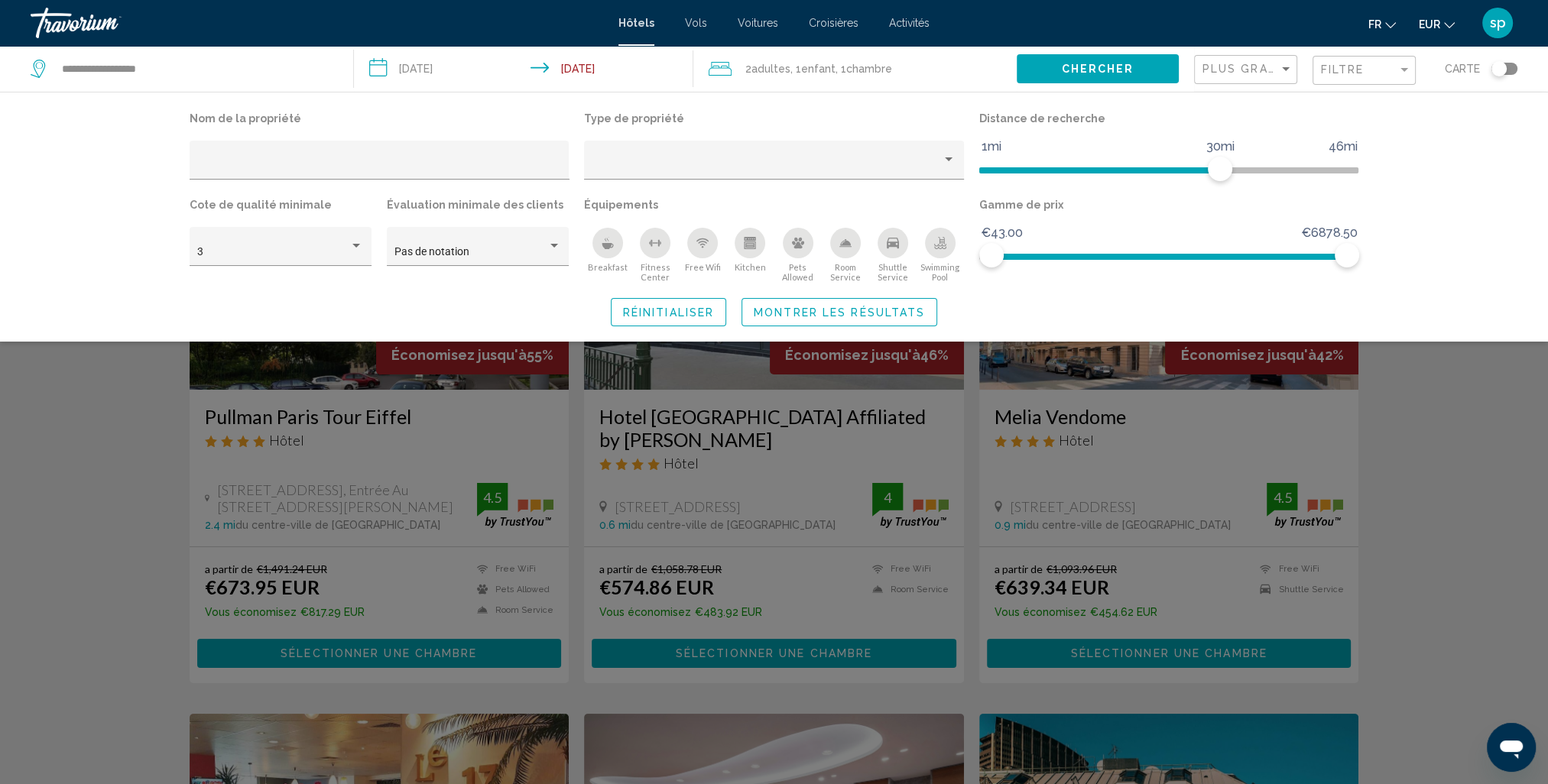
click at [1491, 520] on div "Search widget" at bounding box center [774, 507] width 1548 height 555
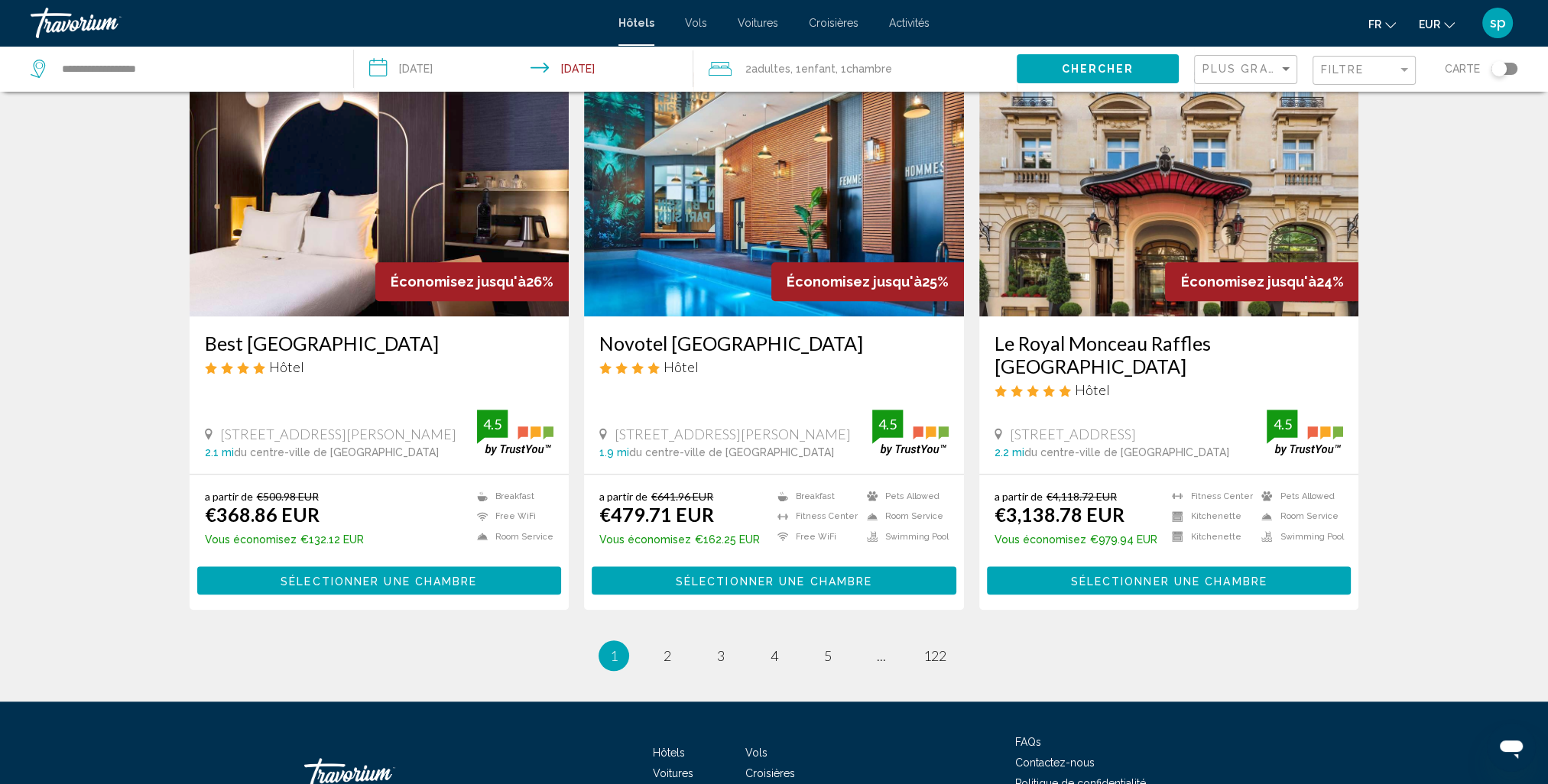
scroll to position [1813, 0]
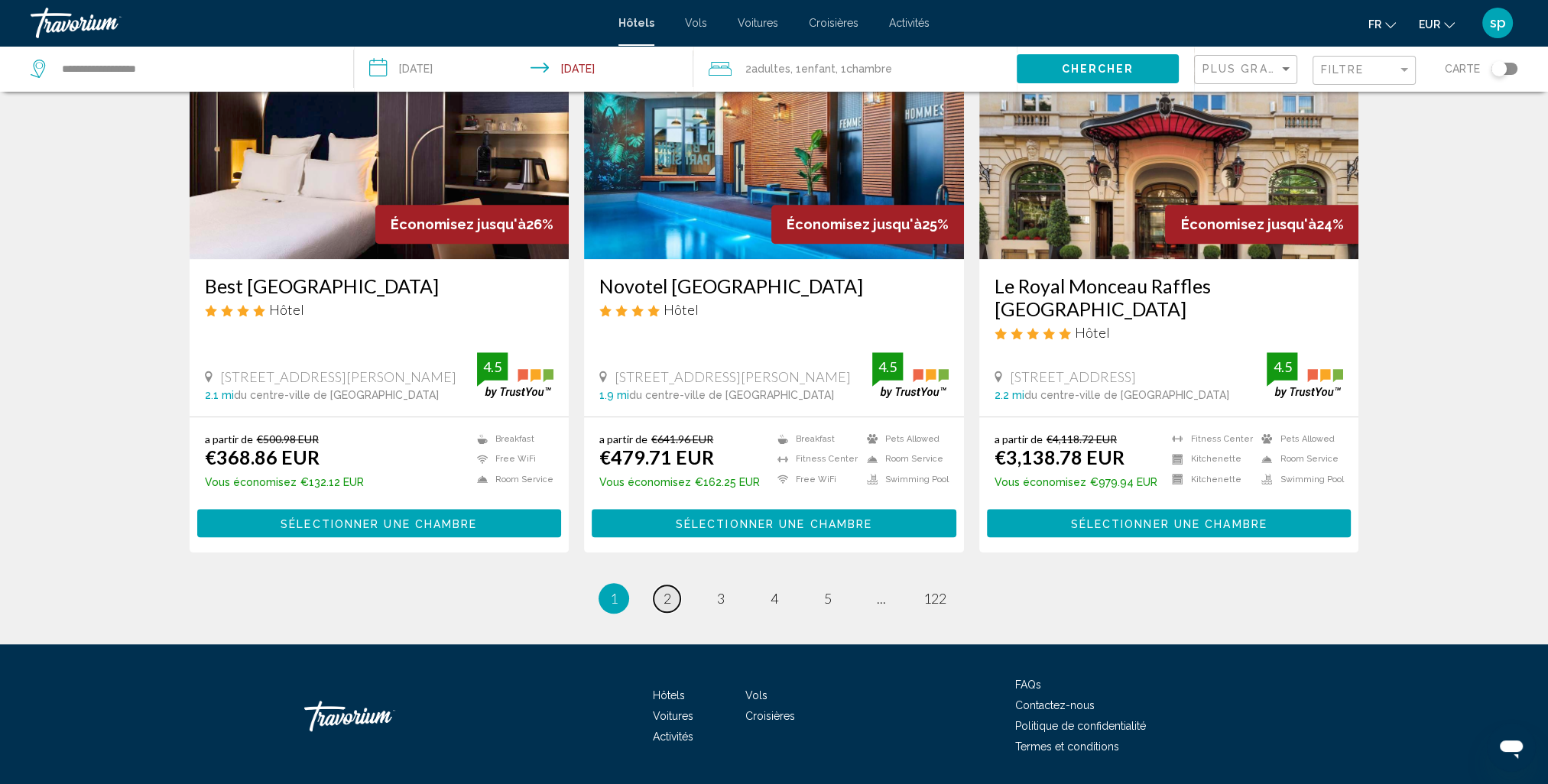
click at [666, 590] on span "2" at bounding box center [666, 598] width 7 height 17
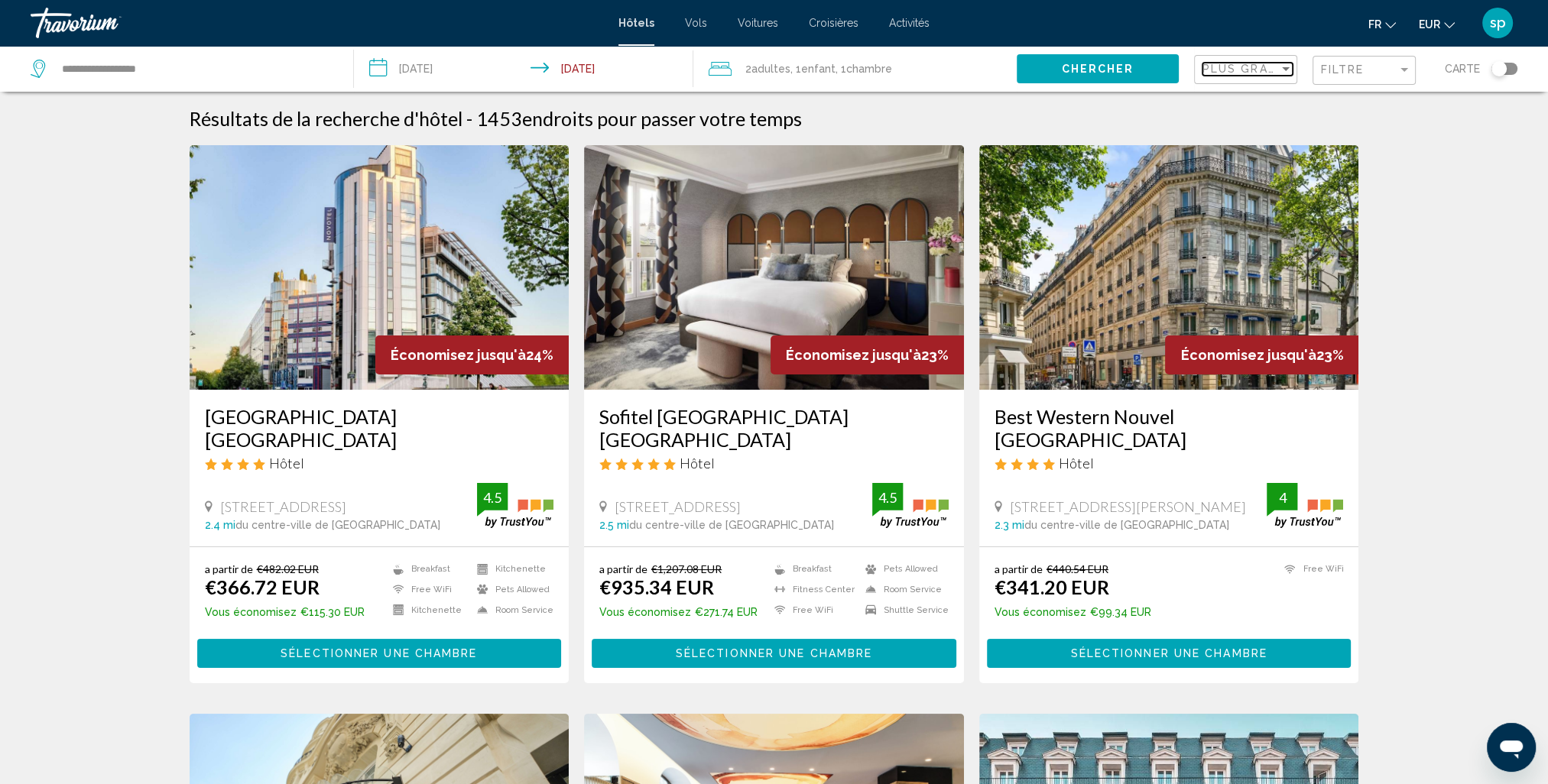
click at [1217, 69] on span "Plus grandes économies" at bounding box center [1293, 68] width 182 height 12
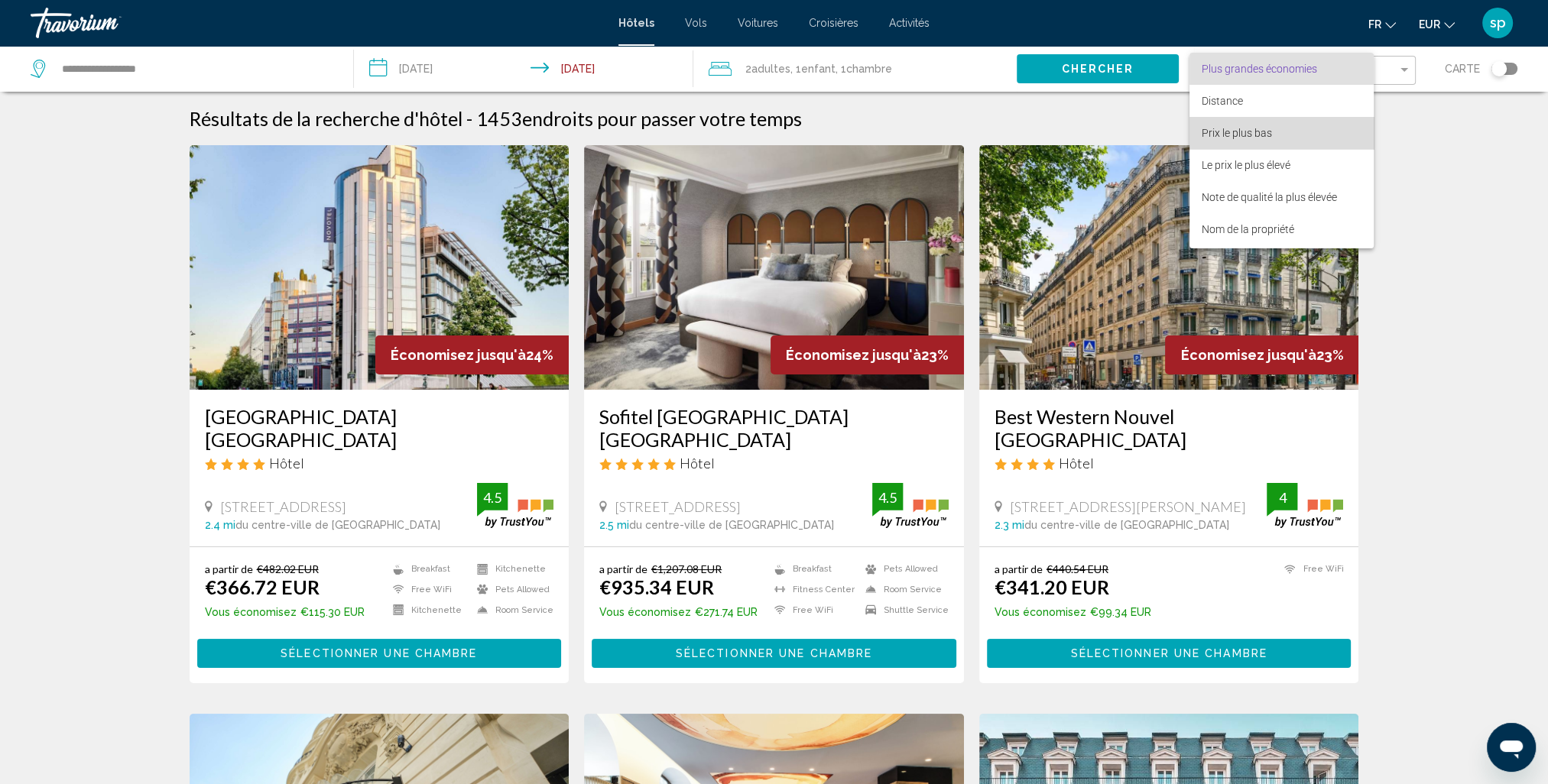
click at [1210, 128] on span "Prix le plus bas" at bounding box center [1236, 132] width 70 height 12
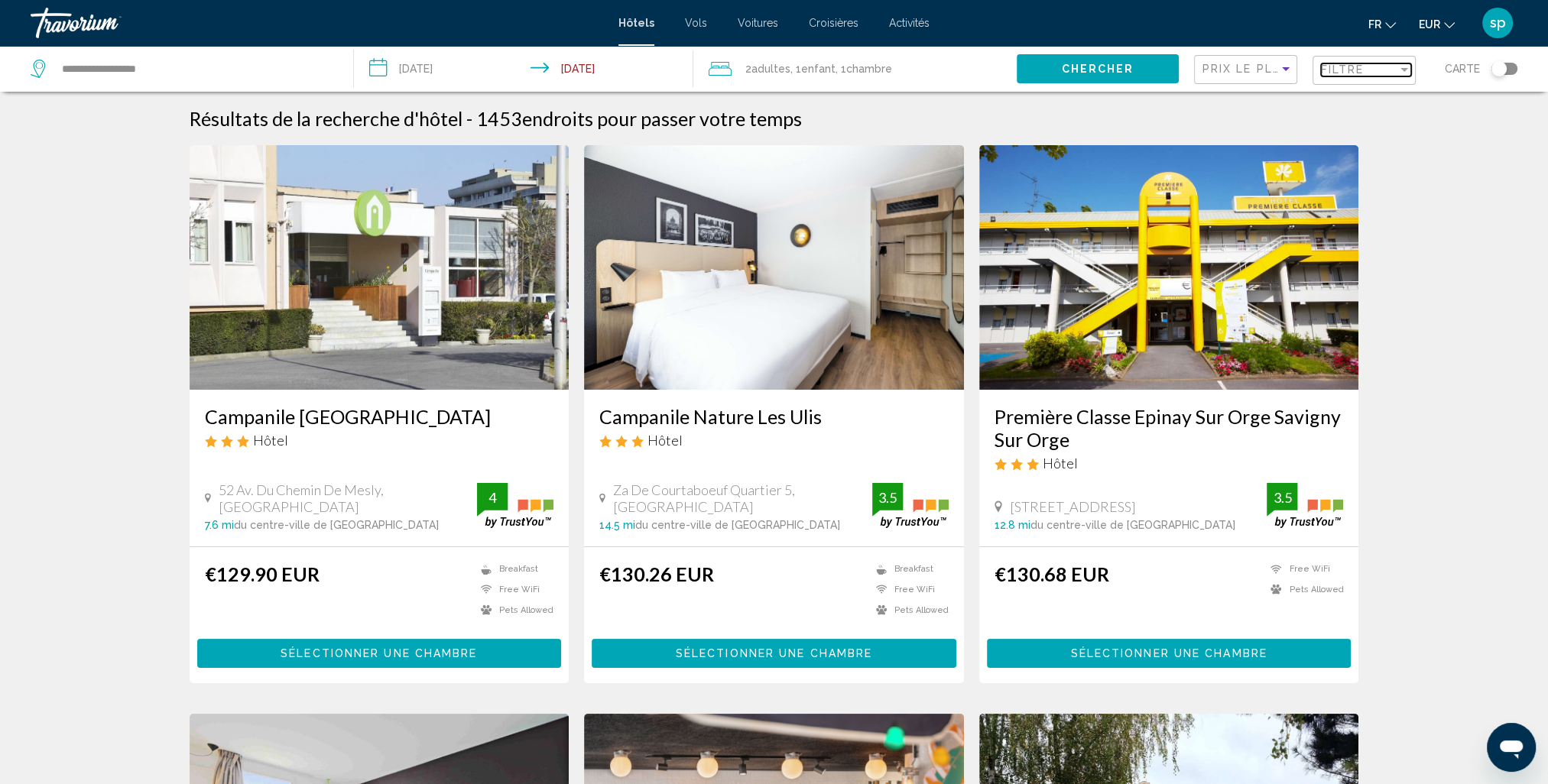
click at [1369, 68] on div "Filtre" at bounding box center [1359, 69] width 77 height 12
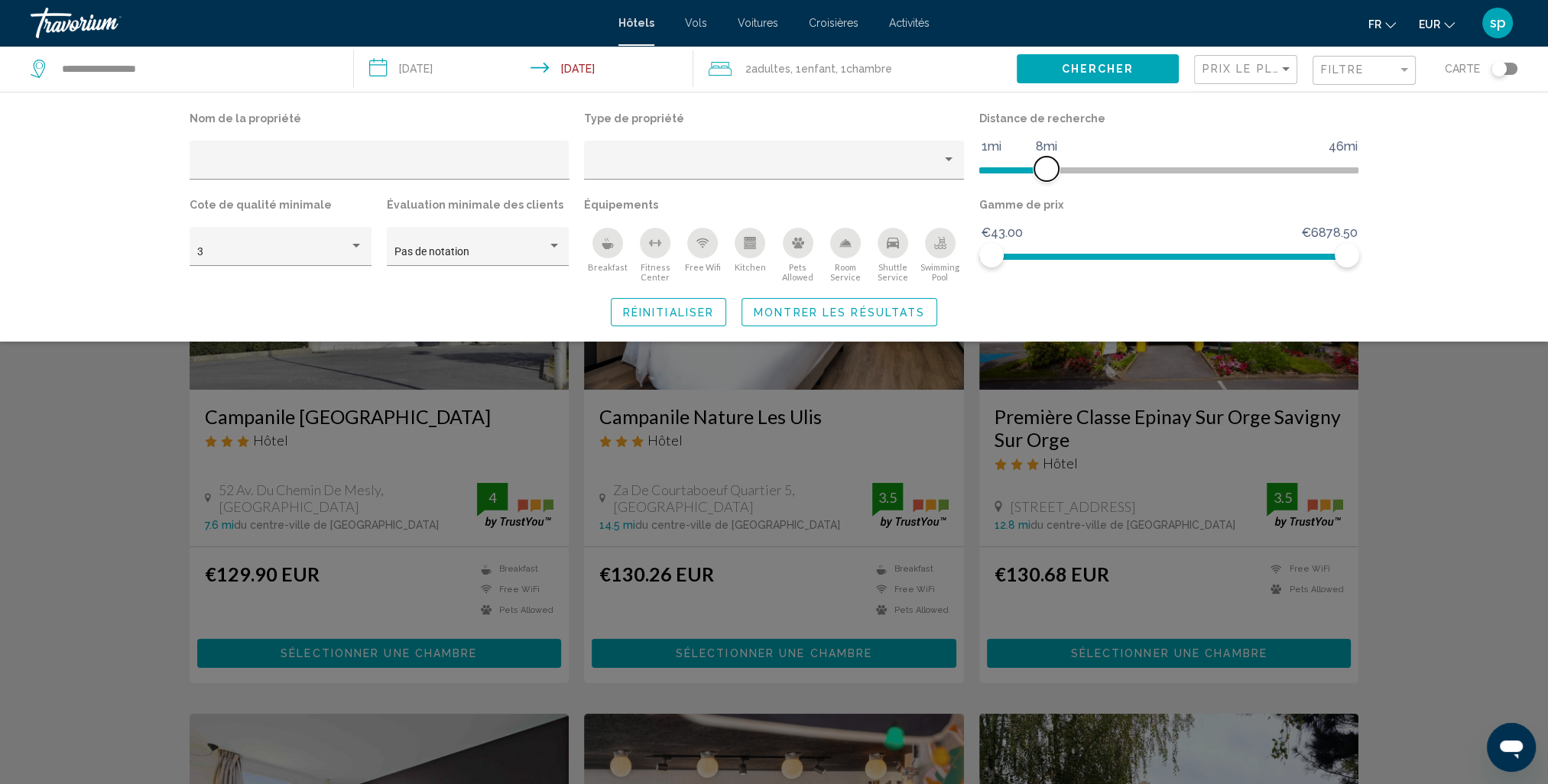
drag, startPoint x: 1218, startPoint y: 170, endPoint x: 1047, endPoint y: 200, distance: 173.6
click at [1047, 200] on div "Nom de la propriété Type de propriété Distance de recherche 1mi 46mi 8mi Cote d…" at bounding box center [774, 195] width 1185 height 175
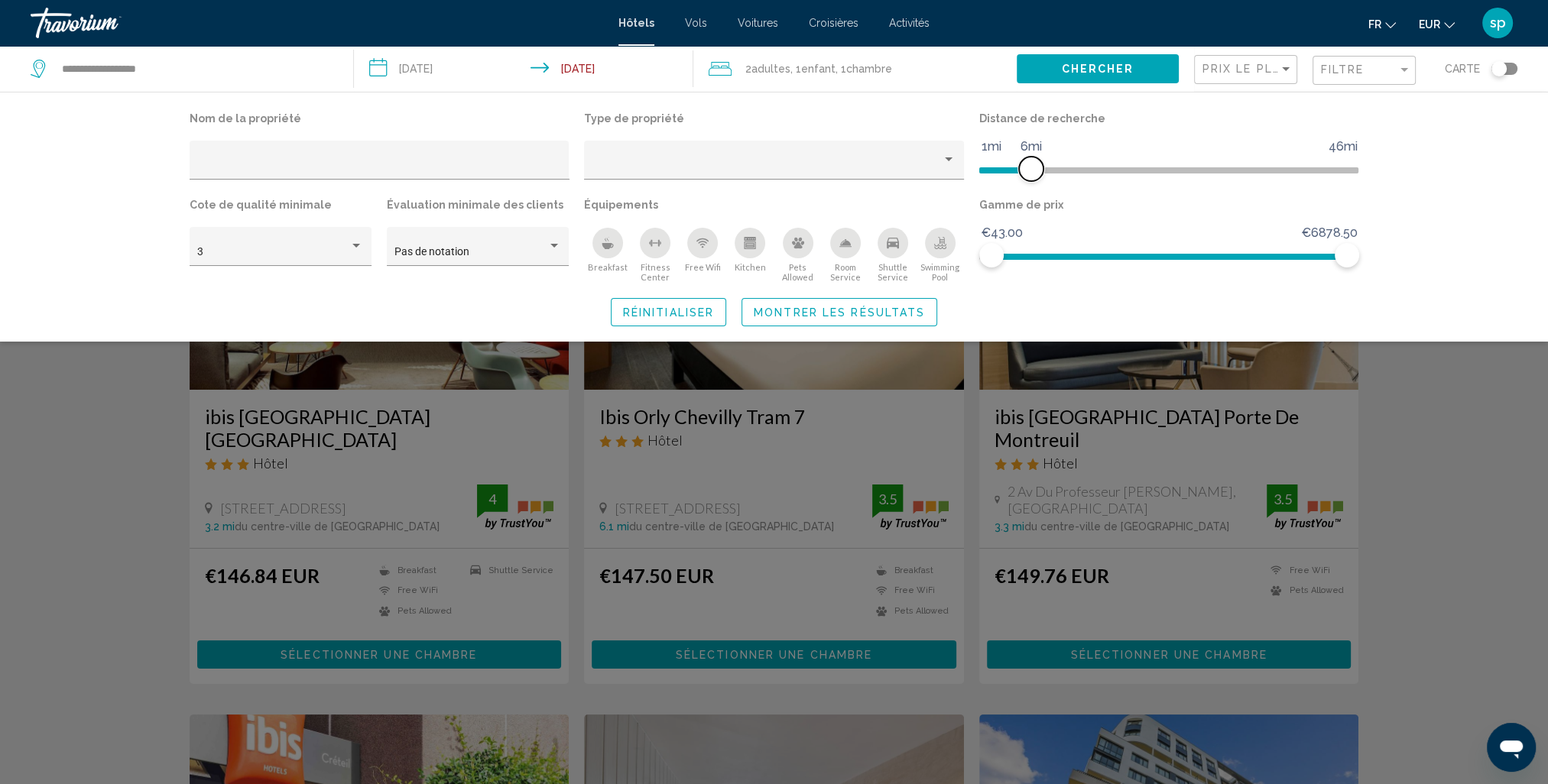
drag, startPoint x: 1043, startPoint y: 175, endPoint x: 1033, endPoint y: 178, distance: 10.4
click at [1033, 178] on span "Hotel Filters" at bounding box center [1031, 168] width 24 height 24
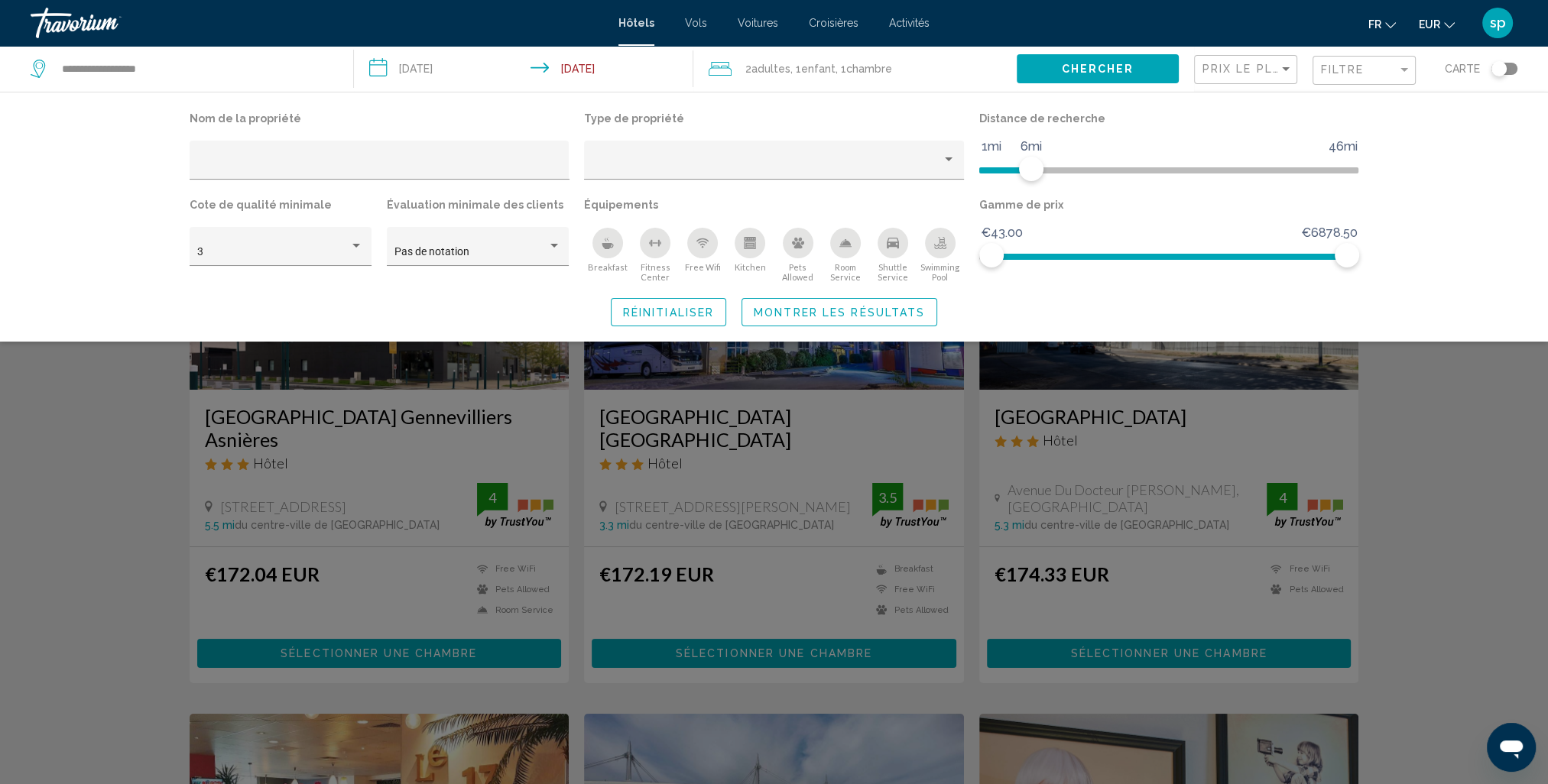
click at [940, 251] on div "Swimming Pool" at bounding box center [940, 243] width 31 height 31
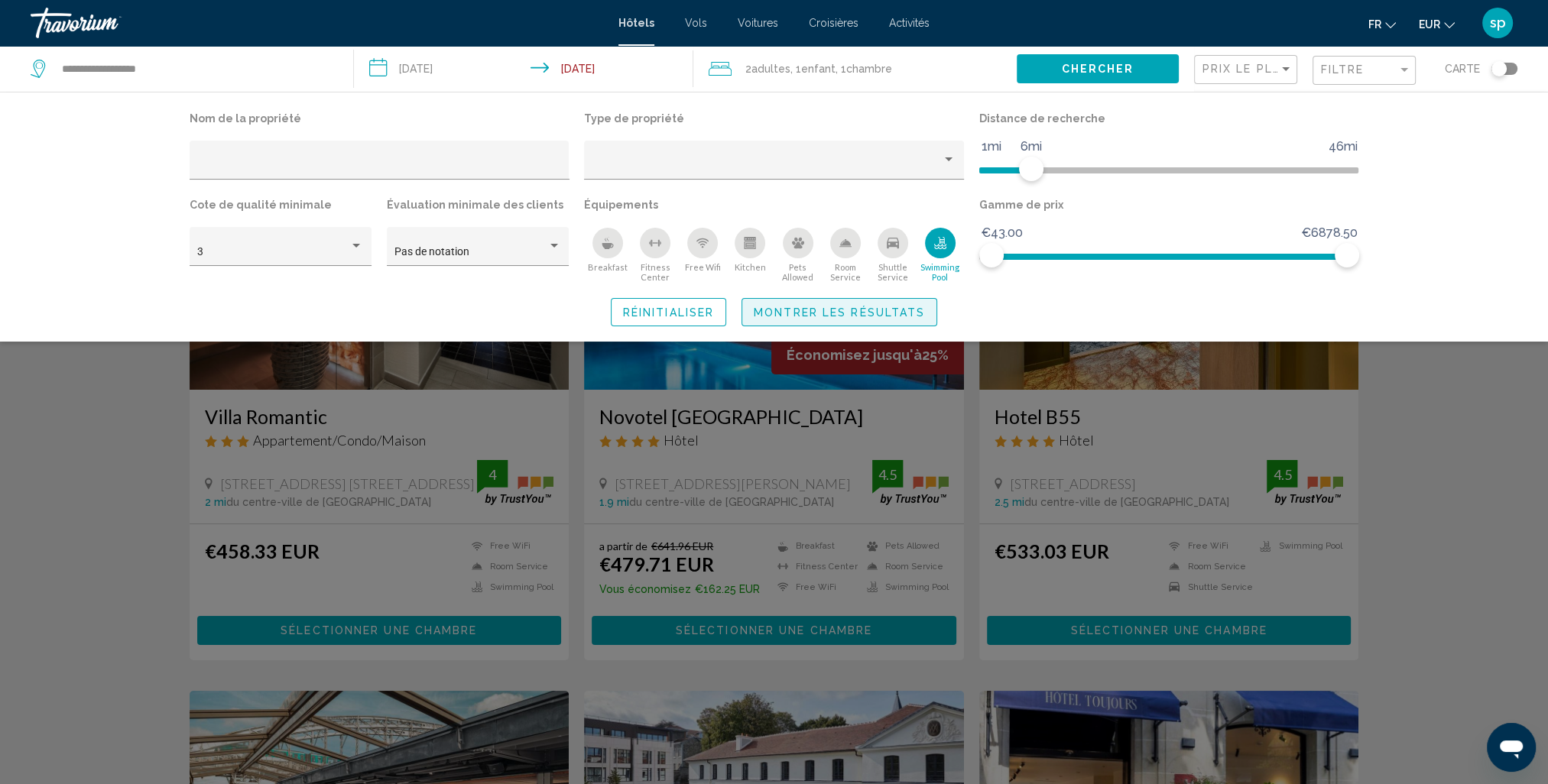
click at [915, 305] on span "Montrer les résultats" at bounding box center [839, 311] width 171 height 12
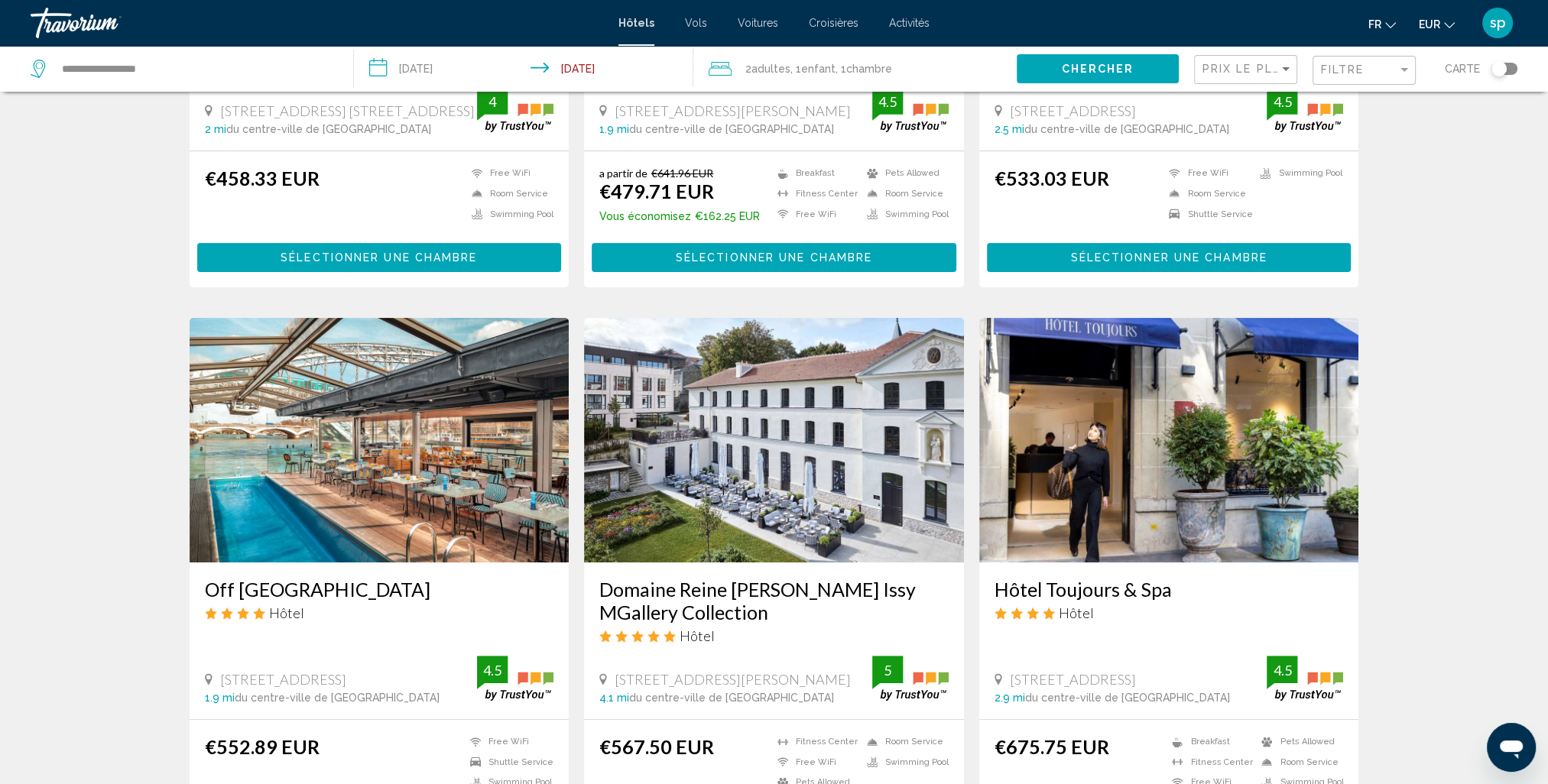
scroll to position [382, 0]
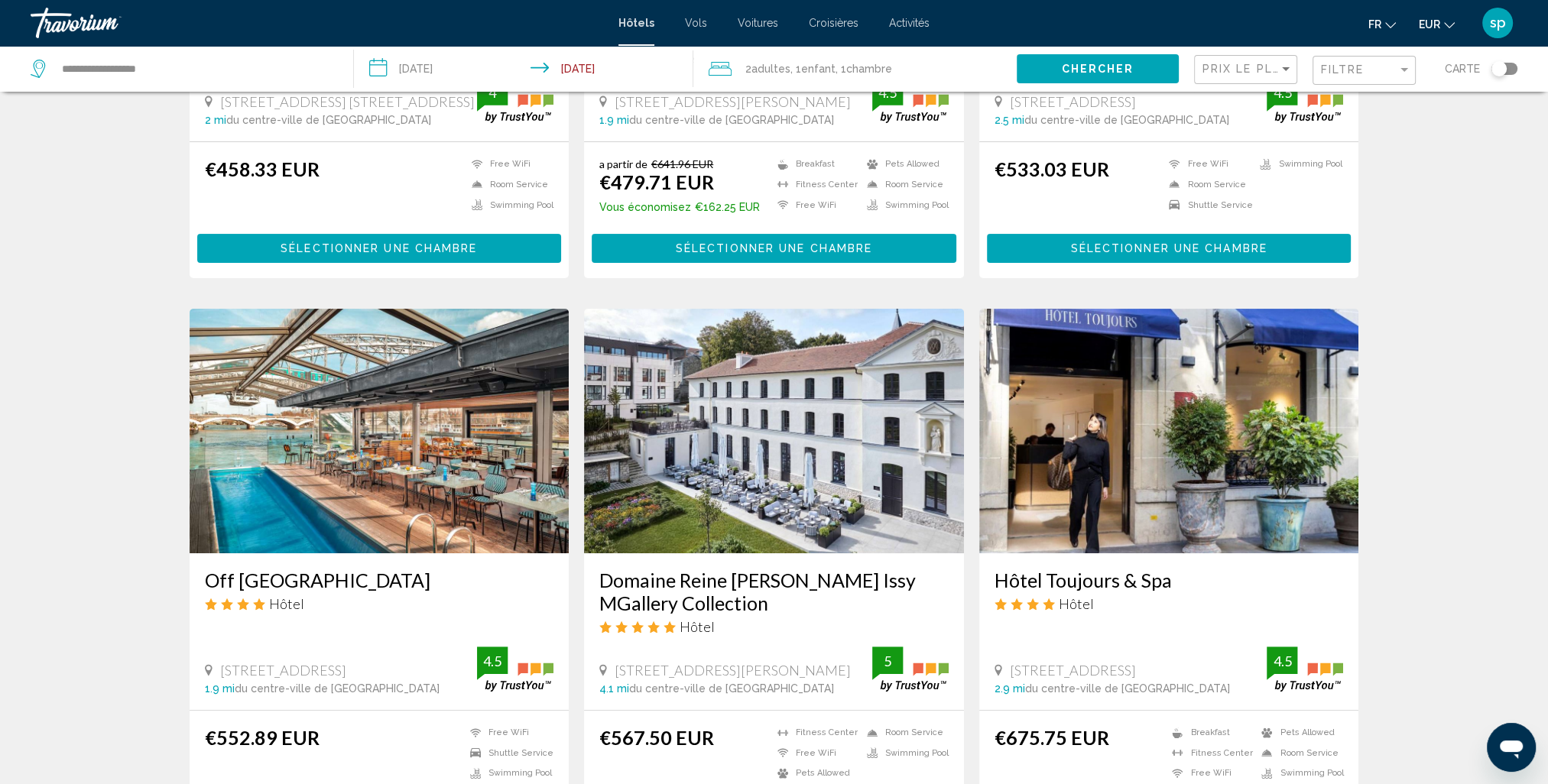
click at [350, 450] on img "Main content" at bounding box center [379, 431] width 380 height 245
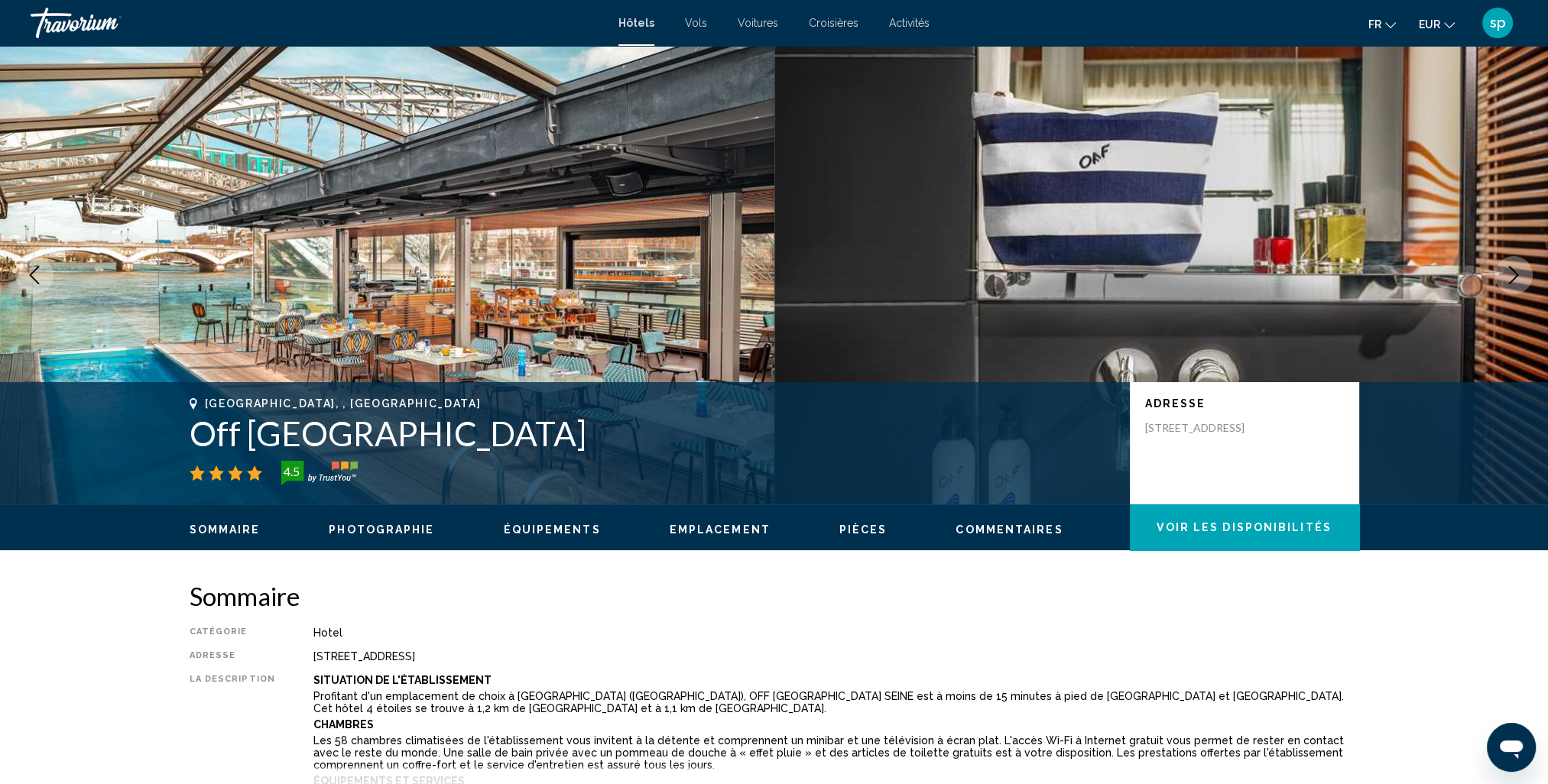
click at [1516, 280] on icon "Next image" at bounding box center [1513, 275] width 19 height 19
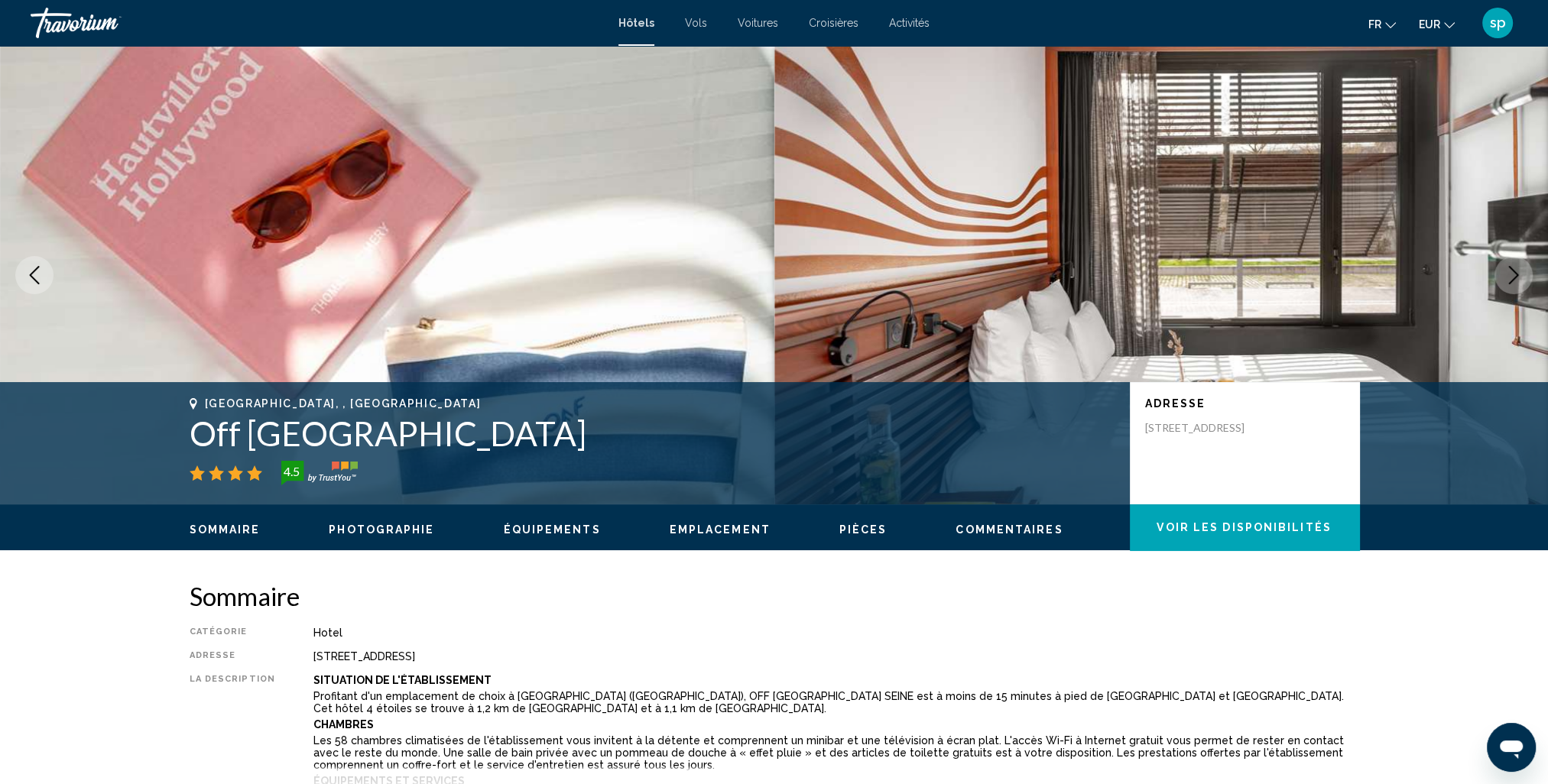
click at [1516, 280] on icon "Next image" at bounding box center [1513, 275] width 19 height 19
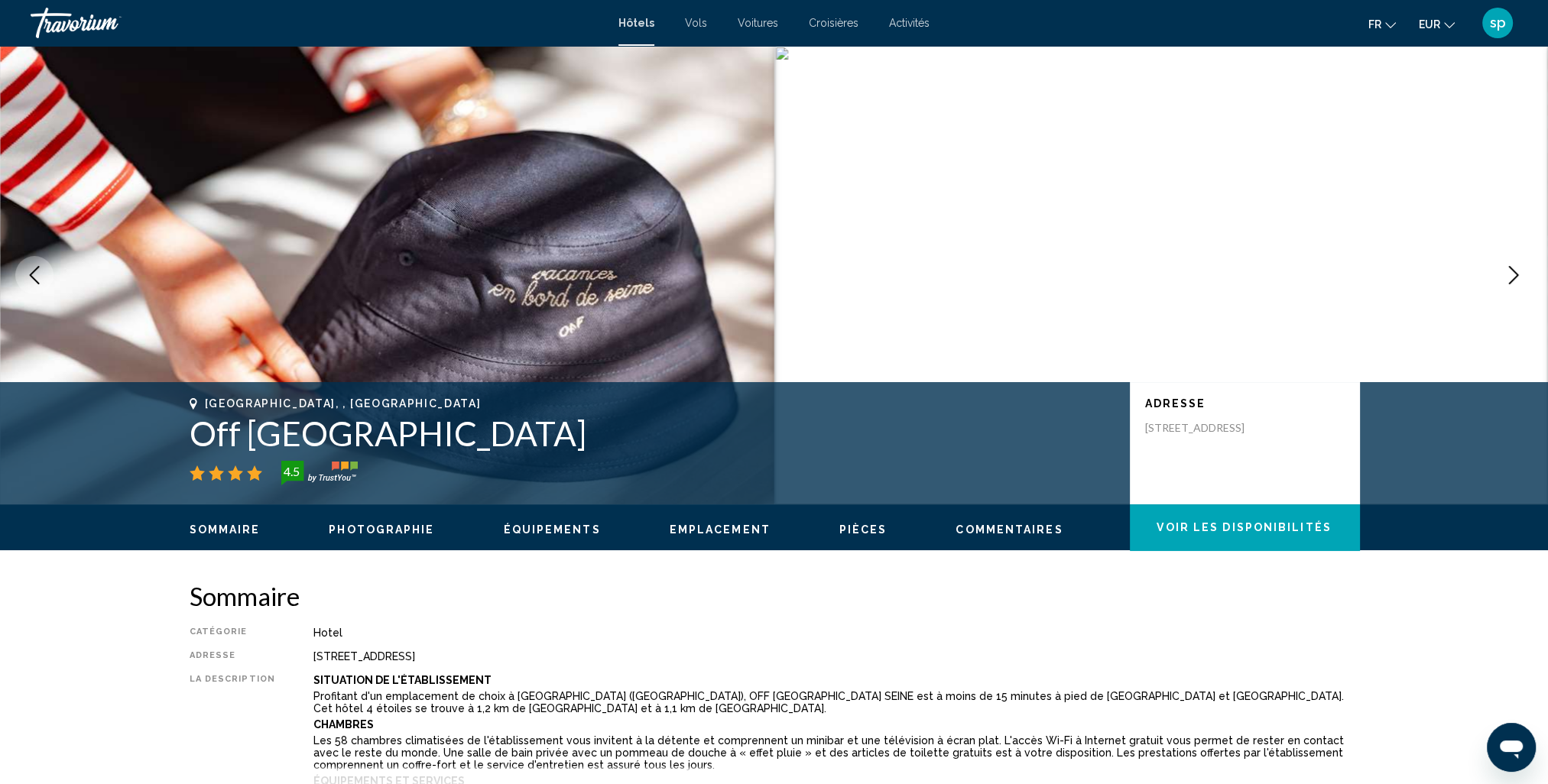
click at [1516, 280] on icon "Next image" at bounding box center [1513, 275] width 19 height 19
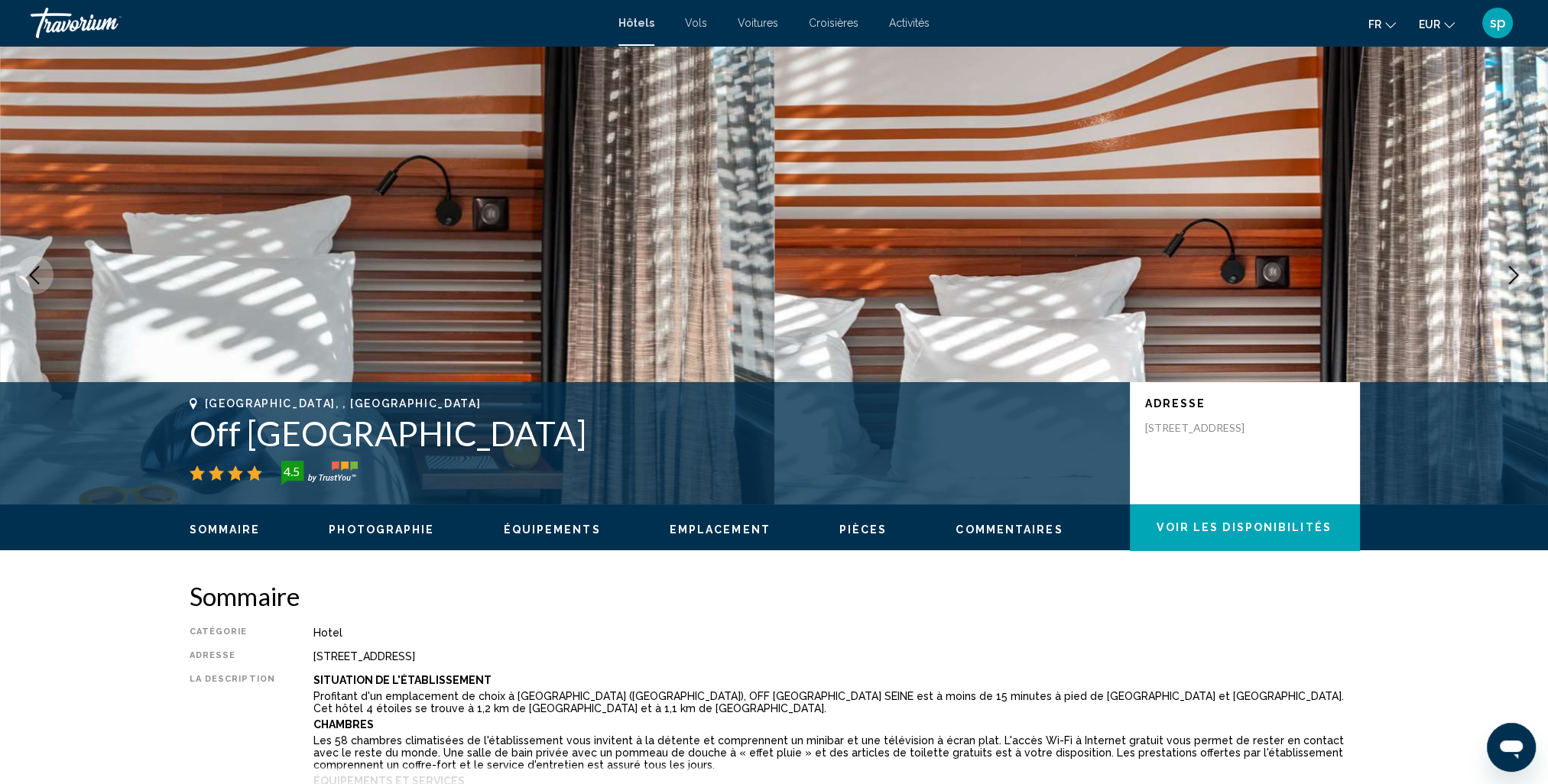
click at [1516, 280] on icon "Next image" at bounding box center [1513, 275] width 19 height 19
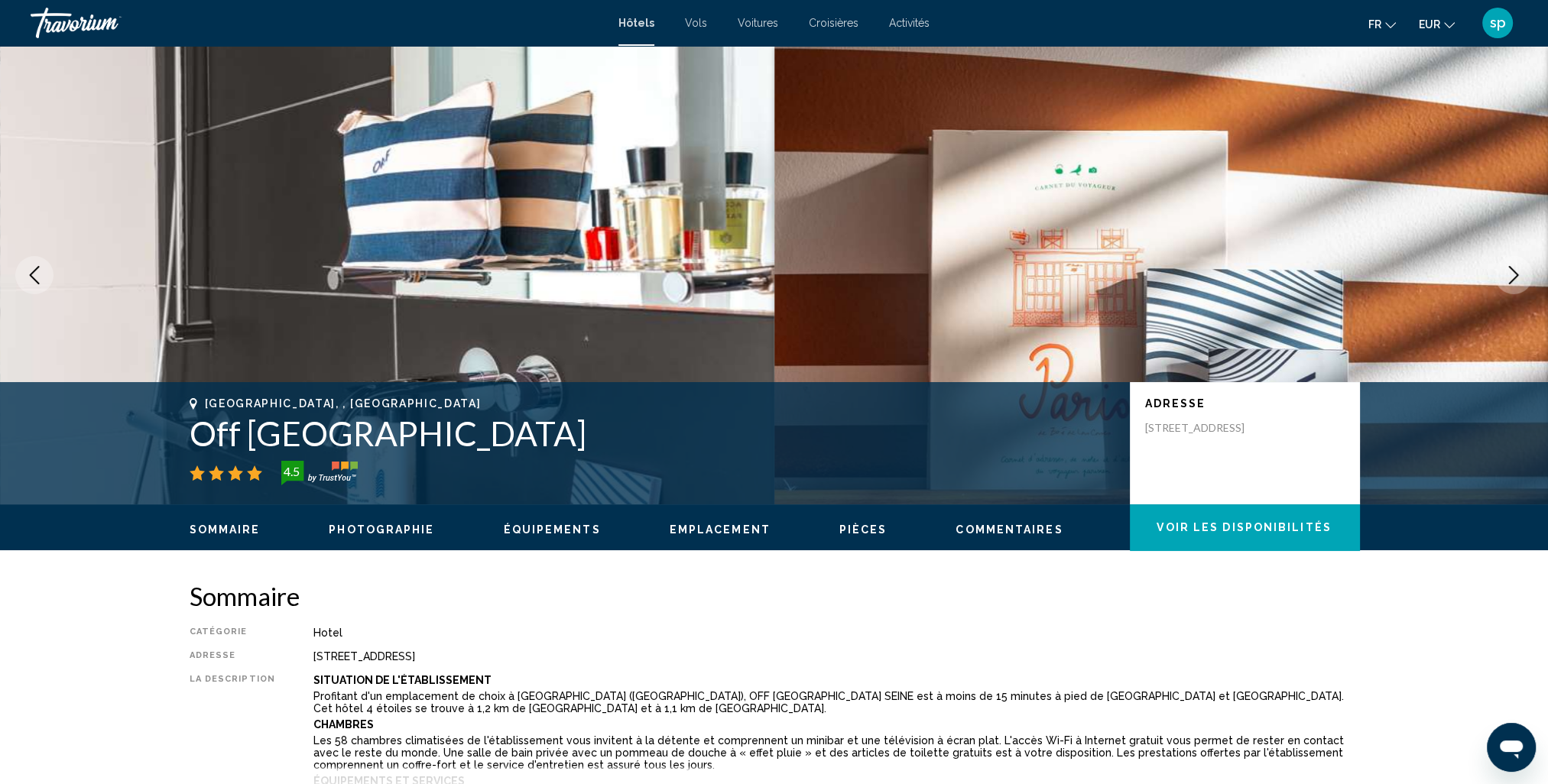
click at [1516, 280] on icon "Next image" at bounding box center [1513, 275] width 19 height 19
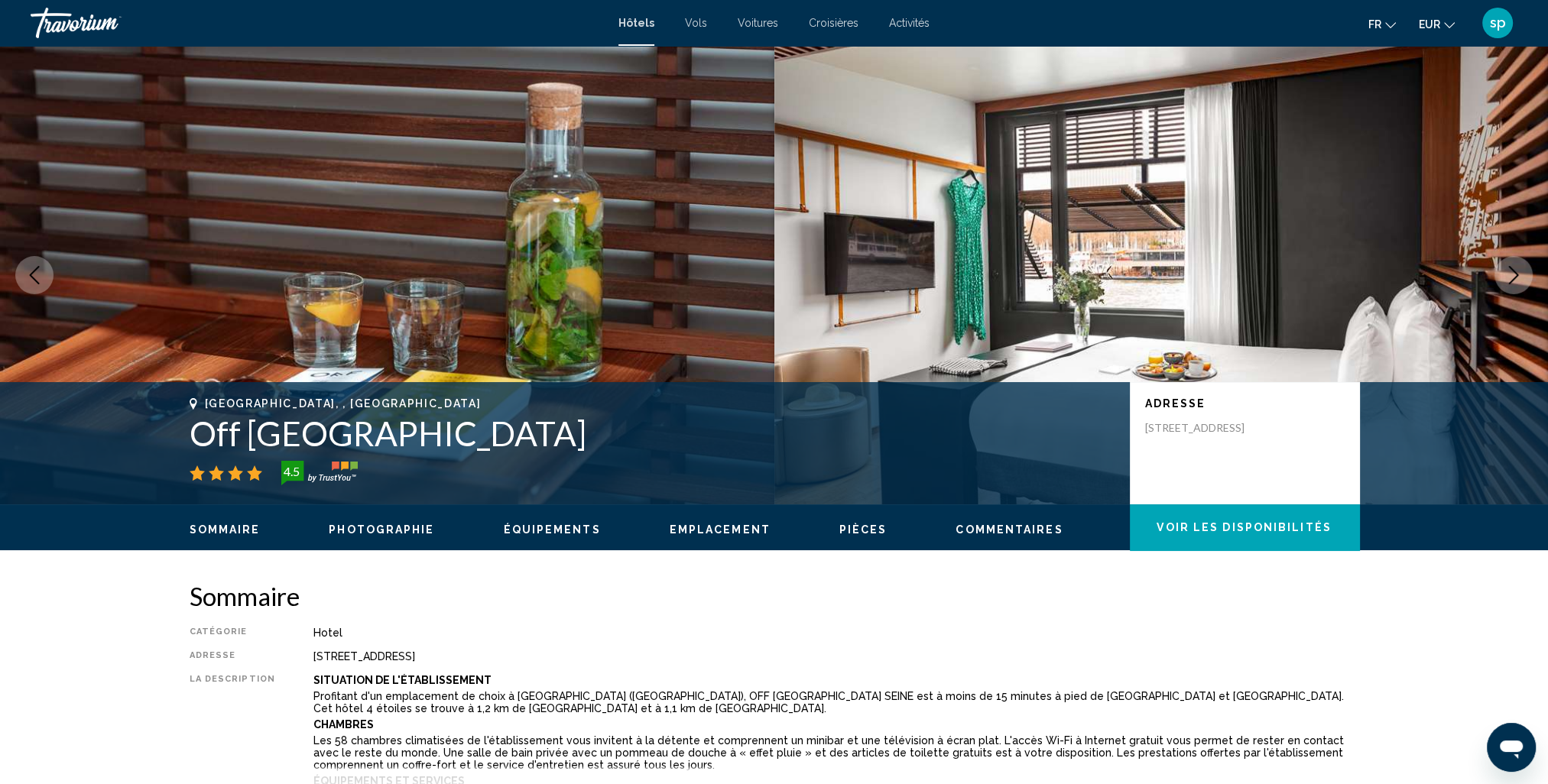
click at [1516, 280] on icon "Next image" at bounding box center [1513, 275] width 19 height 19
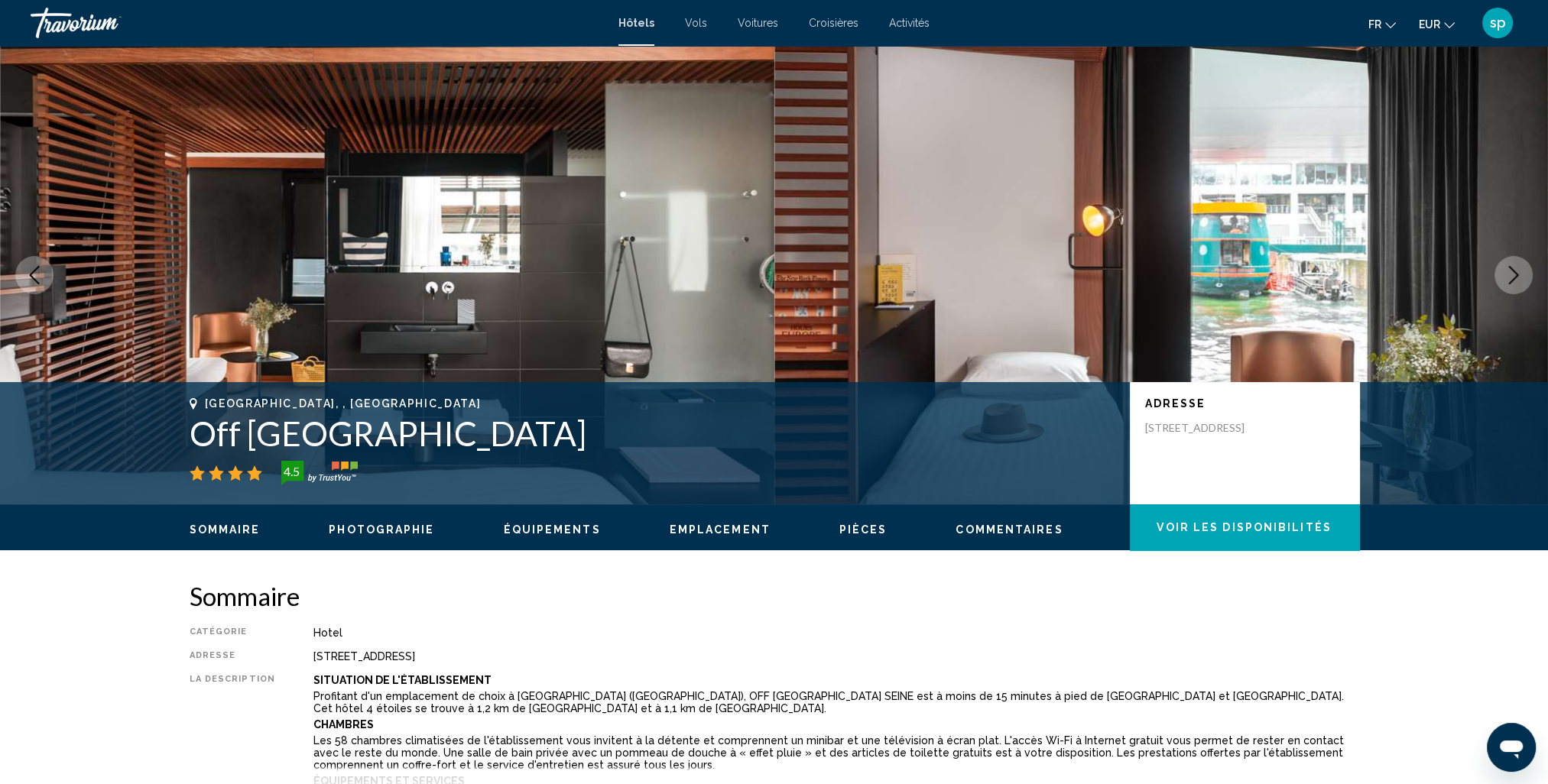
click at [1516, 280] on icon "Next image" at bounding box center [1513, 275] width 19 height 19
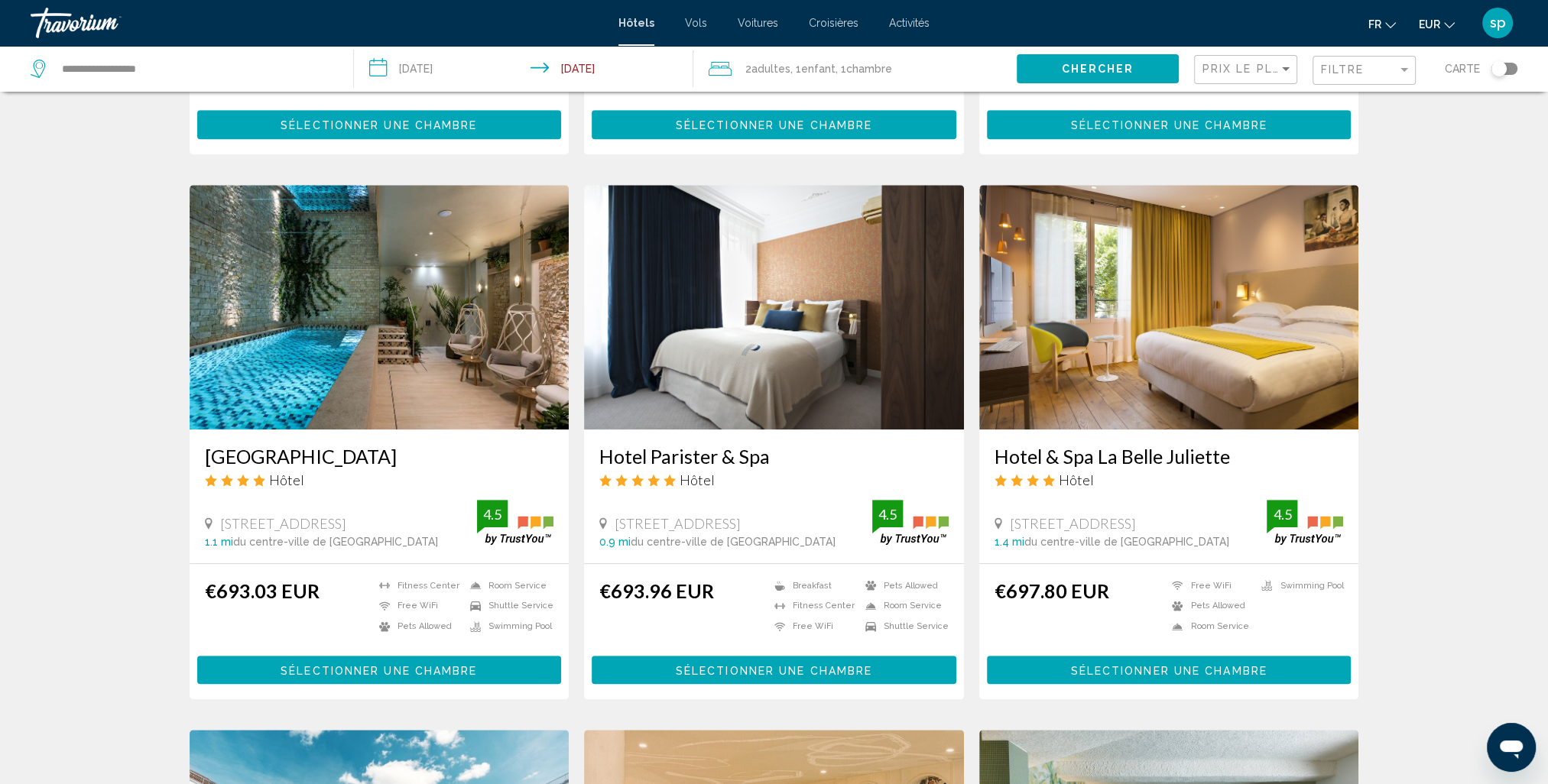
scroll to position [767, 0]
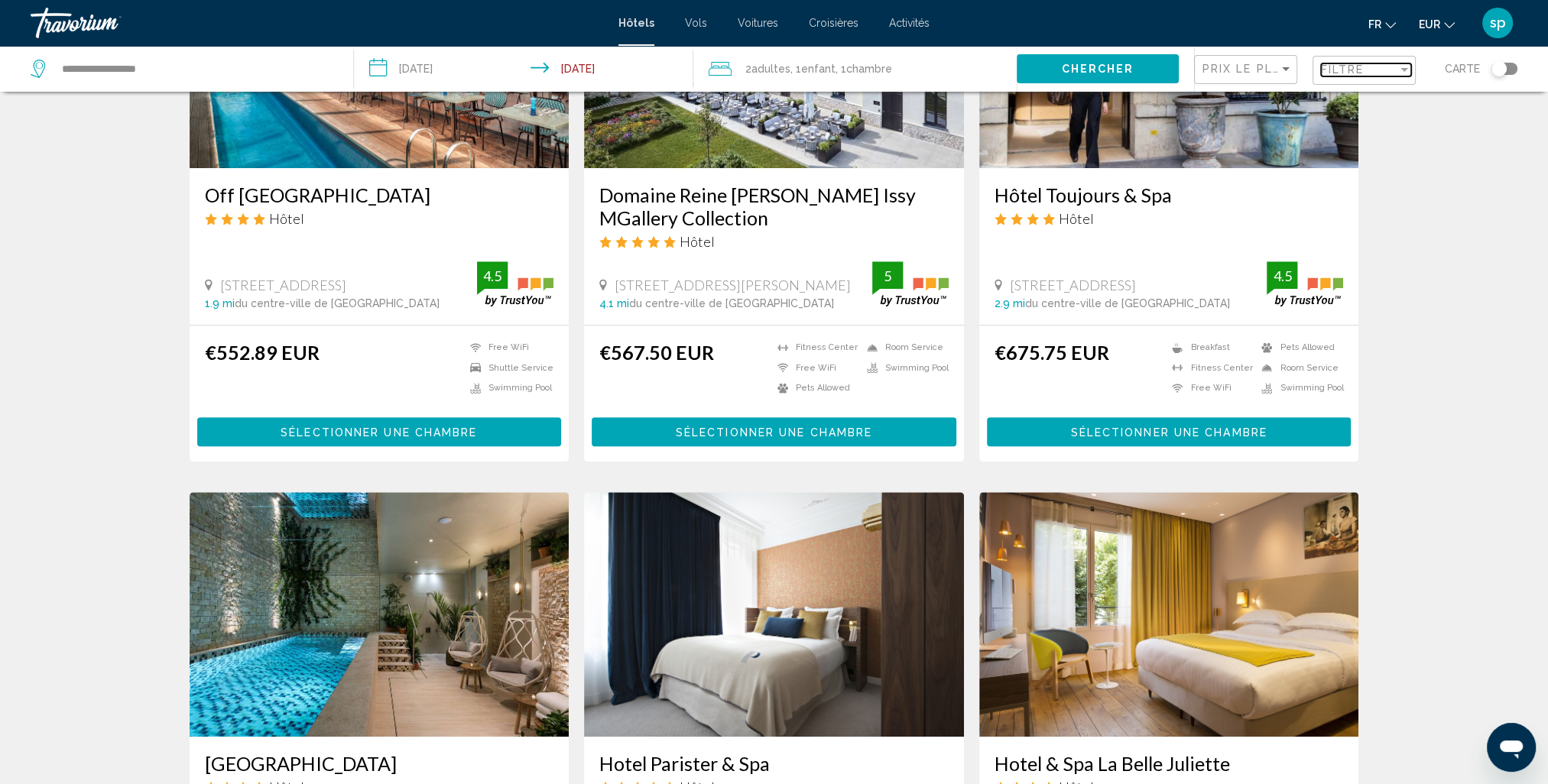
click at [1343, 73] on span "Filtre" at bounding box center [1343, 69] width 44 height 12
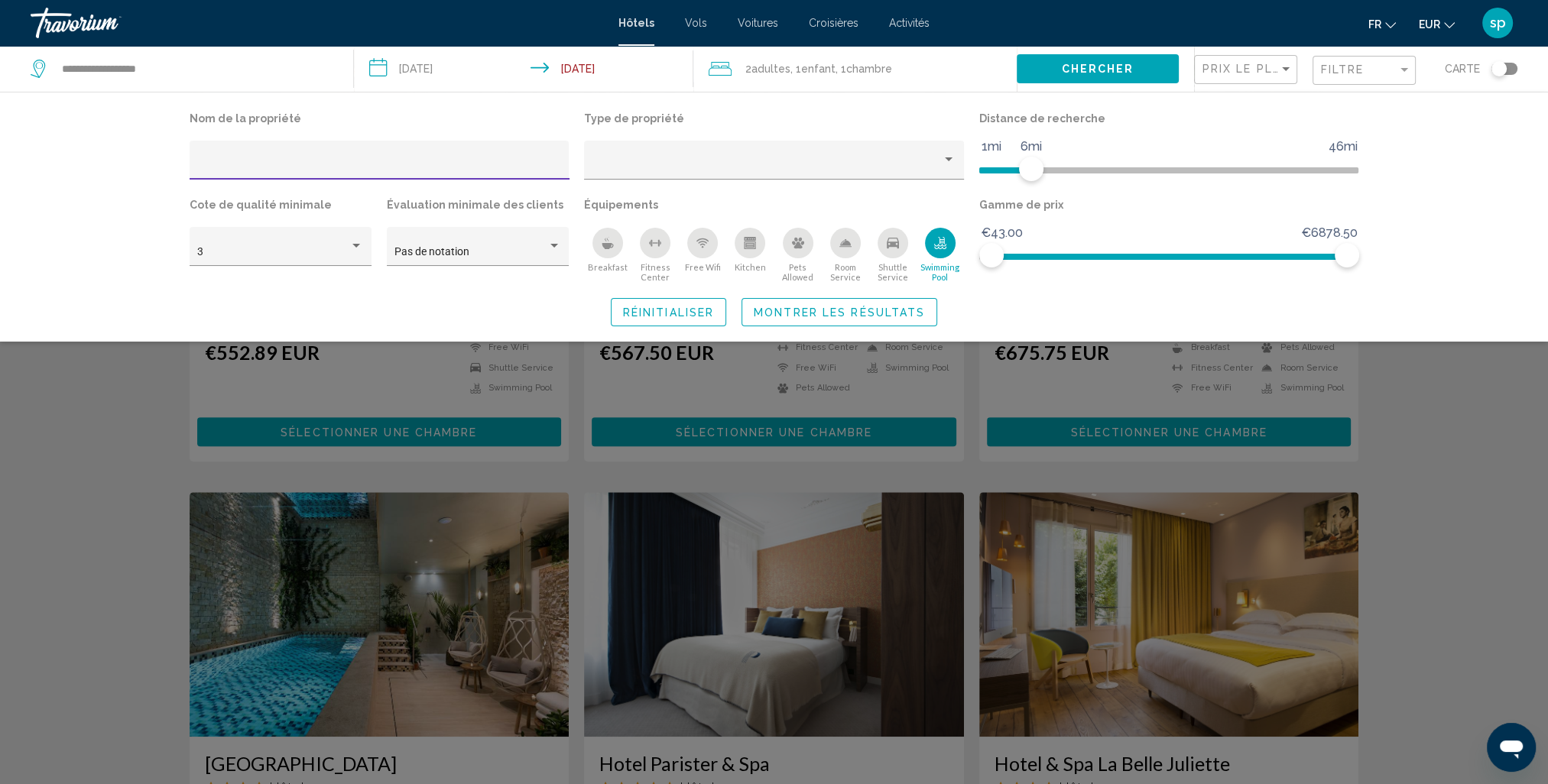
click at [945, 247] on icon "Swimming Pool" at bounding box center [940, 248] width 12 height 3
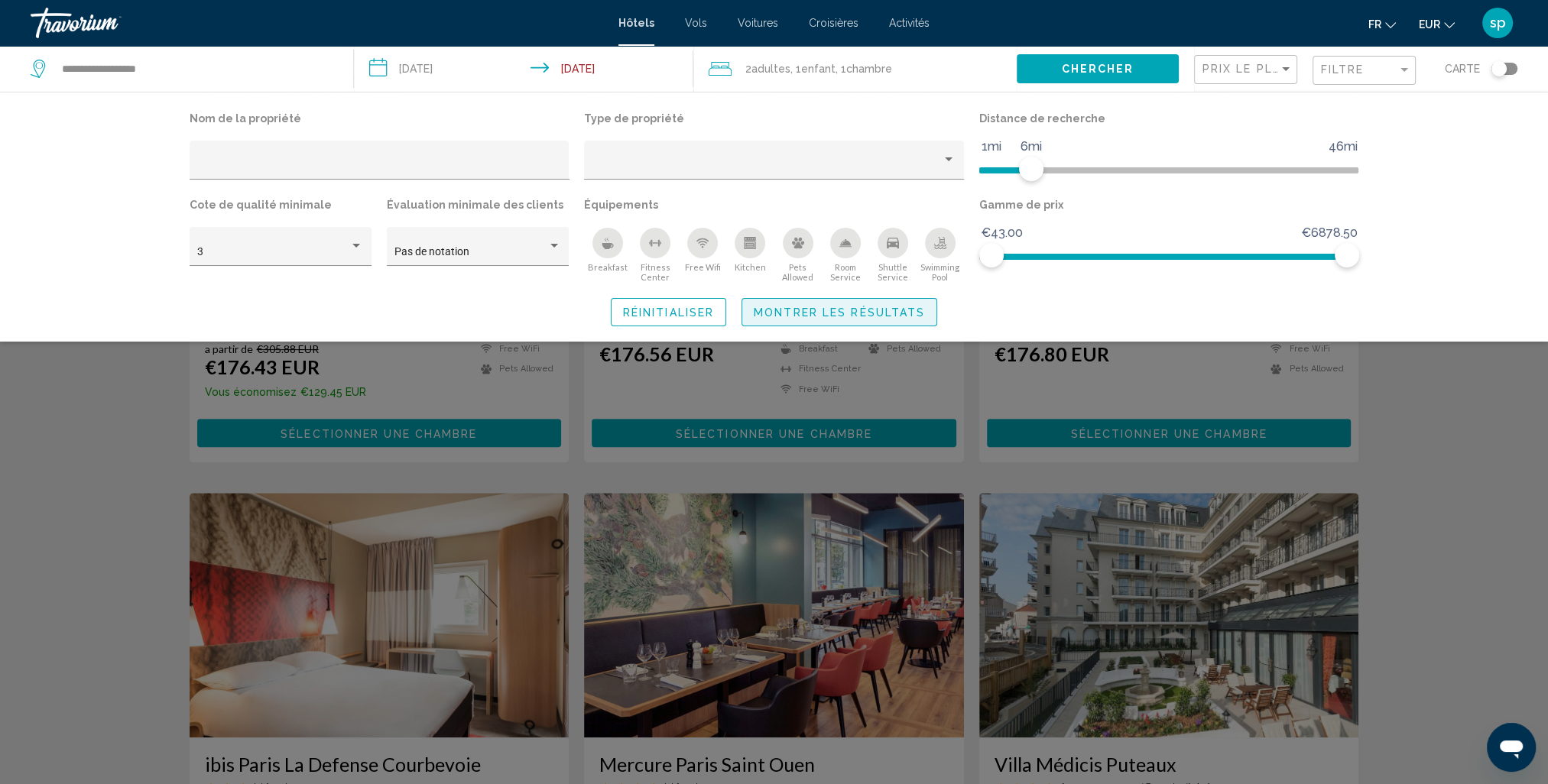
click at [840, 310] on span "Montrer les résultats" at bounding box center [839, 312] width 171 height 12
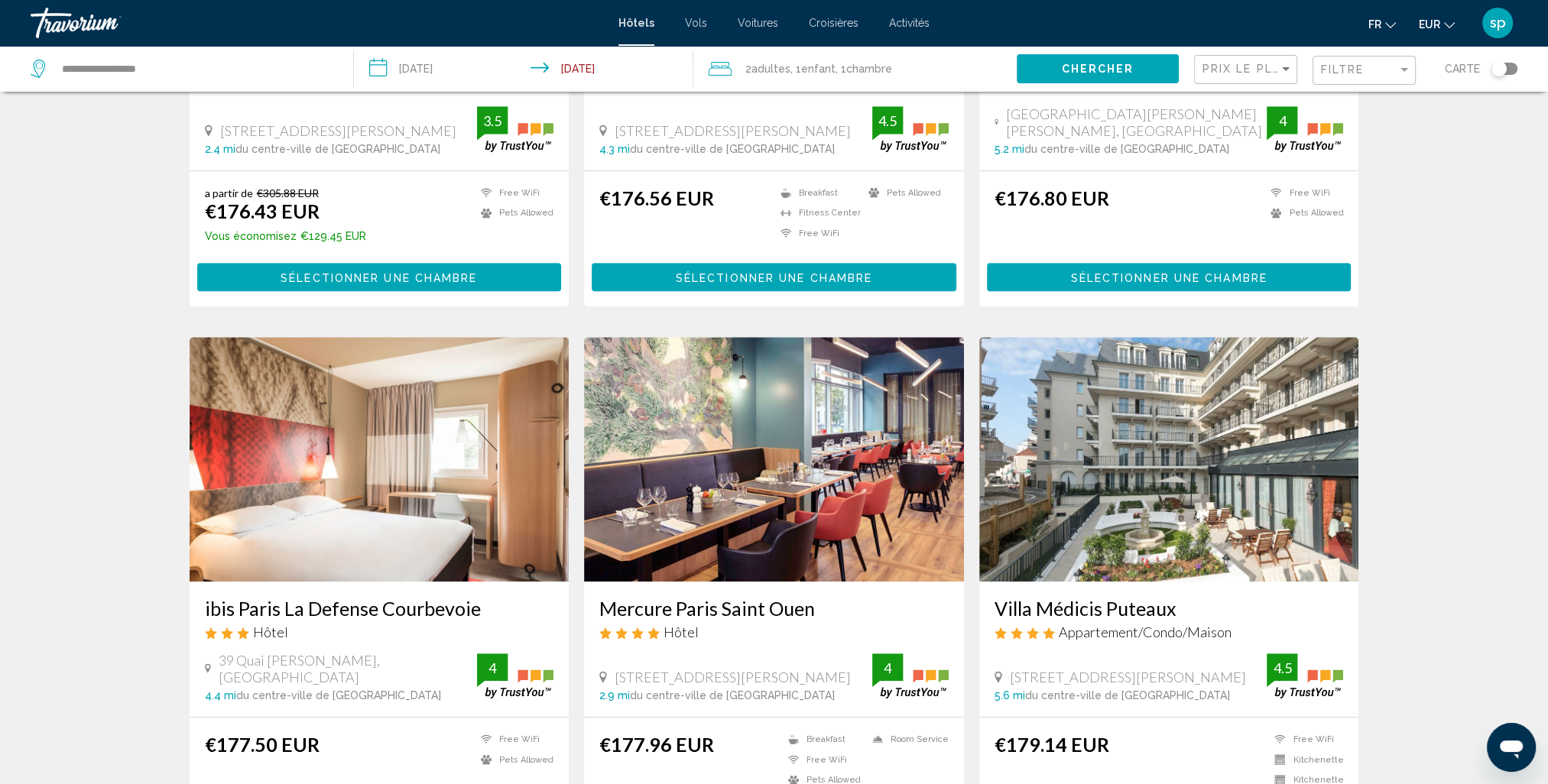
scroll to position [993, 0]
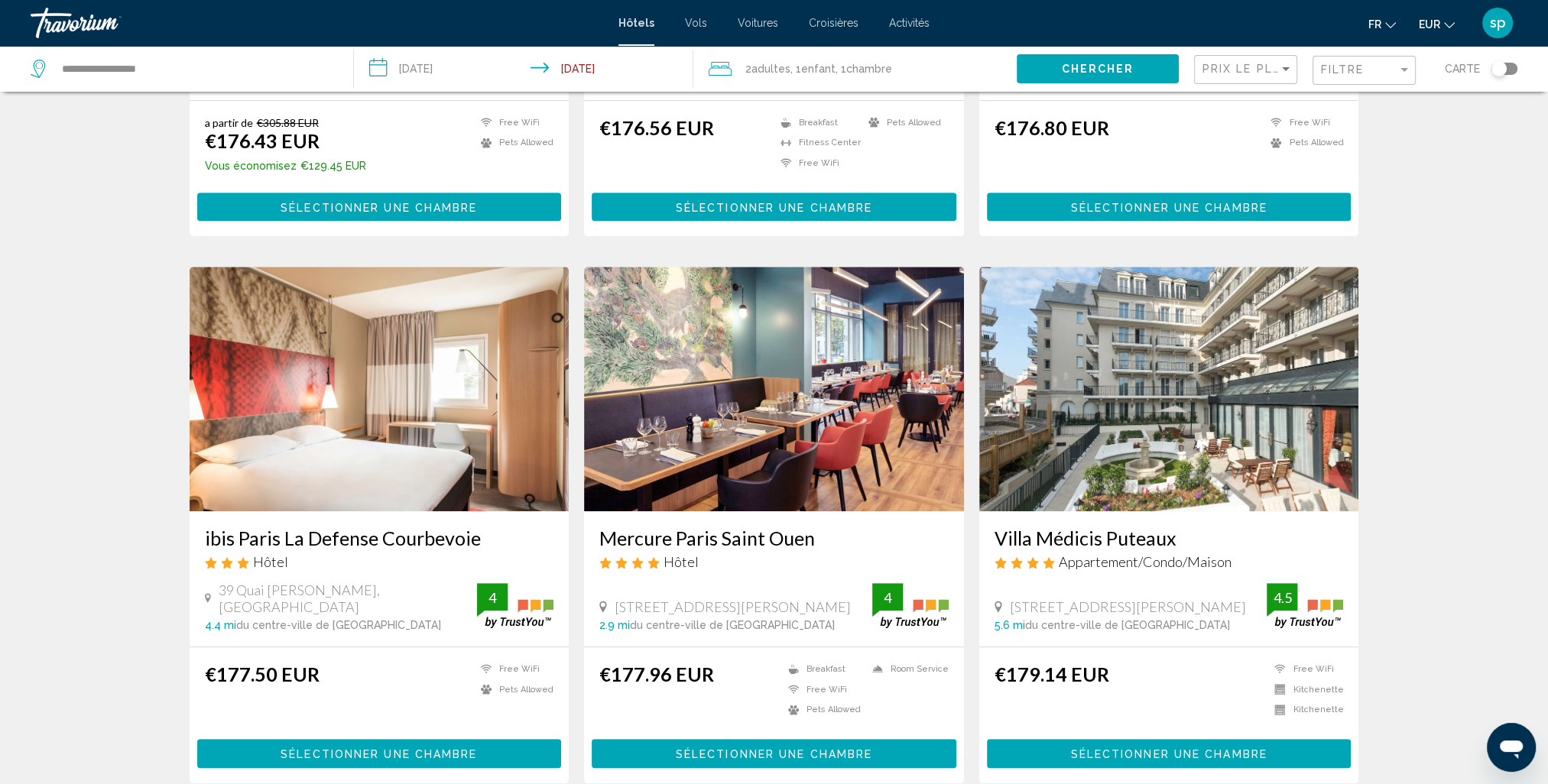
click at [1172, 353] on img "Main content" at bounding box center [1168, 389] width 380 height 245
